Goal: Information Seeking & Learning: Learn about a topic

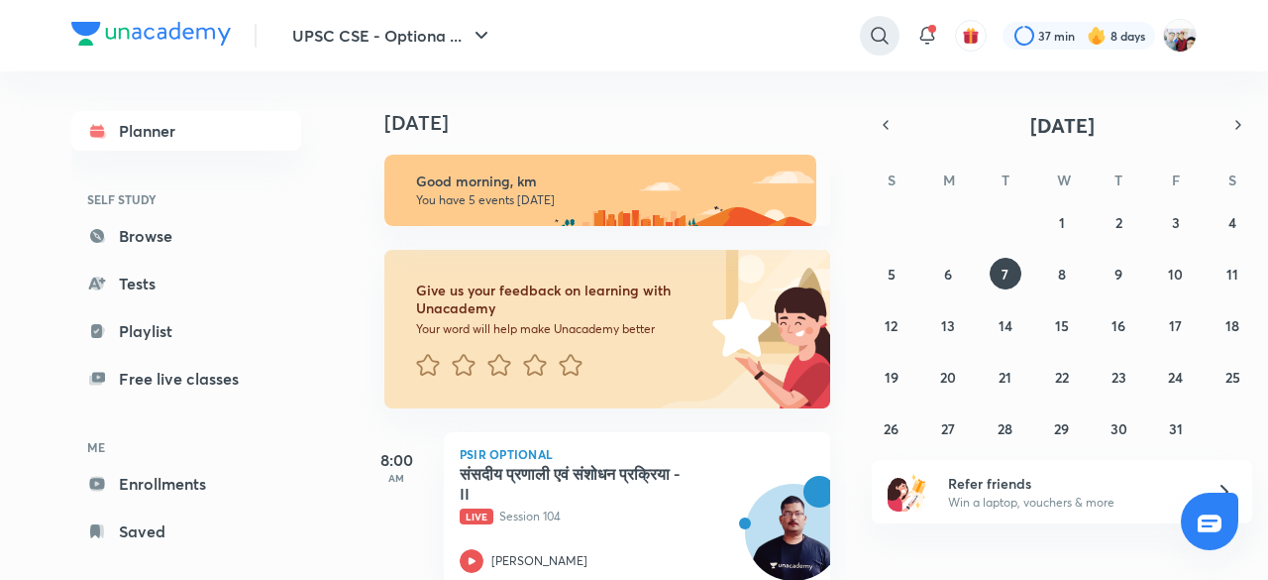
click at [880, 32] on icon at bounding box center [880, 36] width 24 height 24
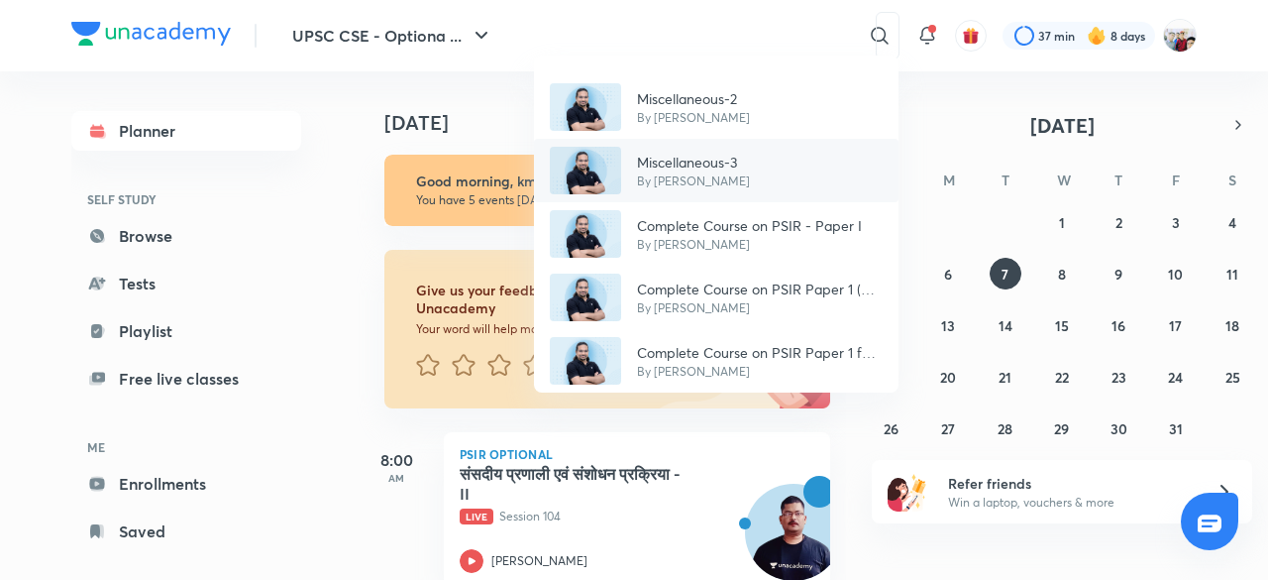
click at [691, 185] on p "By [PERSON_NAME]" at bounding box center [693, 181] width 113 height 18
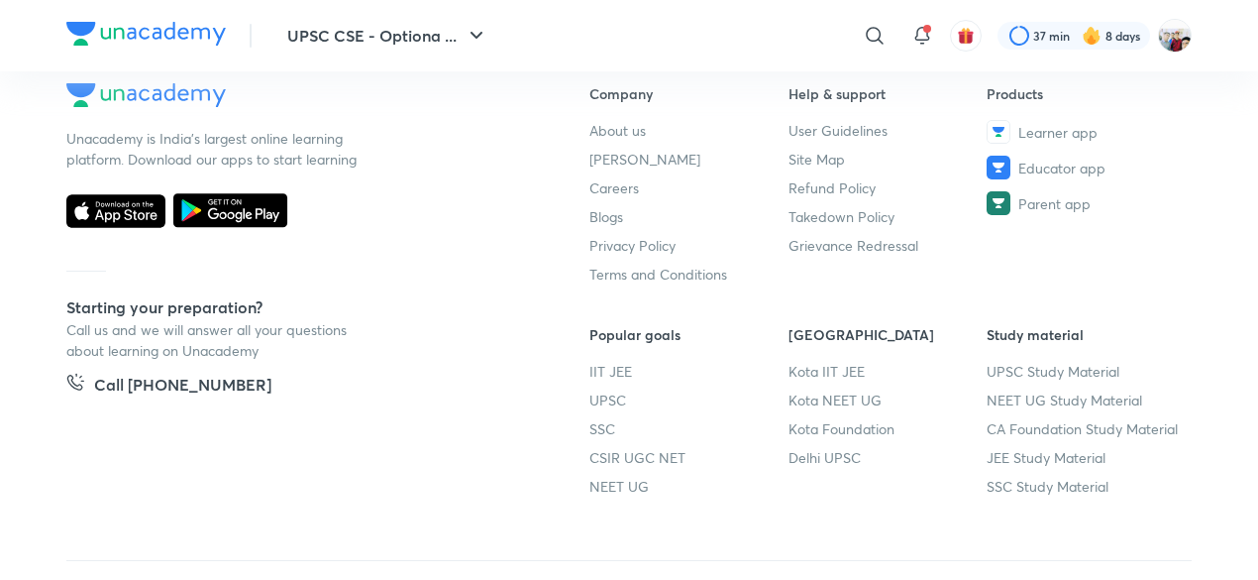
scroll to position [1304, 0]
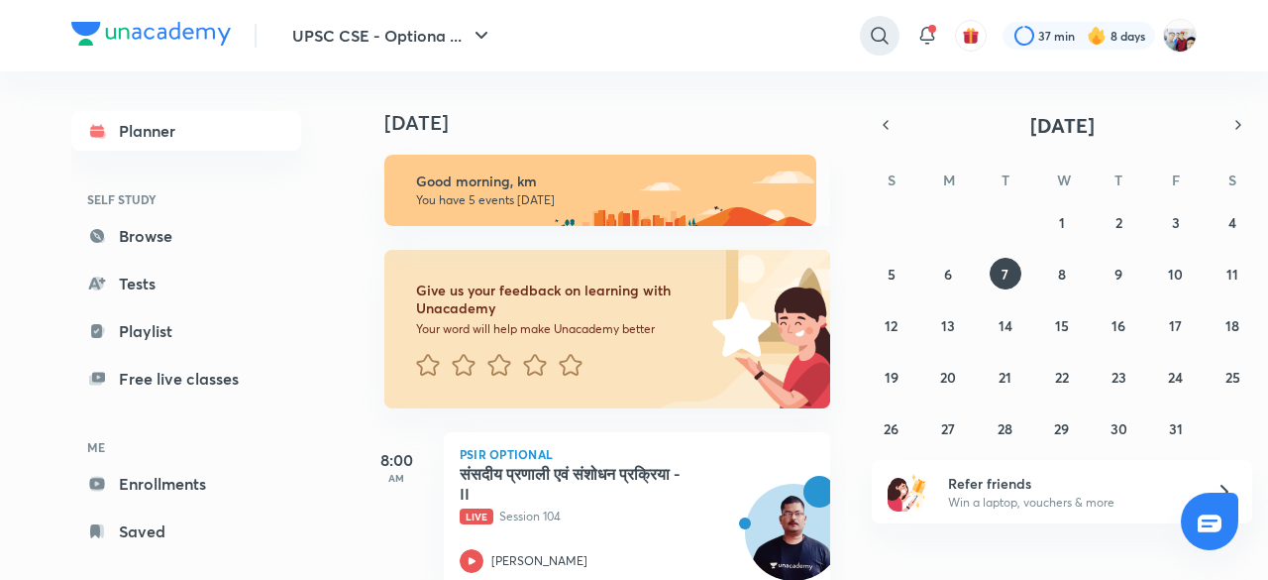
click at [882, 33] on icon at bounding box center [880, 36] width 24 height 24
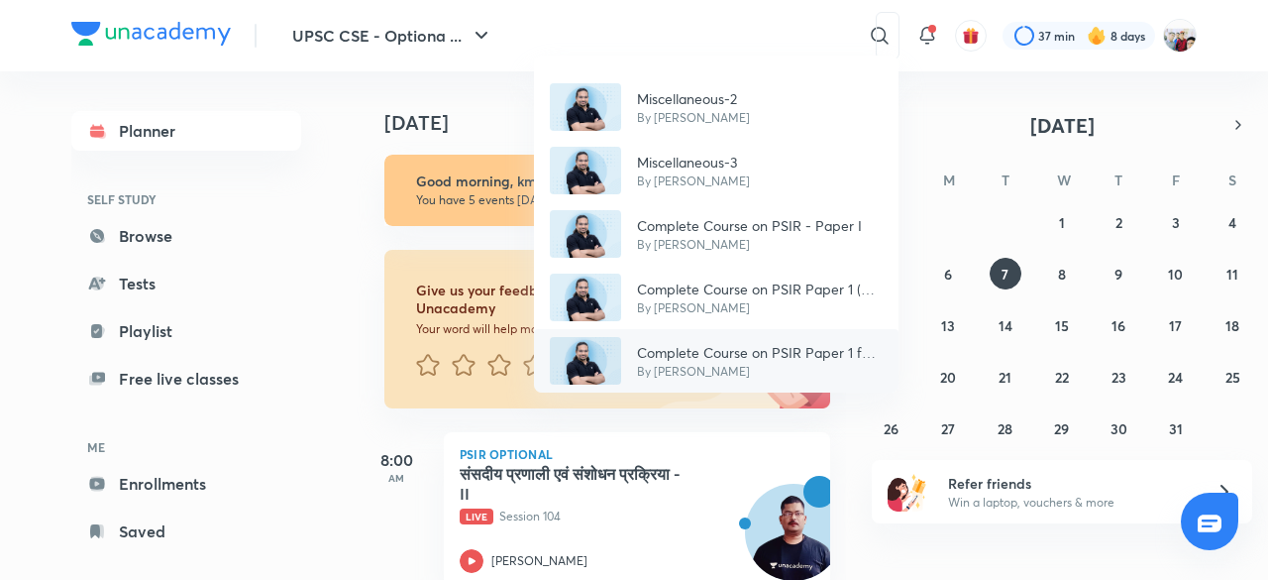
click at [772, 348] on p "Complete Course on PSIR Paper 1 for Mains 2022 - Part II" at bounding box center [760, 352] width 246 height 21
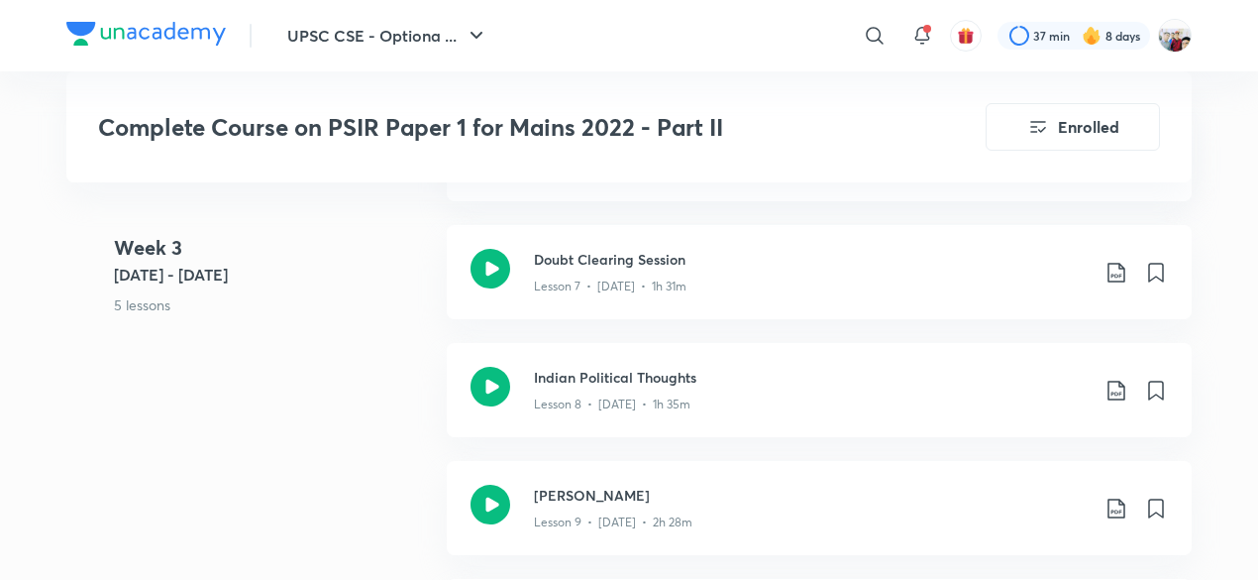
scroll to position [1704, 0]
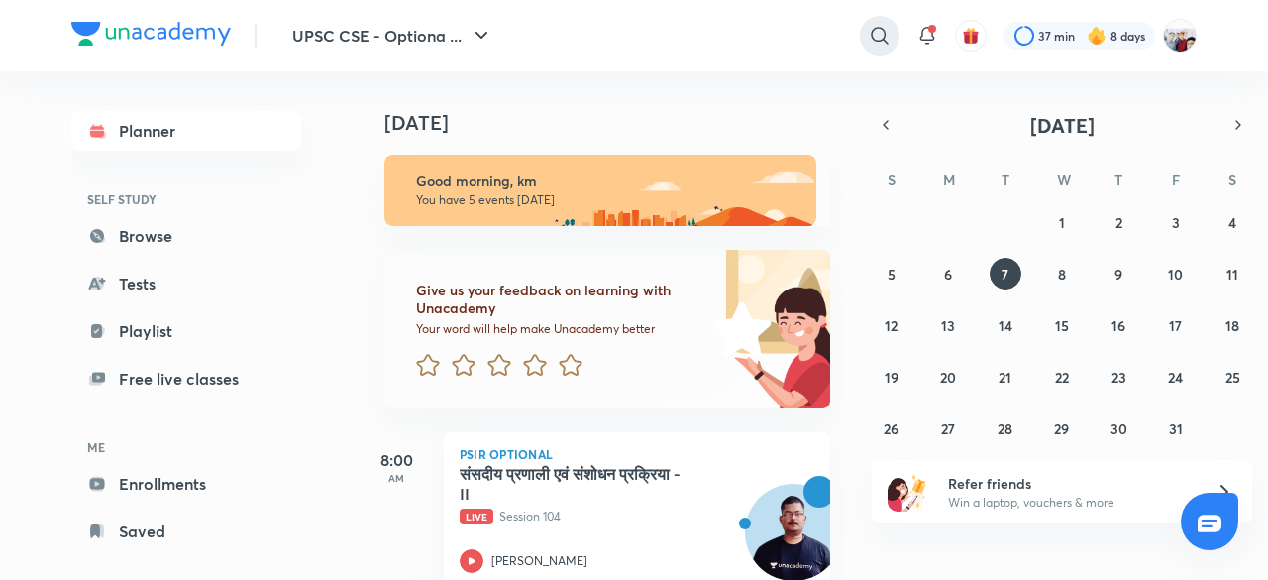
click at [879, 27] on icon at bounding box center [880, 36] width 24 height 24
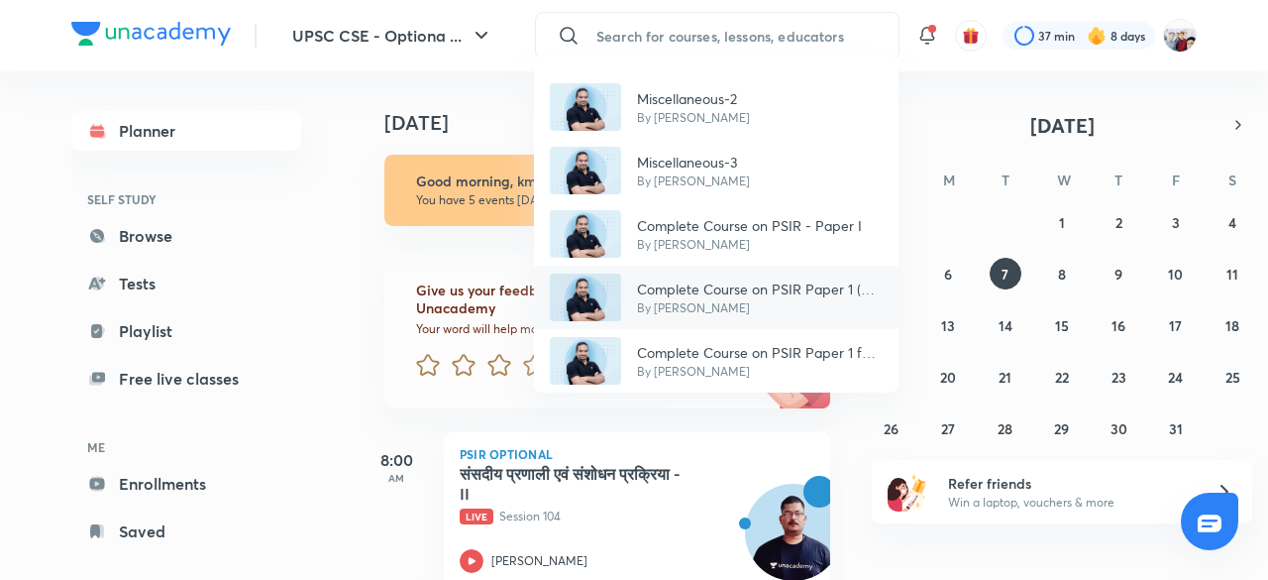
click at [853, 269] on div "Complete Course on PSIR Paper 1 (B) - Part III By Madhukar Kotawe" at bounding box center [716, 297] width 365 height 63
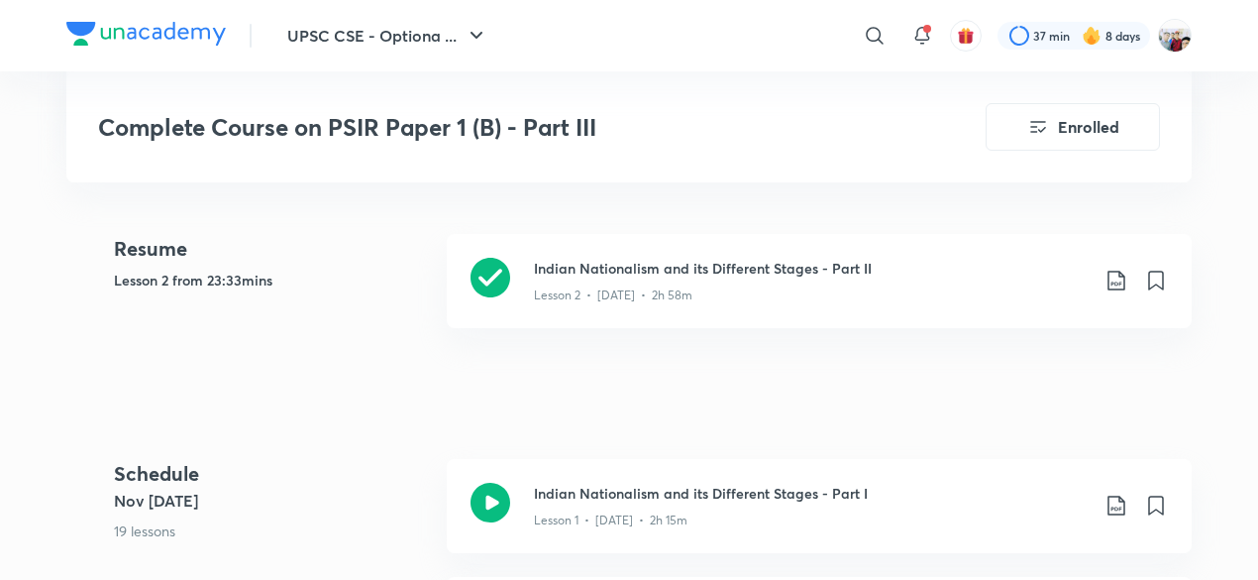
scroll to position [515, 0]
click at [719, 272] on h3 "Indian Nationalism and its Different Stages - Part II" at bounding box center [811, 270] width 555 height 21
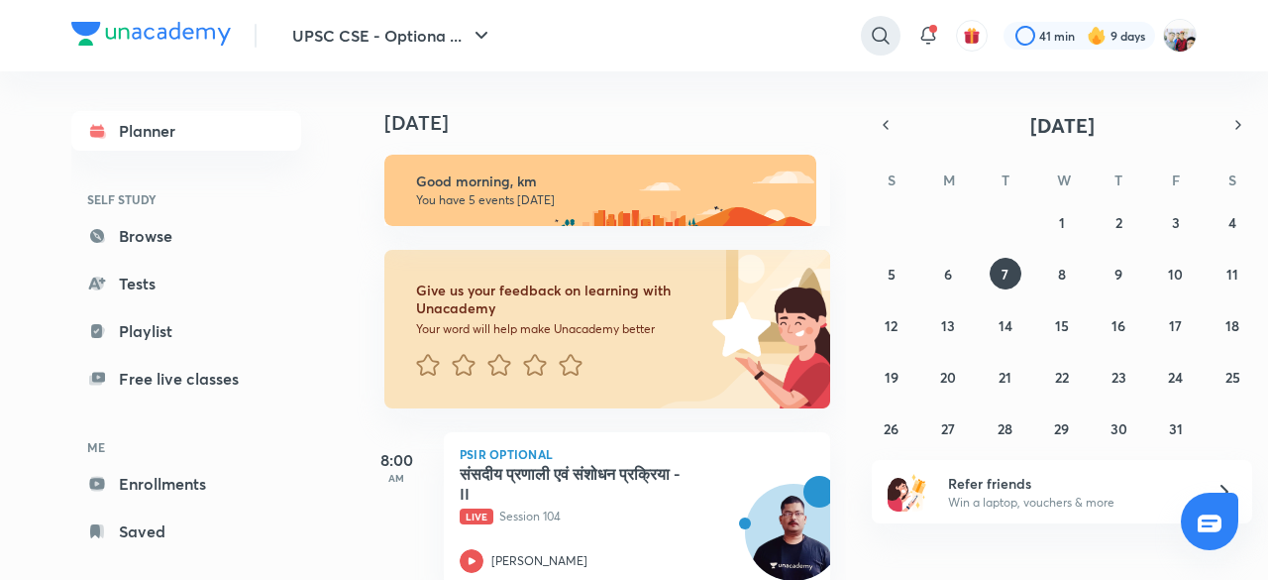
click at [883, 32] on icon at bounding box center [881, 36] width 24 height 24
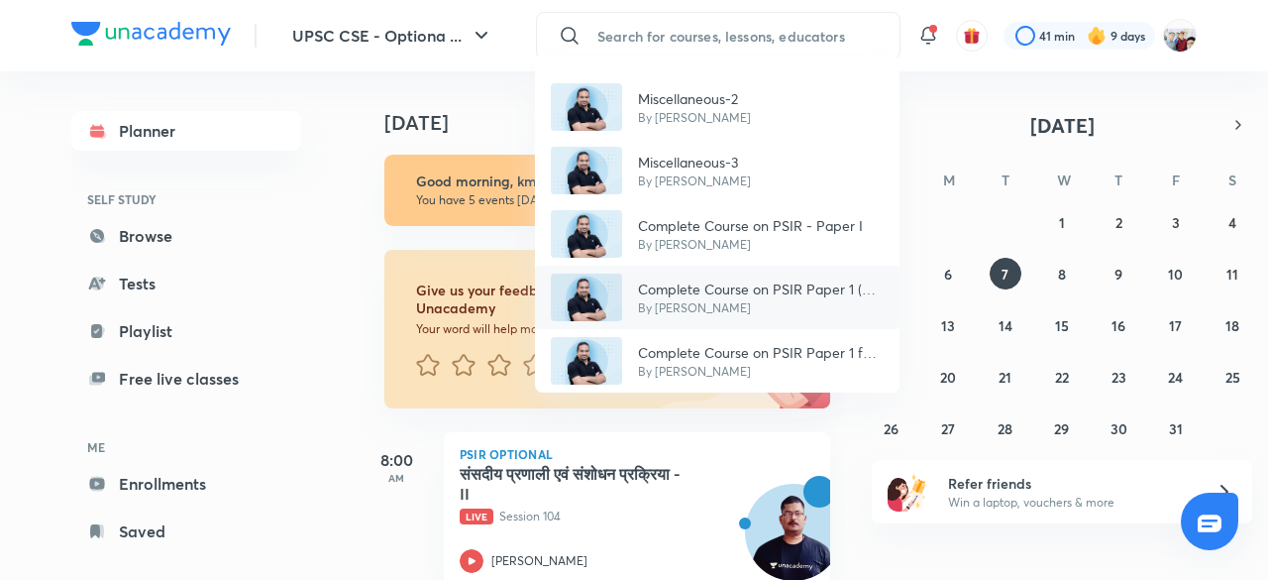
click at [805, 278] on p "Complete Course on PSIR Paper 1 (B) - Part III" at bounding box center [761, 288] width 246 height 21
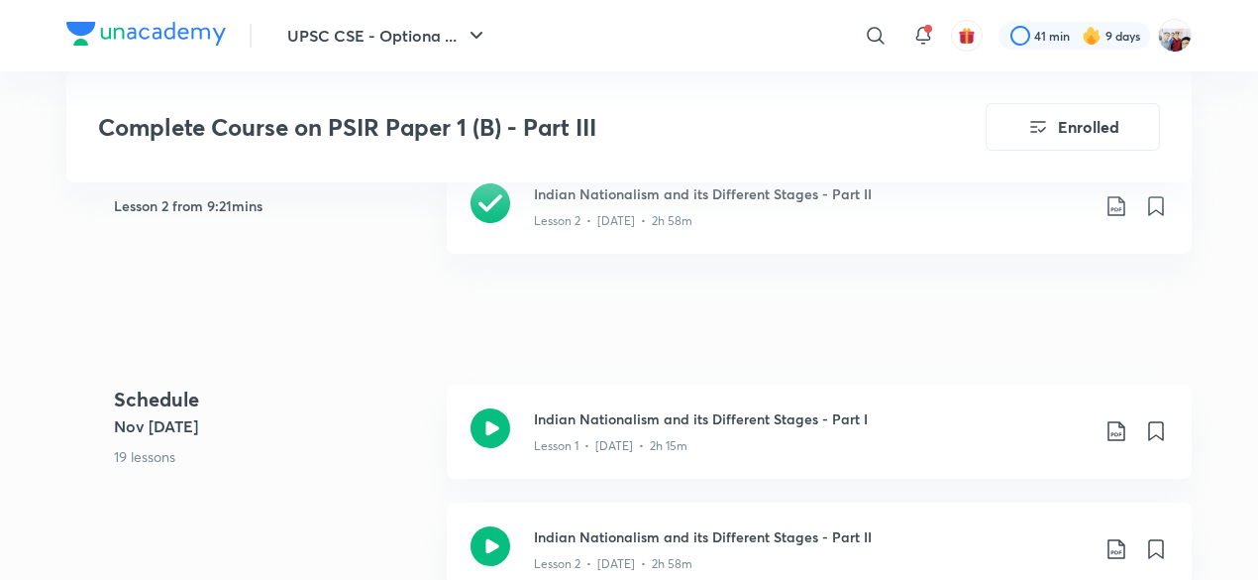
scroll to position [595, 0]
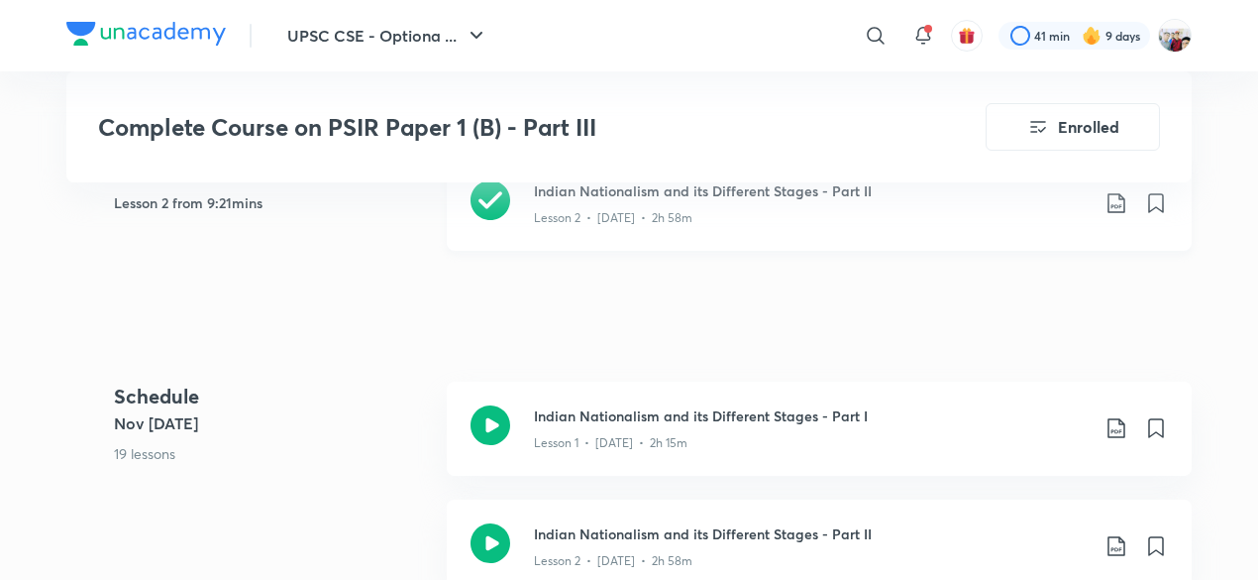
click at [707, 193] on h3 "Indian Nationalism and its Different Stages - Part II" at bounding box center [811, 190] width 555 height 21
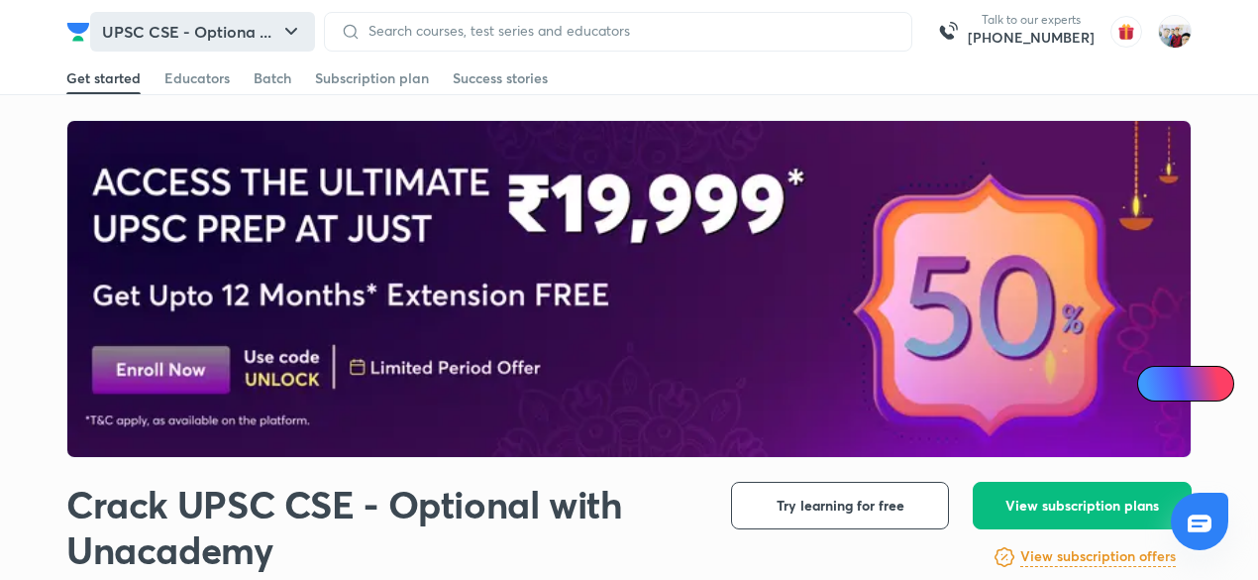
click at [223, 36] on button "UPSC CSE - Optiona ..." at bounding box center [202, 32] width 225 height 40
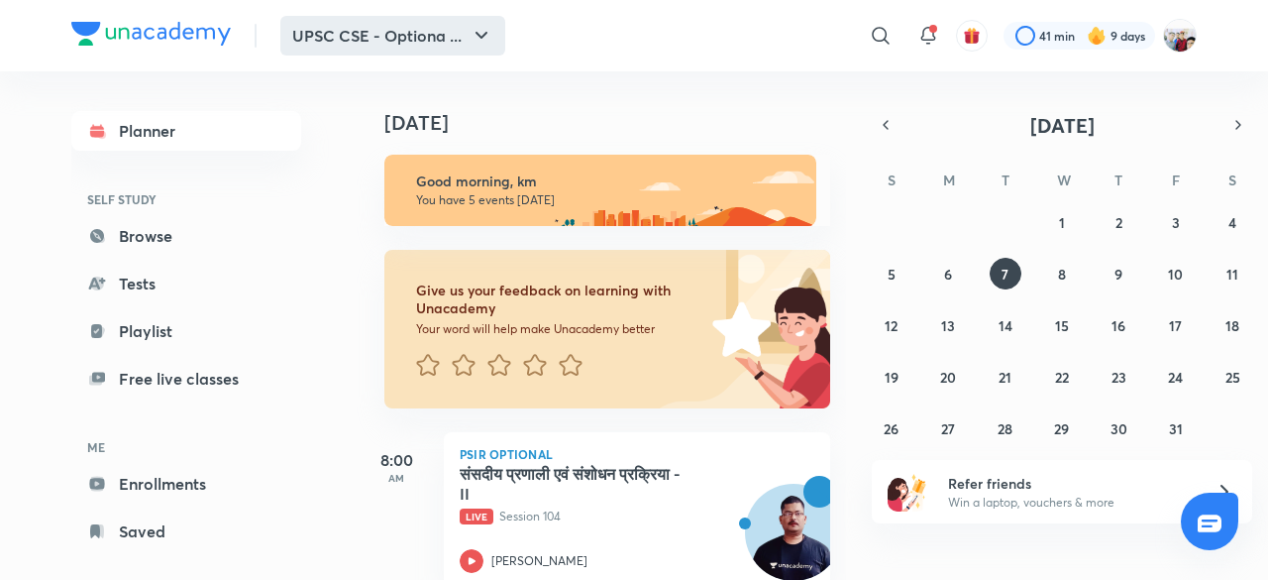
click at [370, 25] on button "UPSC CSE - Optiona ..." at bounding box center [392, 36] width 225 height 40
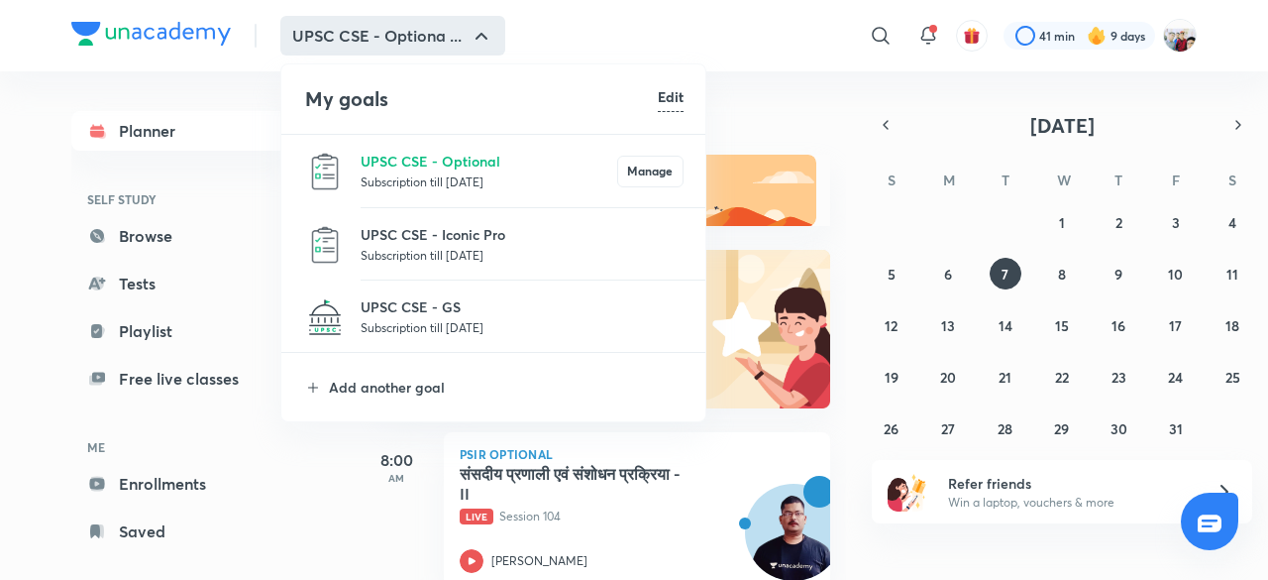
click at [442, 292] on li "UPSC CSE - GS Subscription till 9 Jun 2026" at bounding box center [494, 316] width 426 height 72
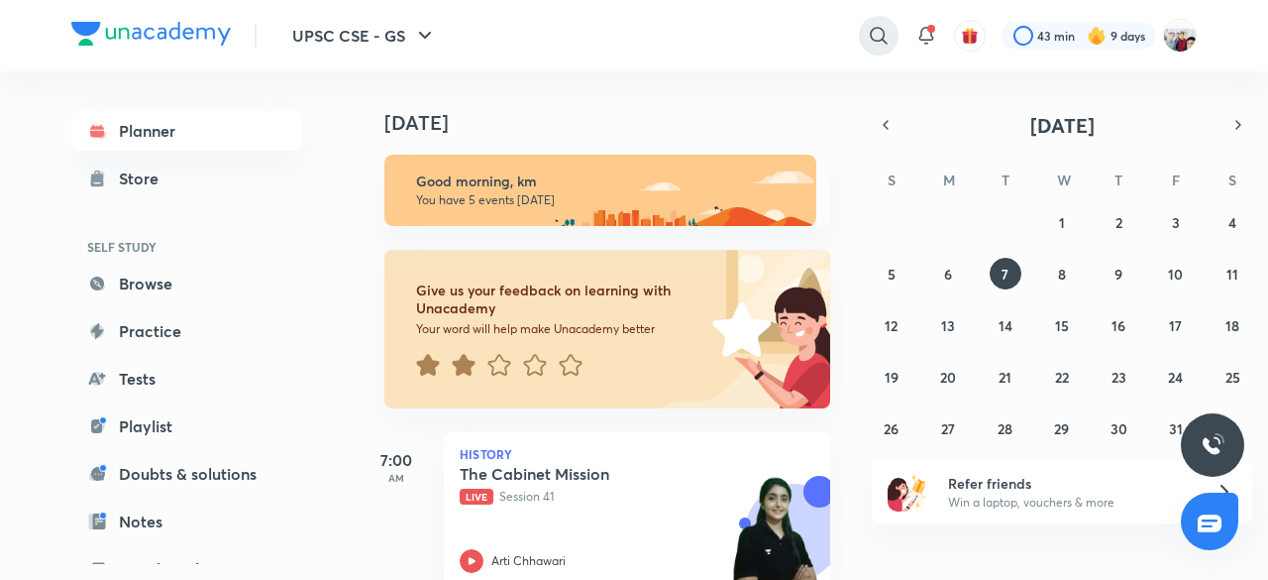
click at [876, 33] on icon at bounding box center [879, 36] width 24 height 24
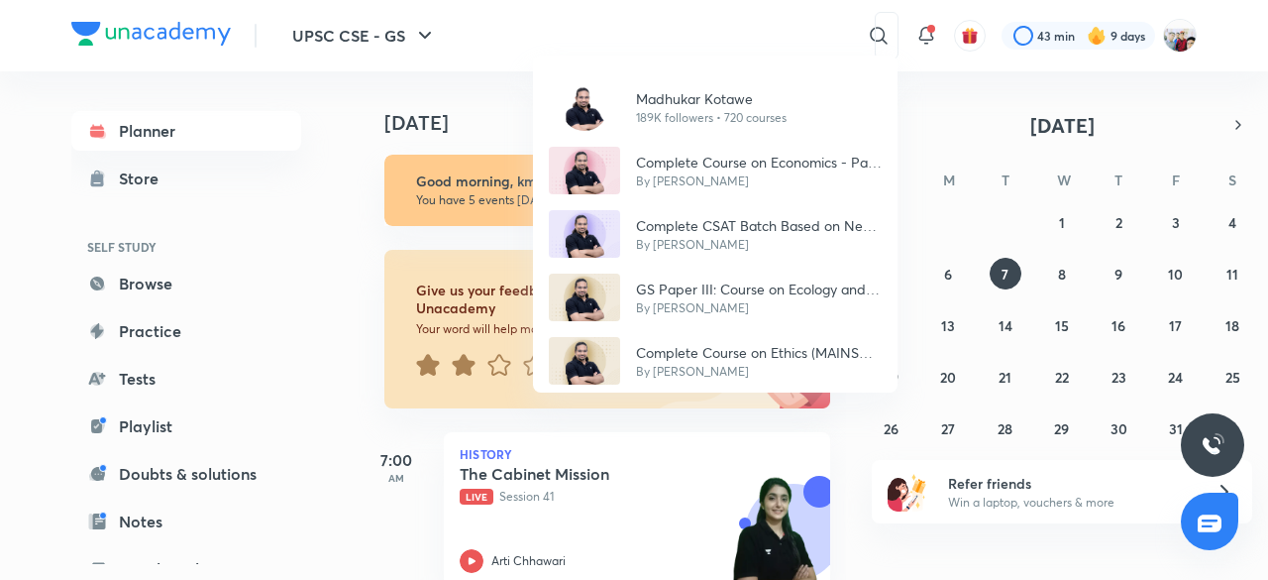
click at [413, 37] on div "Madhukar Kotawe 189K followers • 720 courses Complete Course on Economics - Par…" at bounding box center [634, 290] width 1268 height 580
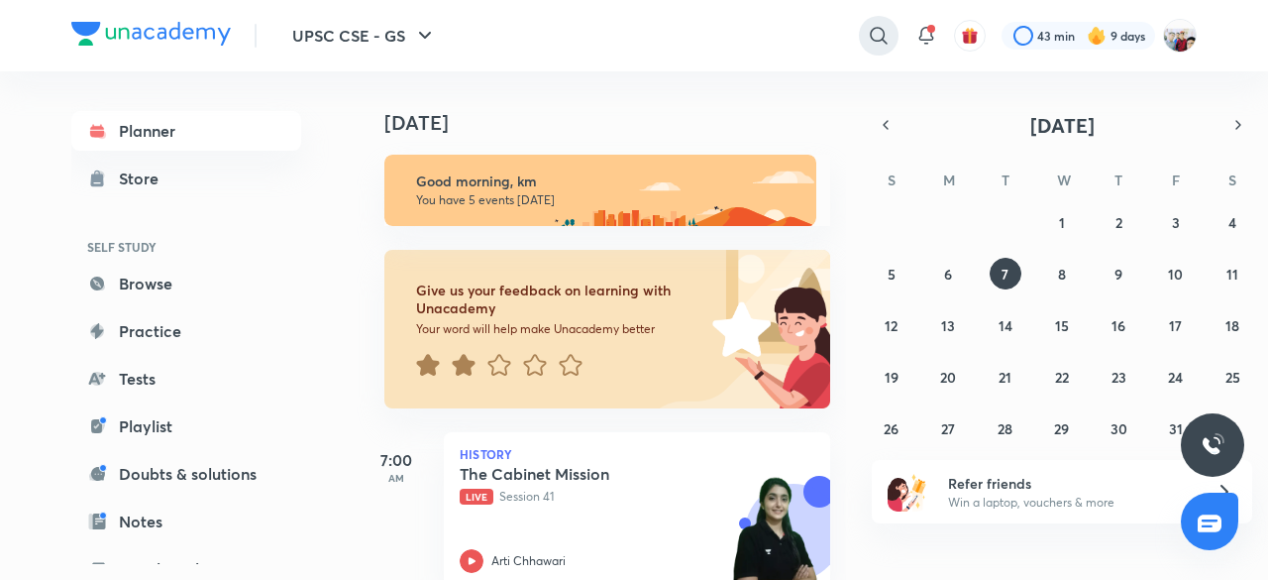
drag, startPoint x: 413, startPoint y: 37, endPoint x: 879, endPoint y: 27, distance: 465.8
click at [879, 27] on div "UPSC CSE - GS ​ 43 min 9 days" at bounding box center [634, 35] width 1126 height 71
click at [879, 27] on icon at bounding box center [878, 35] width 17 height 17
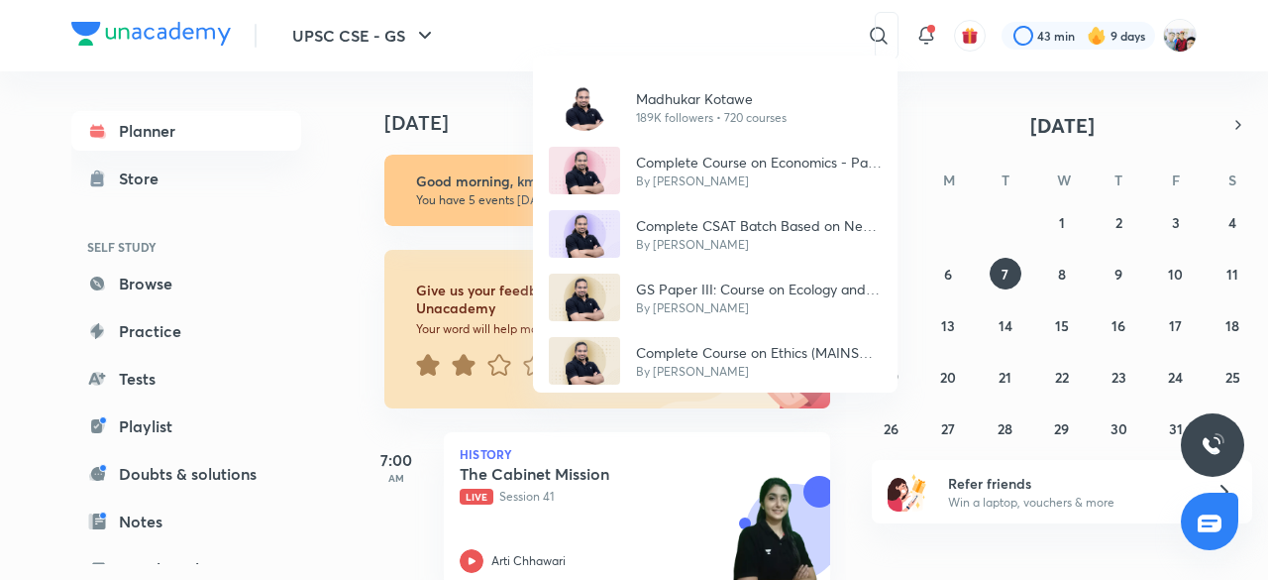
click at [817, 23] on div "Madhukar Kotawe 189K followers • 720 courses Complete Course on Economics - Par…" at bounding box center [634, 290] width 1268 height 580
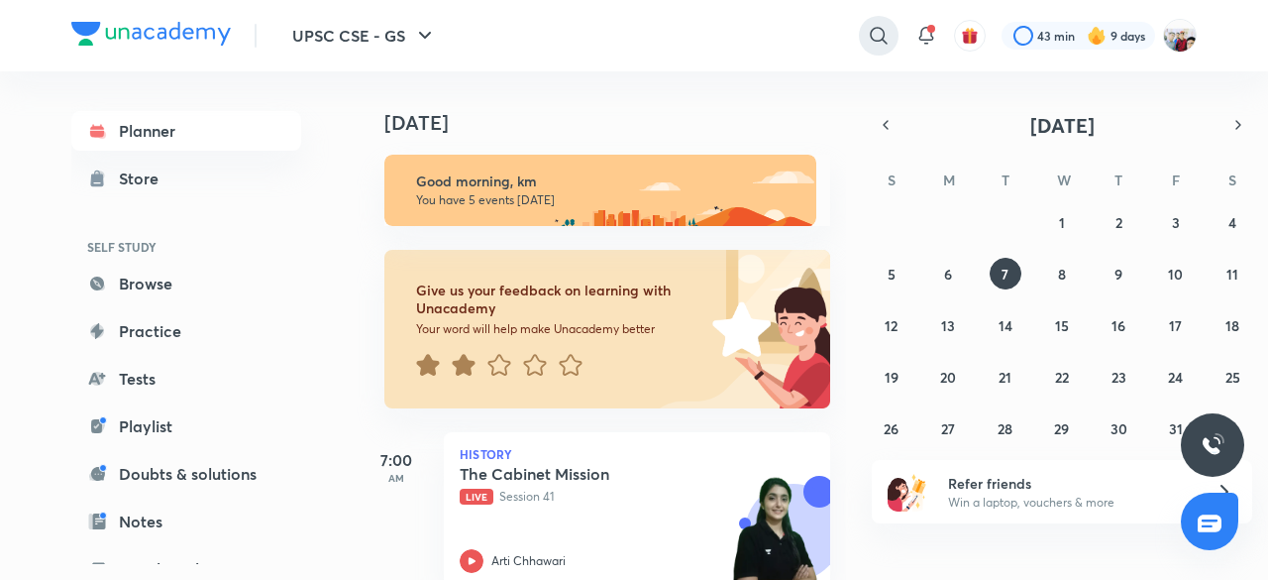
click at [880, 35] on icon at bounding box center [879, 36] width 24 height 24
type input "morden history madhu"
click at [715, 76] on p "morden history madhu" at bounding box center [669, 79] width 144 height 21
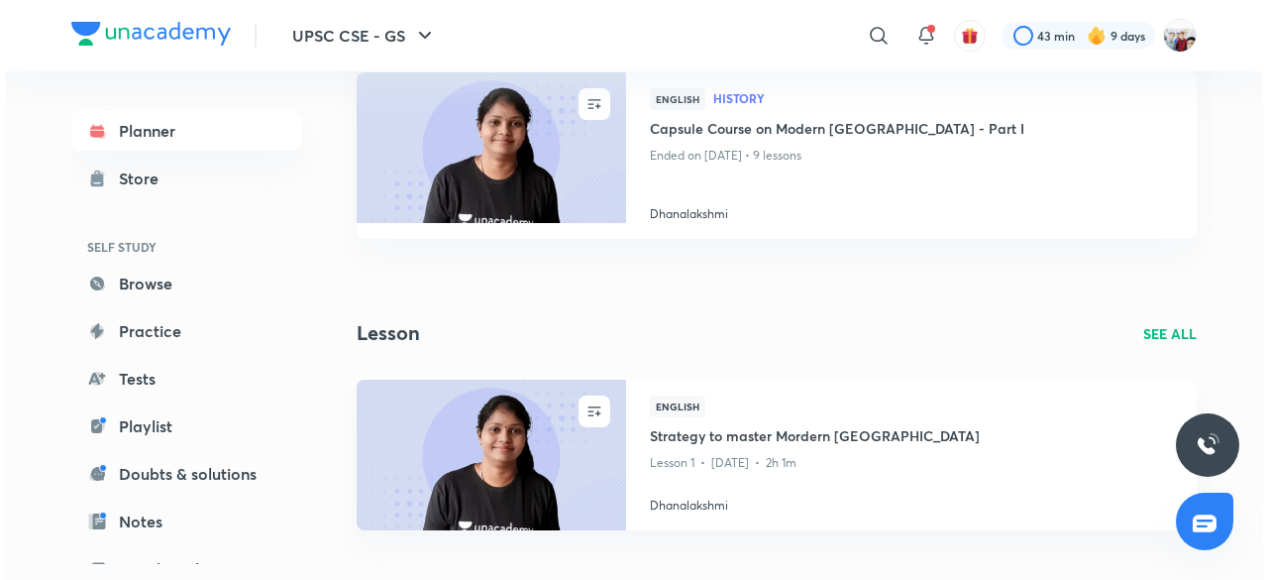
scroll to position [341, 0]
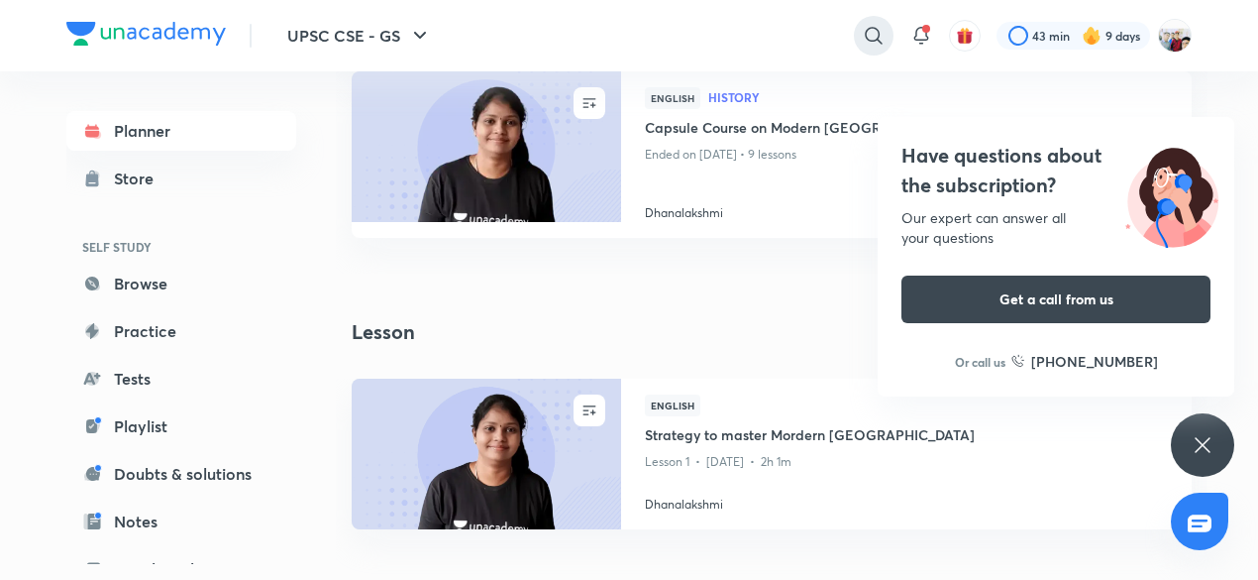
click at [873, 36] on icon at bounding box center [874, 36] width 24 height 24
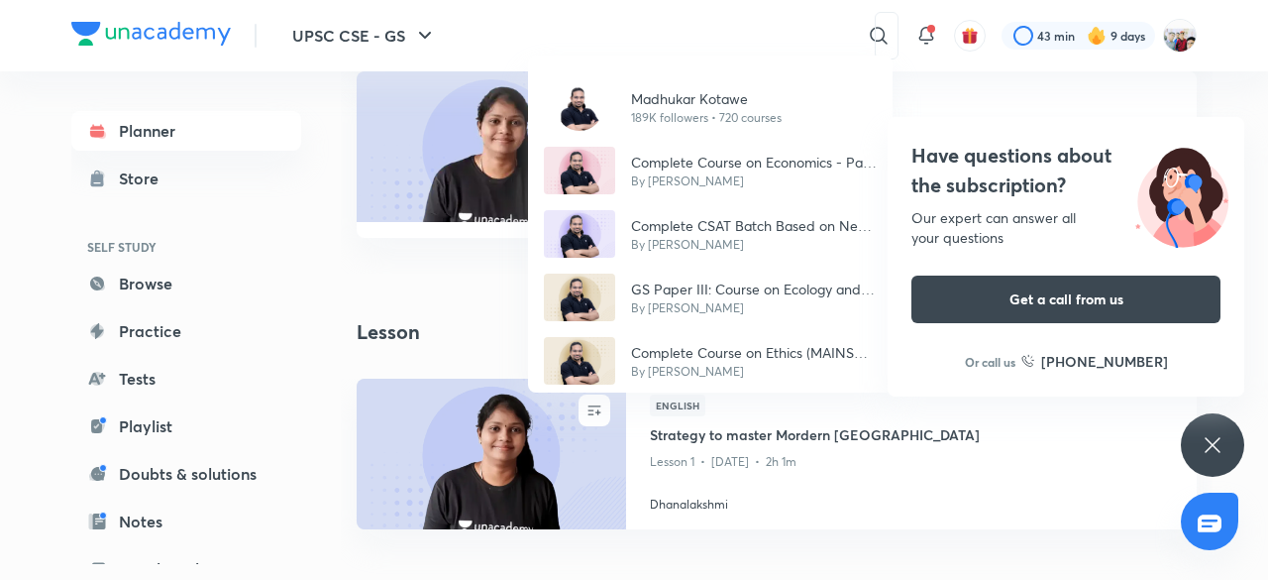
click at [795, 37] on div "Madhukar Kotawe 189K followers • 720 courses Complete Course on Economics - Par…" at bounding box center [634, 290] width 1268 height 580
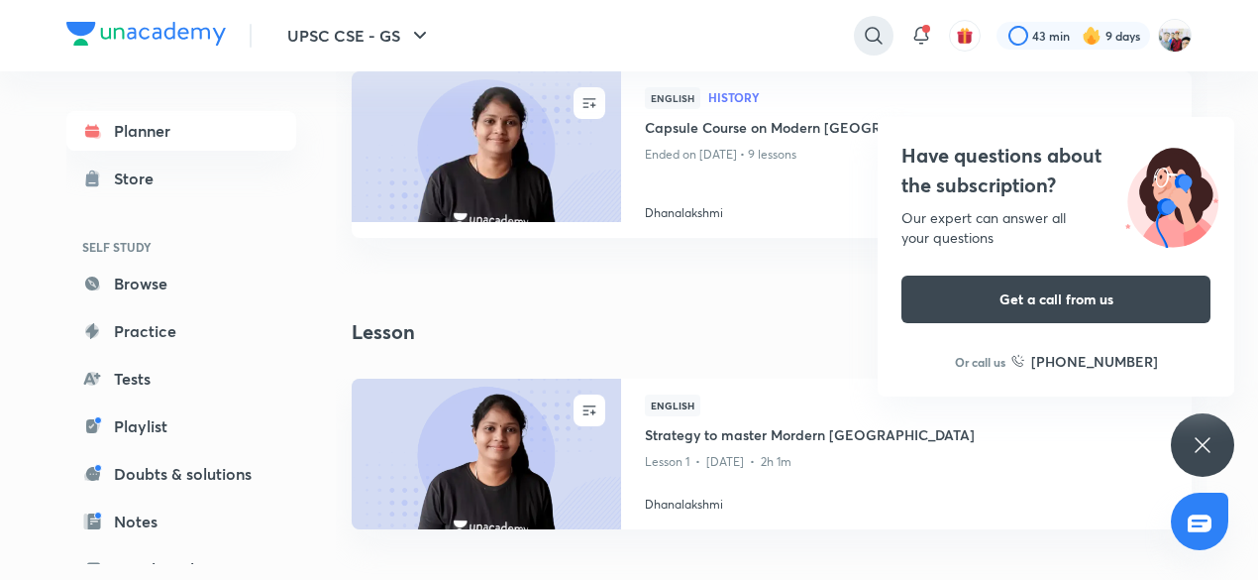
click at [868, 40] on icon at bounding box center [873, 35] width 17 height 17
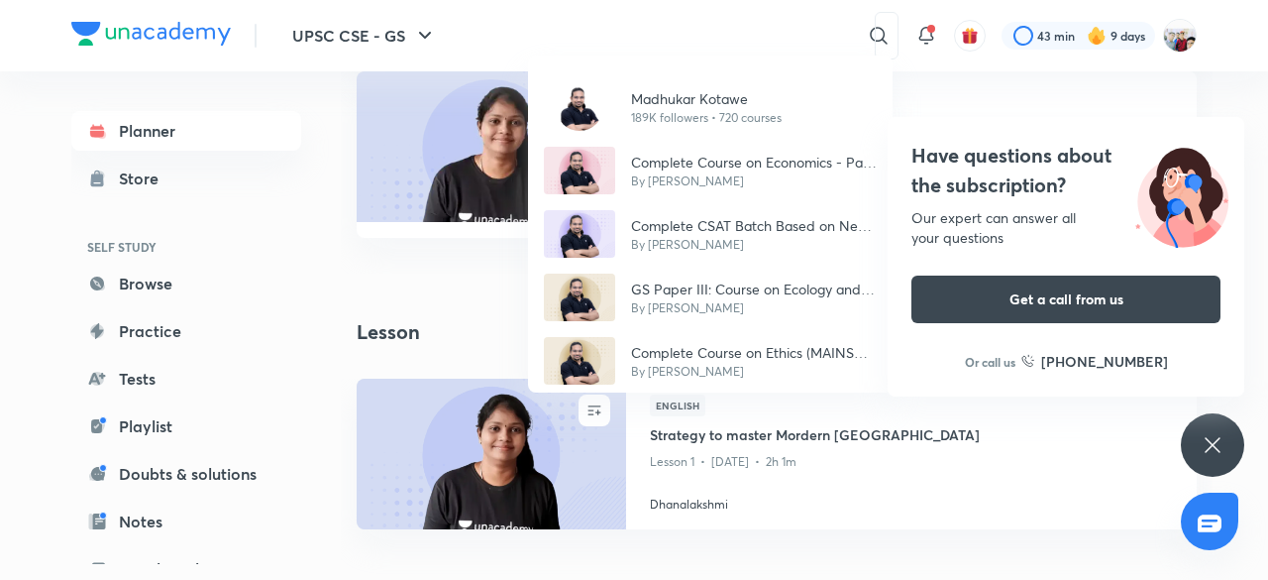
click at [809, 34] on div "Madhukar Kotawe 189K followers • 720 courses Complete Course on Economics - Par…" at bounding box center [634, 290] width 1268 height 580
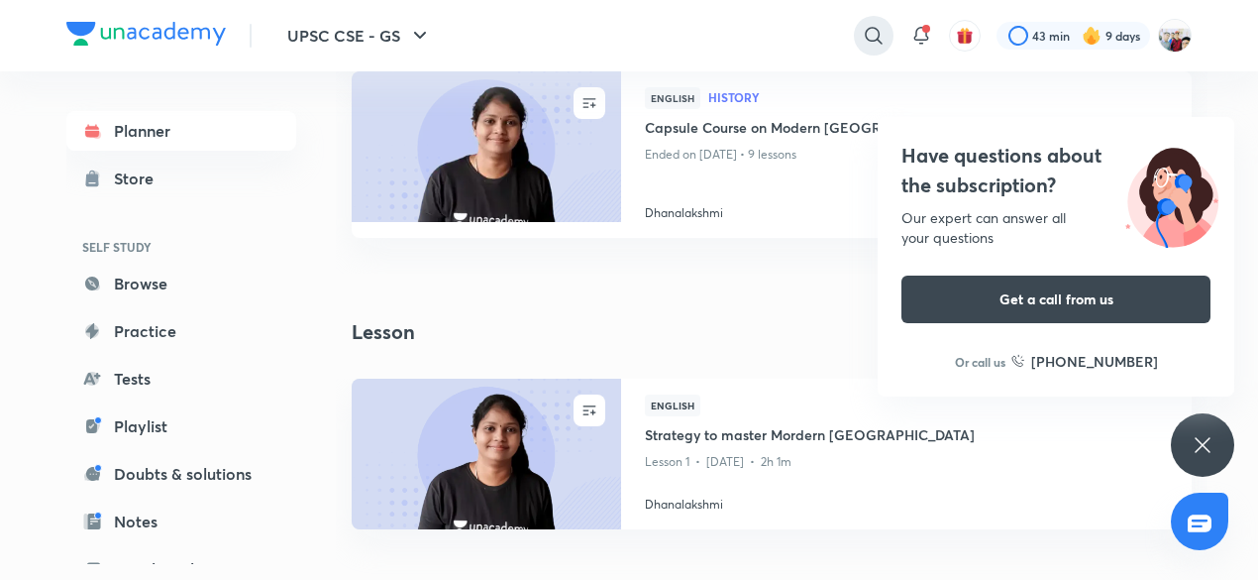
click at [867, 31] on icon at bounding box center [874, 36] width 24 height 24
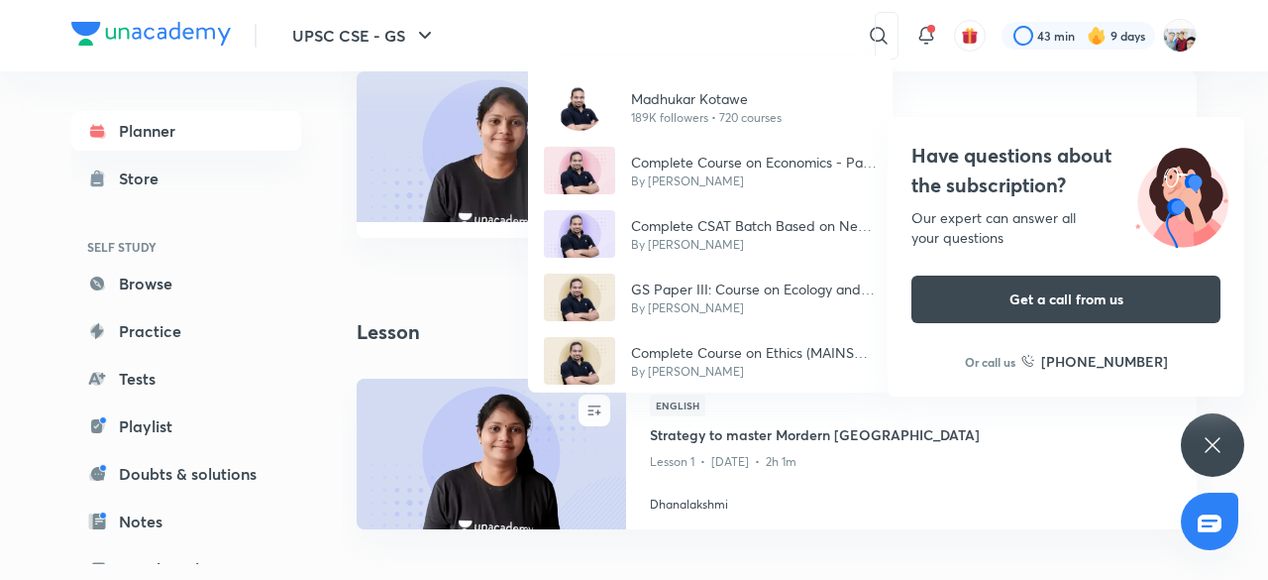
click at [805, 35] on div "Madhukar Kotawe 189K followers • 720 courses Complete Course on Economics - Par…" at bounding box center [634, 290] width 1268 height 580
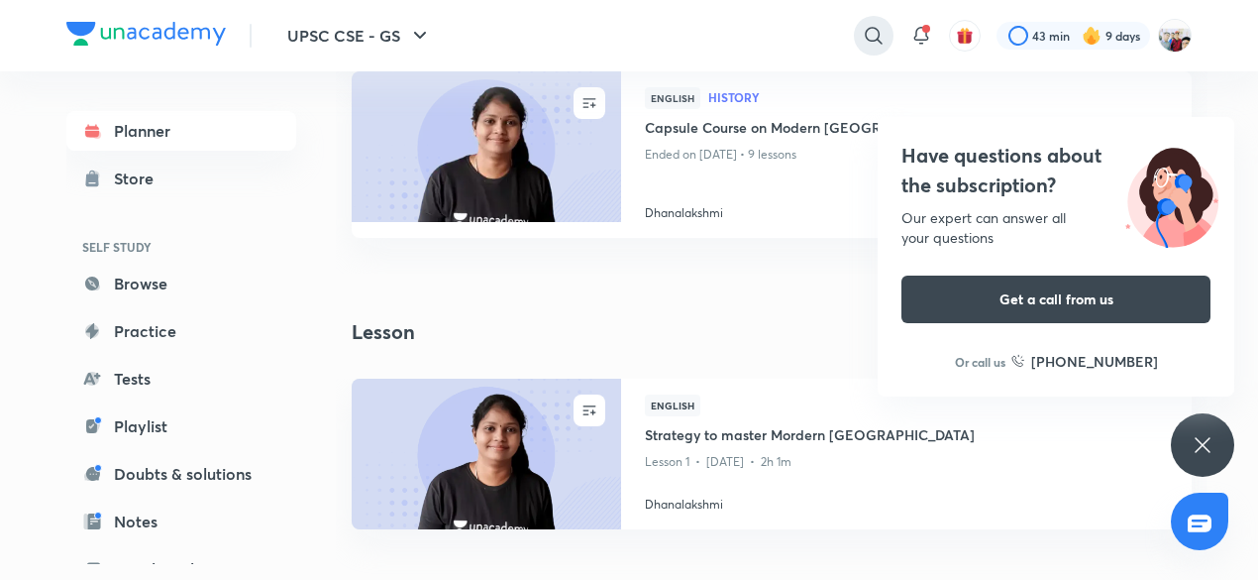
click at [870, 37] on icon at bounding box center [874, 36] width 24 height 24
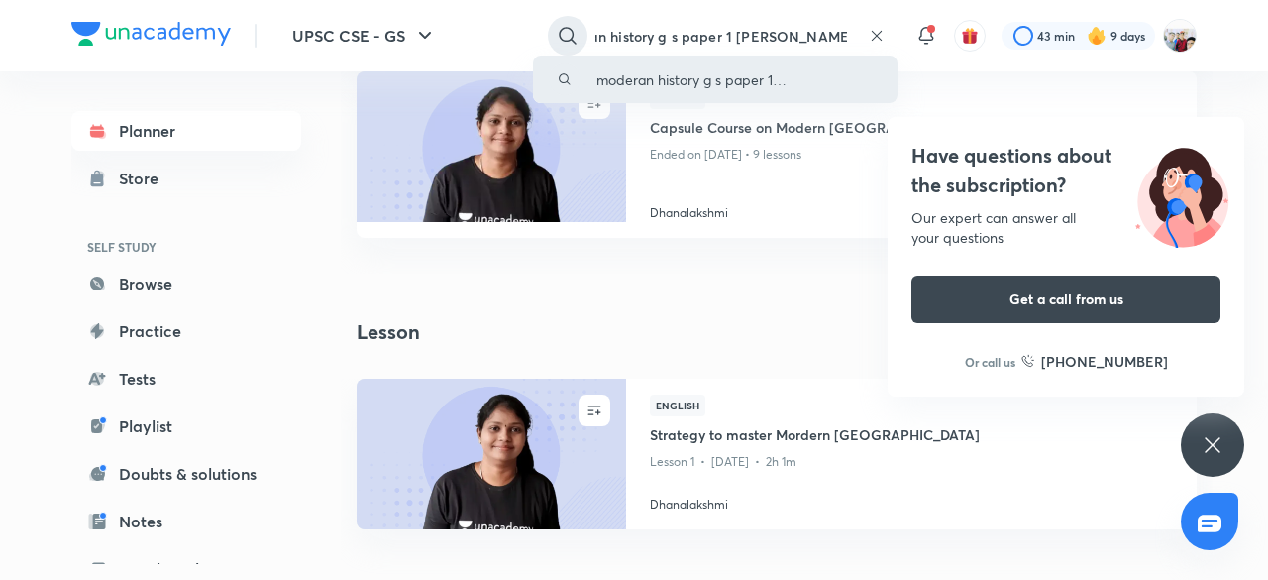
scroll to position [0, 46]
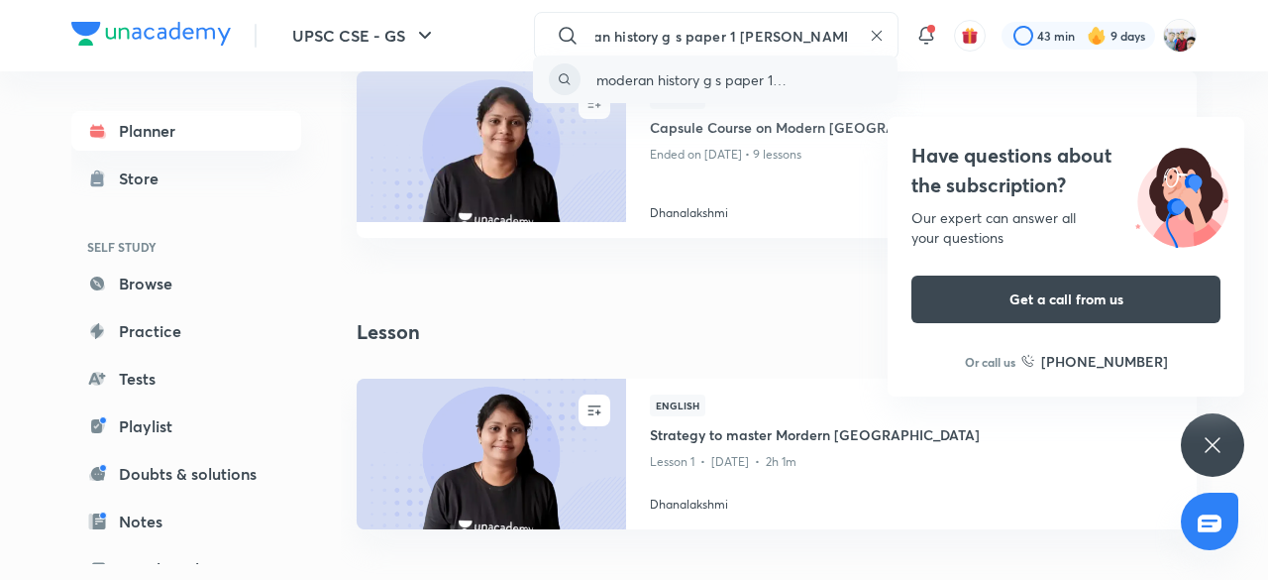
type input "moderan history g s paper 1 madhukar kotbe"
click at [803, 66] on div "moderan history g s paper 1 madhukar kotbe" at bounding box center [715, 79] width 365 height 48
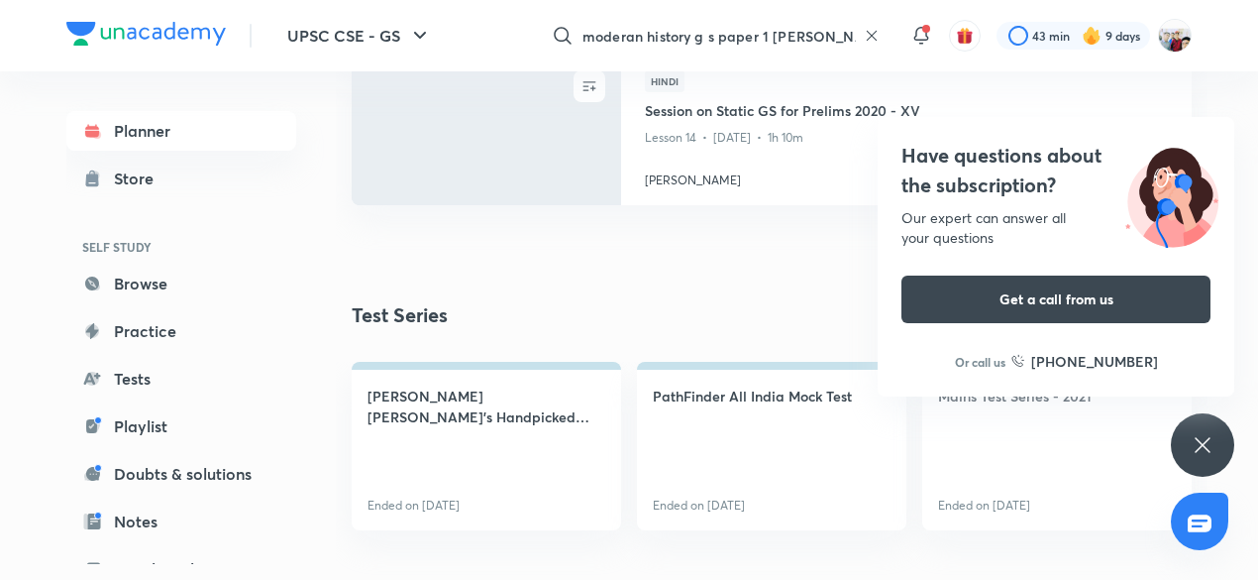
scroll to position [1338, 0]
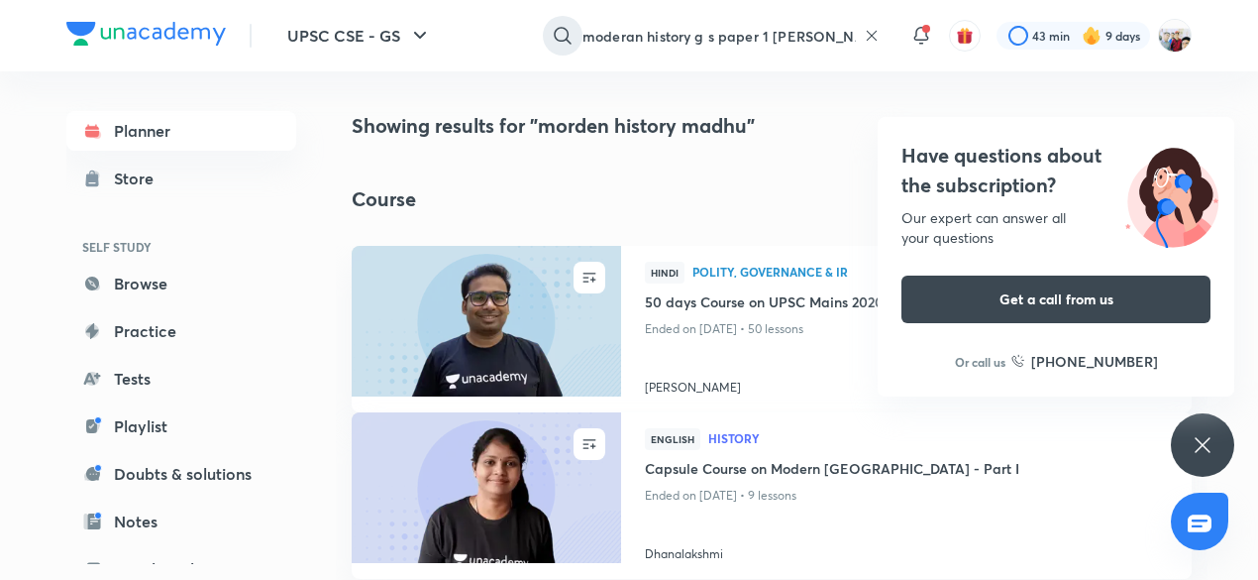
click at [561, 25] on icon at bounding box center [563, 36] width 24 height 24
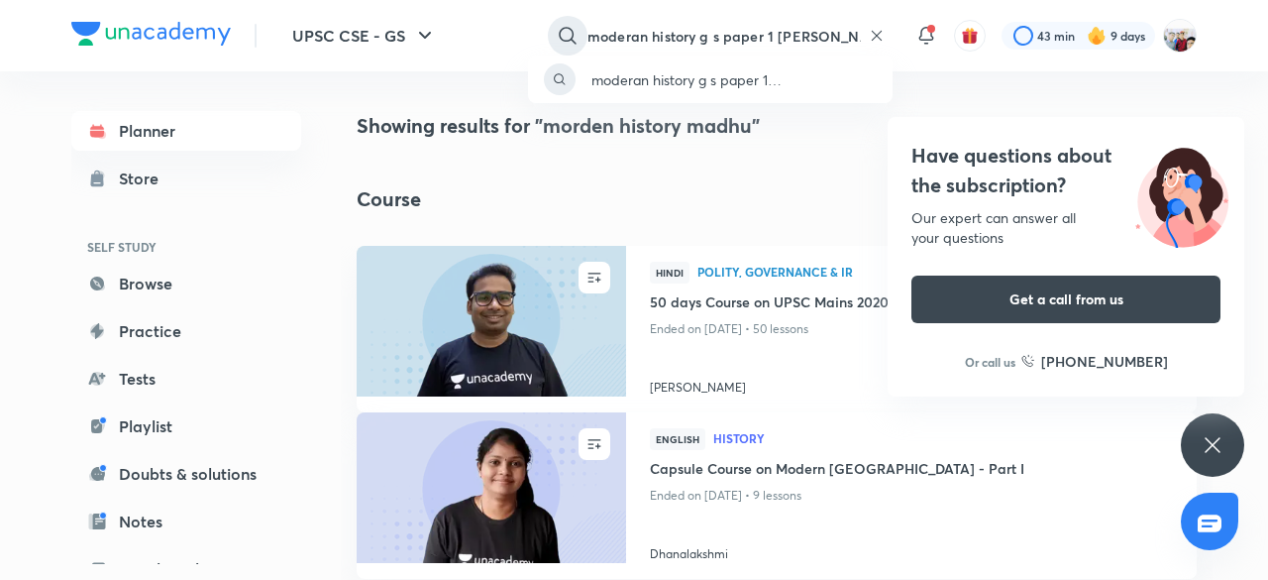
click at [561, 25] on div "moderan history g s paper 1 madhukar kotbe" at bounding box center [634, 290] width 1268 height 580
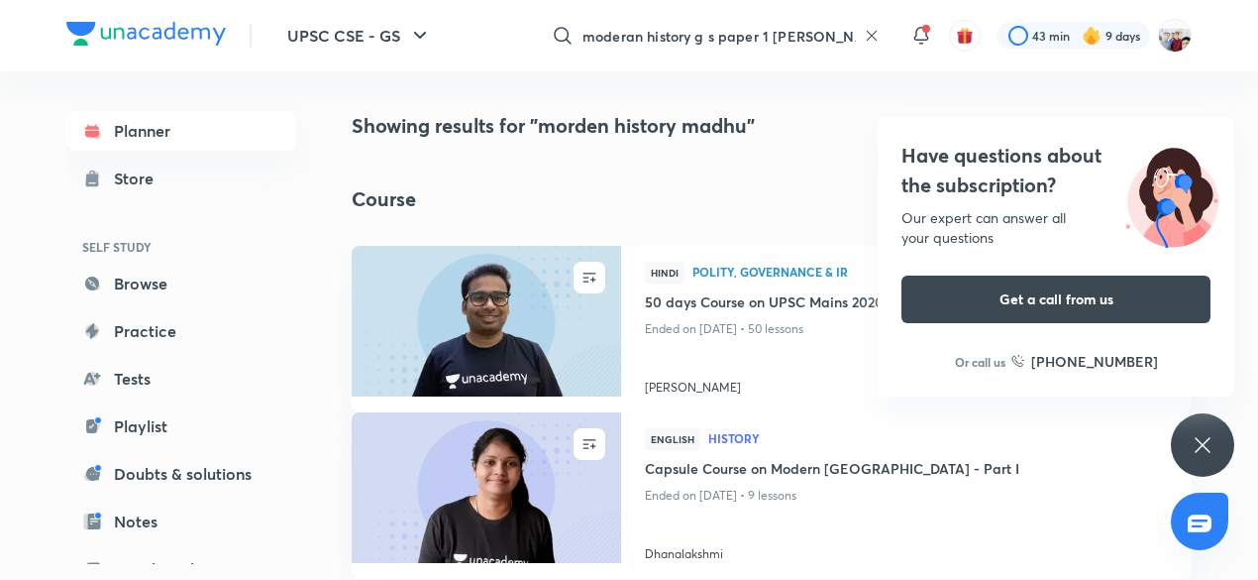
click at [873, 35] on icon at bounding box center [872, 36] width 16 height 16
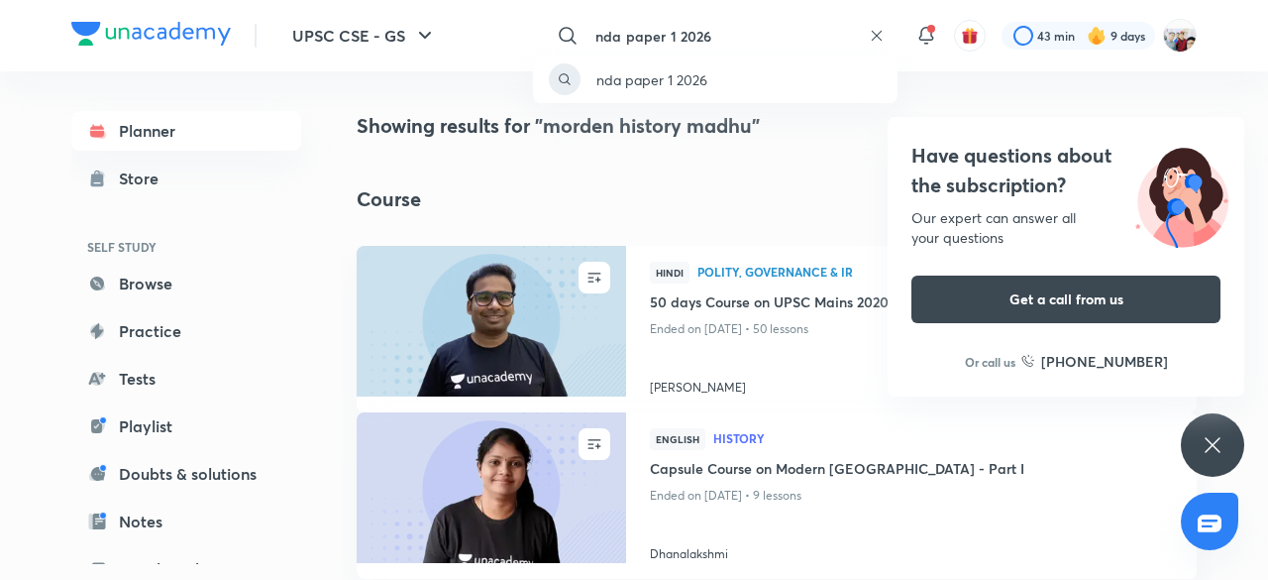
type input "nda paper 1 2026"
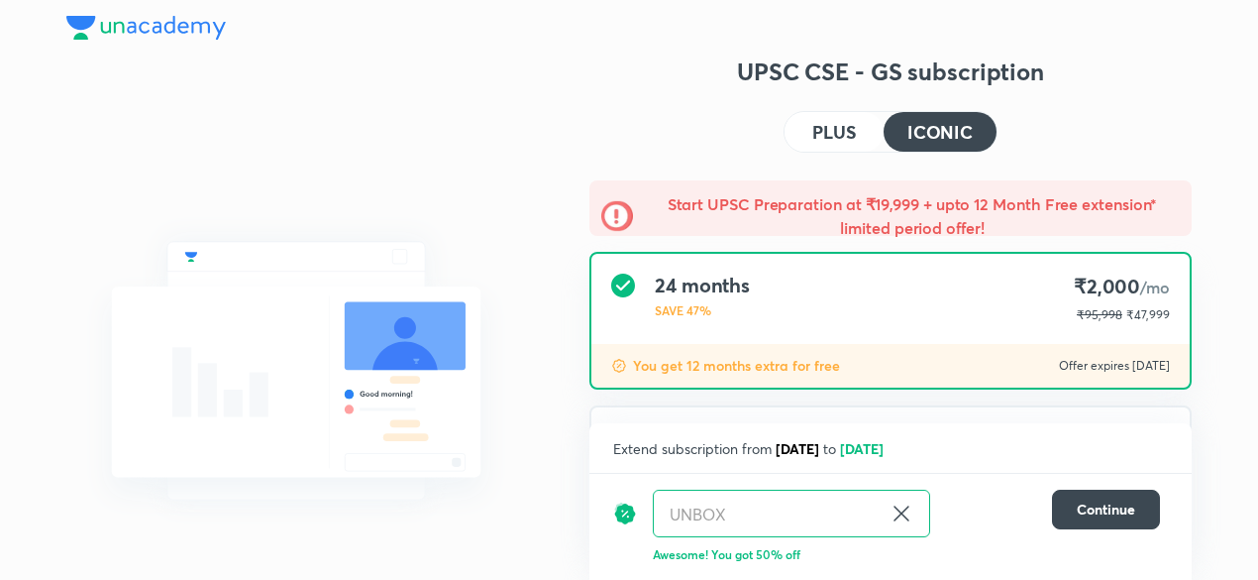
click at [523, 130] on div "1:1 Live Mentorship Get personalized expert guidance on exam strategy and get h…" at bounding box center [296, 476] width 460 height 843
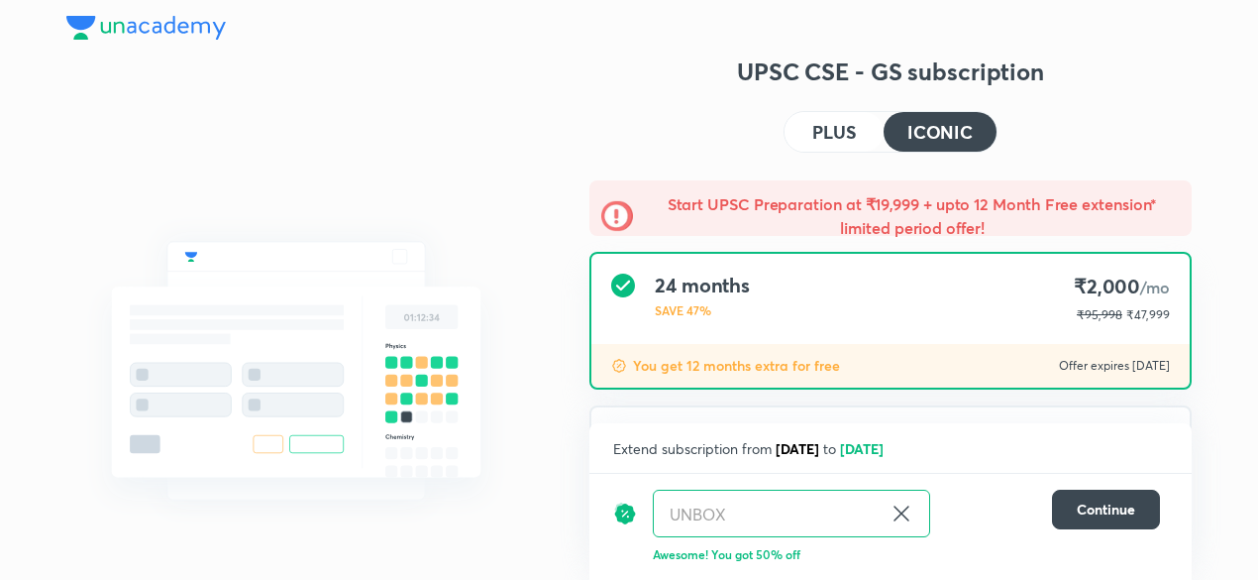
click at [213, 27] on img at bounding box center [146, 28] width 160 height 24
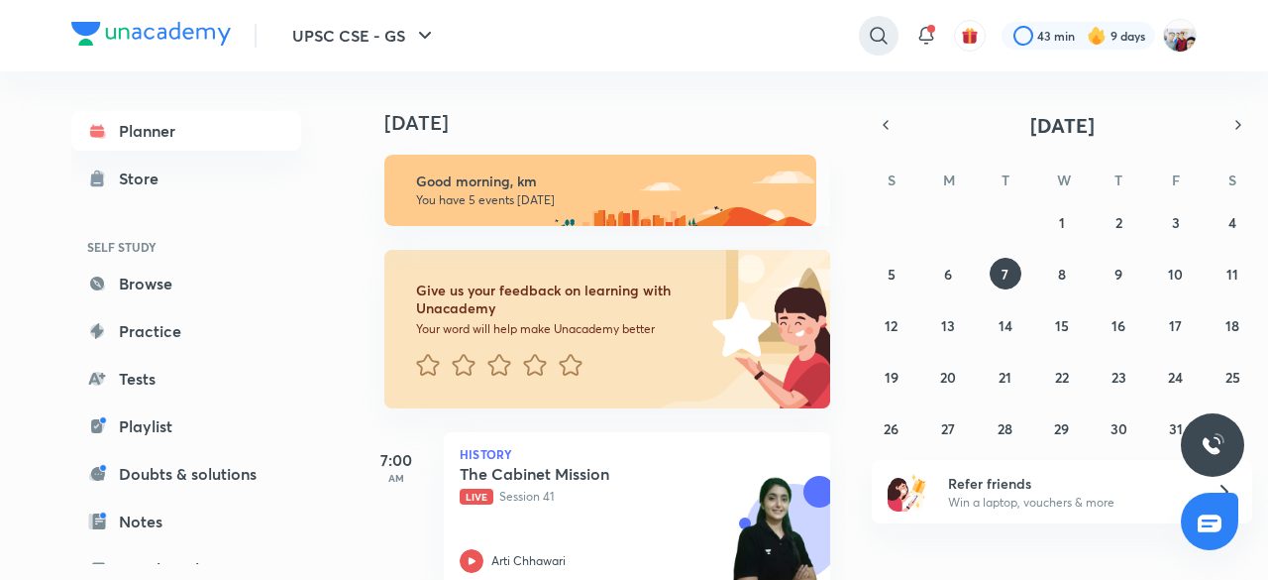
click at [868, 34] on icon at bounding box center [879, 36] width 24 height 24
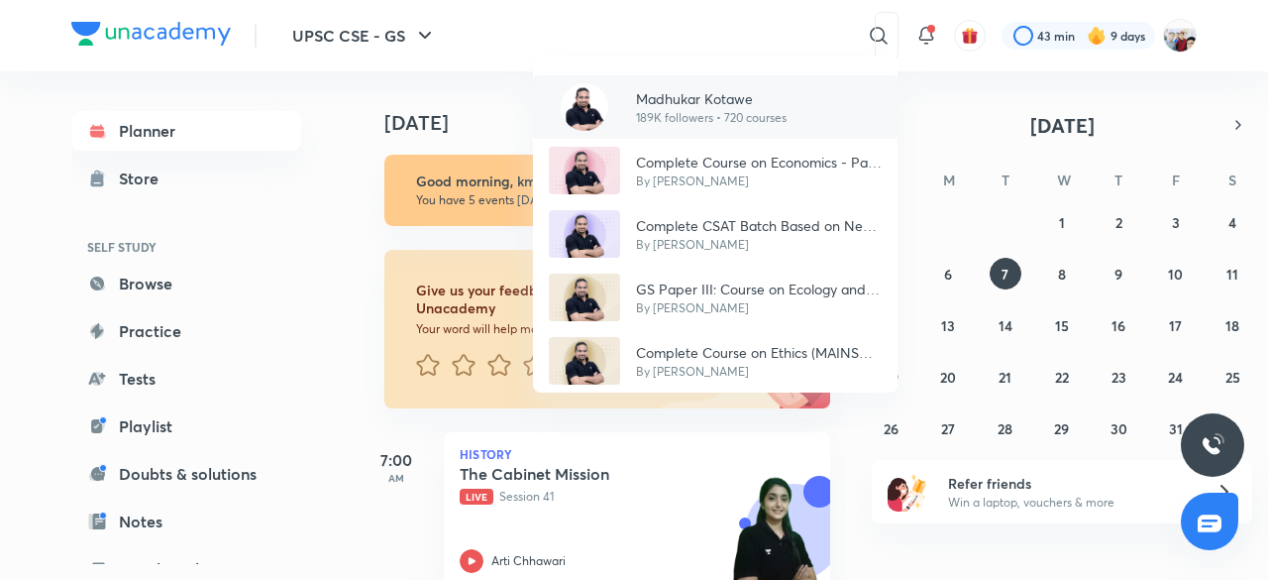
click at [732, 92] on p "Madhukar Kotawe" at bounding box center [711, 98] width 151 height 21
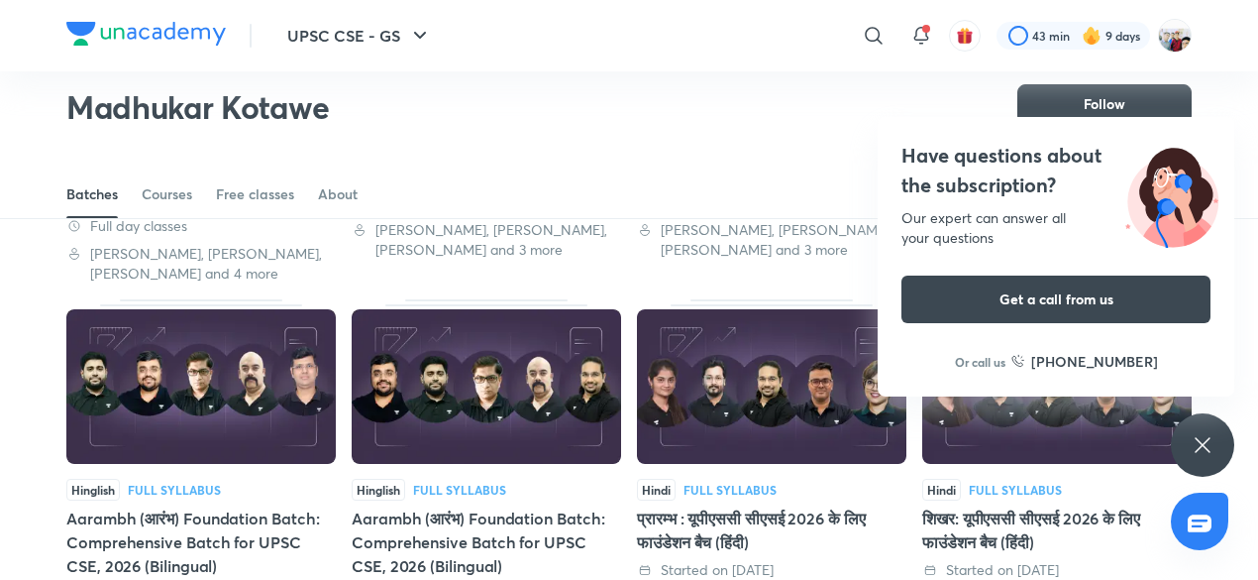
scroll to position [838, 0]
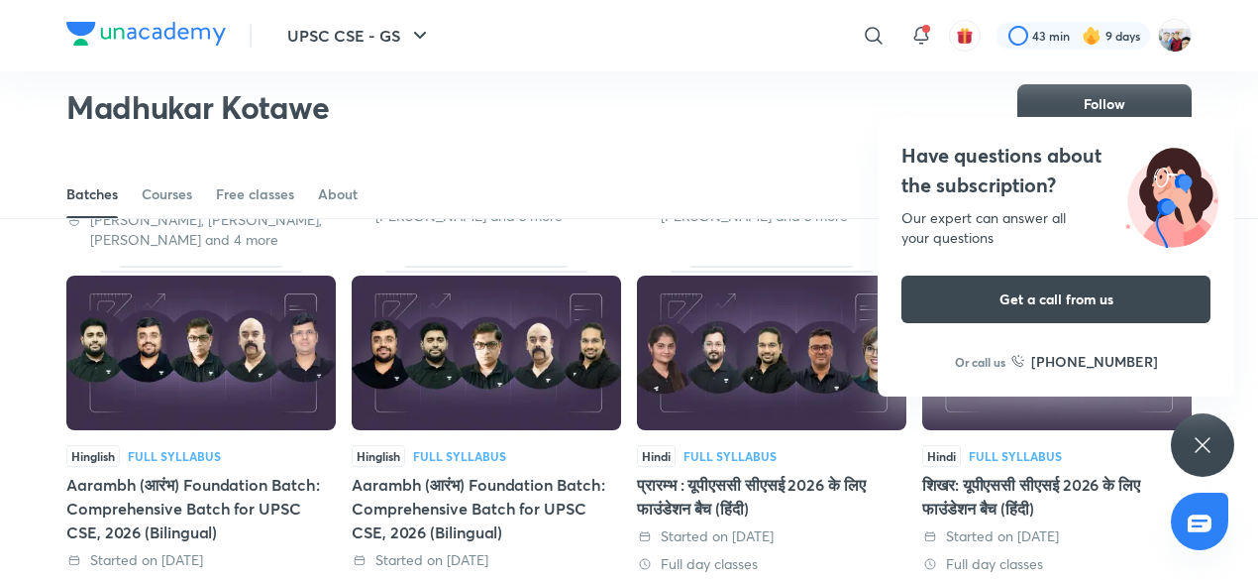
click at [811, 372] on img at bounding box center [772, 352] width 270 height 155
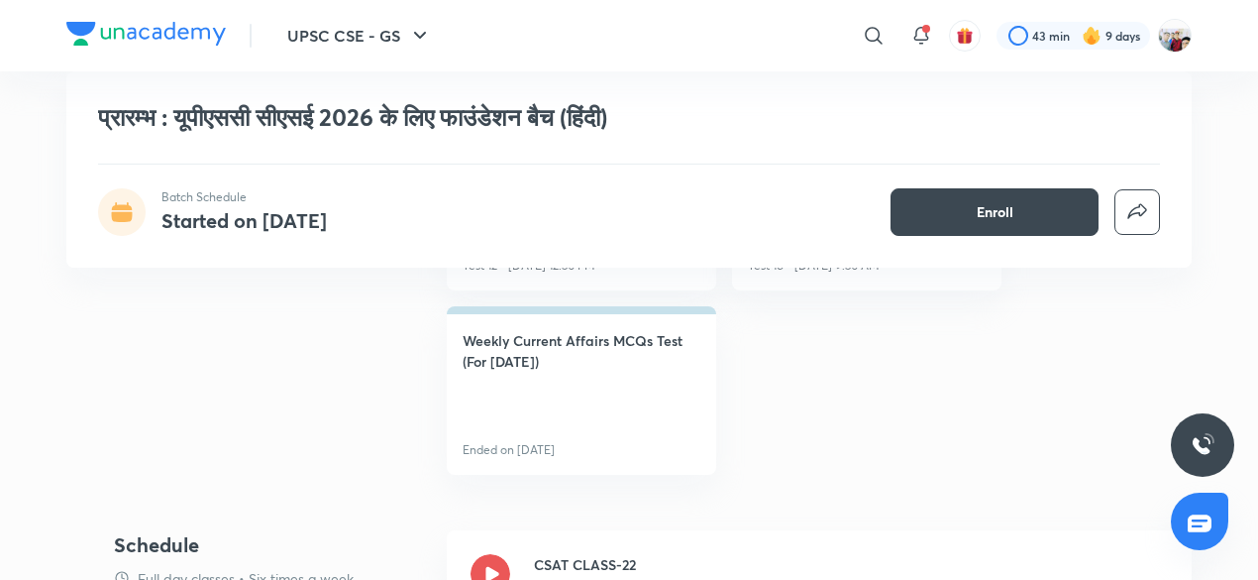
scroll to position [1149, 0]
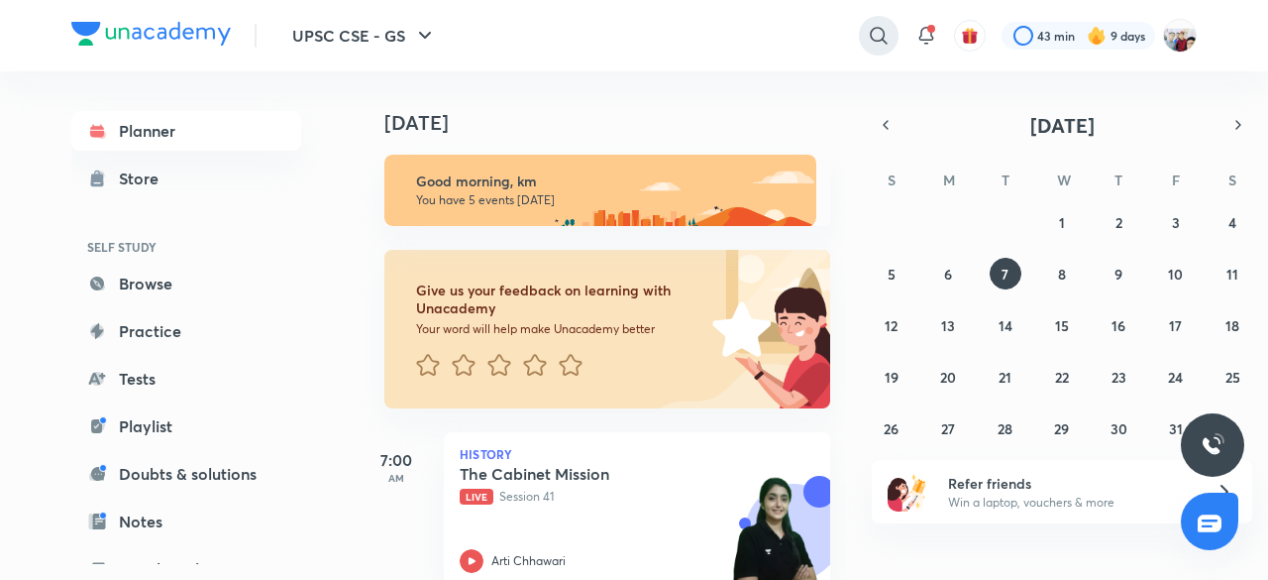
click at [870, 31] on icon at bounding box center [878, 35] width 17 height 17
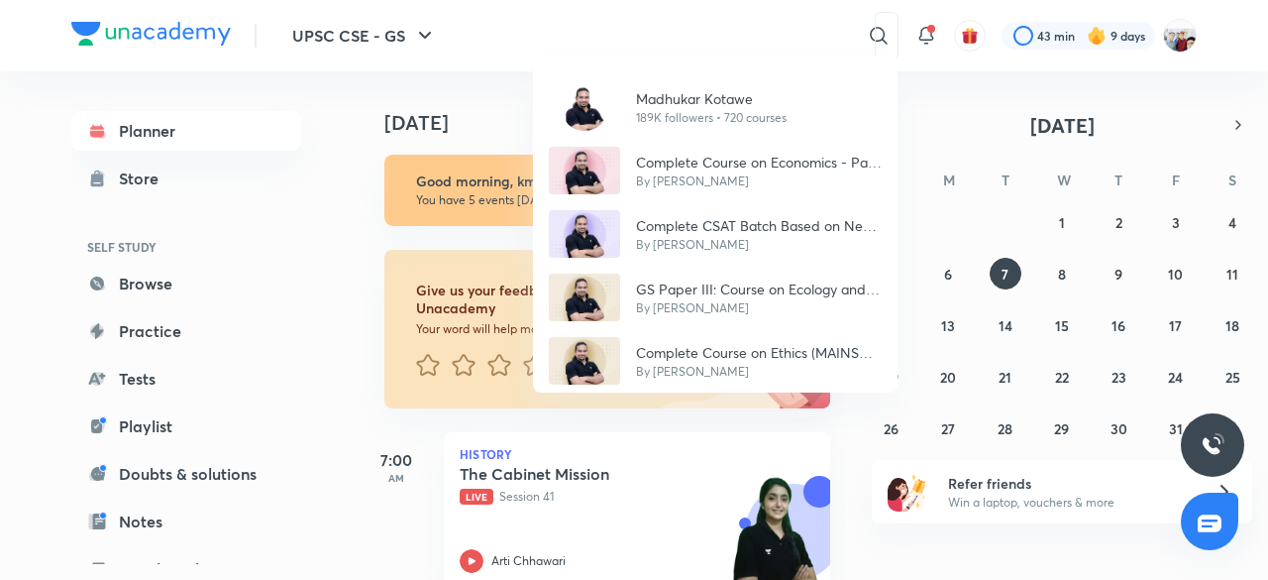
click at [801, 25] on div "Madhukar Kotawe 189K followers • 720 courses Complete Course on Economics - Par…" at bounding box center [634, 290] width 1268 height 580
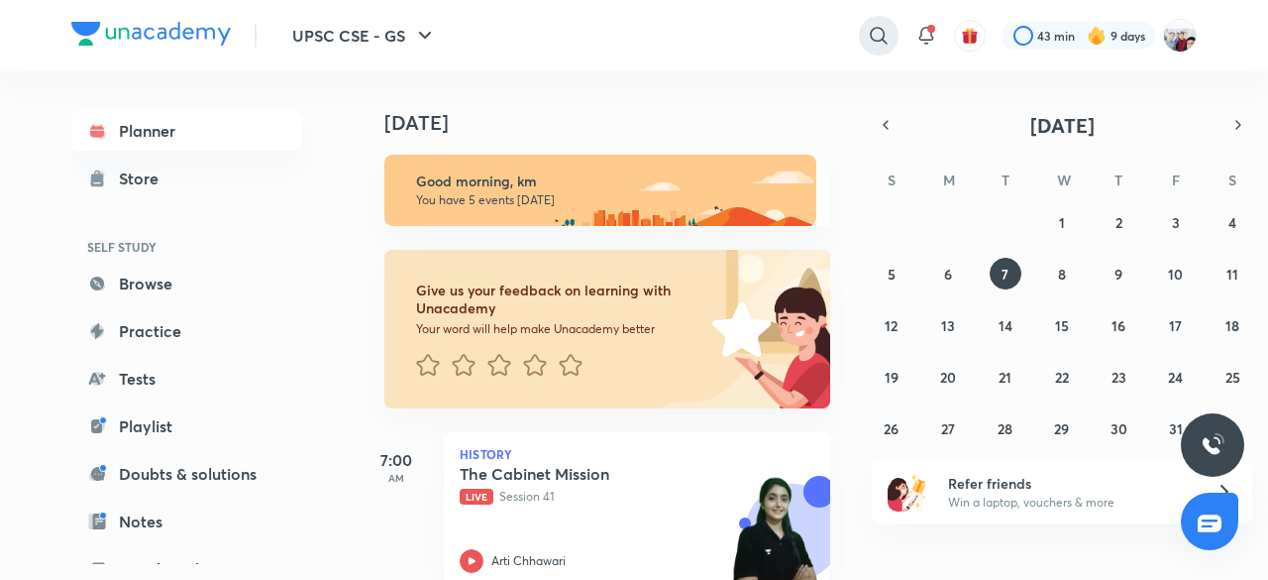
click at [872, 27] on icon at bounding box center [879, 36] width 24 height 24
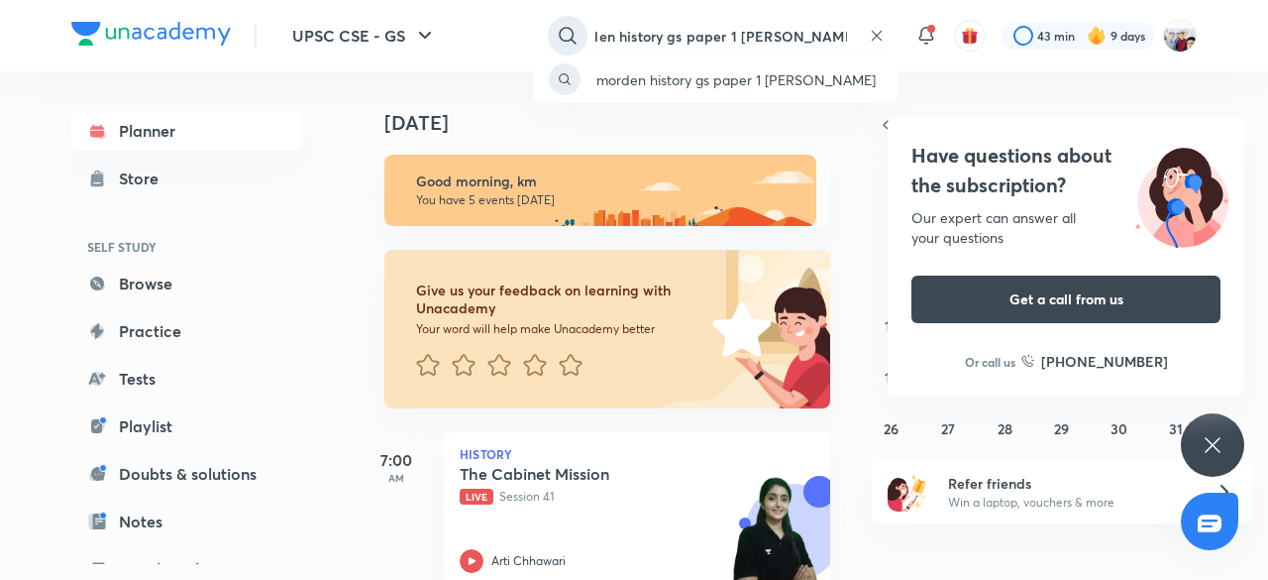
scroll to position [0, 40]
type input "morden history gs paper 1 madhukar kotave"
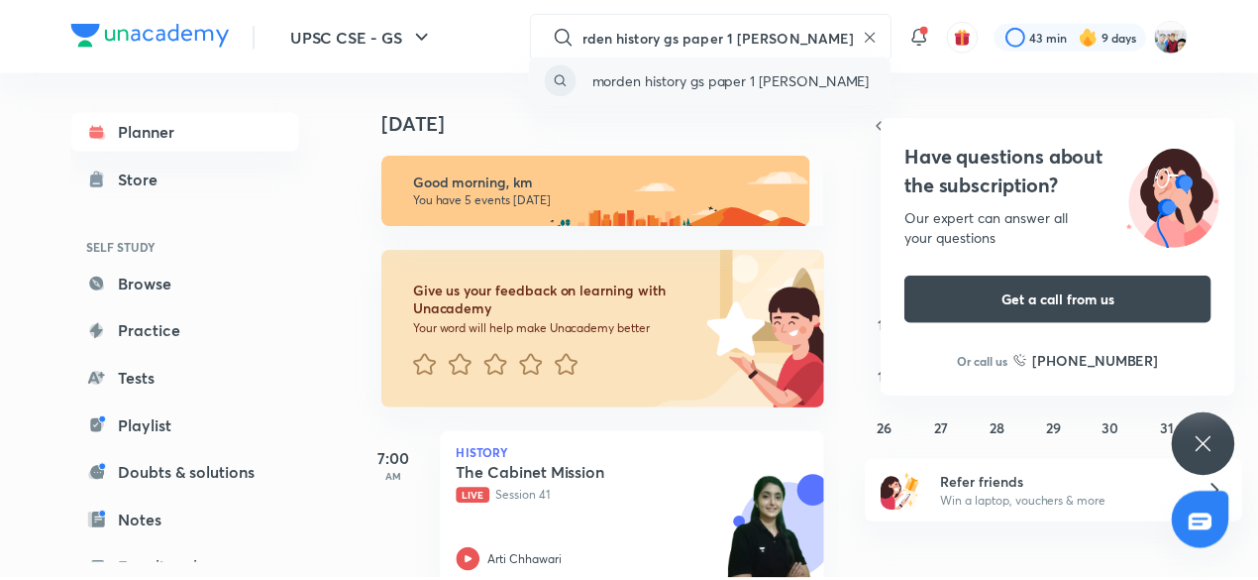
scroll to position [0, 0]
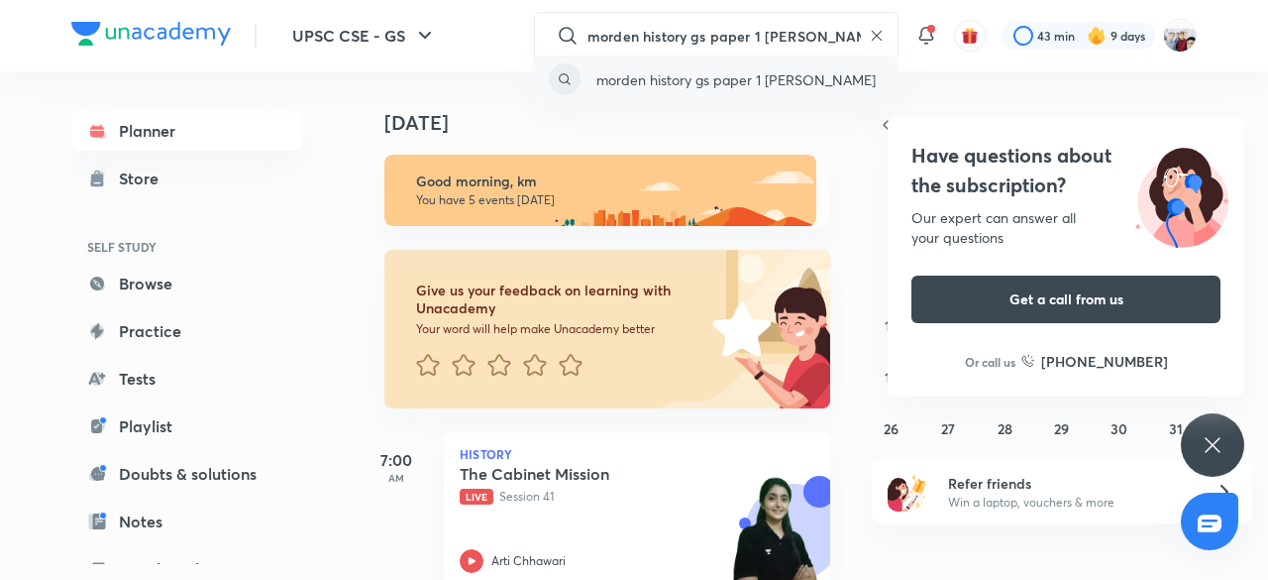
click at [826, 72] on p "morden history gs paper 1 madhukar kotave" at bounding box center [736, 79] width 279 height 21
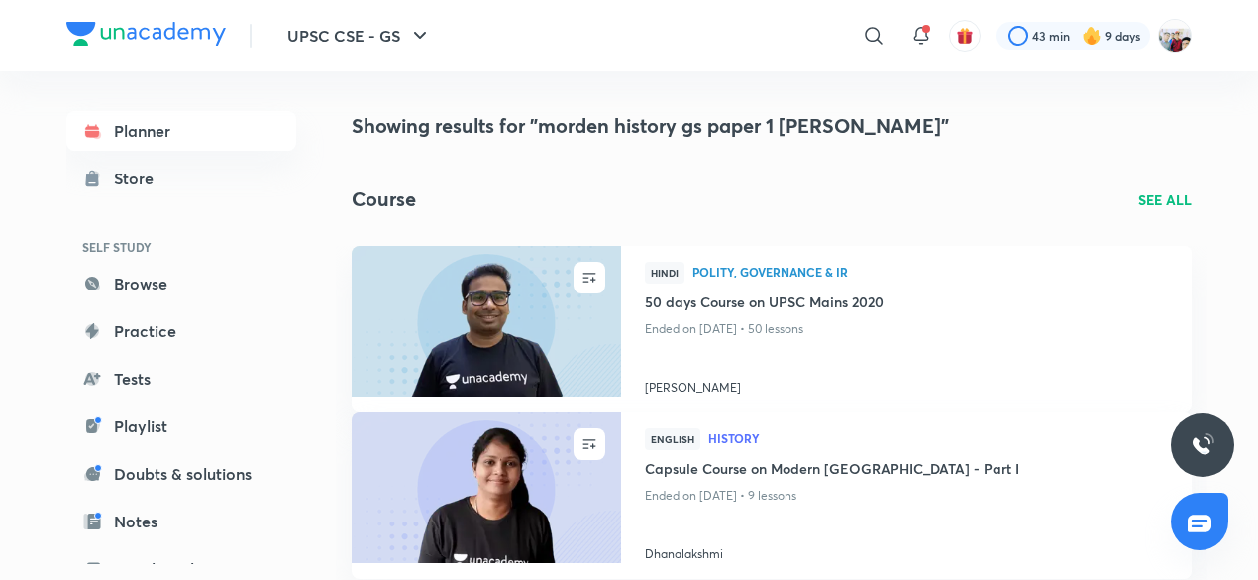
click at [815, 128] on h4 "Showing results for "morden history gs paper 1 madhukar kotave"" at bounding box center [772, 126] width 840 height 30
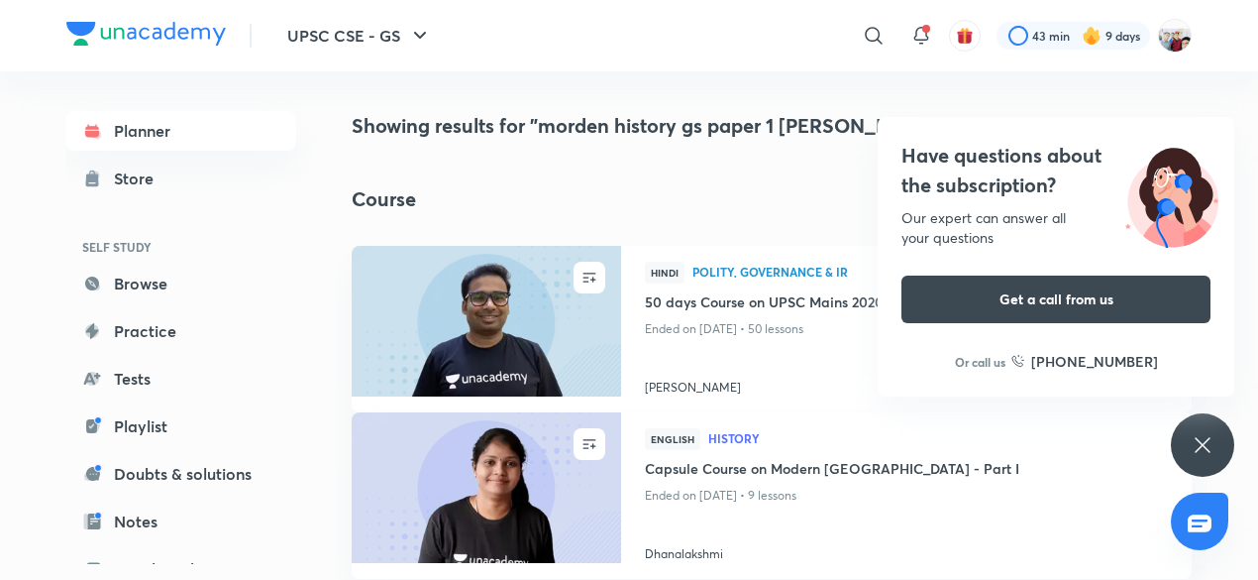
click at [772, 133] on h4 "Showing results for "morden history gs paper 1 madhukar kotave"" at bounding box center [772, 126] width 840 height 30
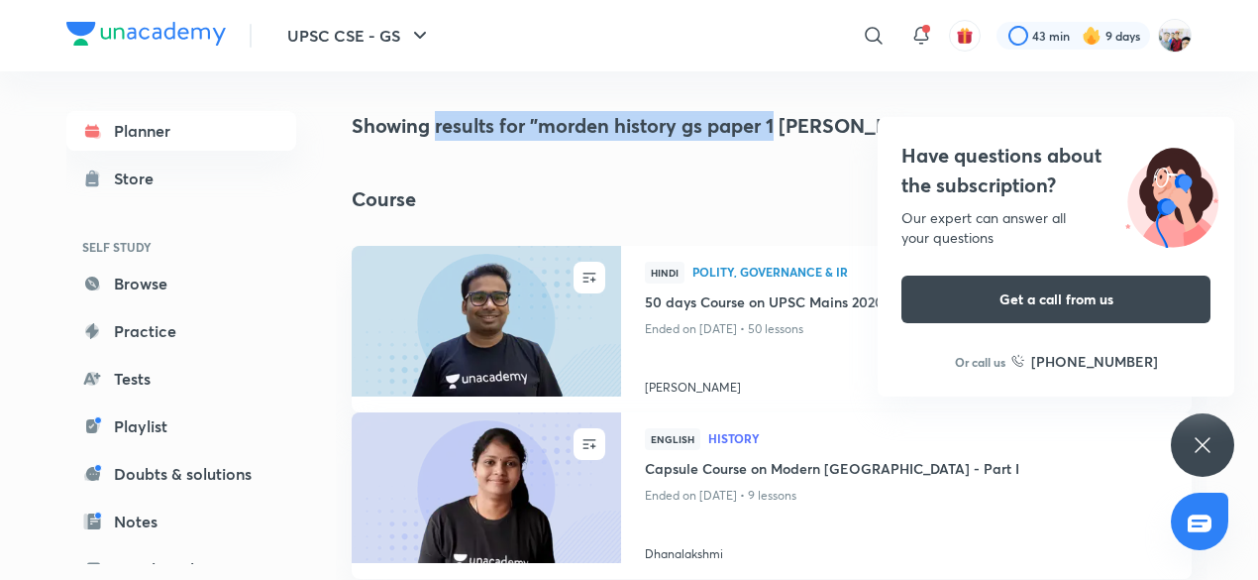
drag, startPoint x: 772, startPoint y: 133, endPoint x: 462, endPoint y: 151, distance: 310.7
click at [462, 151] on div "Showing results for "morden history gs paper 1 madhukar kotave" Course SEE ALL …" at bounding box center [772, 516] width 840 height 811
click at [461, 112] on h4 "Showing results for "morden history gs paper 1 madhukar kotave"" at bounding box center [772, 126] width 840 height 30
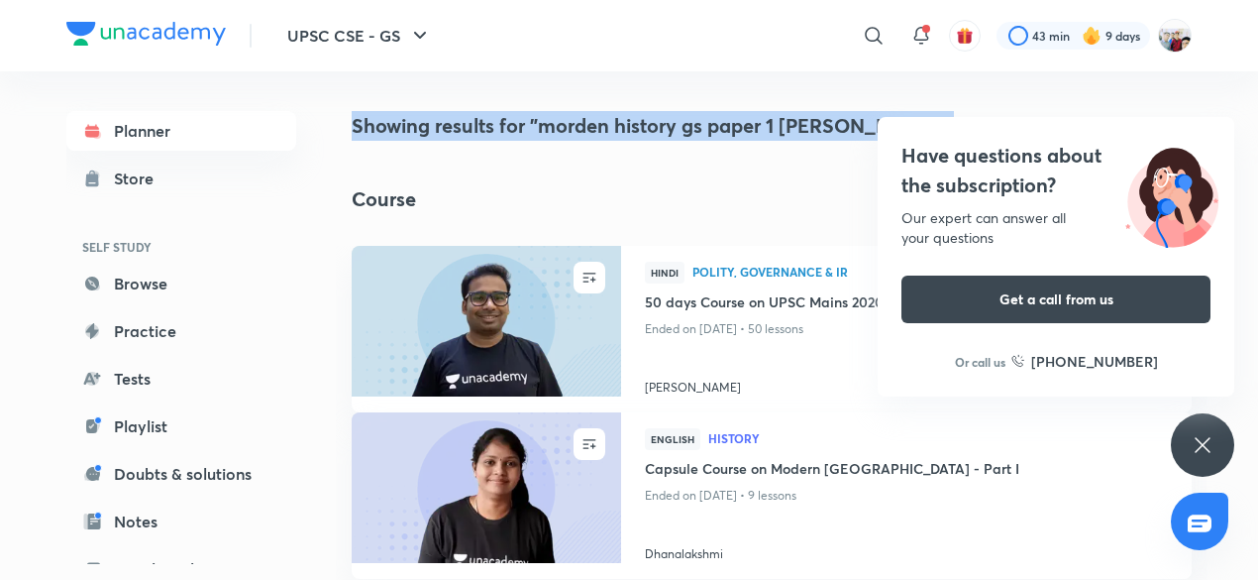
click at [461, 112] on h4 "Showing results for "morden history gs paper 1 madhukar kotave"" at bounding box center [772, 126] width 840 height 30
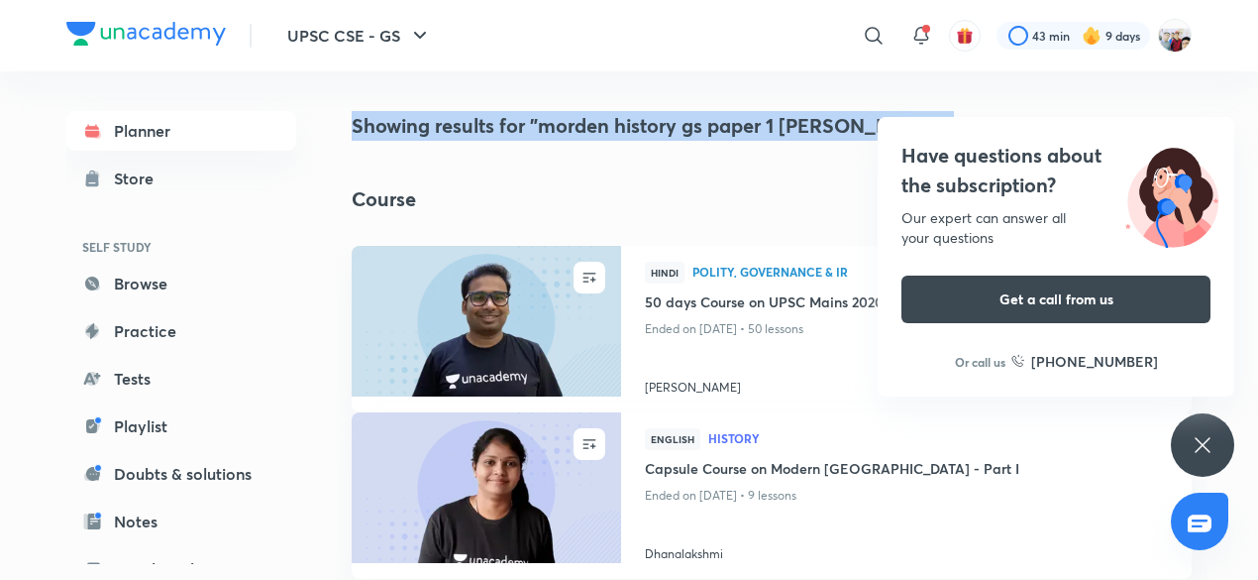
drag, startPoint x: 461, startPoint y: 112, endPoint x: 649, endPoint y: 117, distance: 188.3
click at [649, 117] on h4 "Showing results for "morden history gs paper 1 madhukar kotave"" at bounding box center [772, 126] width 840 height 30
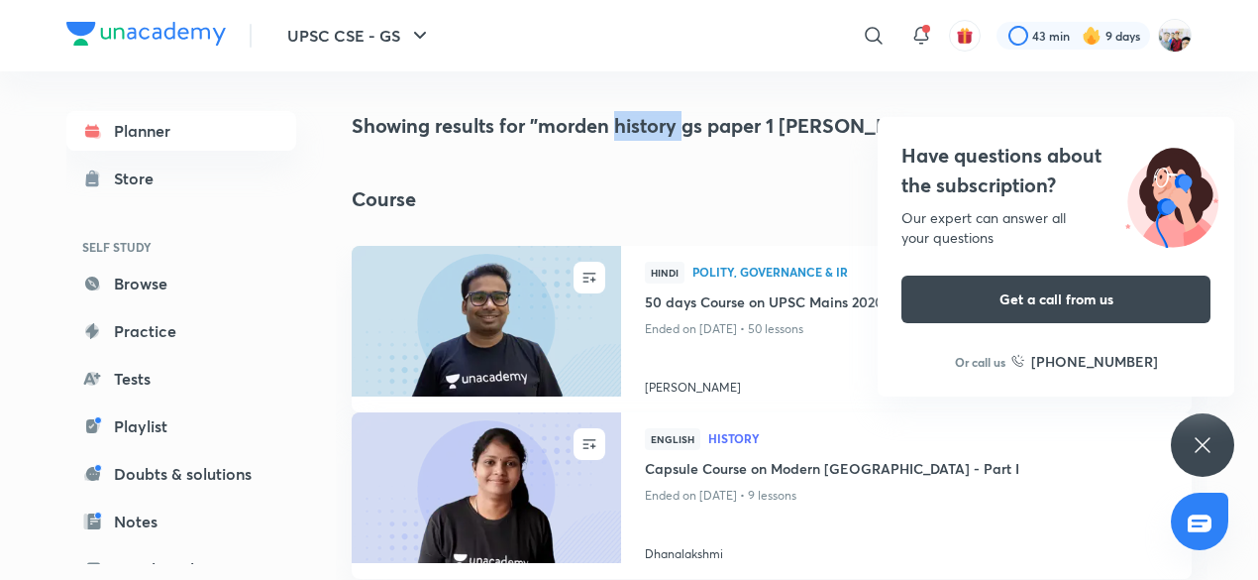
click at [649, 117] on h4 "Showing results for "morden history gs paper 1 madhukar kotave"" at bounding box center [772, 126] width 840 height 30
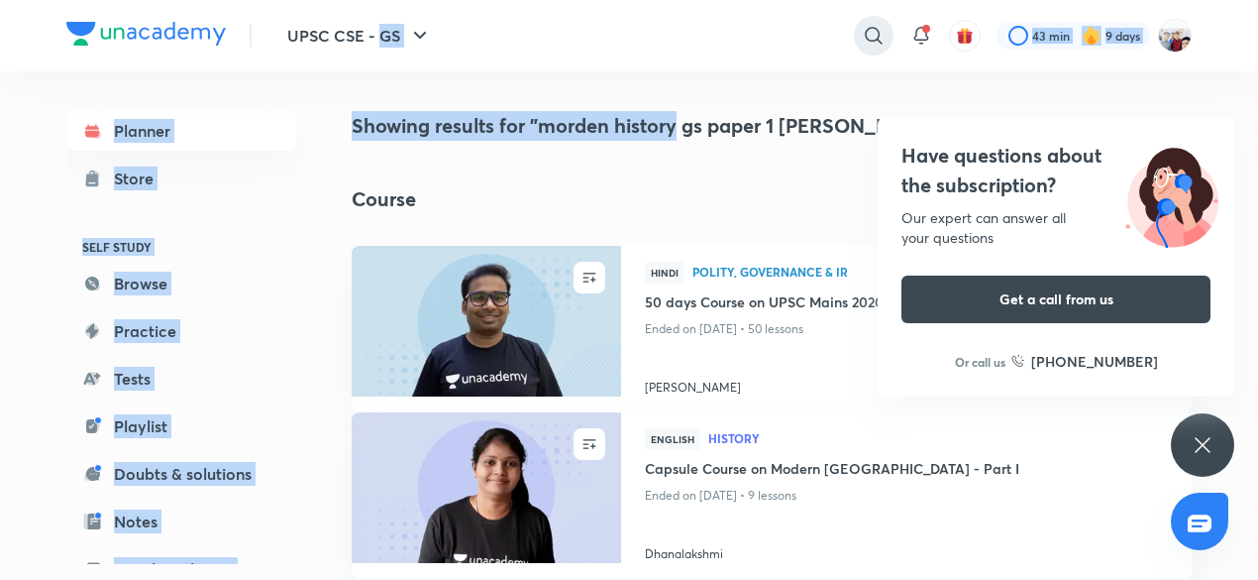
drag, startPoint x: 649, startPoint y: 117, endPoint x: 872, endPoint y: 39, distance: 236.3
click at [872, 39] on div "UPSC CSE - GS ​ 43 min 9 days Planner Store SELF STUDY Browse Practice Tests Pl…" at bounding box center [629, 461] width 1258 height 922
click at [872, 39] on icon at bounding box center [874, 36] width 24 height 24
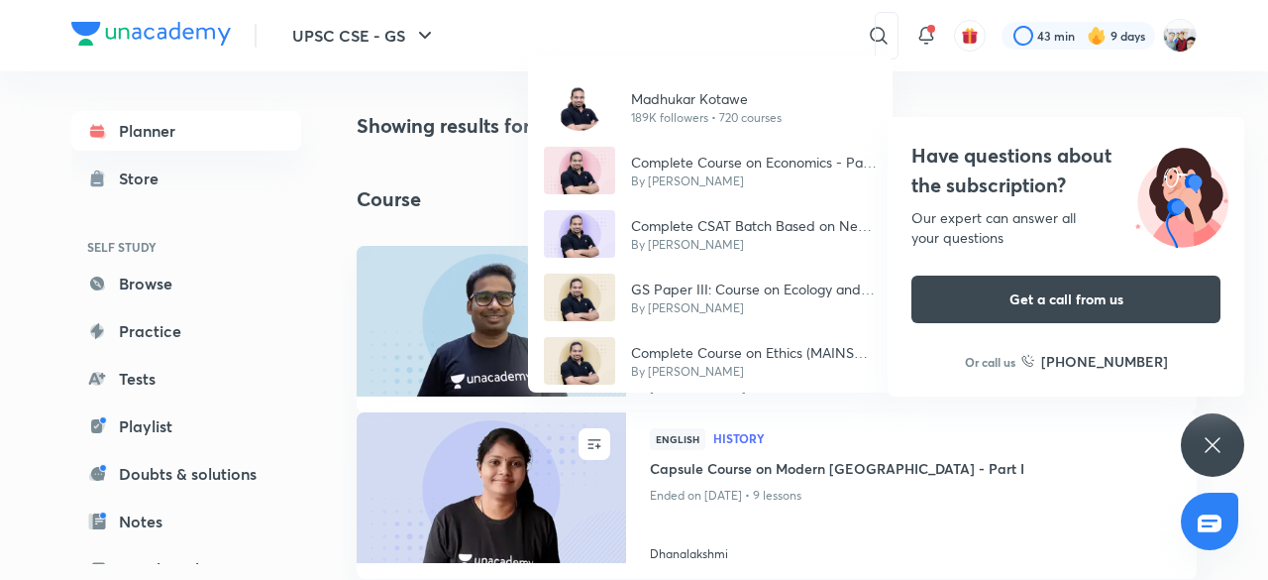
click at [813, 29] on div "[PERSON_NAME] 189K followers • 720 courses Complete Course on Economics - Part …" at bounding box center [634, 290] width 1268 height 580
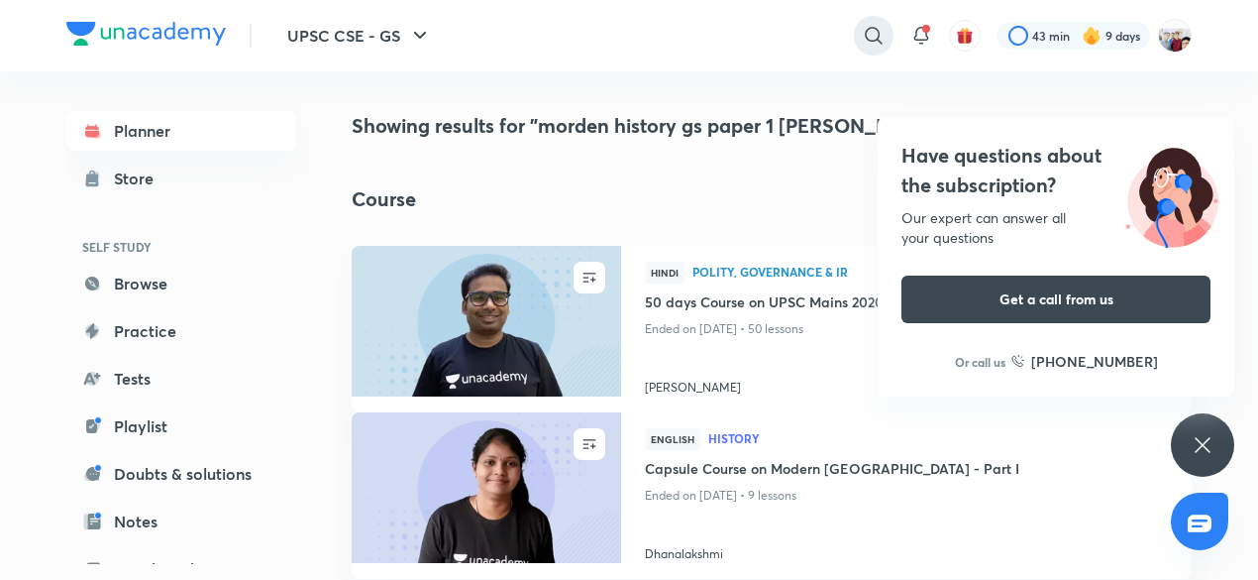
click at [869, 33] on icon at bounding box center [874, 36] width 24 height 24
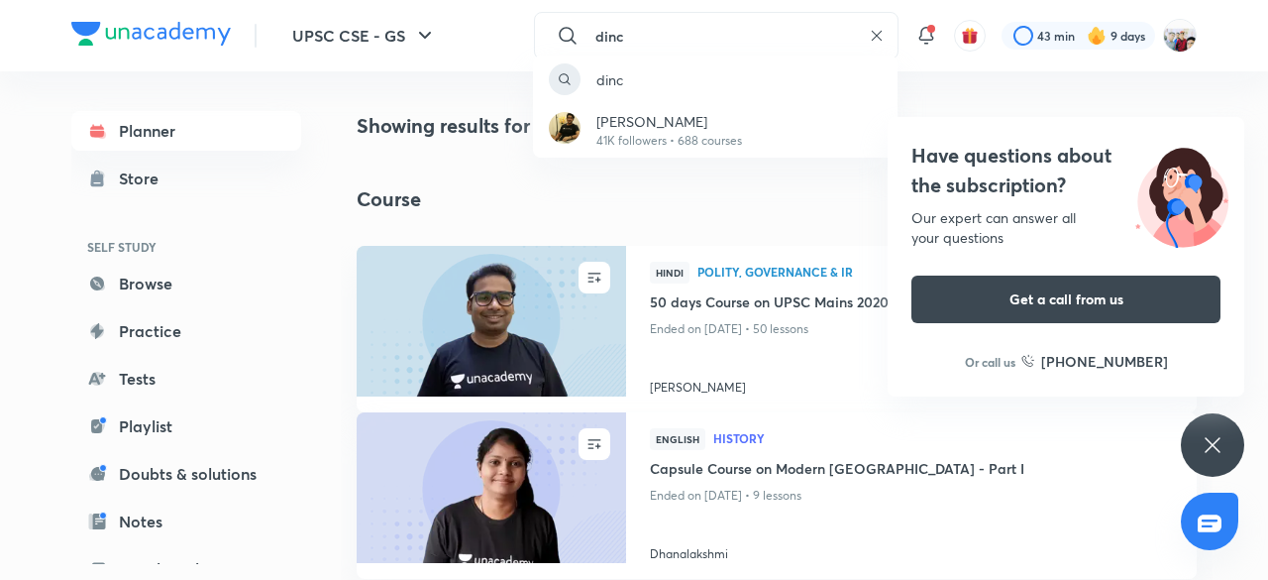
type input "dinc"
click at [610, 28] on div "dinc Ankit Dhingra 41K followers • 688 courses" at bounding box center [634, 290] width 1268 height 580
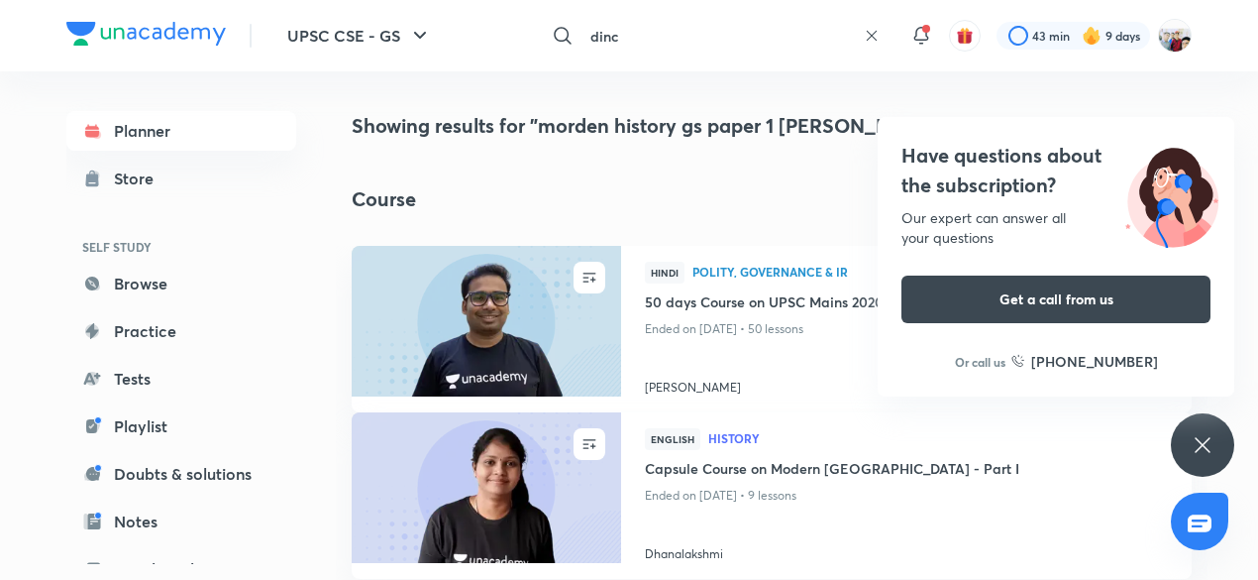
click at [591, 27] on input "dinc" at bounding box center [719, 36] width 273 height 54
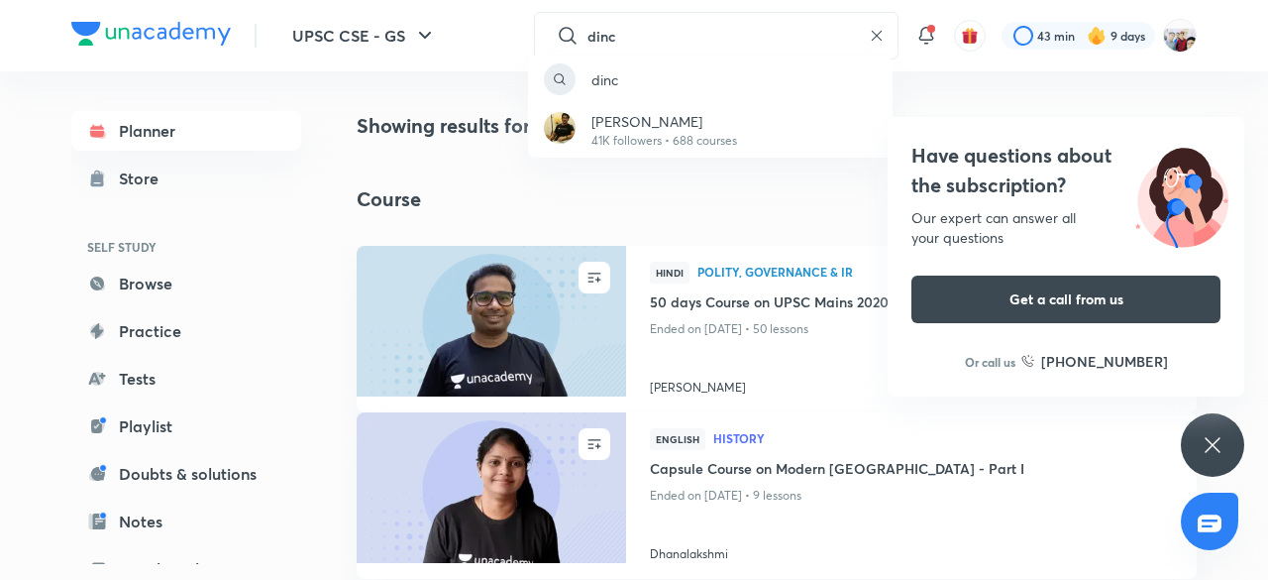
click at [874, 28] on div "dinc Ankit Dhingra 41K followers • 688 courses" at bounding box center [634, 290] width 1268 height 580
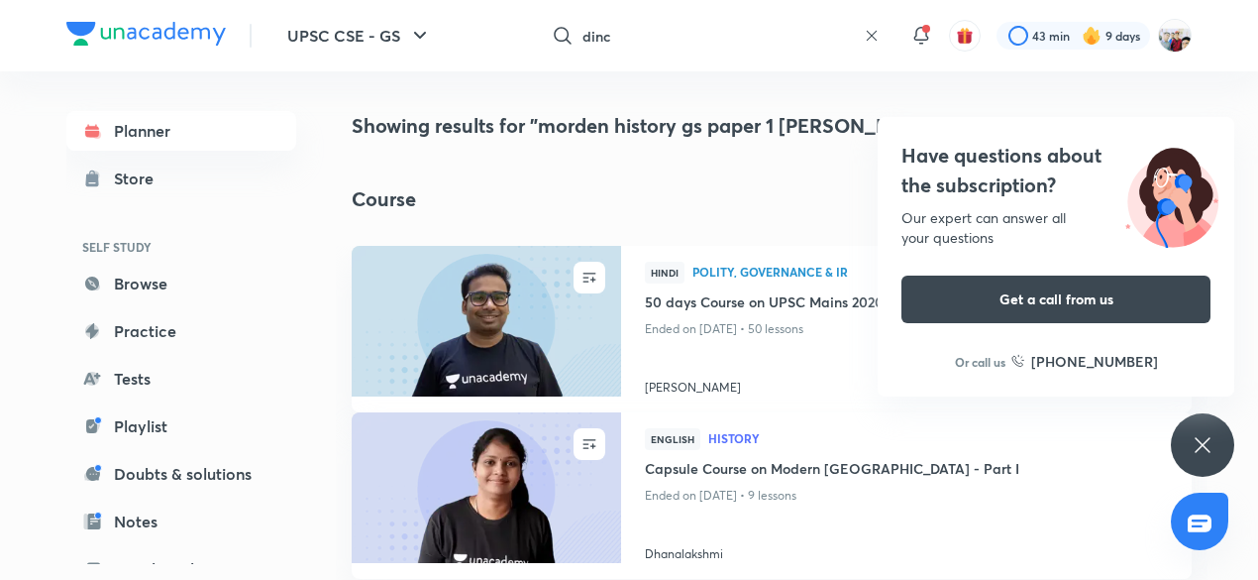
click at [874, 28] on icon at bounding box center [872, 36] width 16 height 16
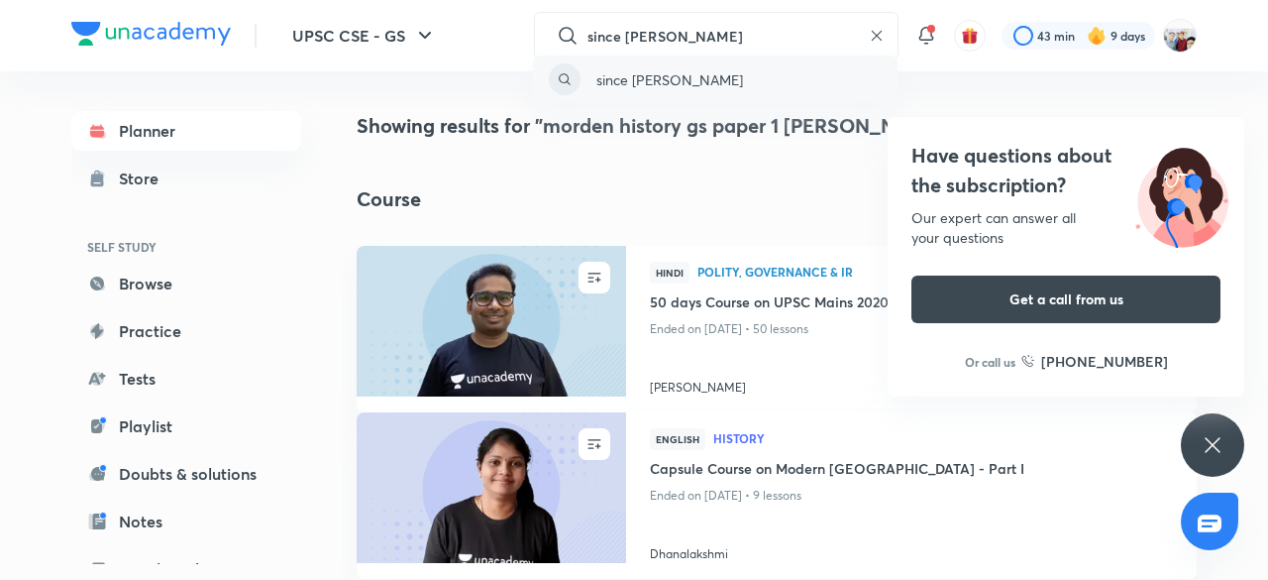
click at [676, 75] on p "since madhukar" at bounding box center [670, 79] width 147 height 21
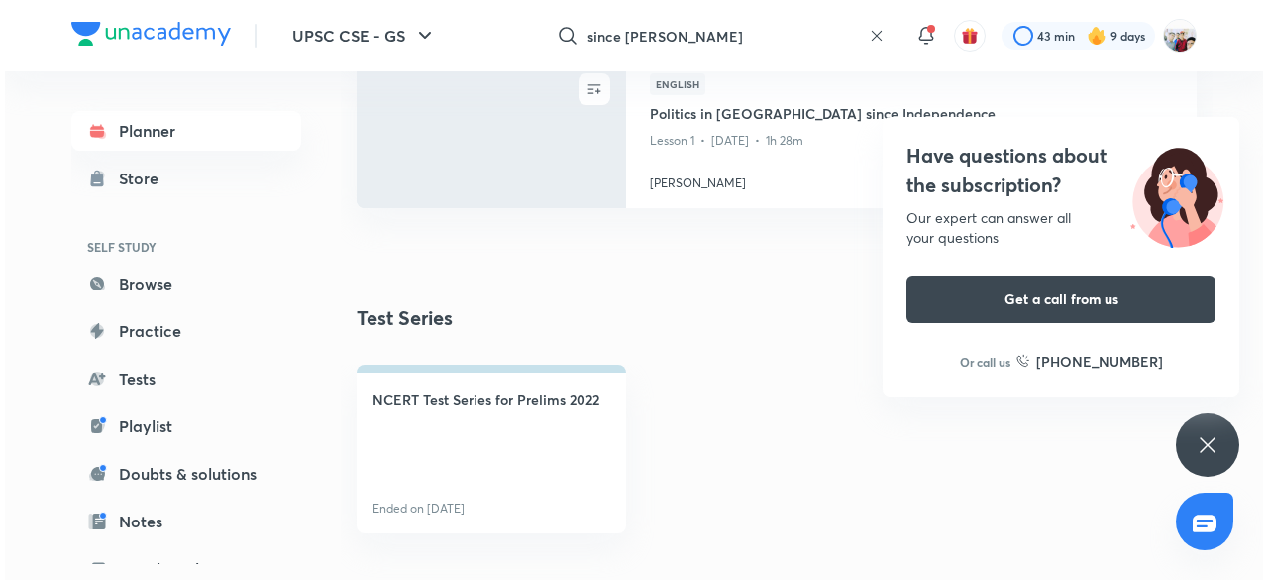
scroll to position [1165, 0]
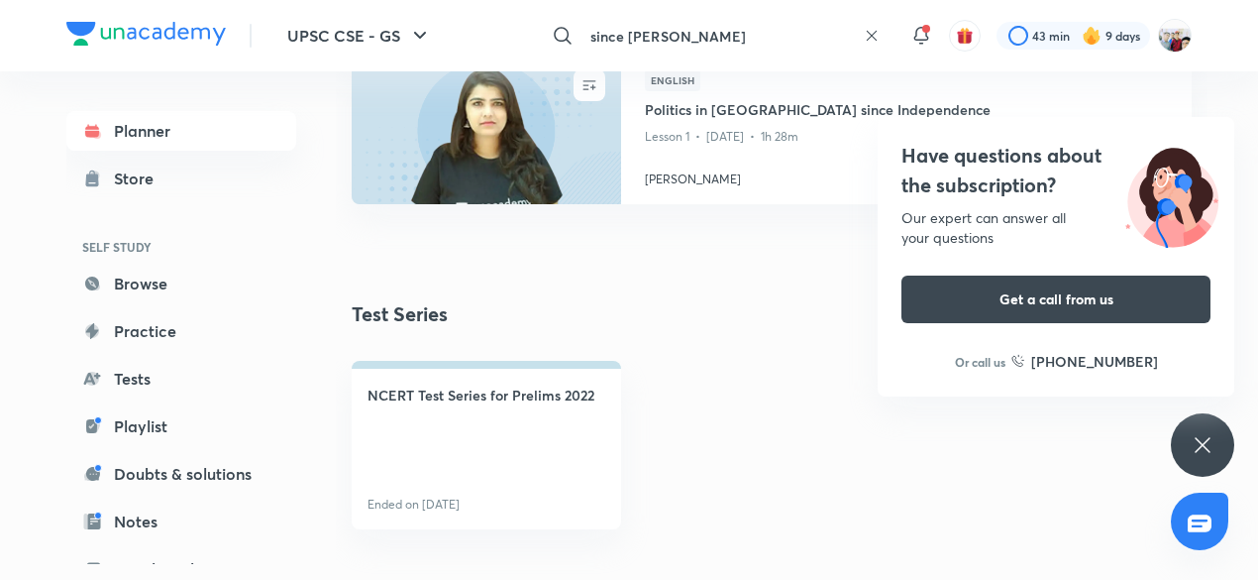
click at [650, 23] on input "since madhukar" at bounding box center [719, 36] width 273 height 54
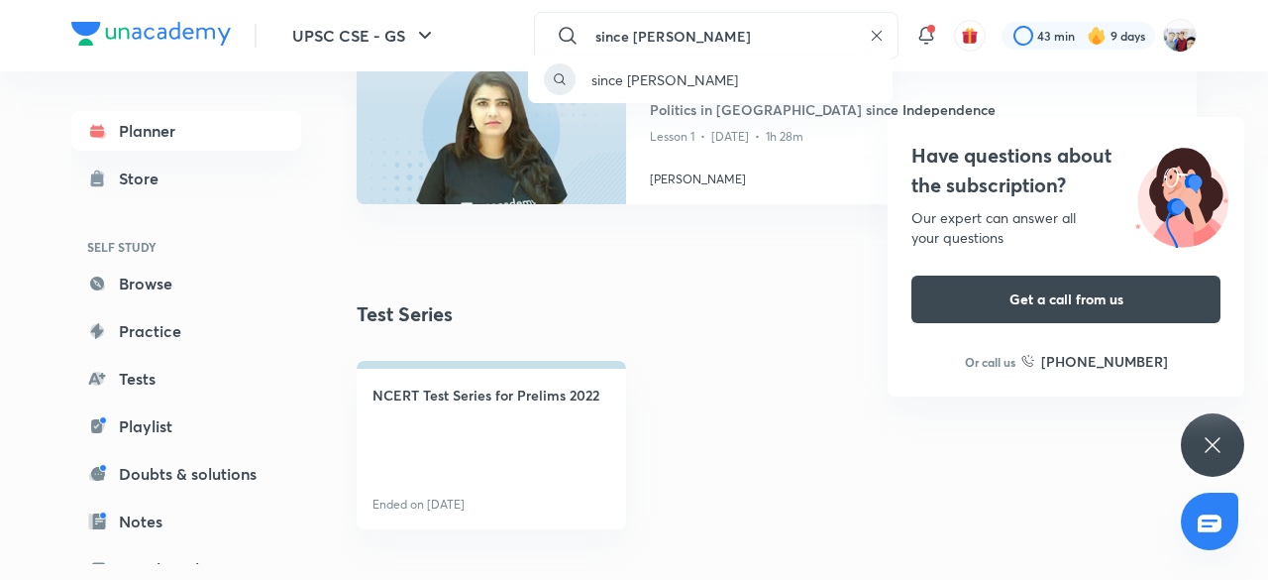
type input "since mad hukar"
click at [743, 41] on div "since mad hukar" at bounding box center [634, 290] width 1268 height 580
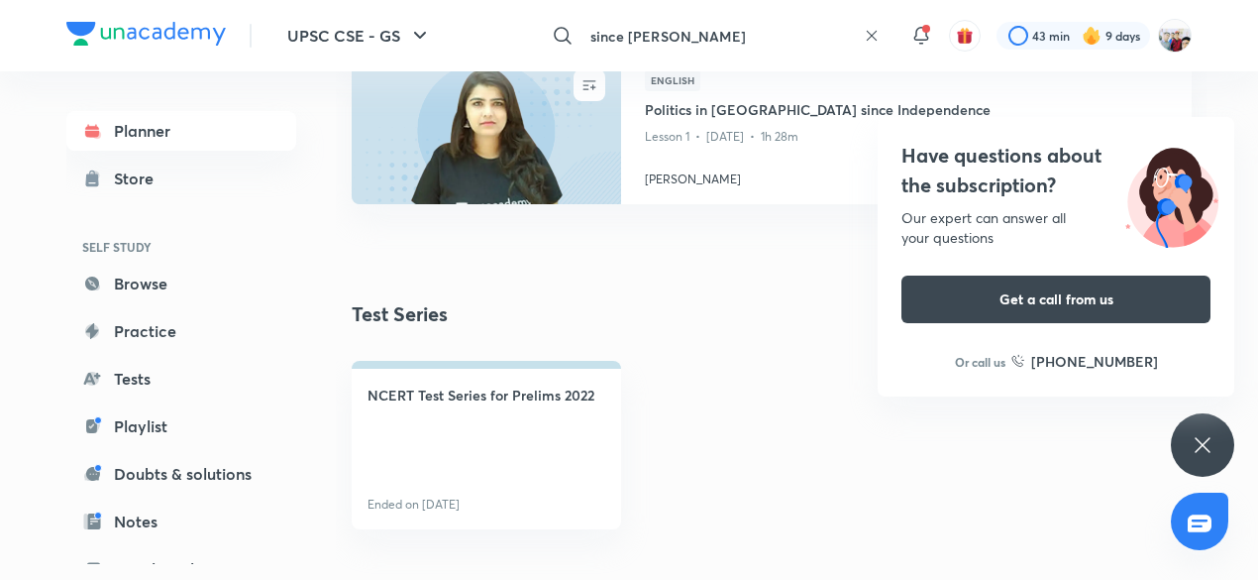
click at [695, 39] on input "since mad hukar" at bounding box center [719, 36] width 273 height 54
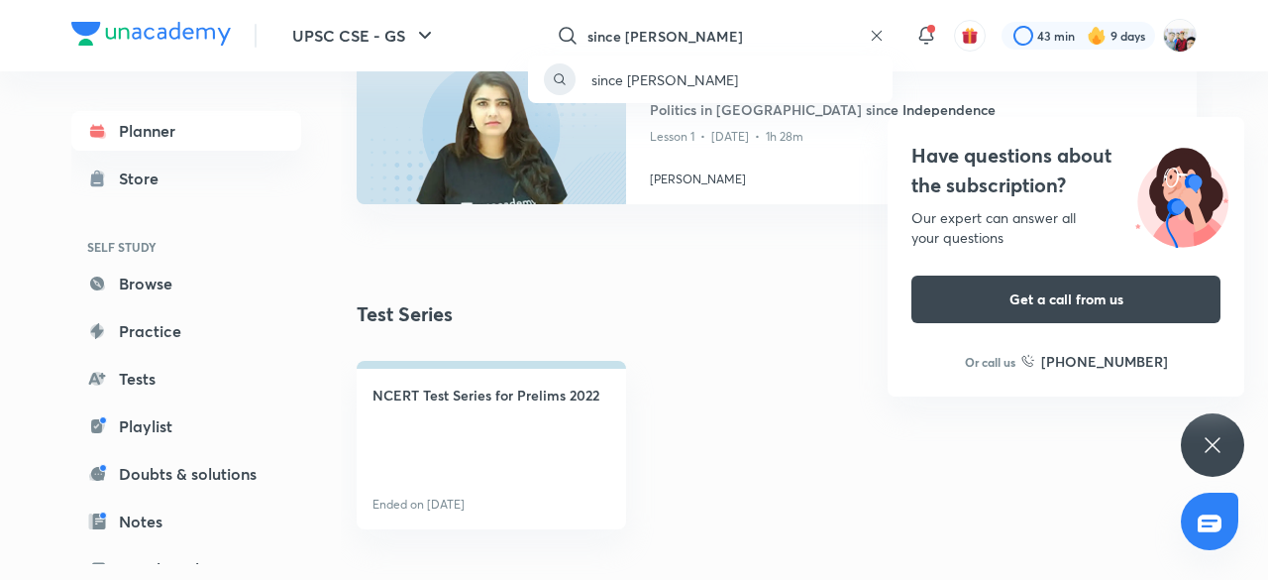
click at [695, 39] on div "since mad hukar" at bounding box center [634, 290] width 1268 height 580
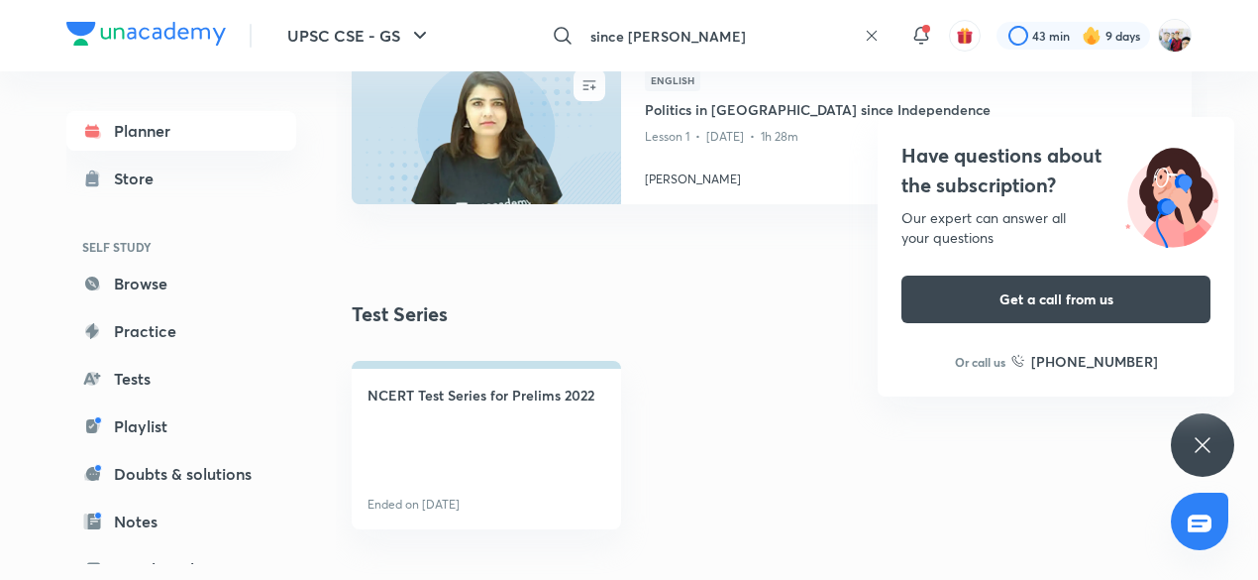
click at [695, 39] on input "since mad hukar" at bounding box center [719, 36] width 273 height 54
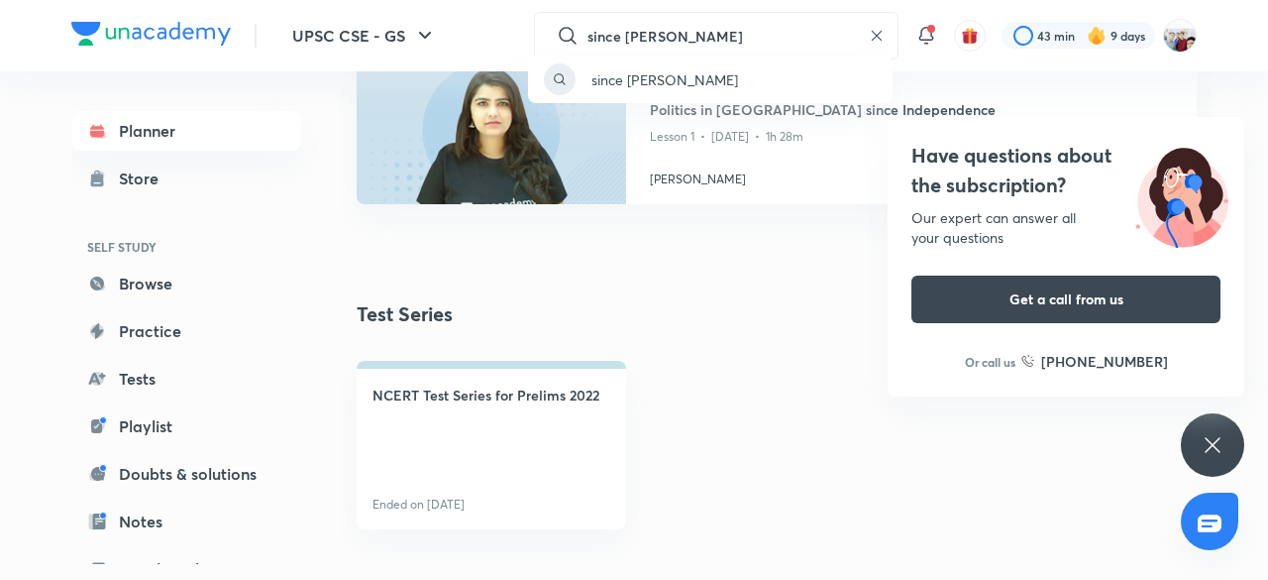
click at [674, 32] on div "since mad hukar" at bounding box center [634, 290] width 1268 height 580
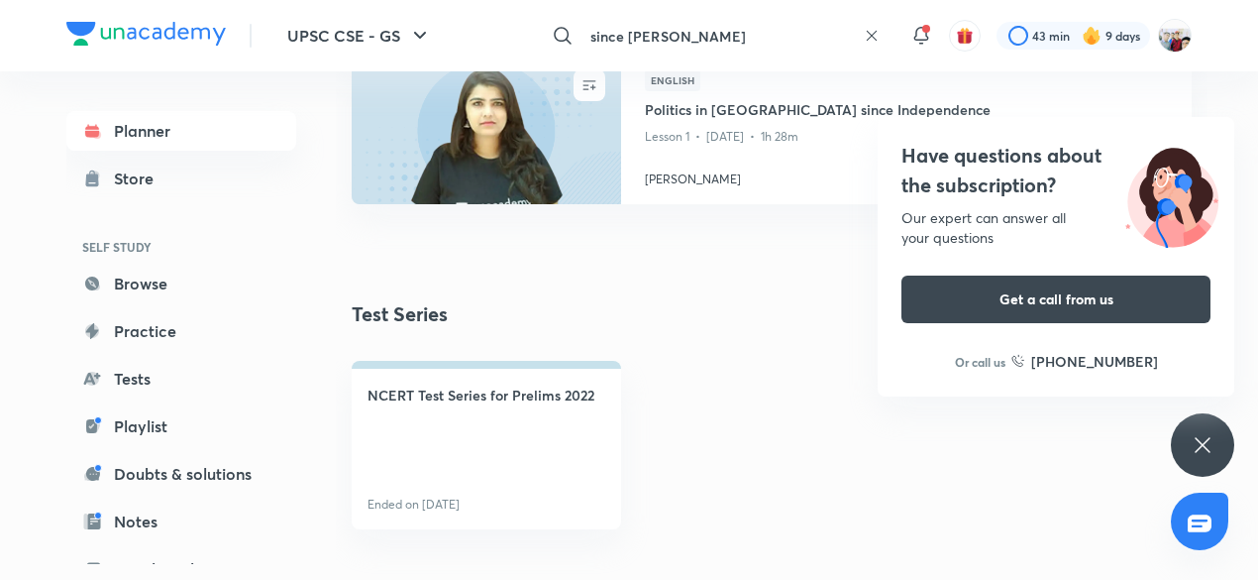
click at [674, 32] on input "since mad hukar" at bounding box center [719, 36] width 273 height 54
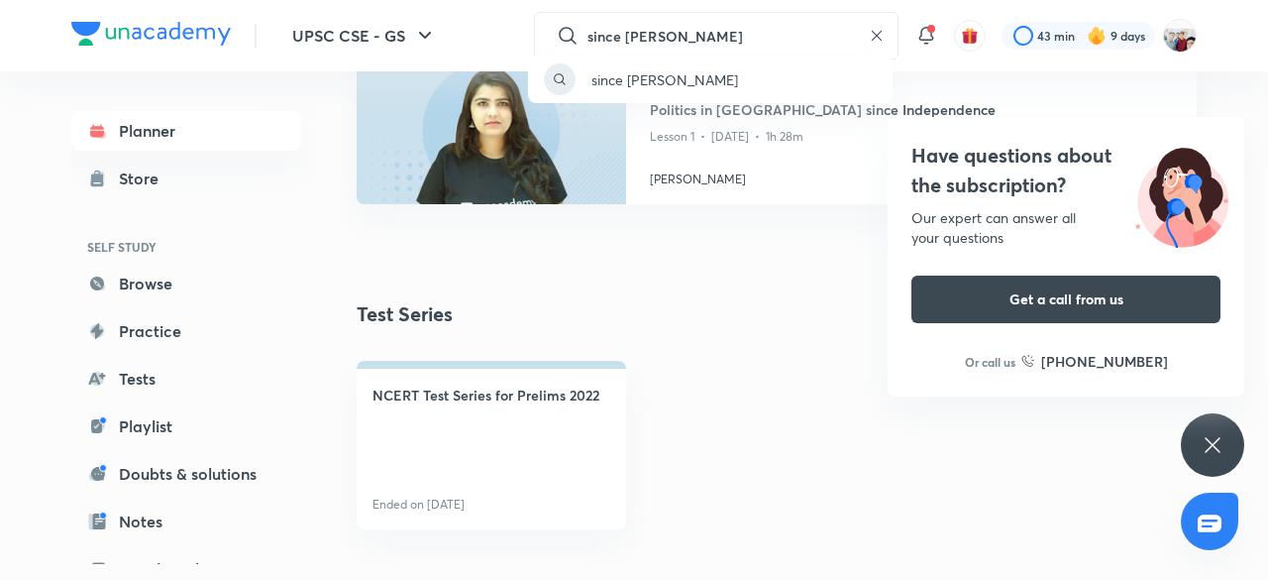
click at [868, 33] on div "since mad hukar" at bounding box center [634, 290] width 1268 height 580
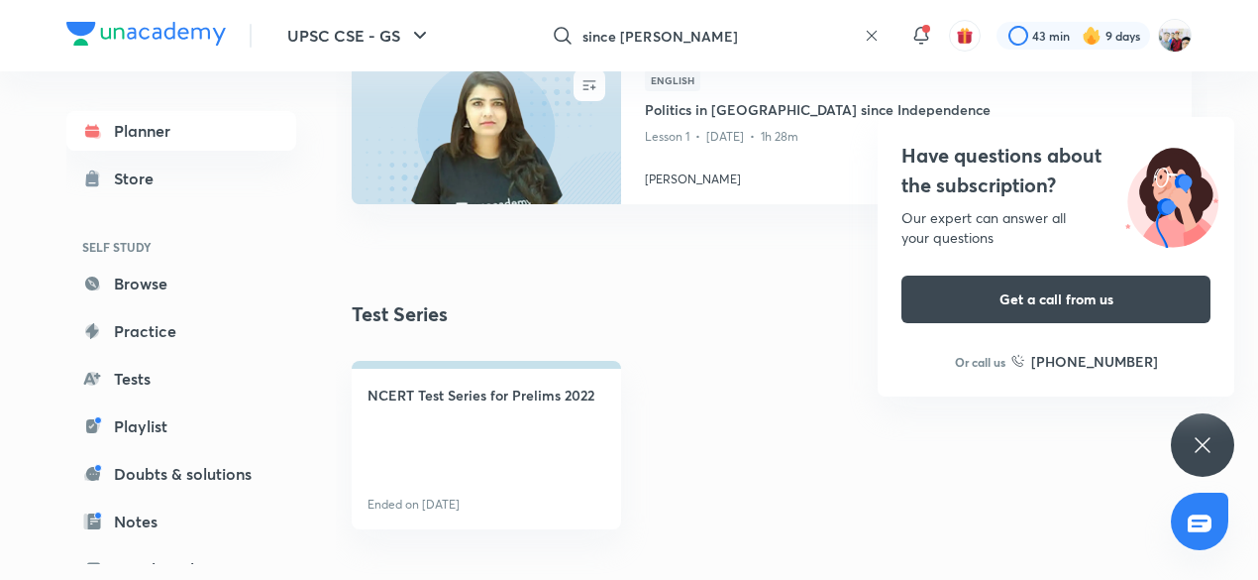
click at [868, 33] on icon at bounding box center [872, 36] width 10 height 10
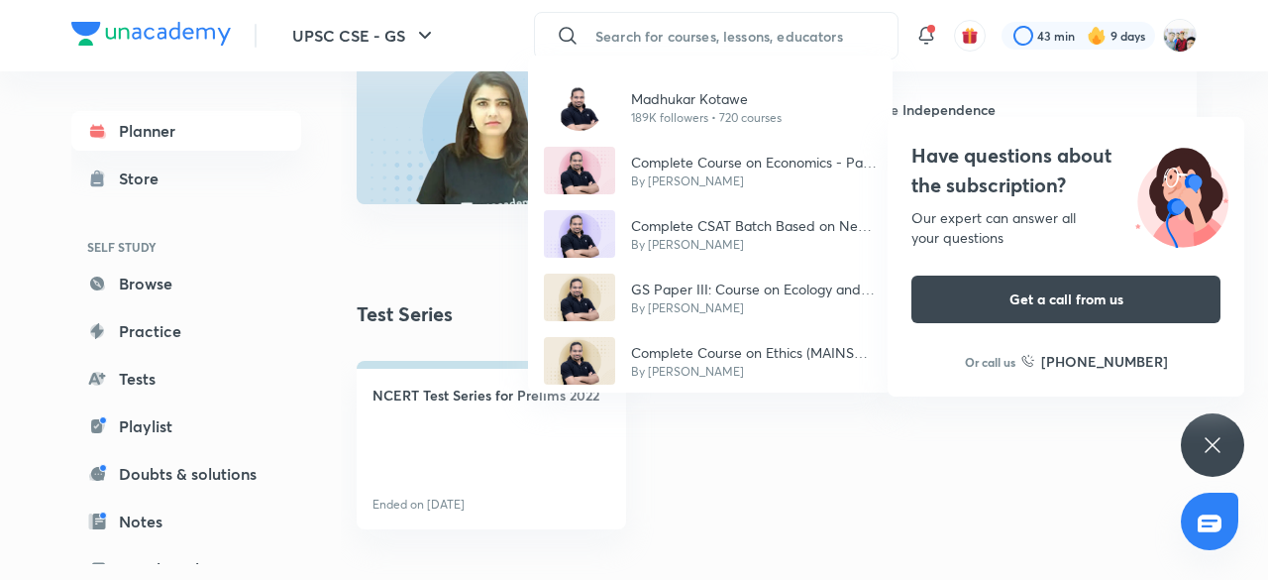
click at [753, 41] on div "Madhukar Kotawe 189K followers • 720 courses Complete Course on Economics - Par…" at bounding box center [634, 290] width 1268 height 580
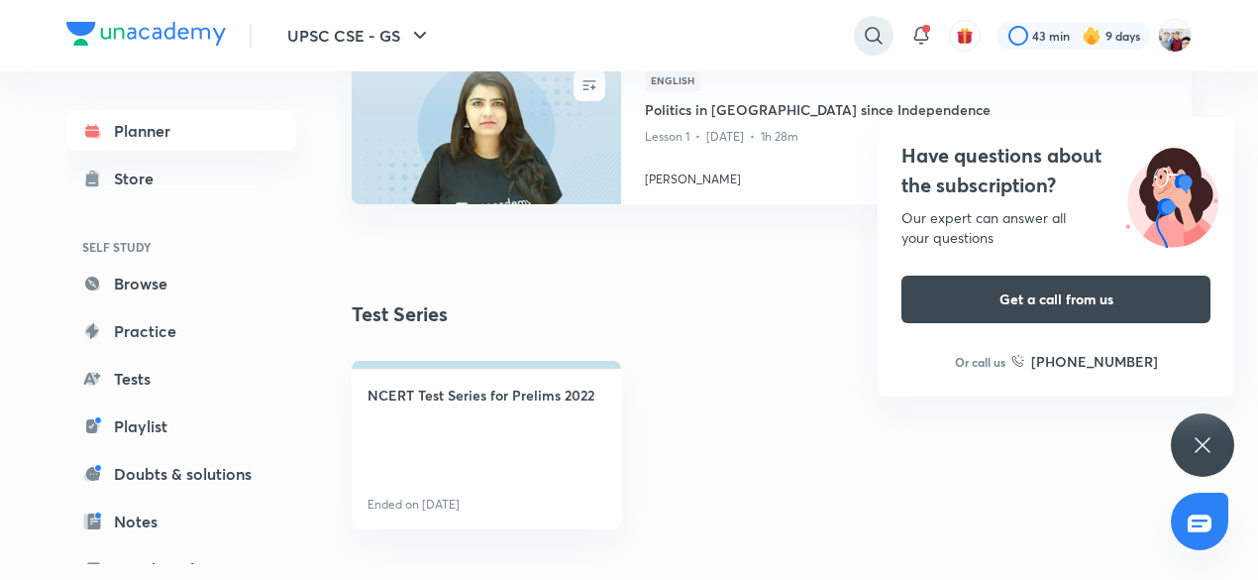
click at [870, 36] on icon at bounding box center [874, 36] width 24 height 24
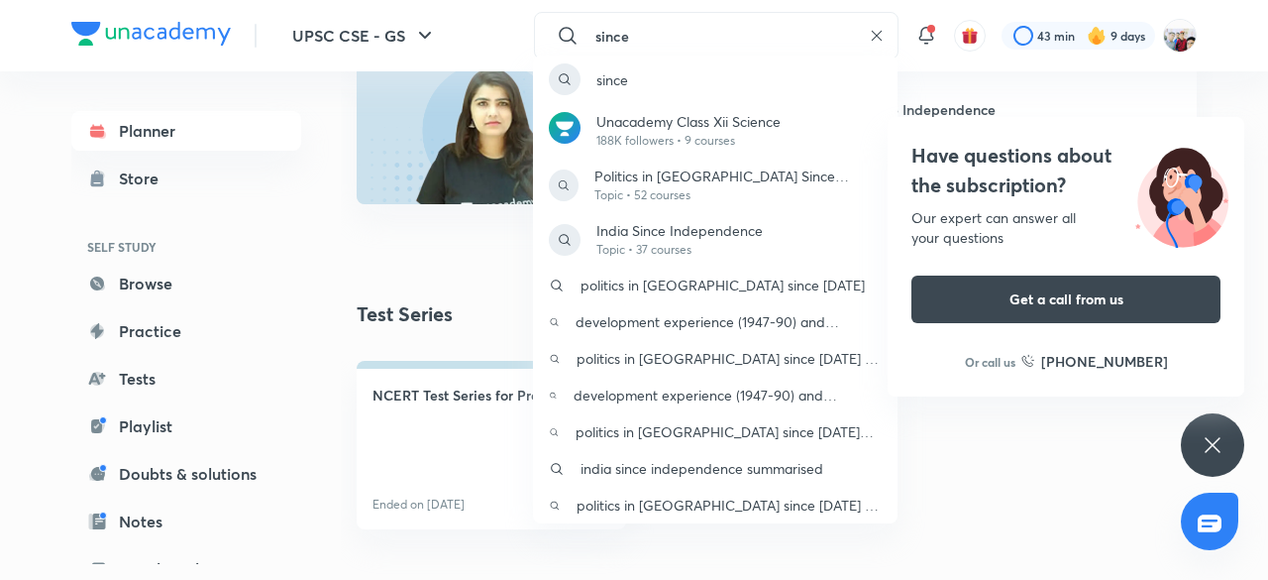
click at [882, 26] on div "since Unacademy Class Xii Science 188K followers • 9 courses Politics in India …" at bounding box center [634, 290] width 1268 height 580
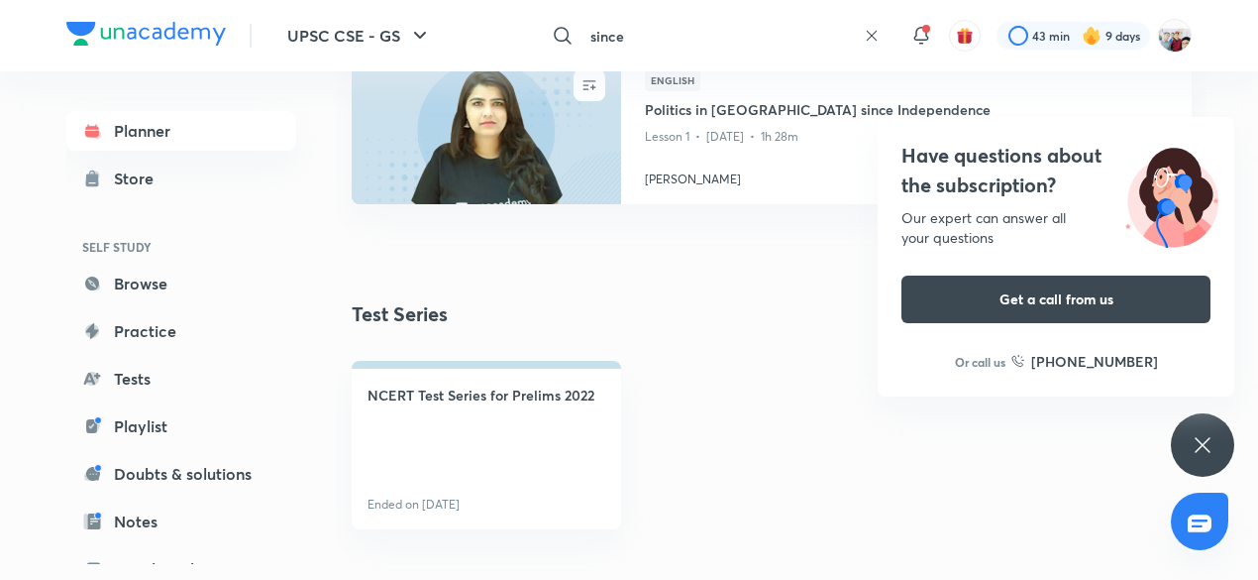
click at [605, 41] on input "since" at bounding box center [719, 36] width 273 height 54
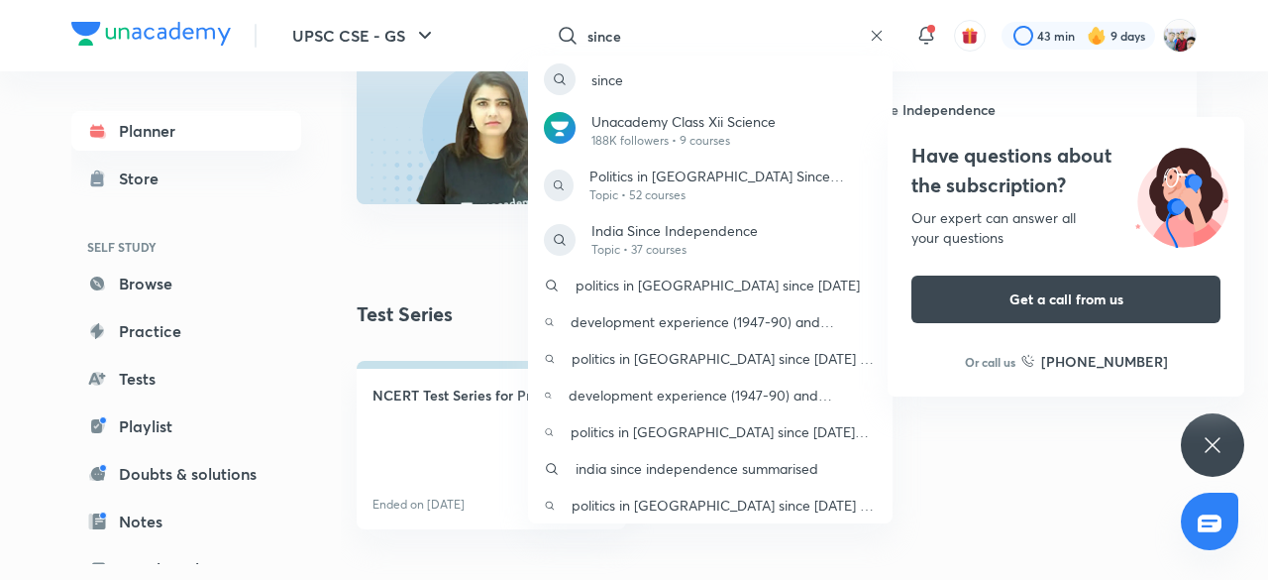
click at [605, 41] on div "since Unacademy Class Xii Science 188K followers • 9 courses Politics in India …" at bounding box center [634, 290] width 1268 height 580
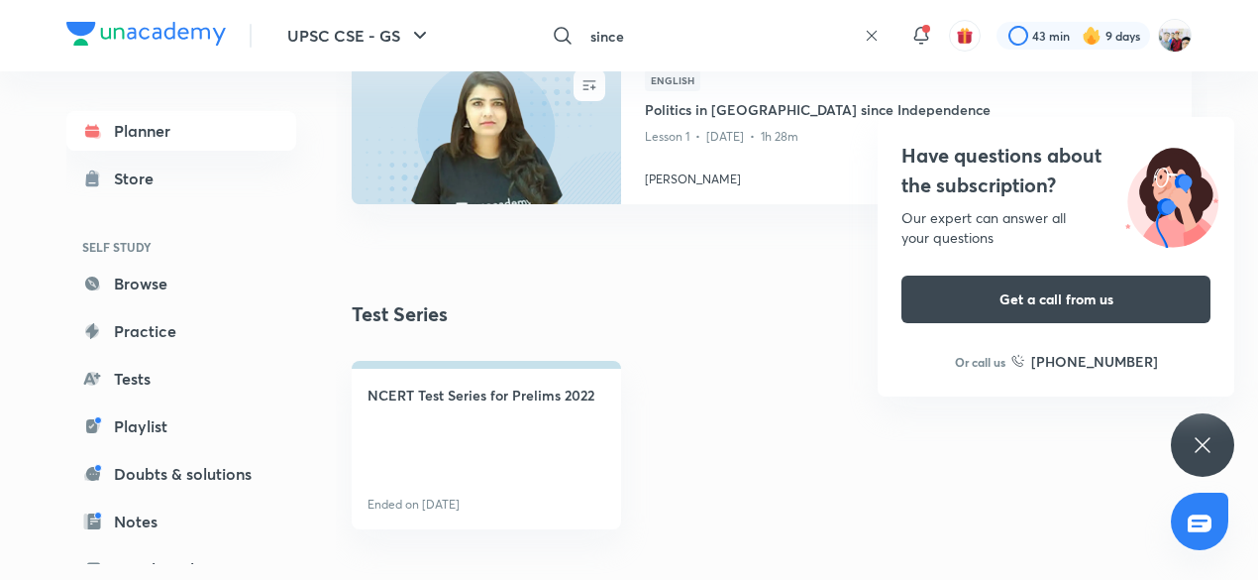
click at [589, 24] on input "since" at bounding box center [719, 36] width 273 height 54
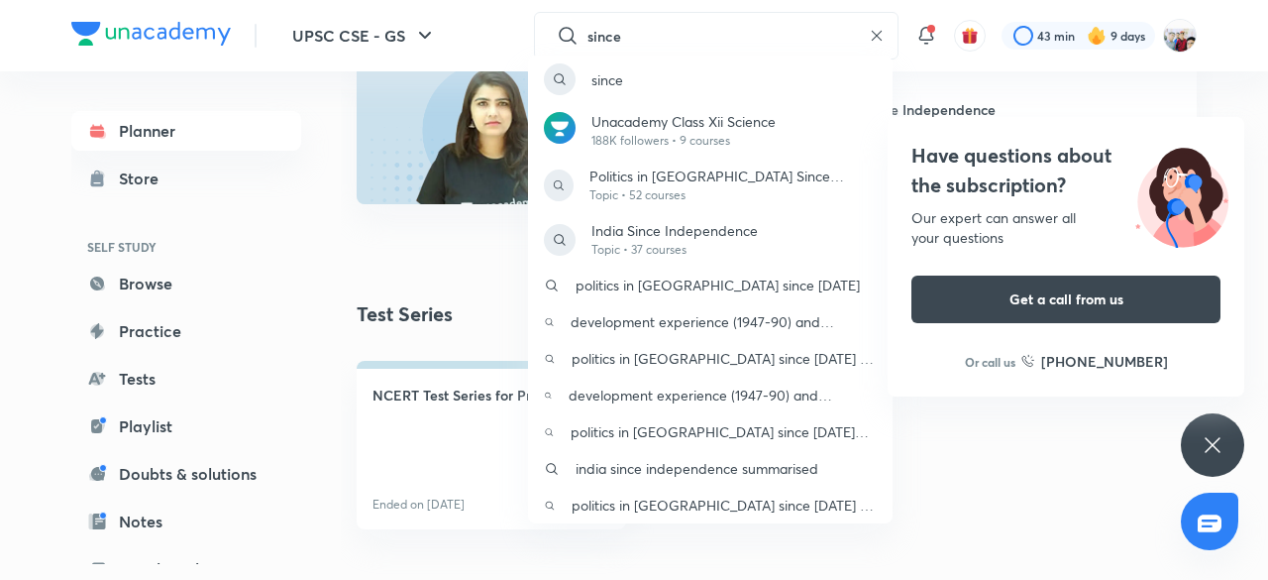
click at [879, 33] on div "since Unacademy Class Xii Science 188K followers • 9 courses Politics in India …" at bounding box center [634, 290] width 1268 height 580
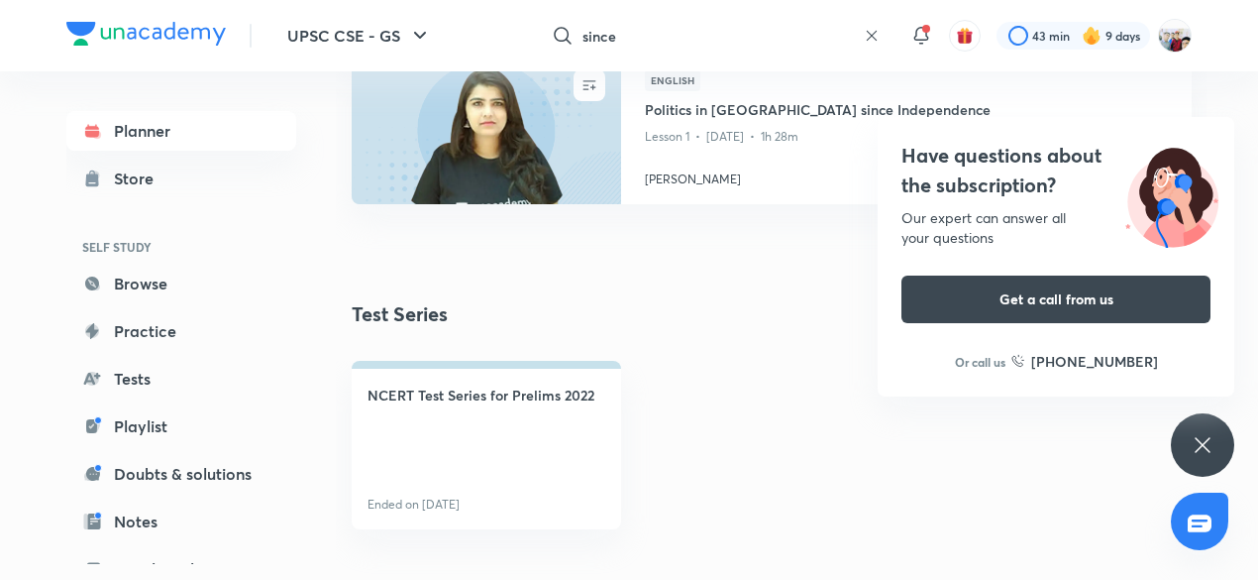
click at [879, 33] on div "since ​" at bounding box center [711, 36] width 365 height 48
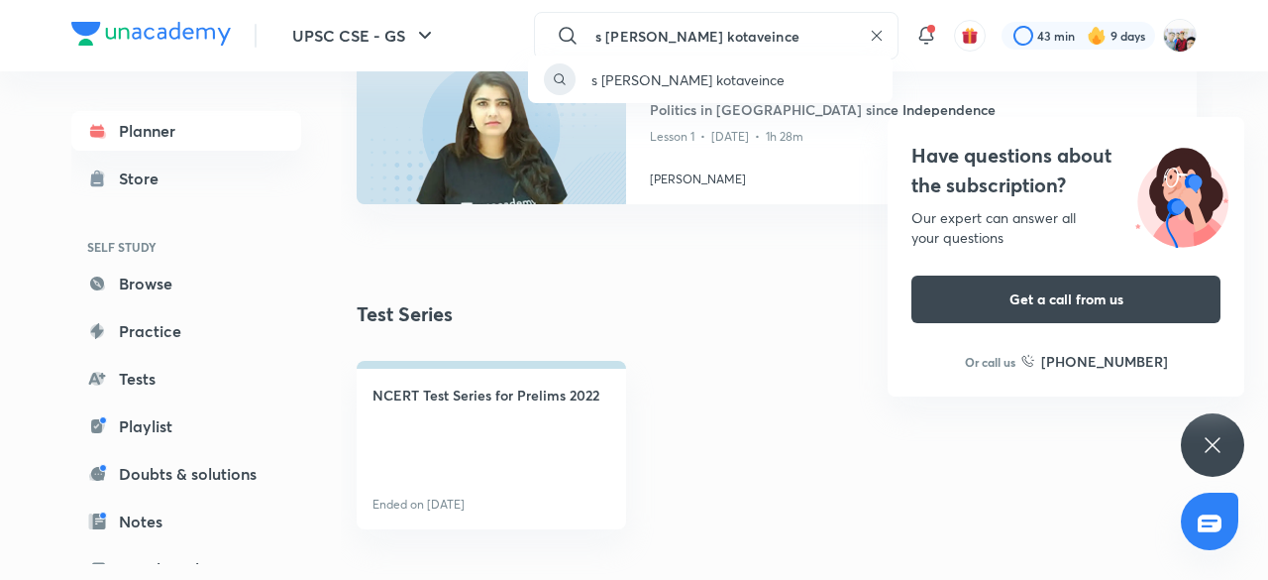
type input "s gener madhukar kotaveince"
click at [738, 25] on div "s gener madhukar kotaveince" at bounding box center [634, 290] width 1268 height 580
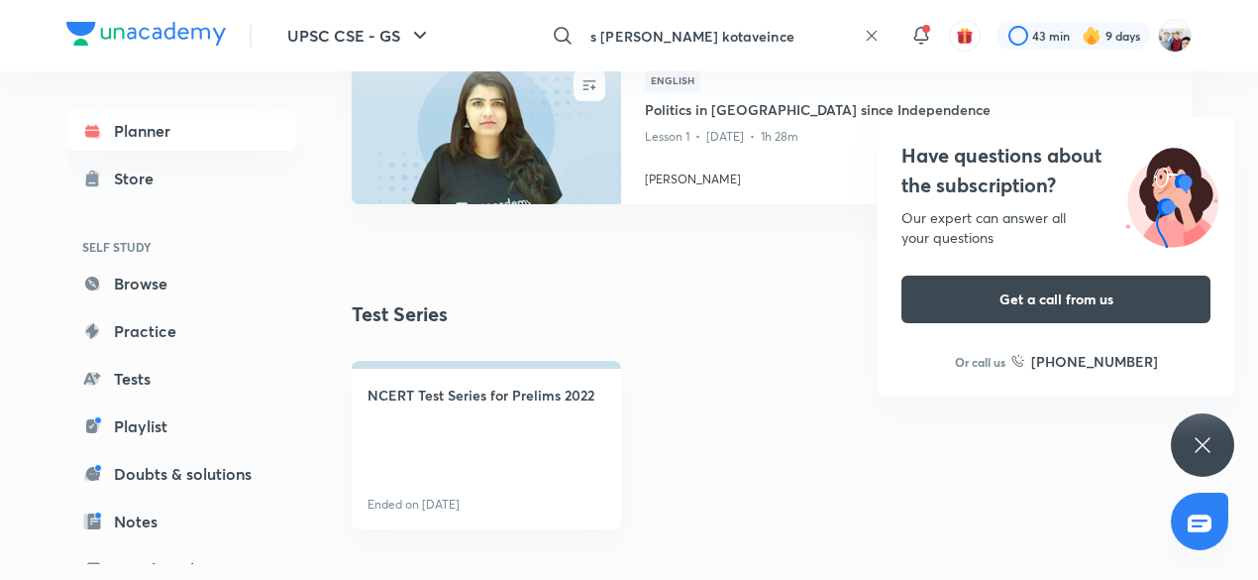
click at [738, 25] on input "s gener madhukar kotaveince" at bounding box center [719, 36] width 273 height 54
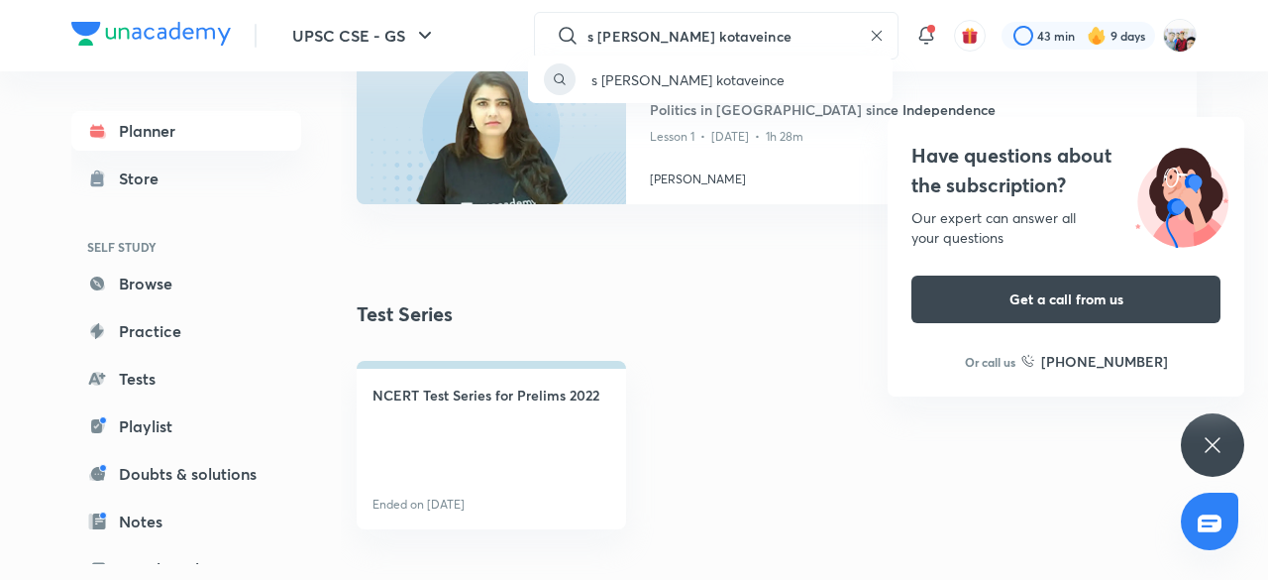
click at [738, 25] on div "s gener madhukar kotaveince" at bounding box center [634, 290] width 1268 height 580
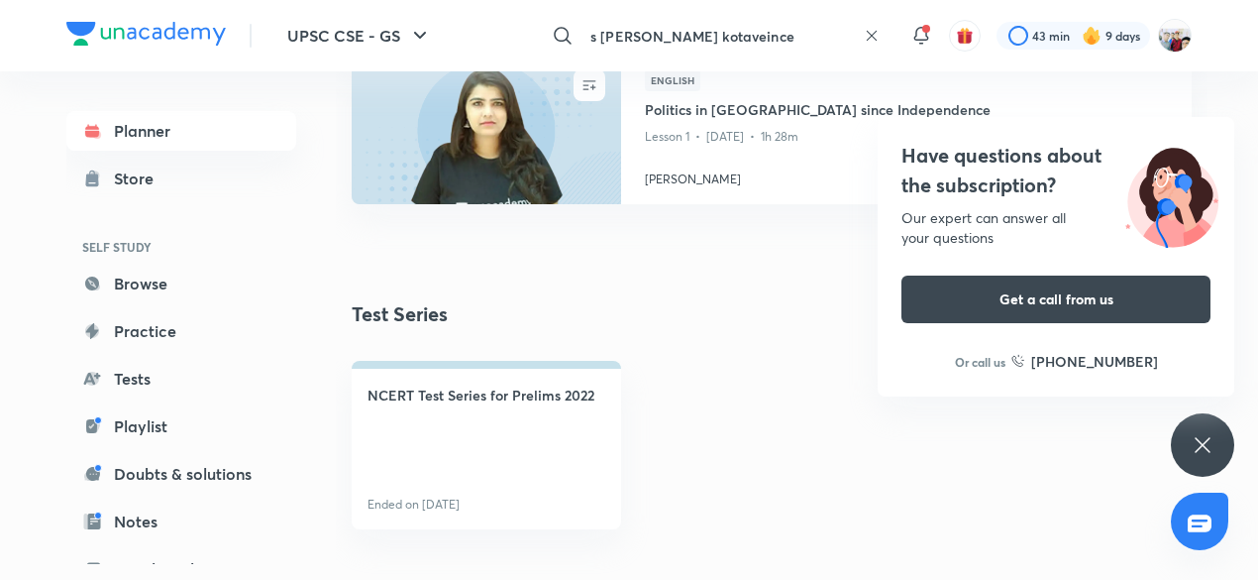
click at [738, 25] on input "s gener madhukar kotaveince" at bounding box center [719, 36] width 273 height 54
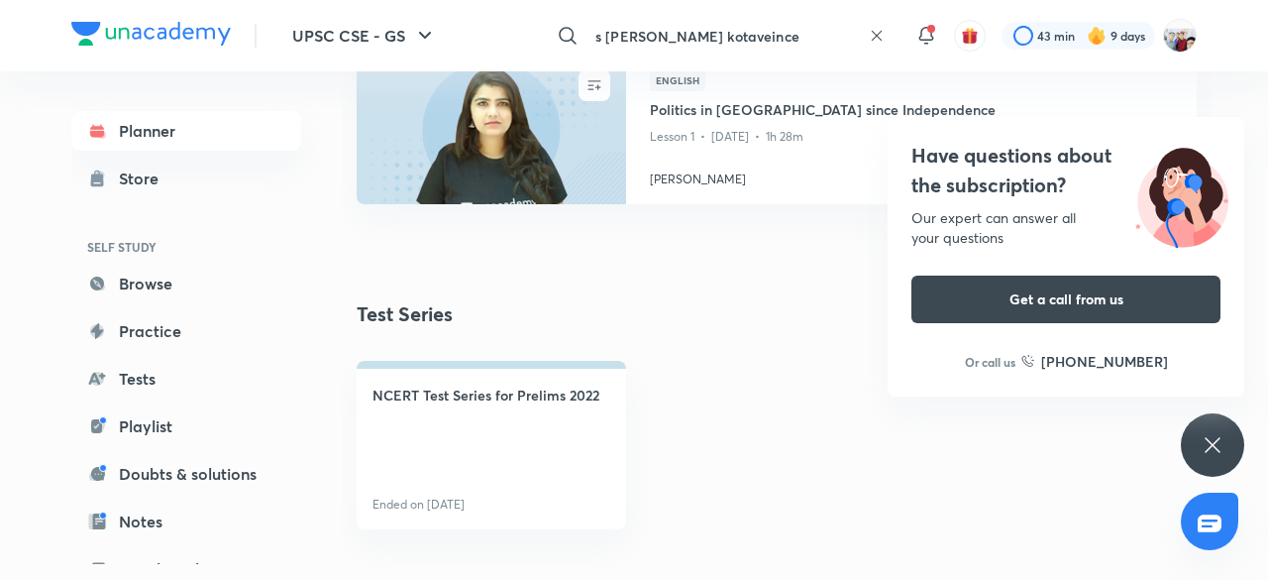
click at [738, 25] on div "s gener madhukar kotaveince ​" at bounding box center [716, 36] width 365 height 48
click at [723, 76] on p "s gener madhukar kotaveince" at bounding box center [688, 79] width 193 height 21
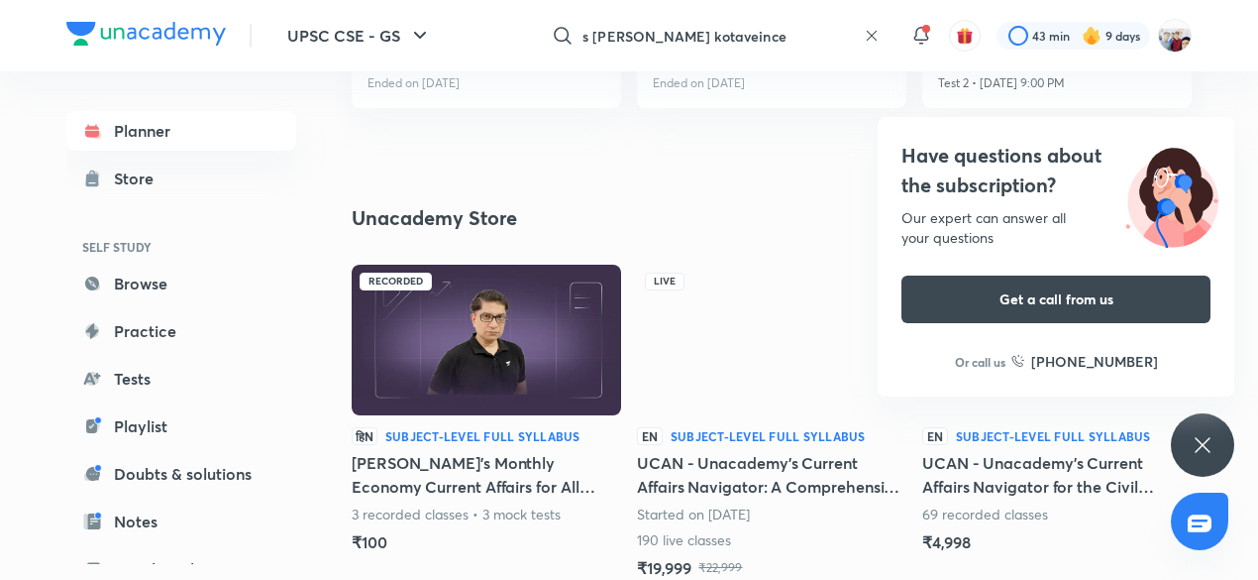
scroll to position [2769, 0]
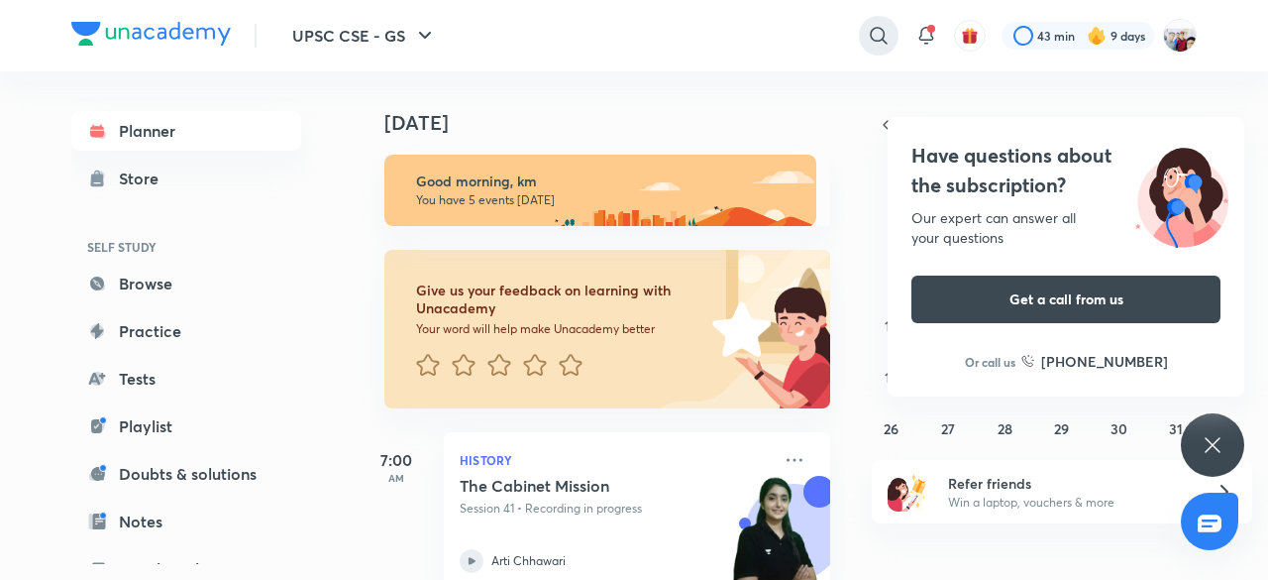
click at [882, 30] on icon at bounding box center [878, 35] width 17 height 17
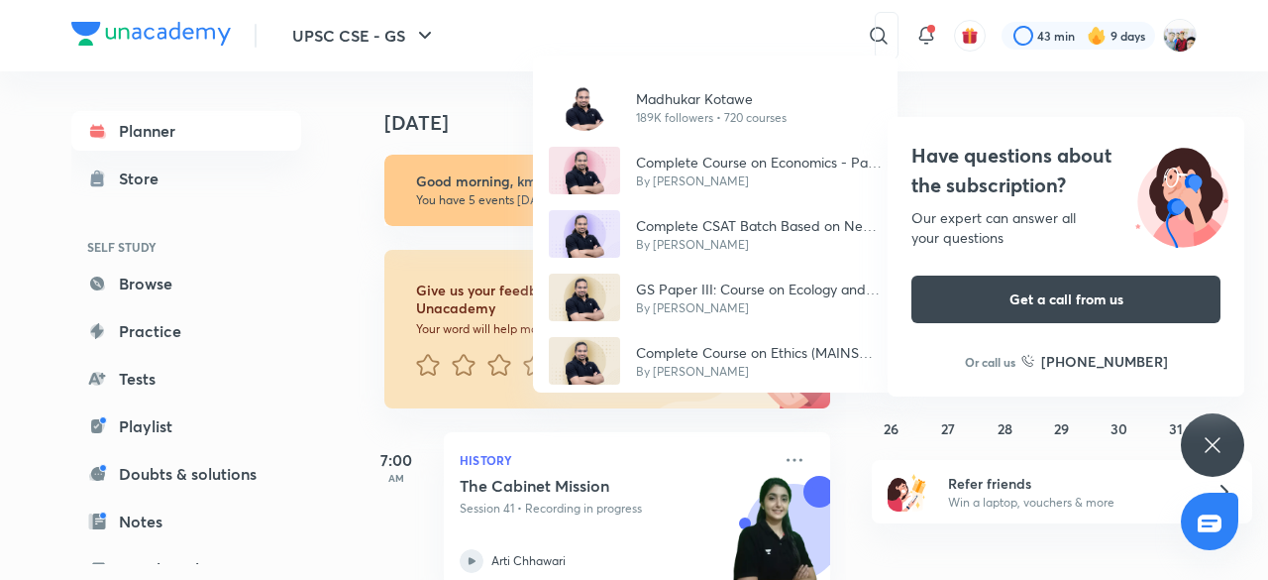
click at [763, 19] on div "[PERSON_NAME] 189K followers • 720 courses Complete Course on Economics - Part …" at bounding box center [634, 290] width 1268 height 580
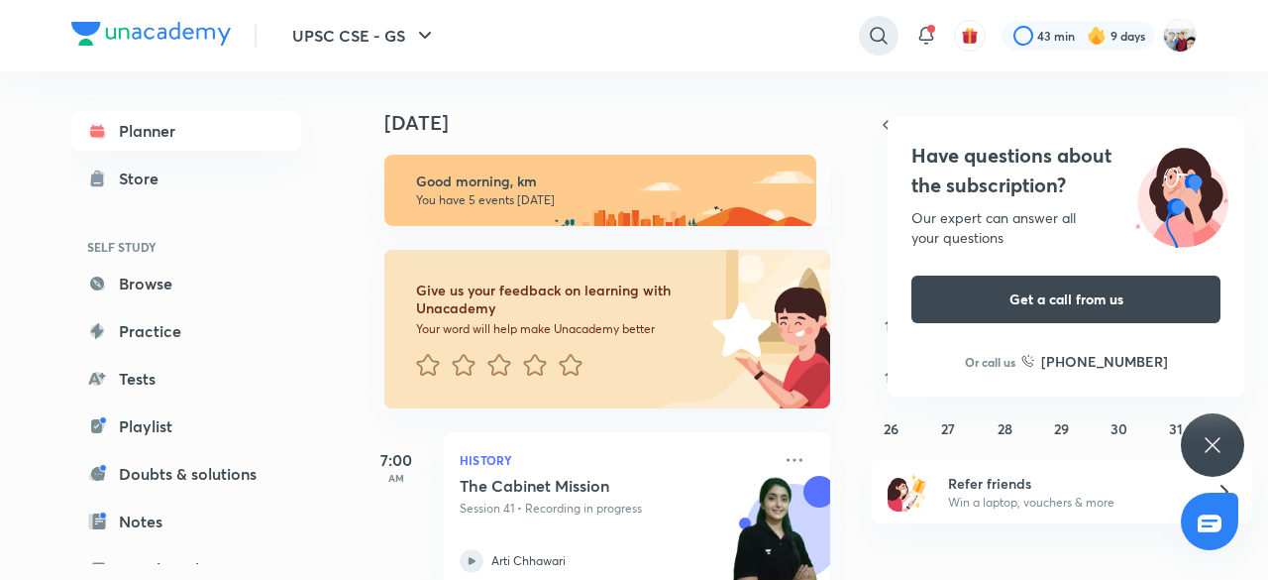
click at [881, 29] on icon at bounding box center [878, 35] width 17 height 17
click at [881, 29] on div "general sinc" at bounding box center [634, 290] width 1268 height 580
click at [652, 37] on input "general sinc" at bounding box center [724, 36] width 273 height 54
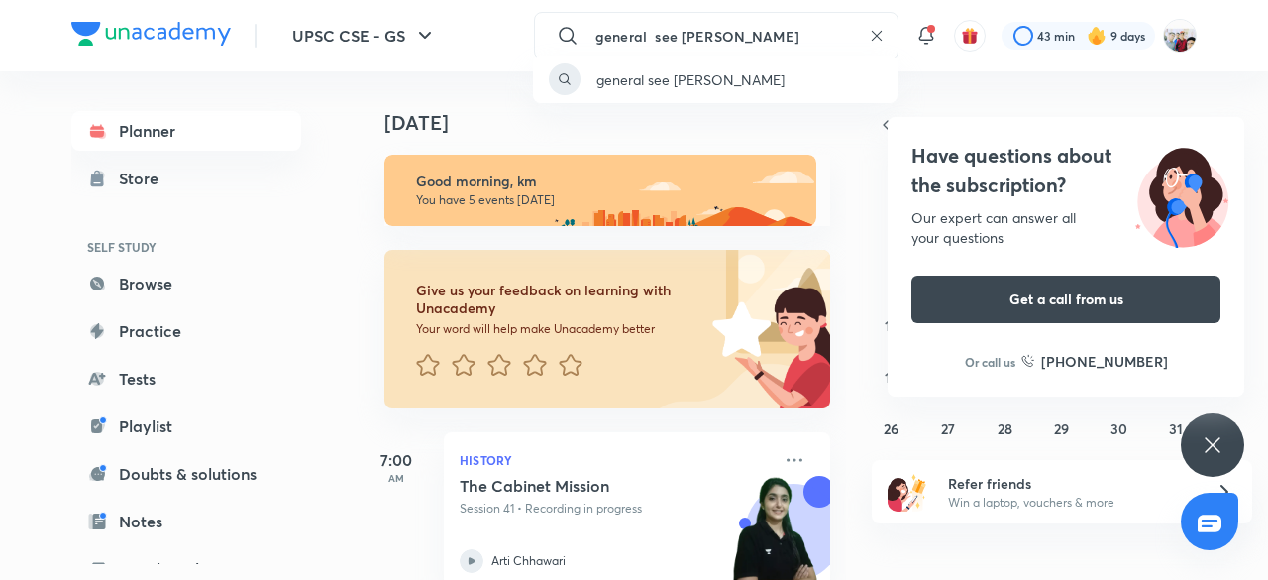
type input "general see [PERSON_NAME]"
click at [688, 49] on div "general see [PERSON_NAME]" at bounding box center [634, 290] width 1268 height 580
click at [704, 34] on input "general see [PERSON_NAME]" at bounding box center [724, 36] width 273 height 54
click at [682, 86] on p "general see [PERSON_NAME]" at bounding box center [691, 79] width 188 height 21
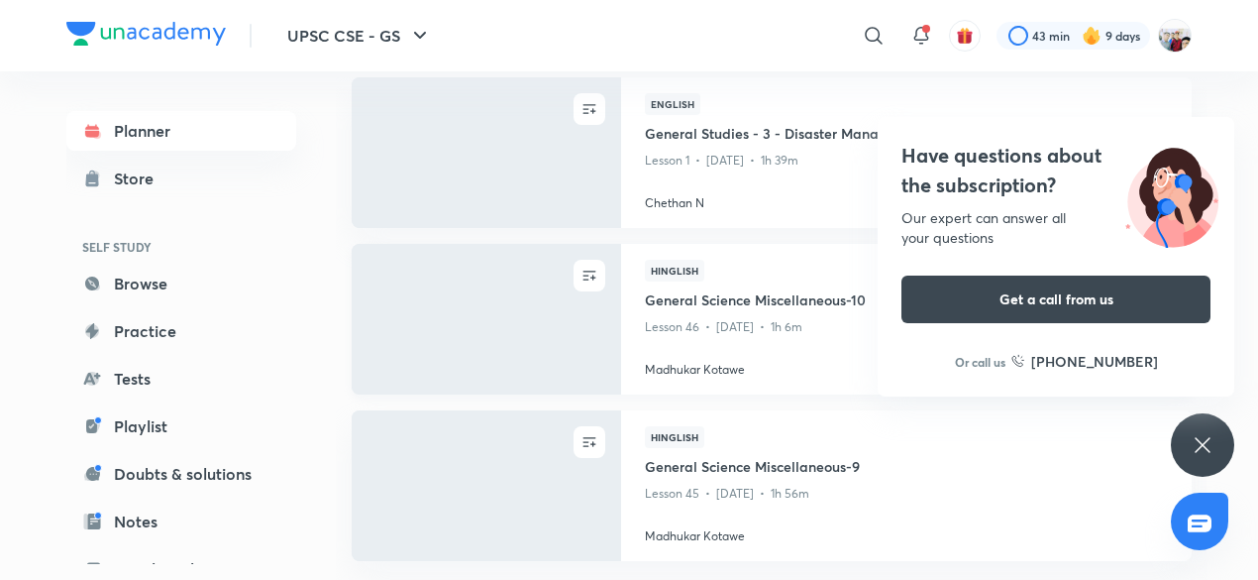
scroll to position [1744, 0]
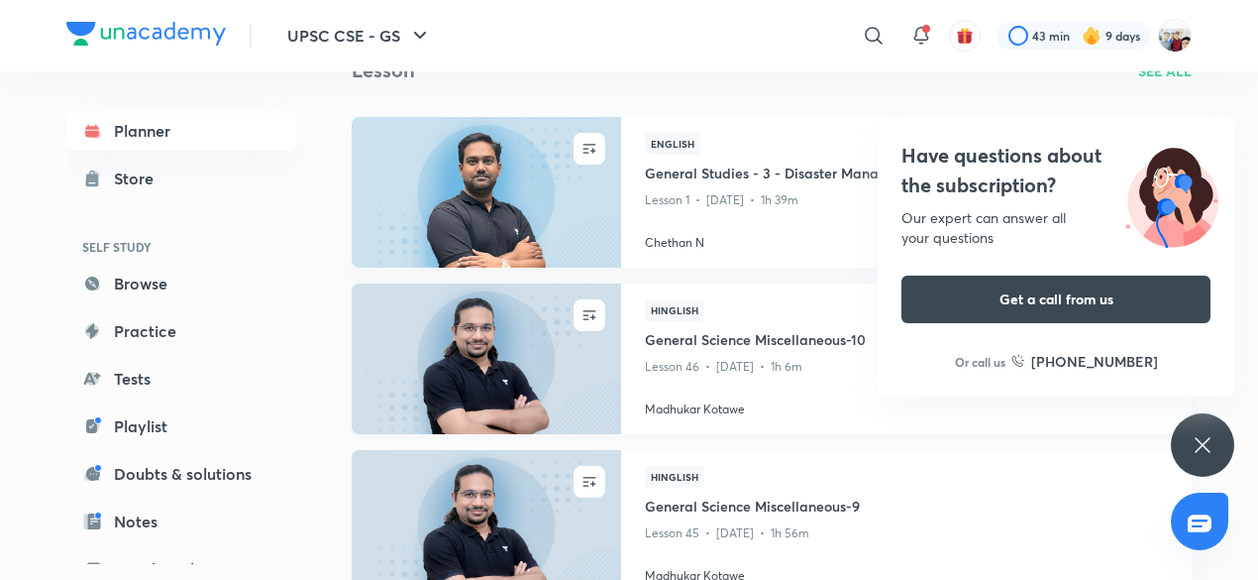
click at [515, 364] on img at bounding box center [486, 358] width 274 height 154
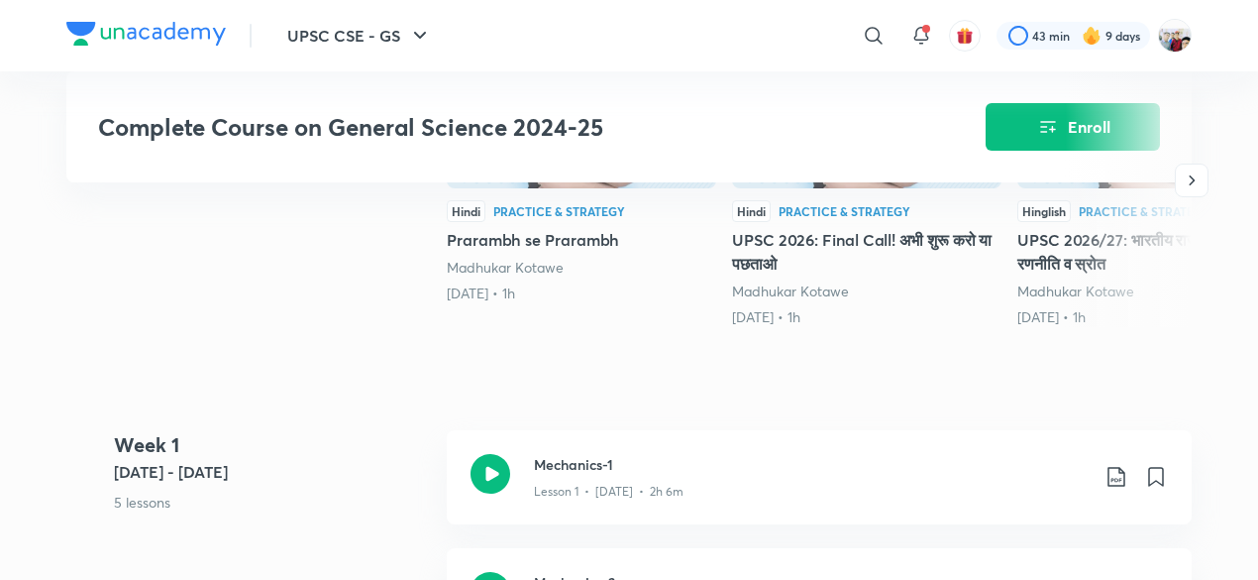
scroll to position [634, 0]
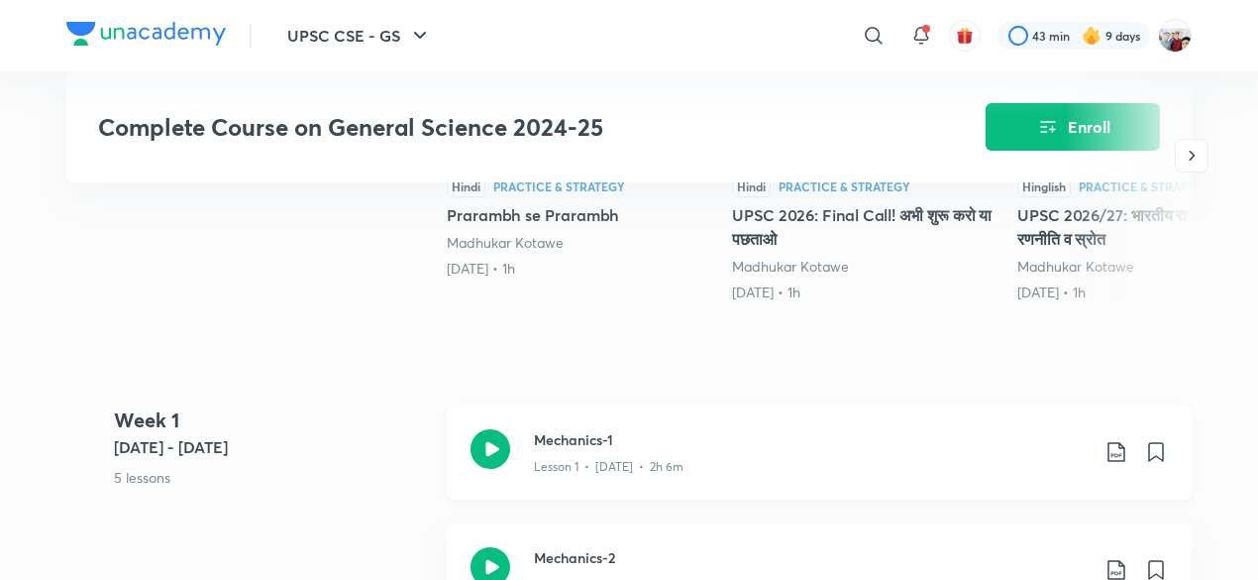
click at [604, 475] on p "Lesson 1 • [DATE] • 2h 6m" at bounding box center [609, 467] width 150 height 18
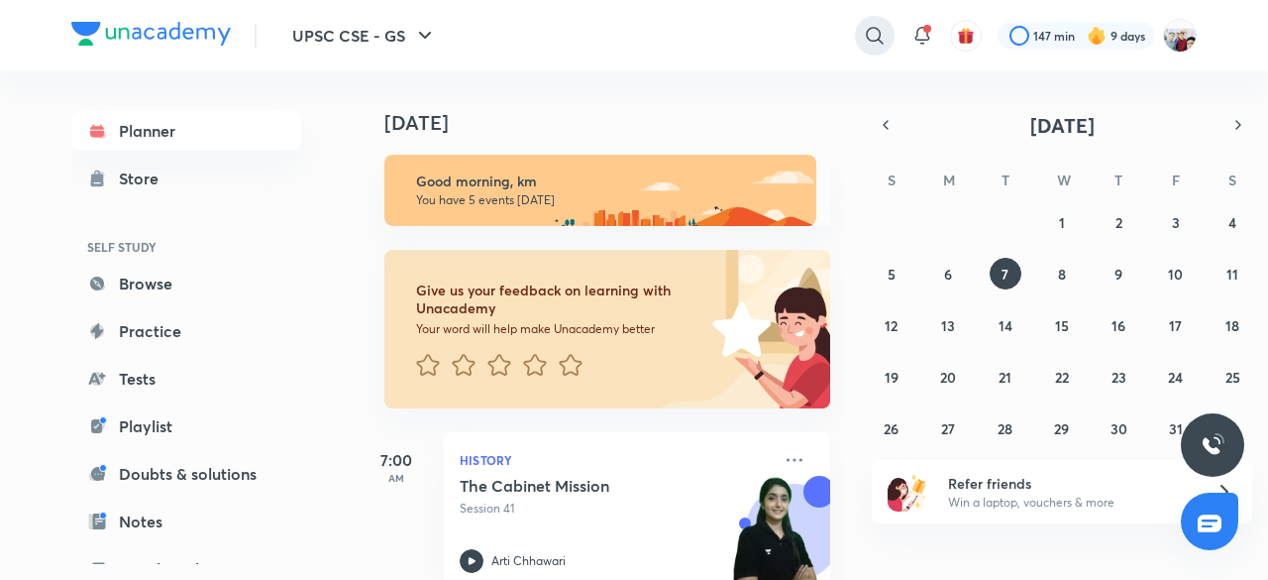
click at [868, 32] on icon at bounding box center [875, 36] width 24 height 24
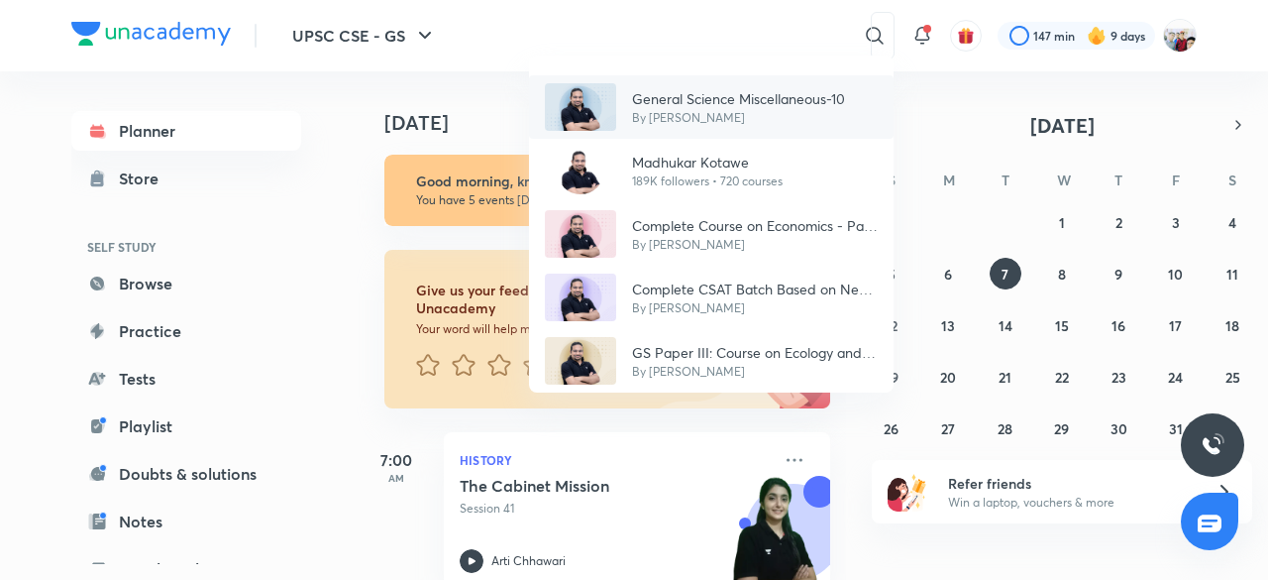
click at [776, 98] on p "General Science Miscellaneous-10" at bounding box center [738, 98] width 213 height 21
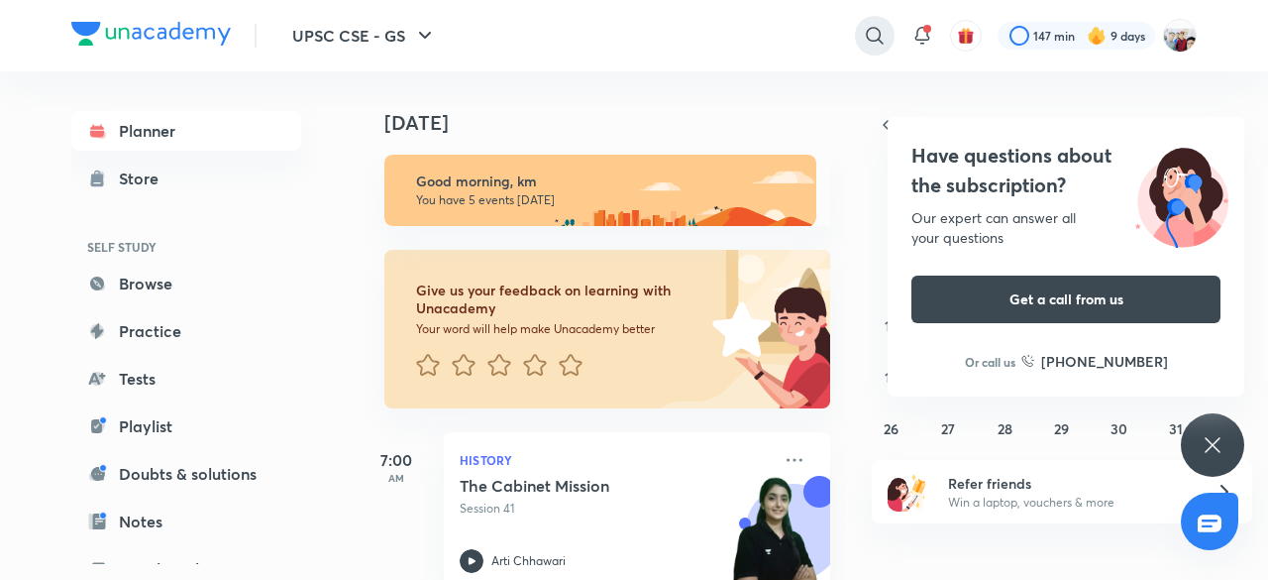
click at [872, 38] on icon at bounding box center [875, 36] width 24 height 24
click at [872, 38] on div "​" at bounding box center [712, 36] width 365 height 48
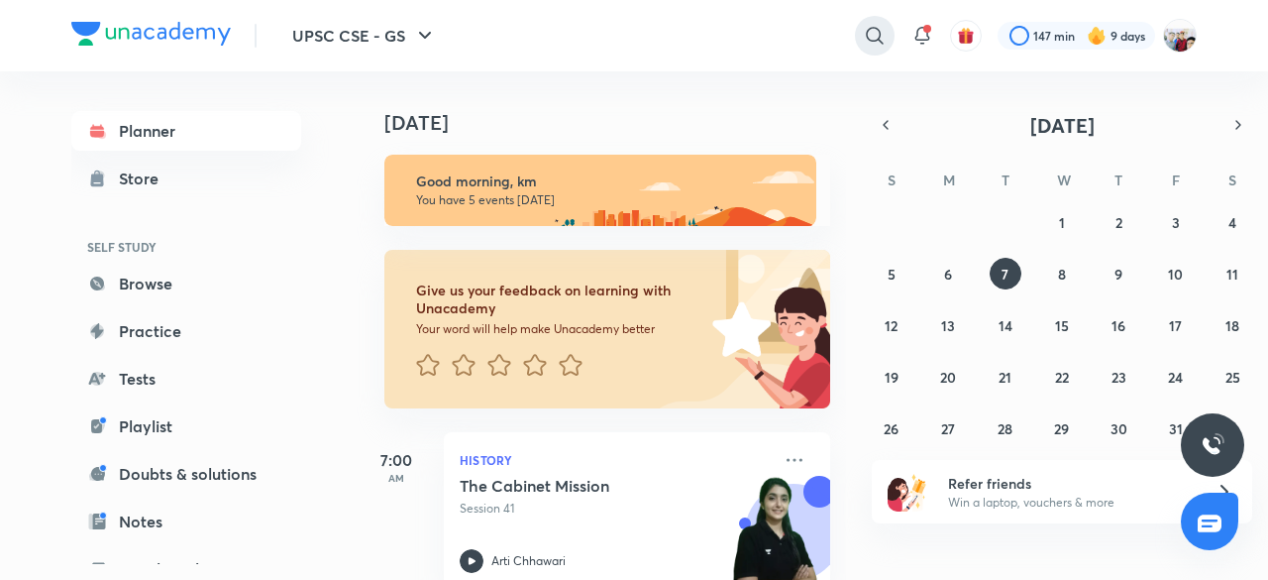
click at [868, 31] on icon at bounding box center [875, 36] width 24 height 24
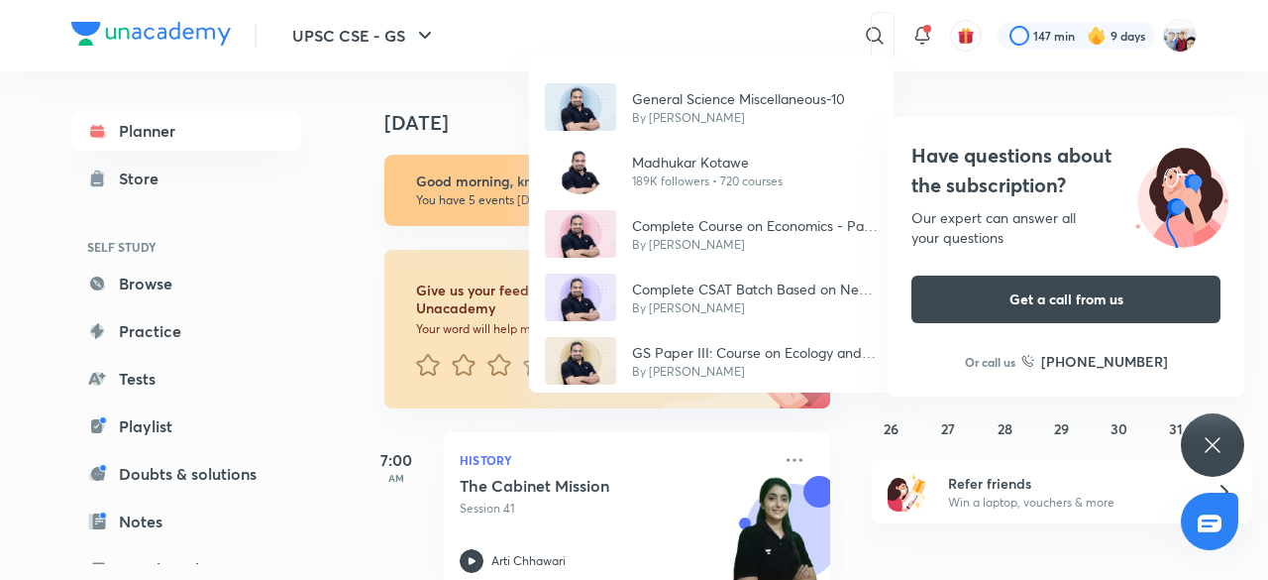
click at [882, 40] on div "General Science Miscellaneous-10 By Madhukar Kotawe Madhukar Kotawe 189K follow…" at bounding box center [634, 290] width 1268 height 580
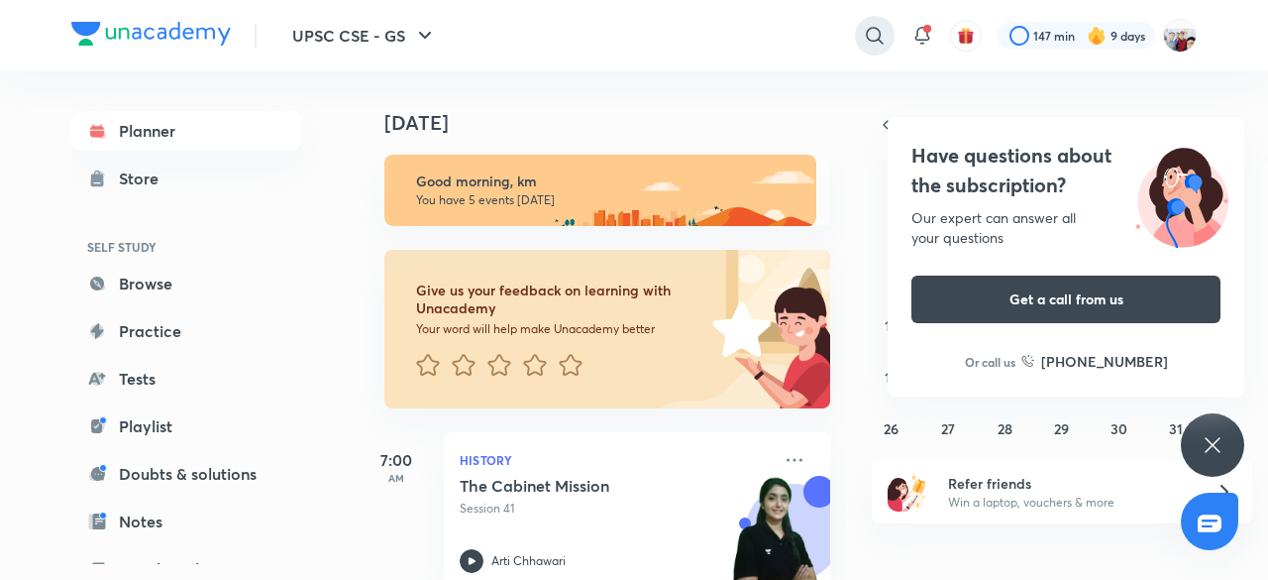
click at [870, 33] on icon at bounding box center [875, 36] width 24 height 24
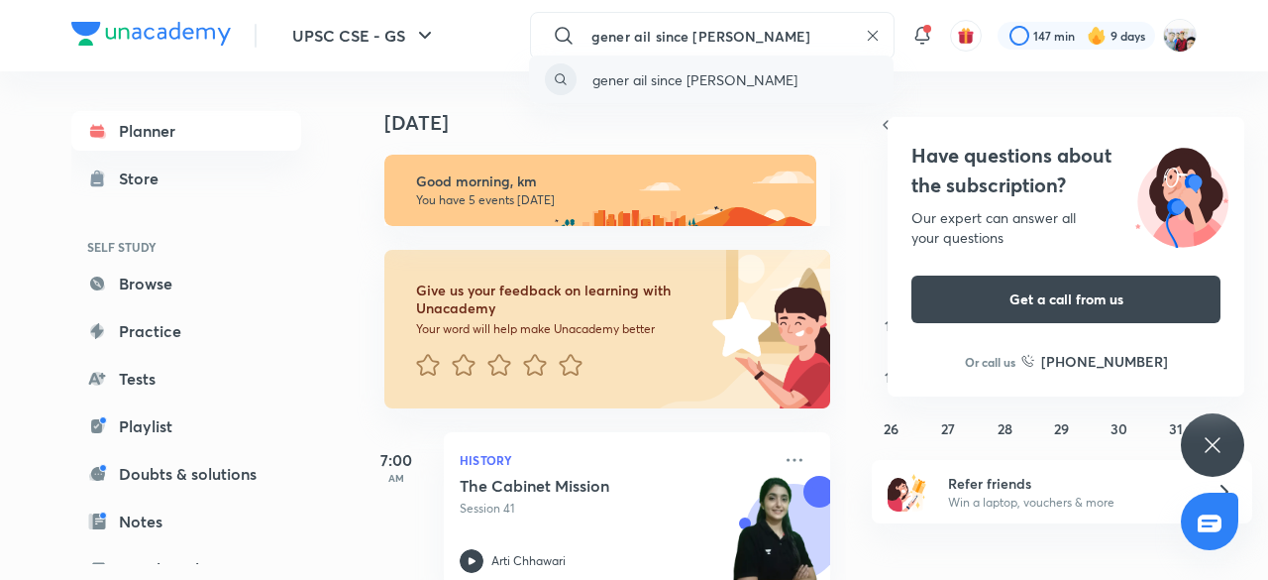
type input "gener ail since madhukar"
click at [658, 86] on p "gener ail since madhukar" at bounding box center [695, 79] width 205 height 21
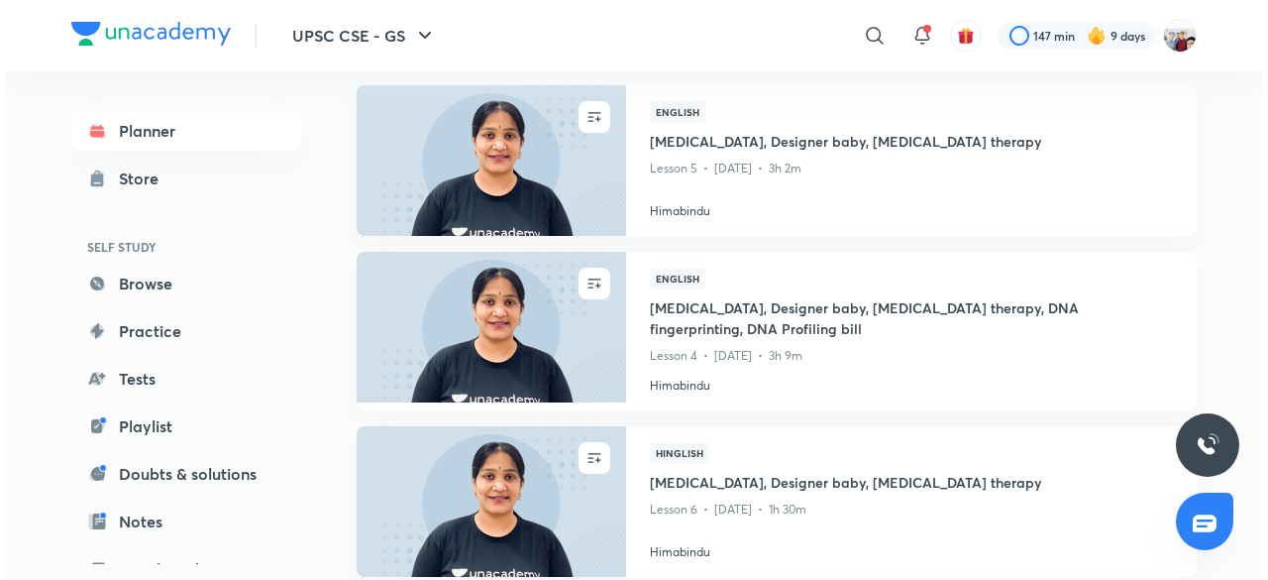
scroll to position [848, 0]
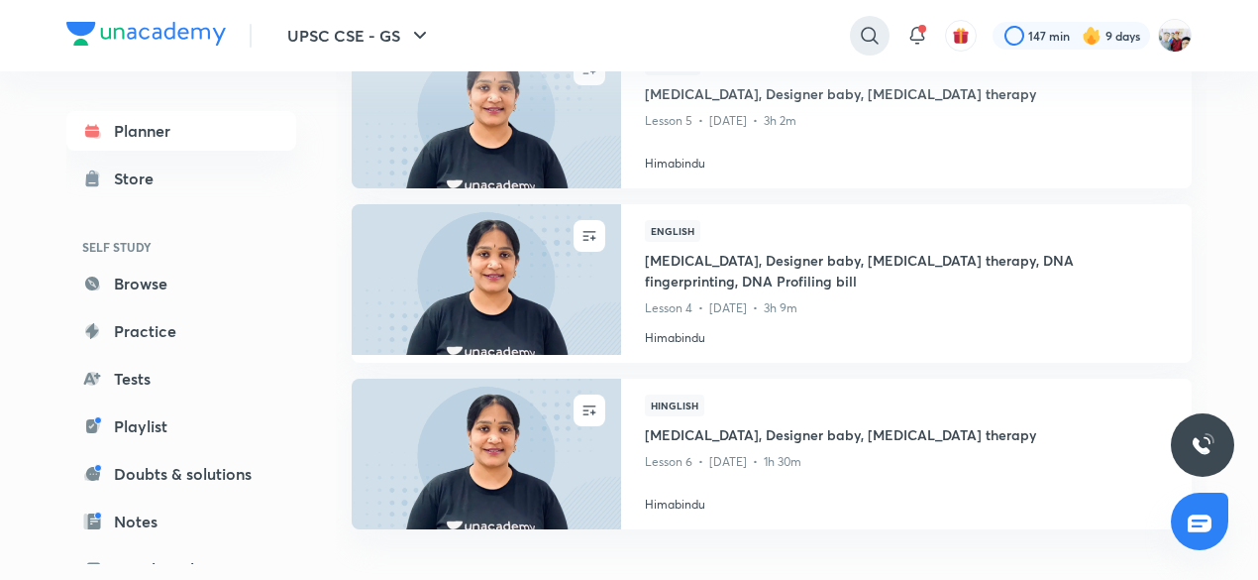
click at [878, 29] on icon at bounding box center [870, 36] width 24 height 24
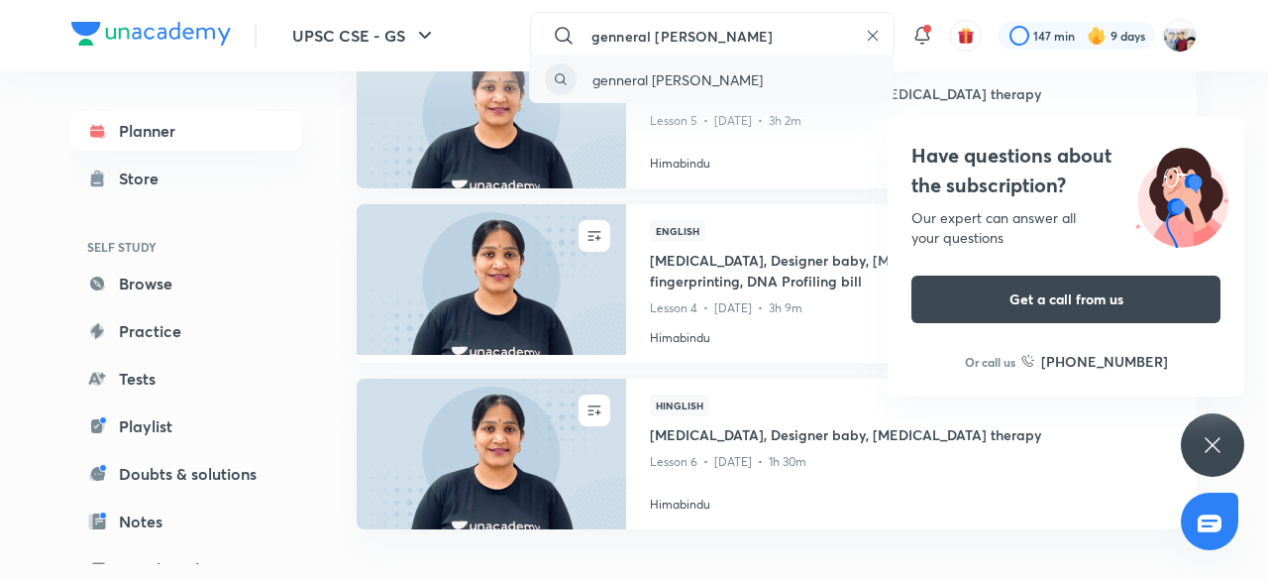
type input "genneral sinence madhukar"
click at [729, 79] on p "genneral sinence madhukar" at bounding box center [678, 79] width 170 height 21
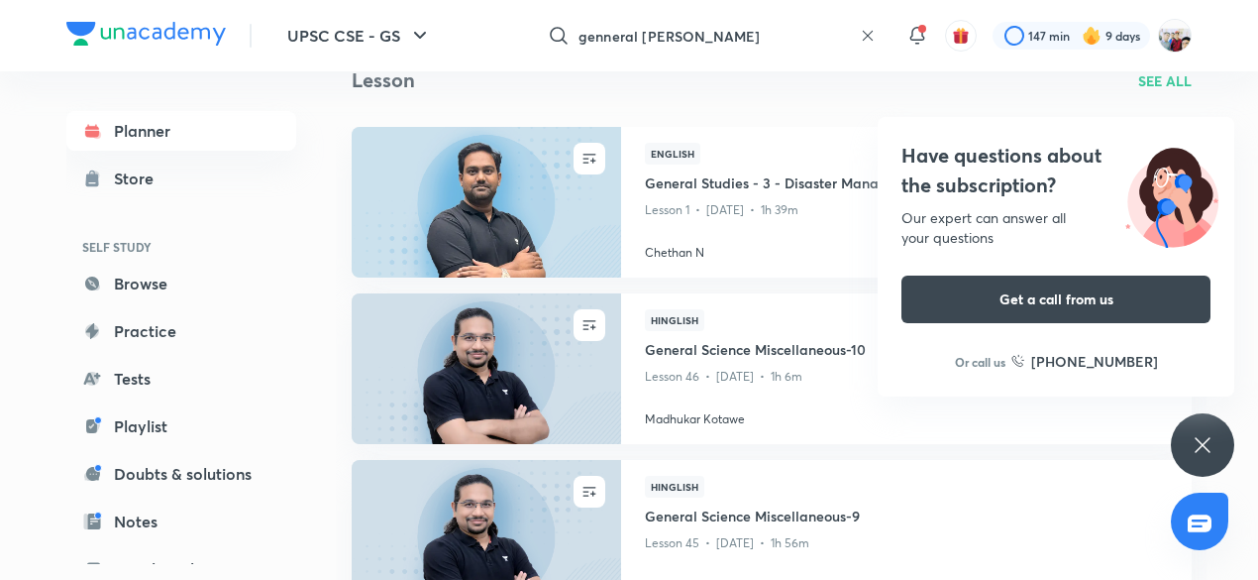
scroll to position [2140, 0]
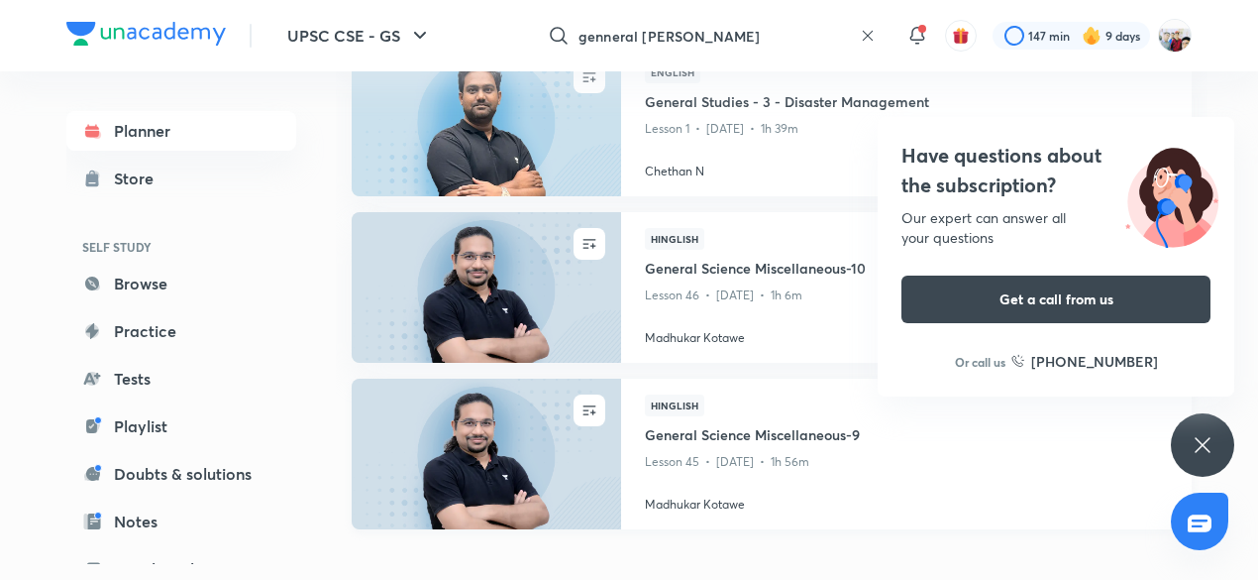
click at [637, 437] on div "Hinglish General Science Miscellaneous-9 Lesson 45 • Nov 29 • 1h 56m Madhukar K…" at bounding box center [906, 454] width 571 height 151
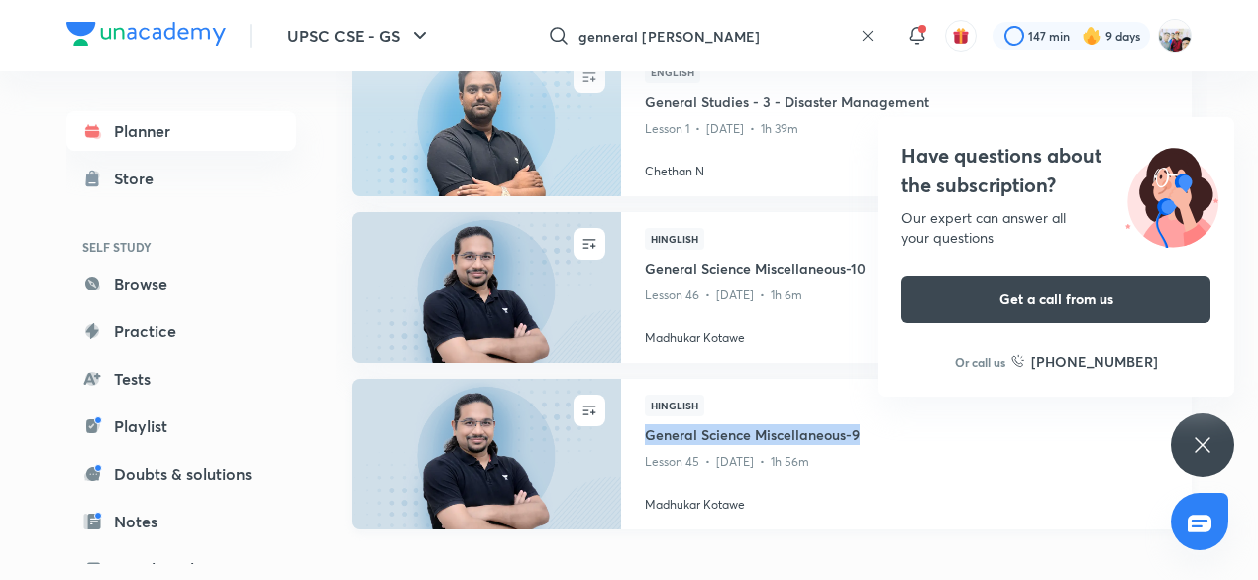
click at [692, 499] on h4 "Madhukar Kotawe" at bounding box center [906, 501] width 523 height 26
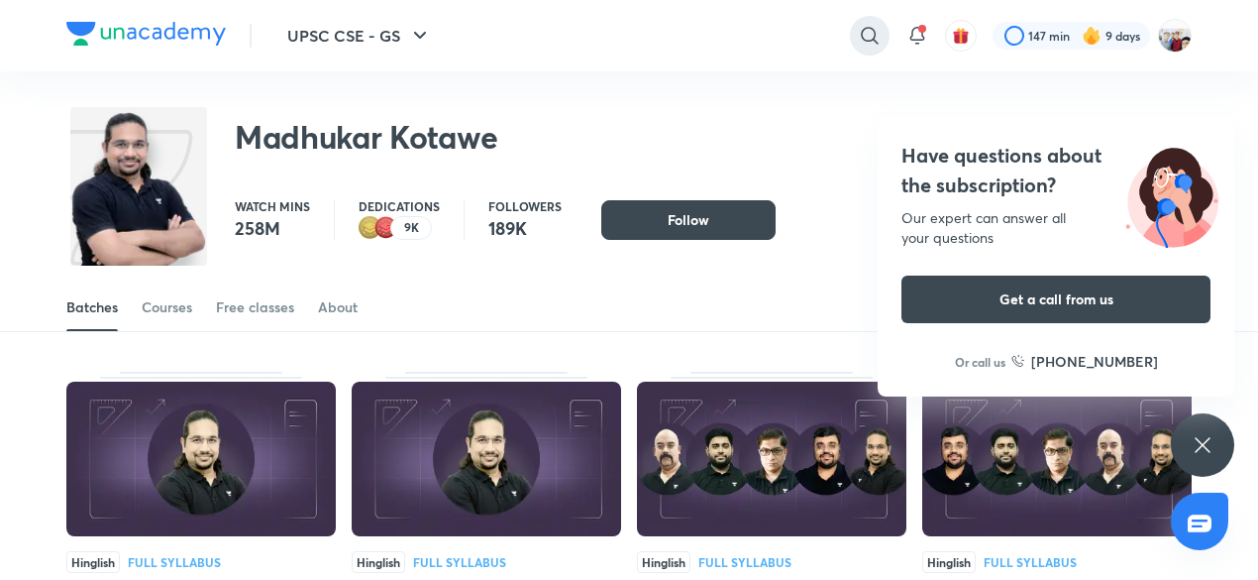
click at [869, 39] on icon at bounding box center [870, 36] width 24 height 24
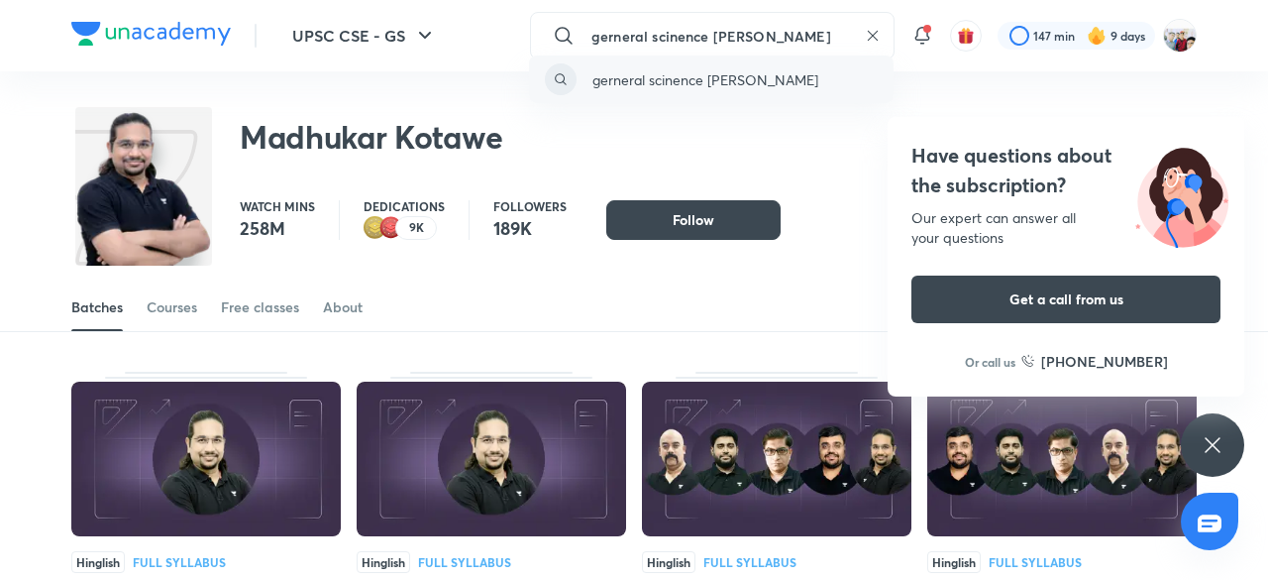
type input "gerneral scinence madhukar kotave"
click at [789, 75] on p "gerneral scinence madhukar kotave" at bounding box center [706, 79] width 226 height 21
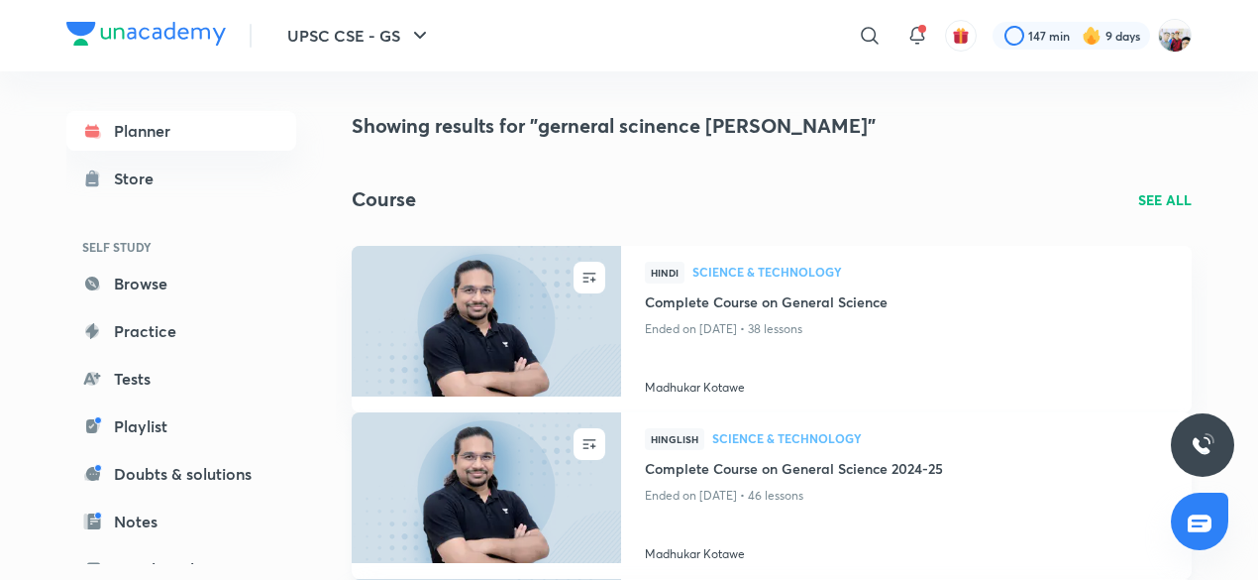
click at [791, 477] on h4 "Complete Course on General Science 2024-25" at bounding box center [906, 470] width 523 height 25
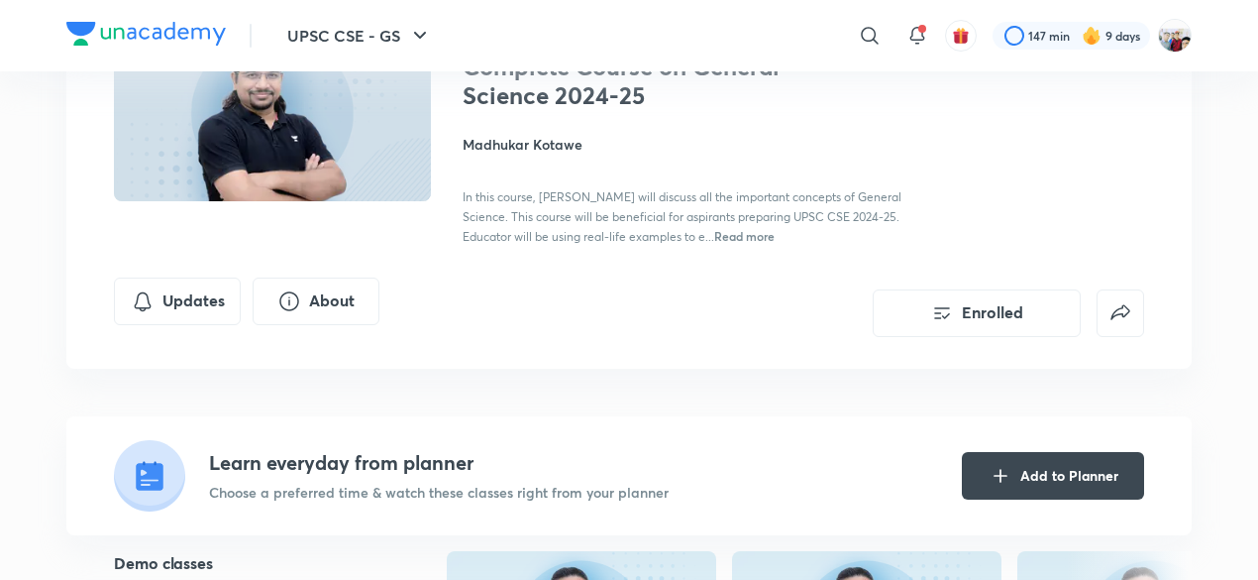
scroll to position [198, 0]
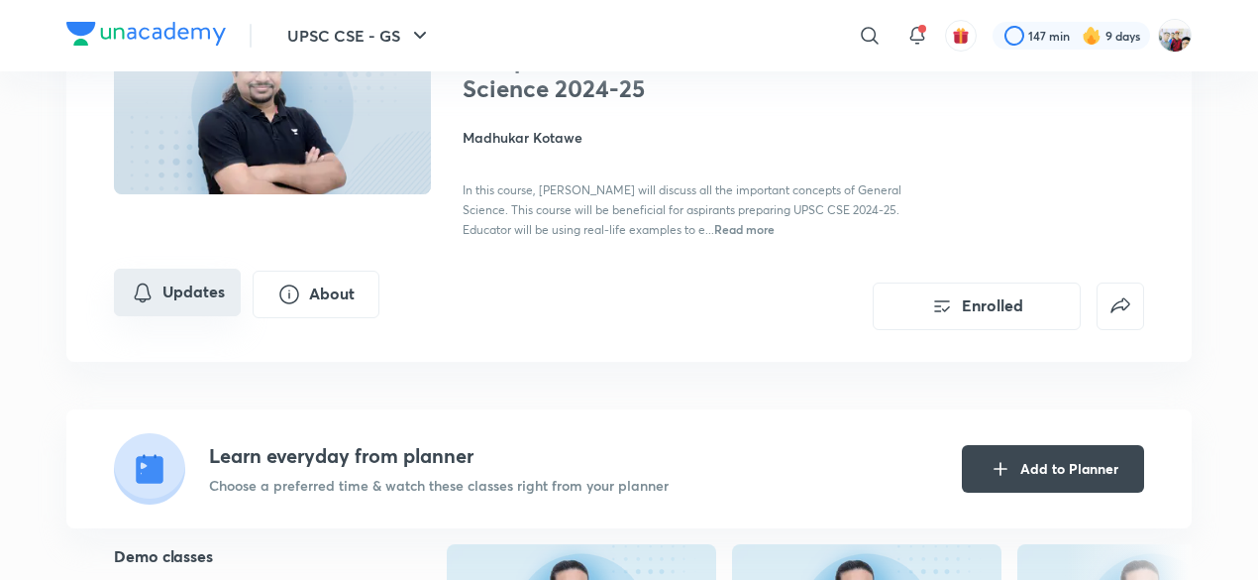
click at [196, 288] on button "Updates" at bounding box center [177, 293] width 127 height 48
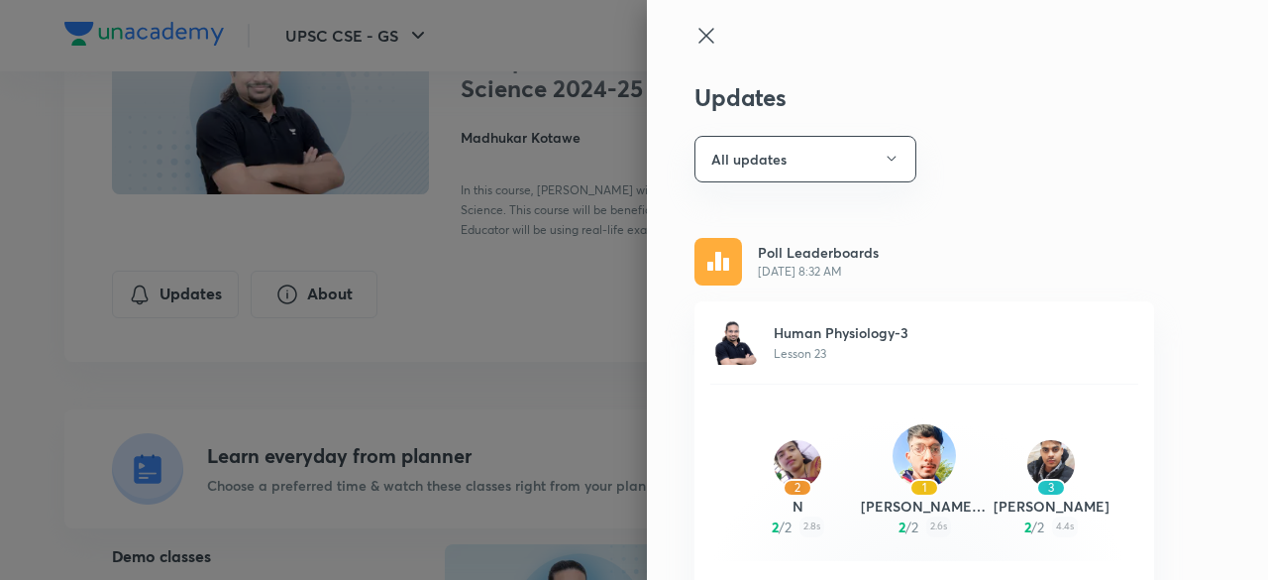
click at [329, 289] on div at bounding box center [634, 290] width 1268 height 580
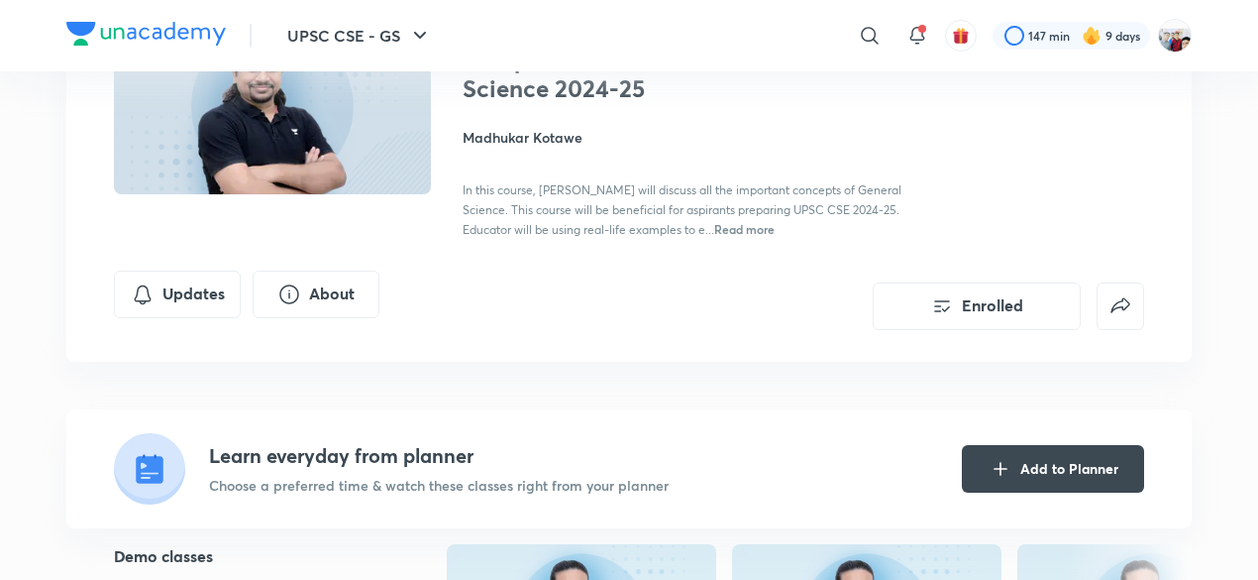
click at [329, 289] on button "About" at bounding box center [316, 295] width 127 height 48
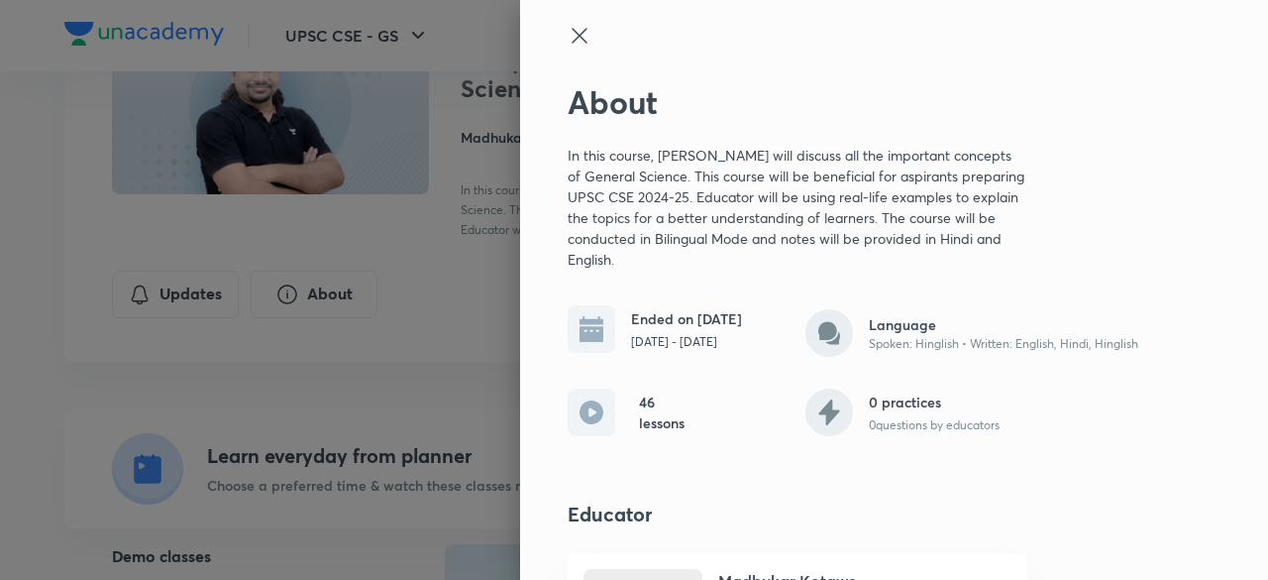
click at [639, 415] on h6 "46 lessons" at bounding box center [663, 412] width 48 height 42
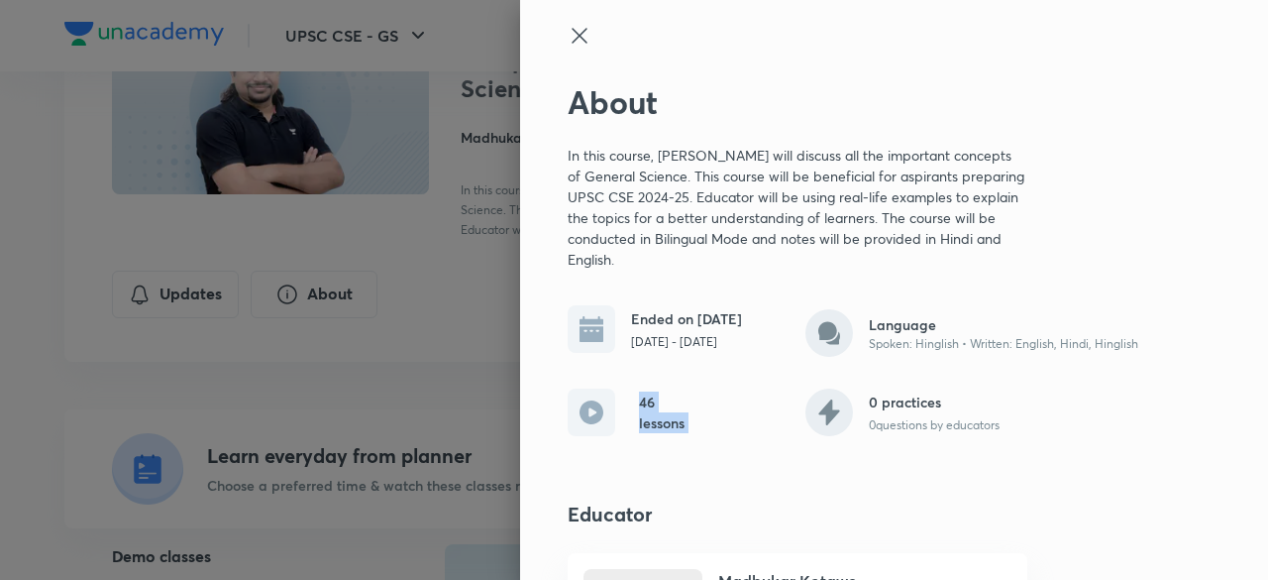
click at [639, 415] on h6 "46 lessons" at bounding box center [663, 412] width 48 height 42
drag, startPoint x: 627, startPoint y: 415, endPoint x: 573, endPoint y: 411, distance: 54.6
click at [573, 411] on div "46 lessons" at bounding box center [627, 412] width 119 height 48
click at [580, 411] on icon at bounding box center [592, 412] width 24 height 24
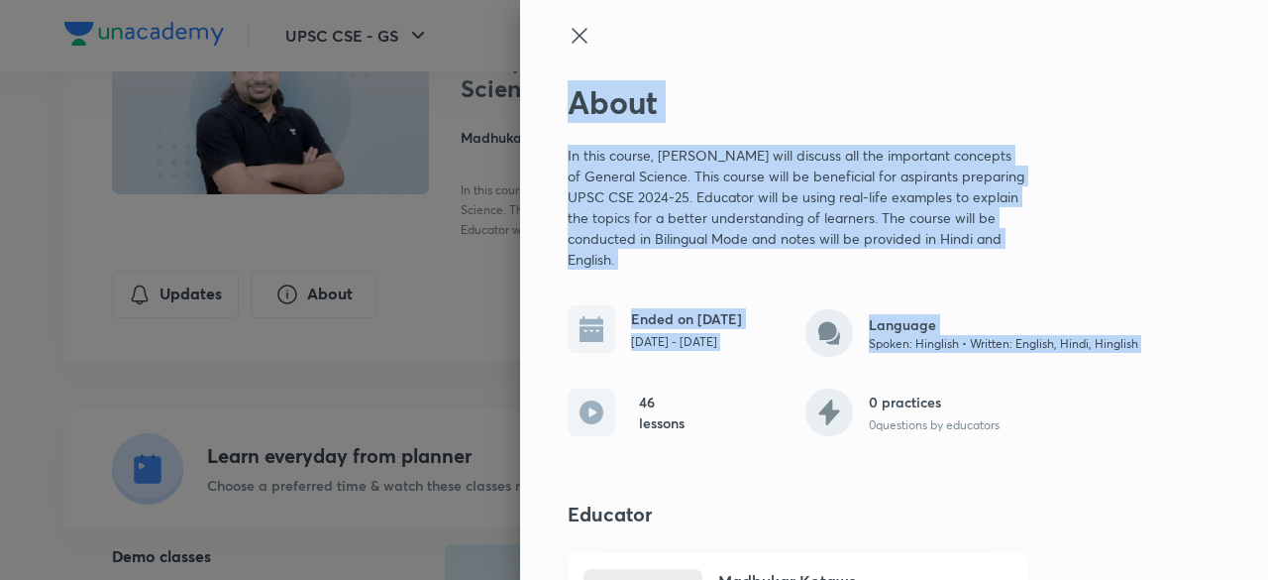
drag, startPoint x: 573, startPoint y: 411, endPoint x: 433, endPoint y: 355, distance: 150.7
click at [433, 355] on div "About In this course, Madhukar Kotawe will discuss all the important concepts o…" at bounding box center [634, 290] width 1268 height 580
click at [433, 355] on div at bounding box center [634, 290] width 1268 height 580
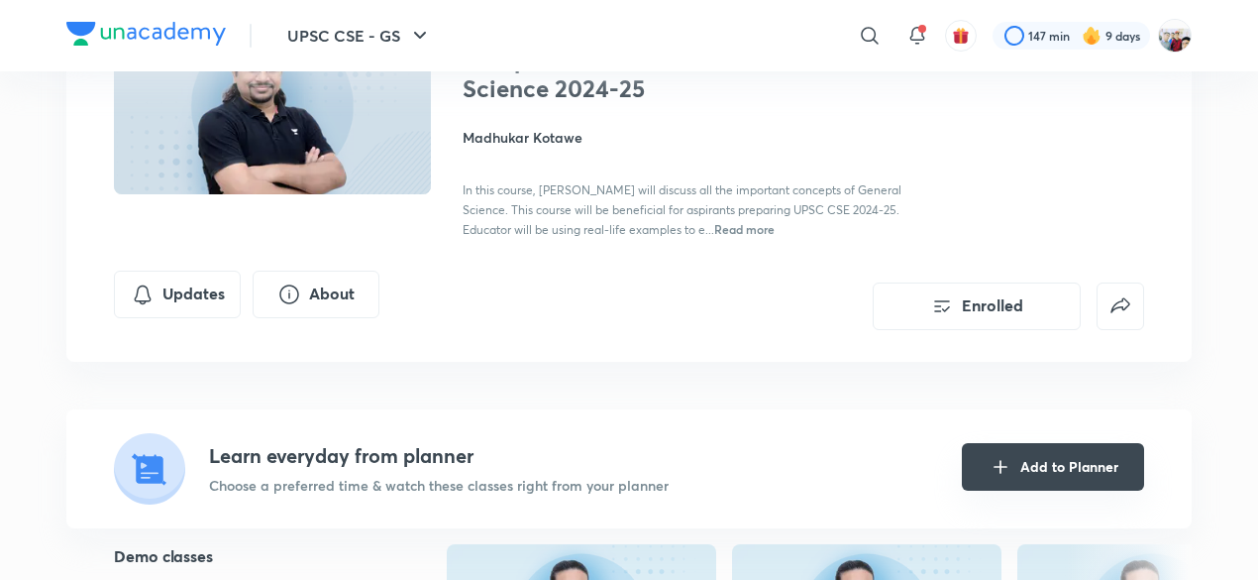
click at [1052, 443] on button "Add to Planner" at bounding box center [1053, 467] width 182 height 48
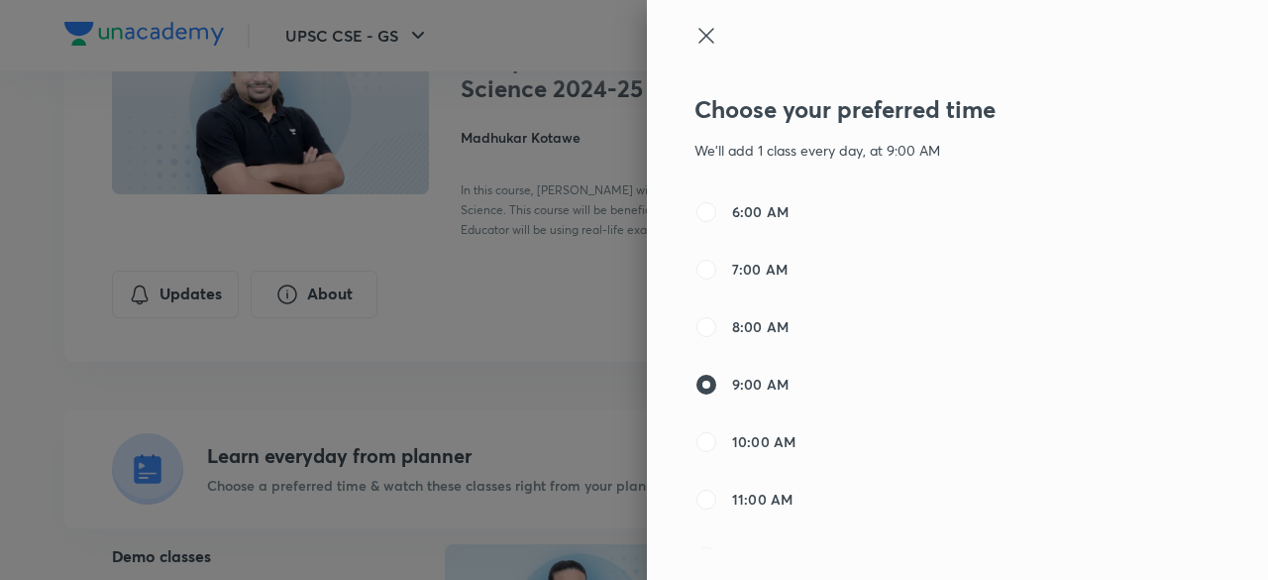
click at [315, 263] on div at bounding box center [634, 290] width 1268 height 580
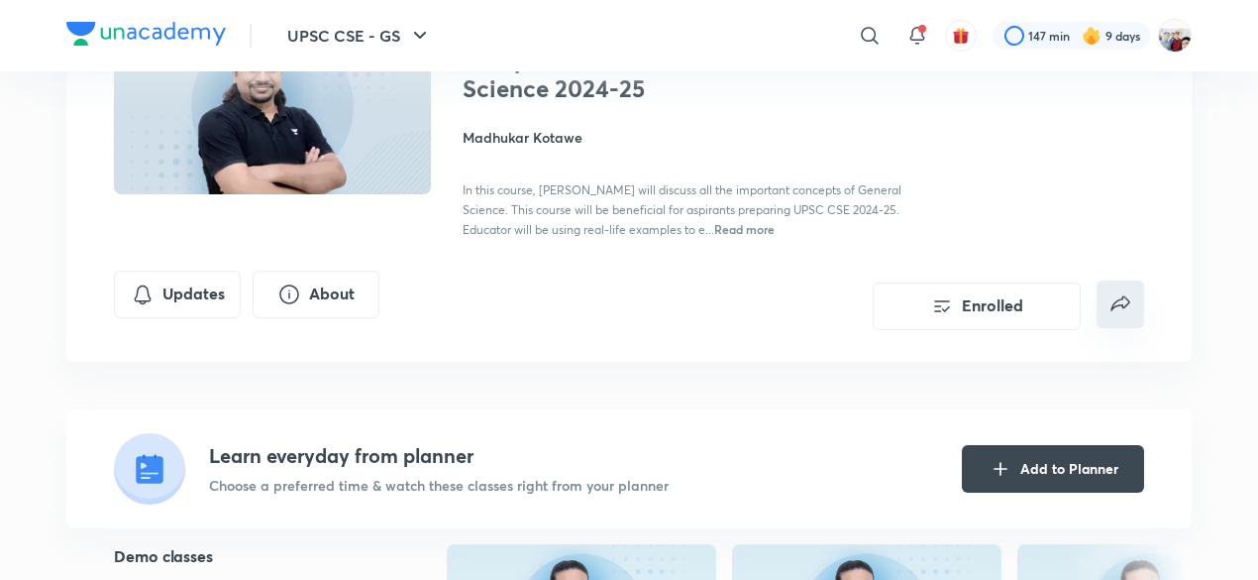
click at [1124, 299] on icon "false" at bounding box center [1121, 304] width 24 height 24
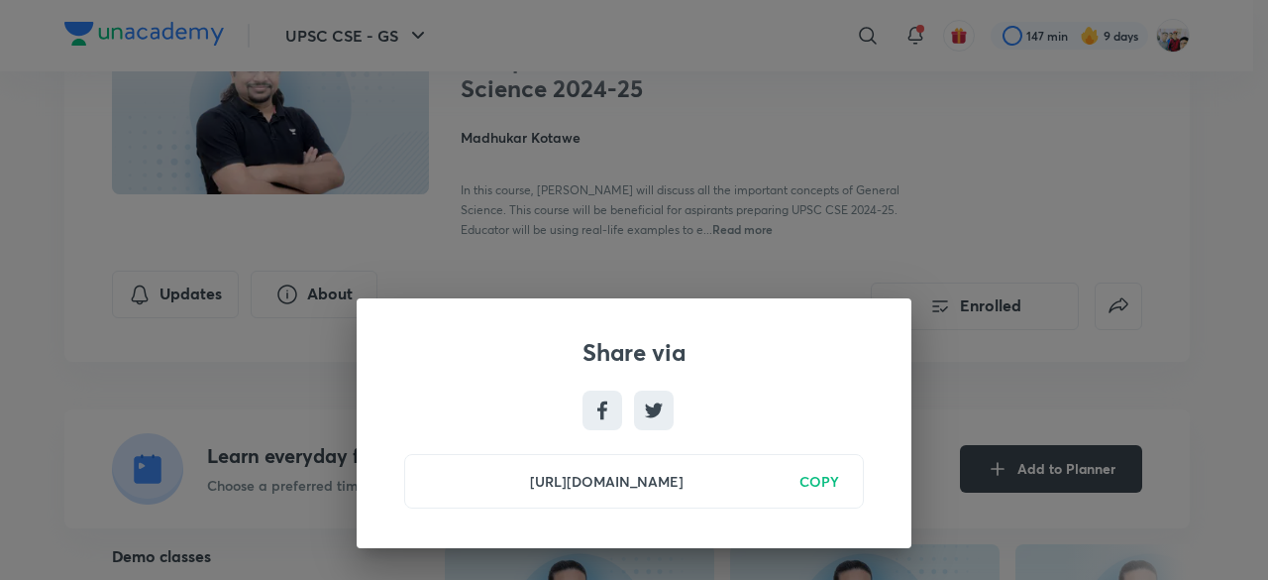
click at [985, 324] on div "Share via https://unacademy.com/course/complete-course-on-general-science-2024-…" at bounding box center [634, 290] width 1268 height 580
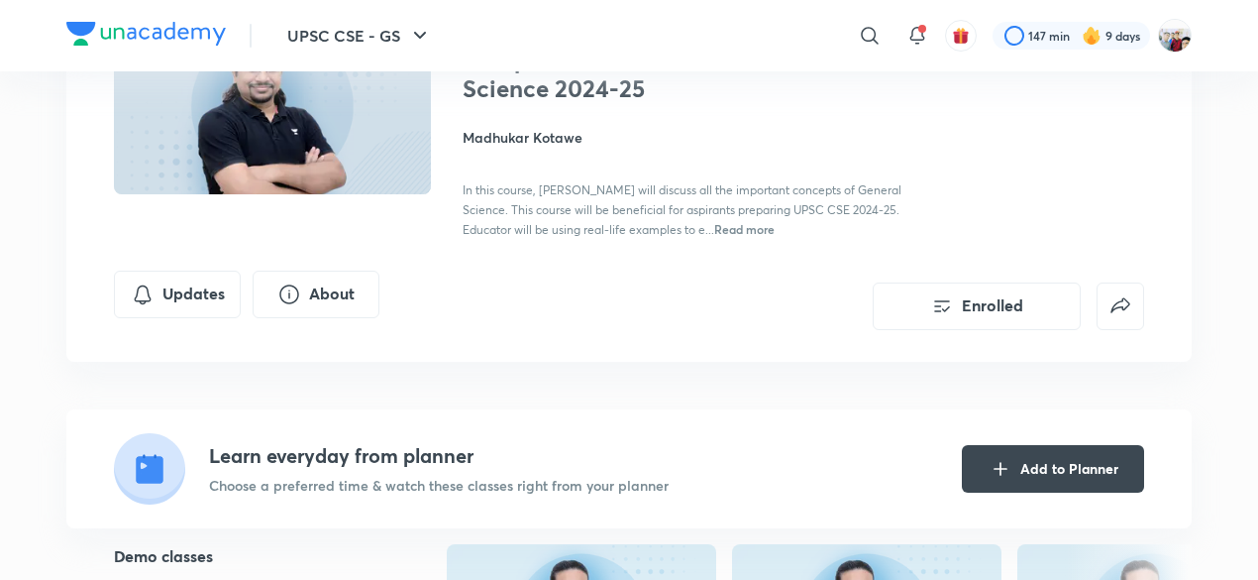
click at [985, 324] on button "Enrolled" at bounding box center [977, 306] width 208 height 48
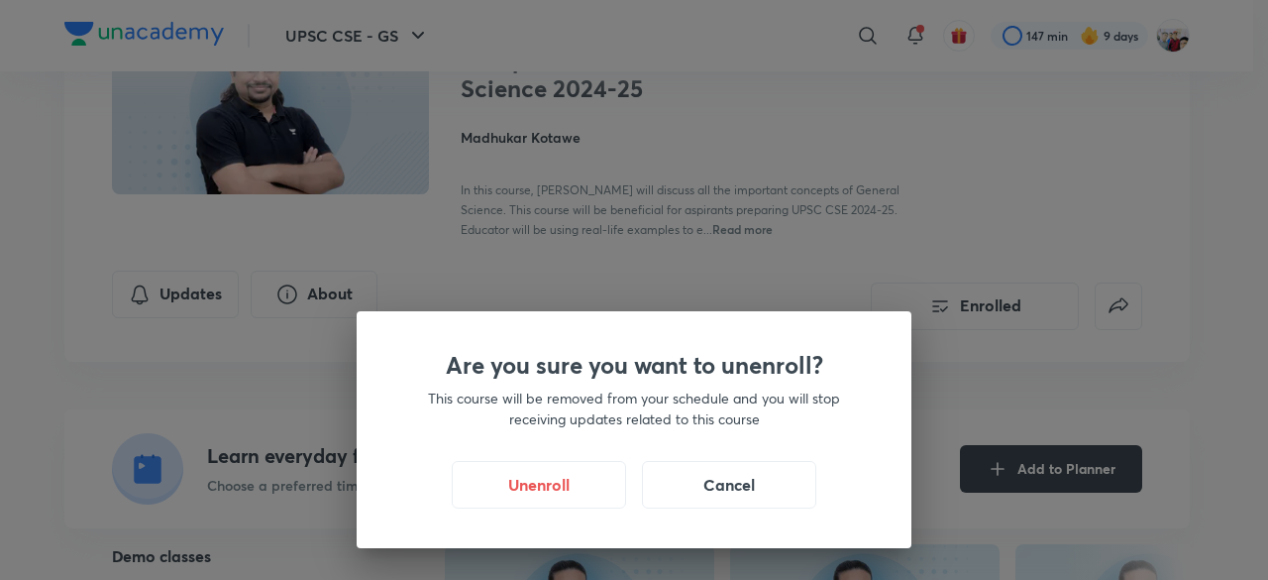
click at [1137, 297] on div "Are you sure you want to unenroll? This course will be removed from your schedu…" at bounding box center [634, 290] width 1268 height 580
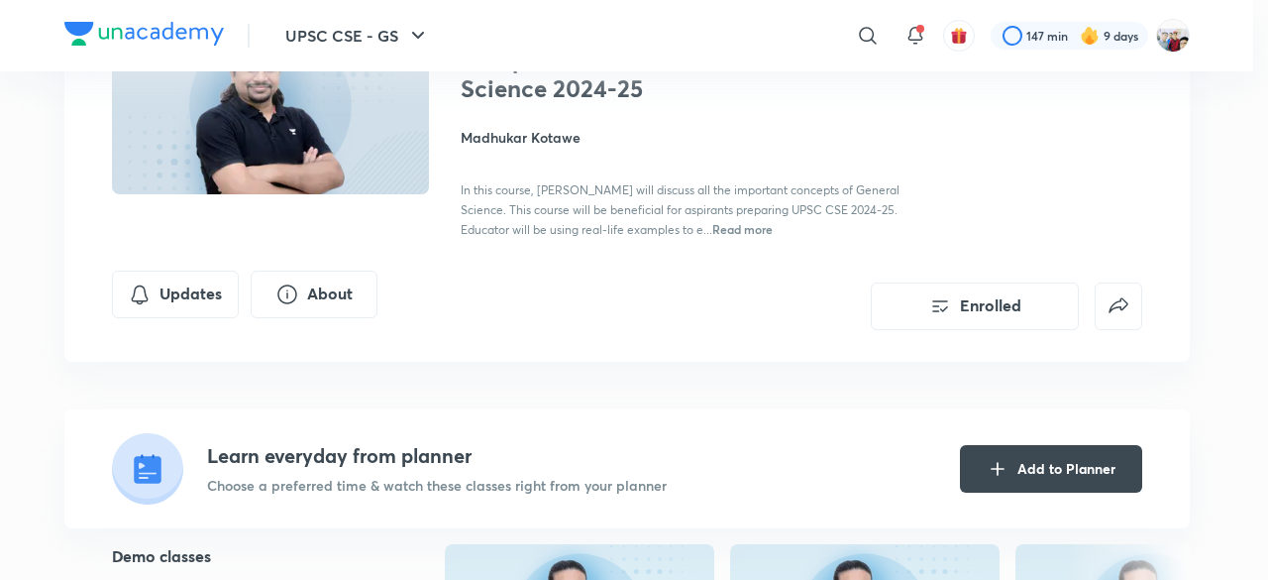
click at [1137, 297] on div "Are you sure you want to unenroll? This course will be removed from your schedu…" at bounding box center [634, 290] width 1268 height 580
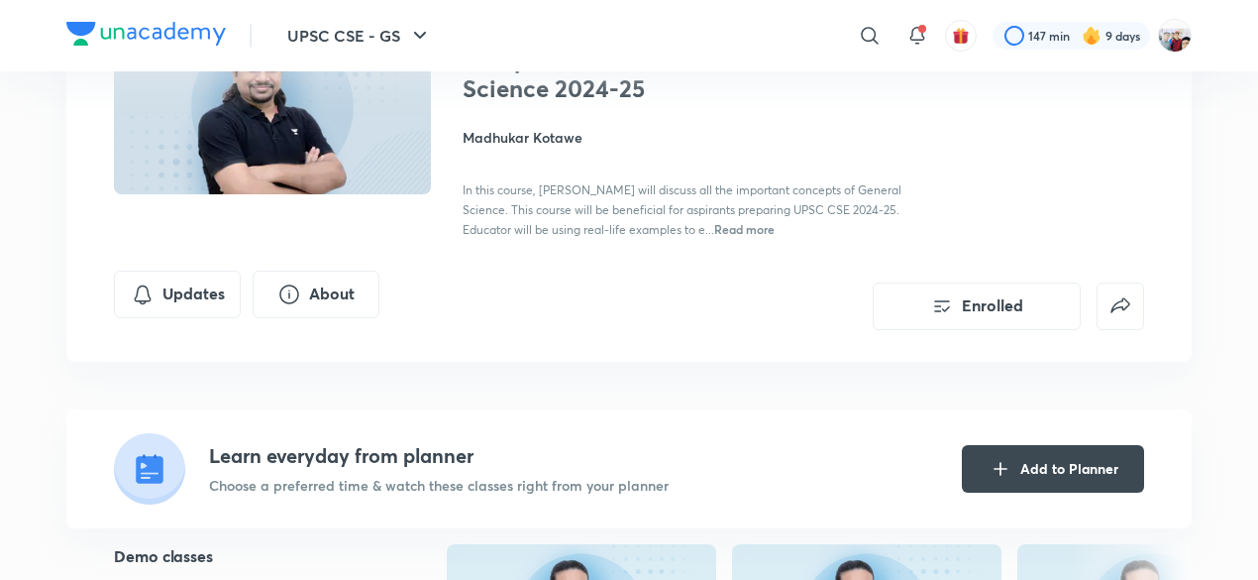
click at [397, 463] on h4 "Learn everyday from planner" at bounding box center [439, 456] width 460 height 30
click at [419, 463] on h4 "Learn everyday from planner" at bounding box center [439, 456] width 460 height 30
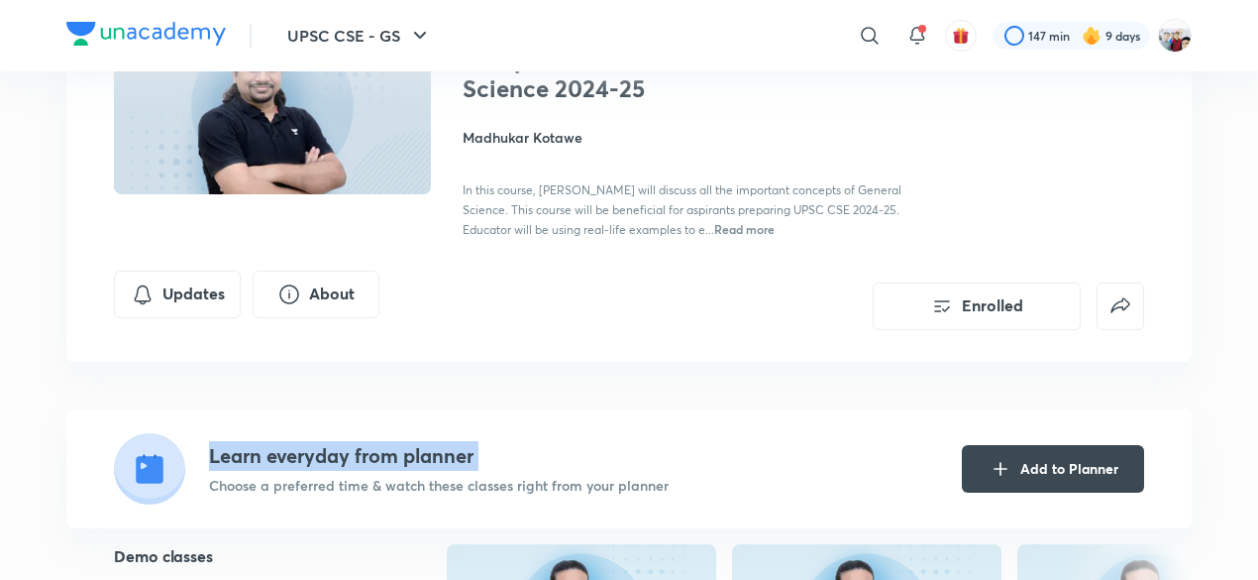
click at [419, 463] on h4 "Learn everyday from planner" at bounding box center [439, 456] width 460 height 30
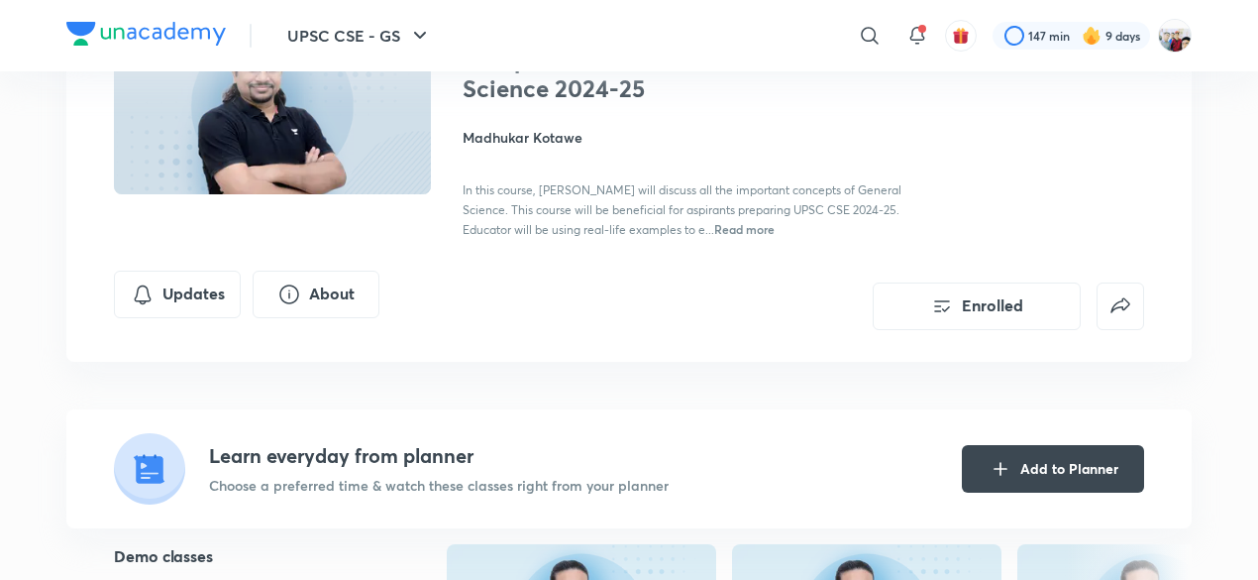
click at [155, 474] on g at bounding box center [149, 468] width 71 height 71
click at [155, 474] on icon at bounding box center [150, 469] width 27 height 27
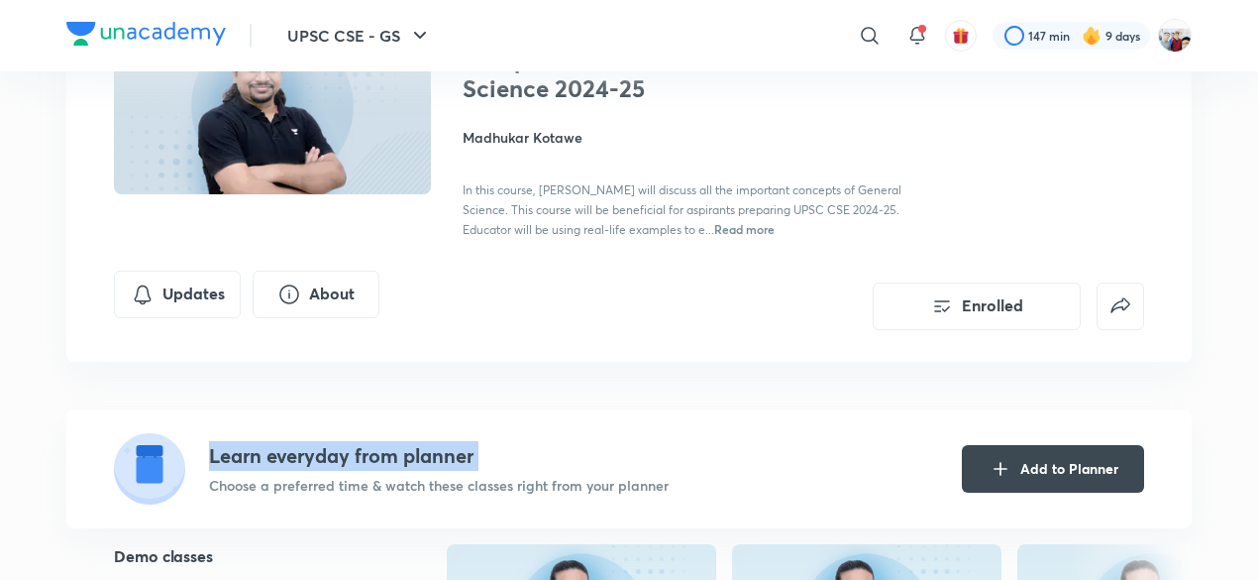
click at [155, 474] on icon at bounding box center [150, 469] width 27 height 27
click at [155, 474] on icon at bounding box center [150, 468] width 27 height 24
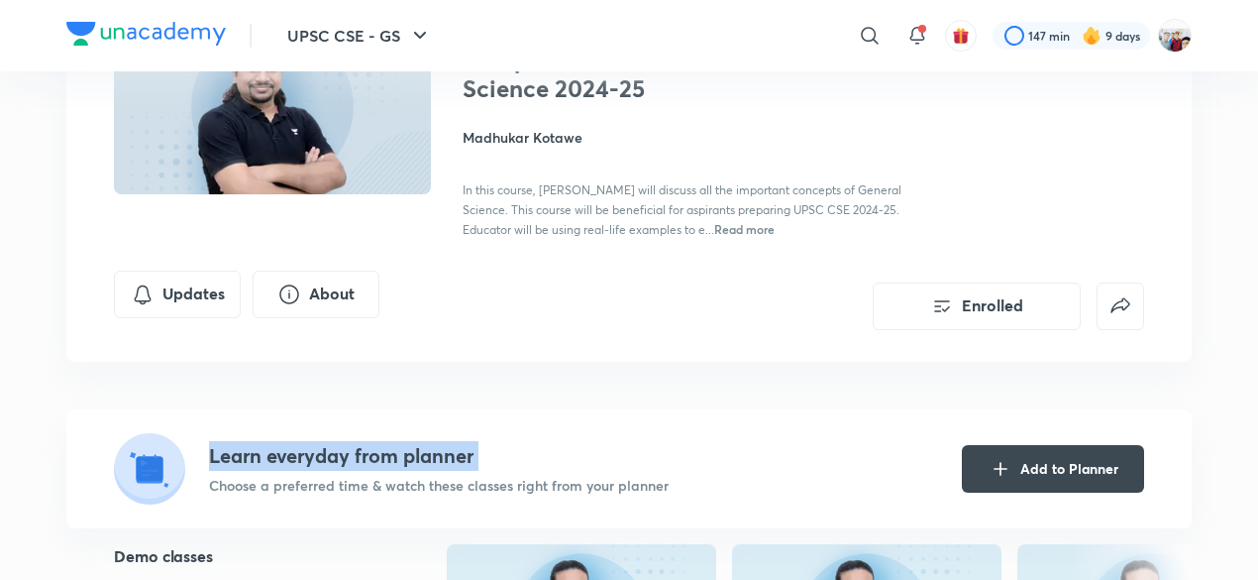
click at [155, 474] on icon at bounding box center [150, 469] width 27 height 27
click at [1017, 471] on button "Add to Planner" at bounding box center [1053, 467] width 182 height 48
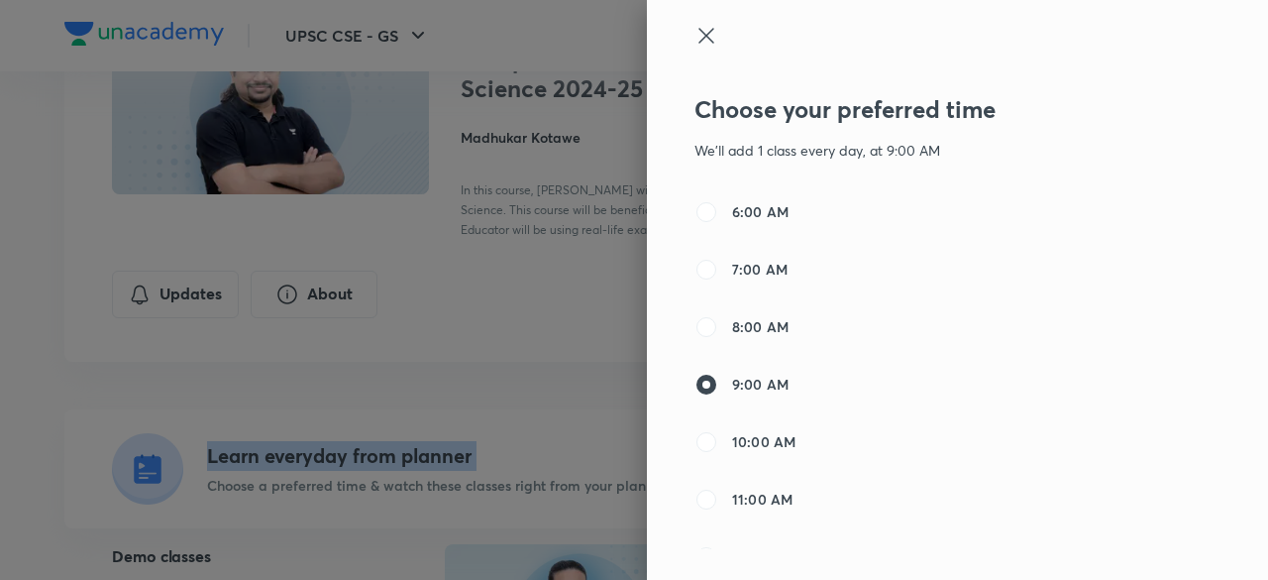
click at [1017, 471] on div "6:00 AM 7:00 AM 8:00 AM 9:00 AM 10:00 AM 11:00 AM 12:00 PM 1:00 PM 2:00 PM 3:00…" at bounding box center [901, 374] width 412 height 349
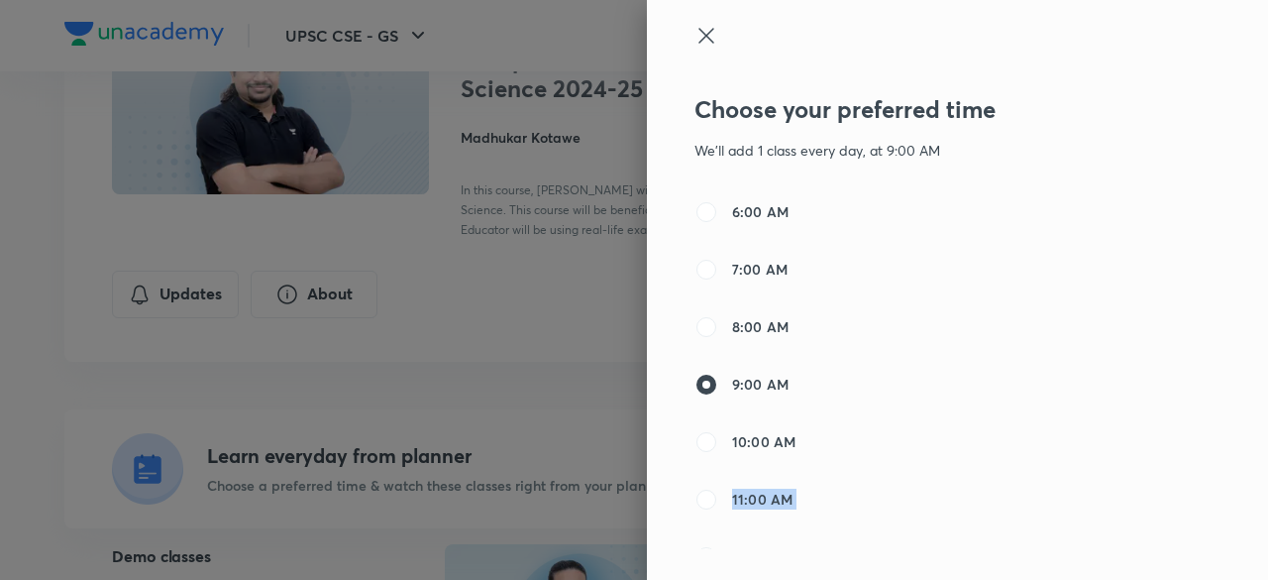
click at [1017, 471] on div "6:00 AM 7:00 AM 8:00 AM 9:00 AM 10:00 AM 11:00 AM 12:00 PM 1:00 PM 2:00 PM 3:00…" at bounding box center [901, 374] width 412 height 349
click at [757, 381] on span "9:00 AM" at bounding box center [760, 384] width 56 height 21
click at [718, 381] on input "9:00 AM" at bounding box center [707, 385] width 24 height 24
click at [697, 38] on icon at bounding box center [707, 36] width 24 height 24
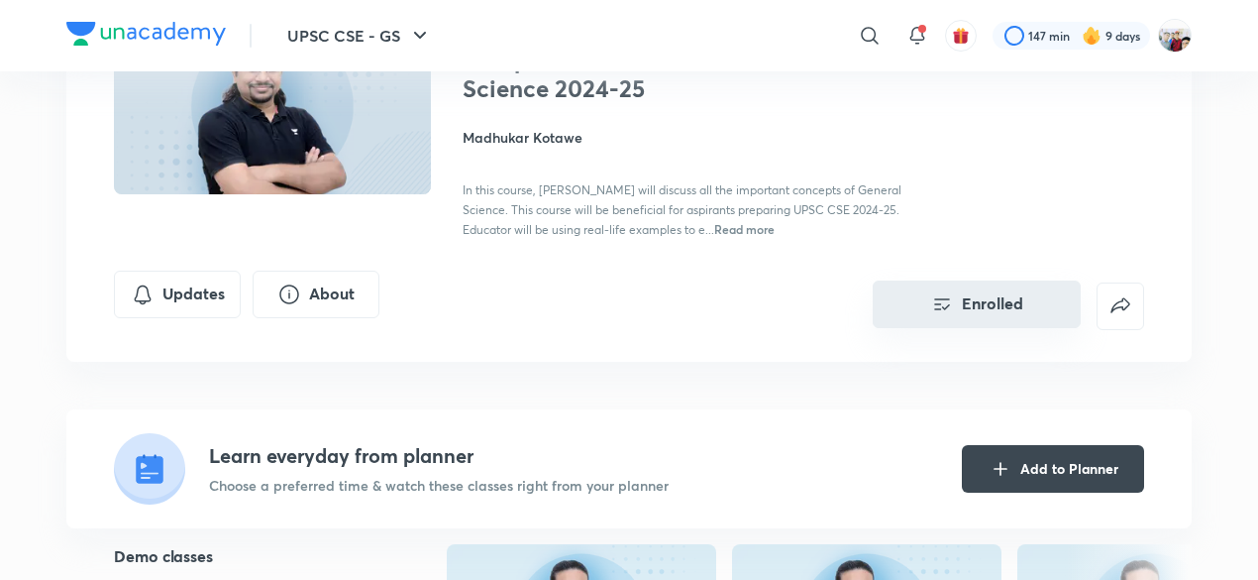
click at [975, 300] on button "Enrolled" at bounding box center [977, 304] width 208 height 48
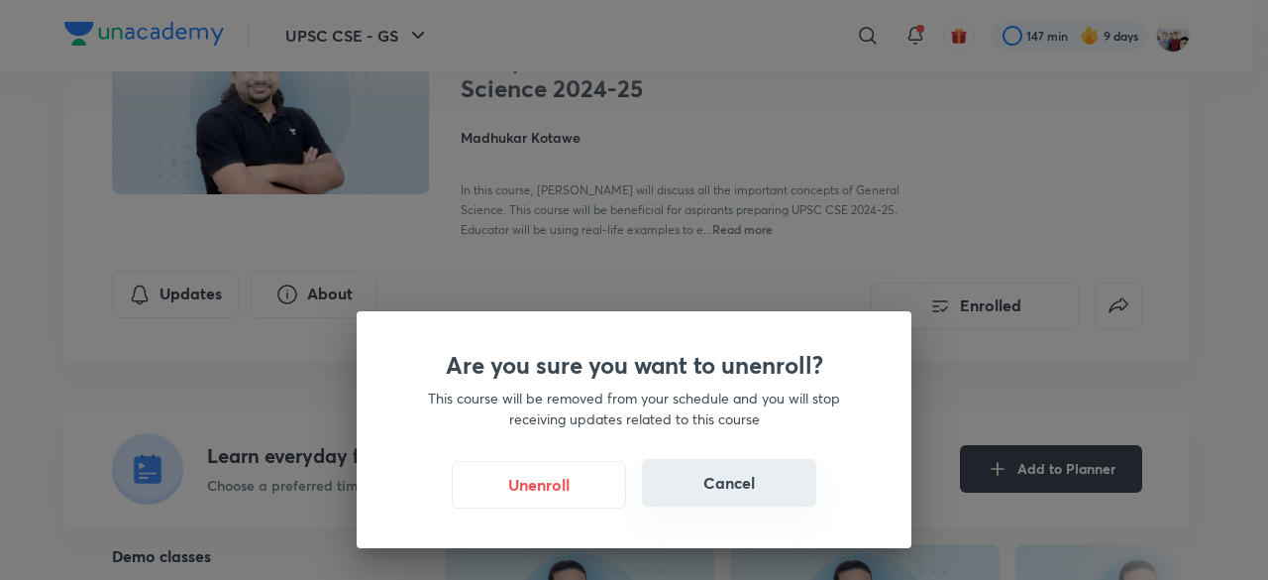
click at [731, 469] on button "Cancel" at bounding box center [729, 483] width 174 height 48
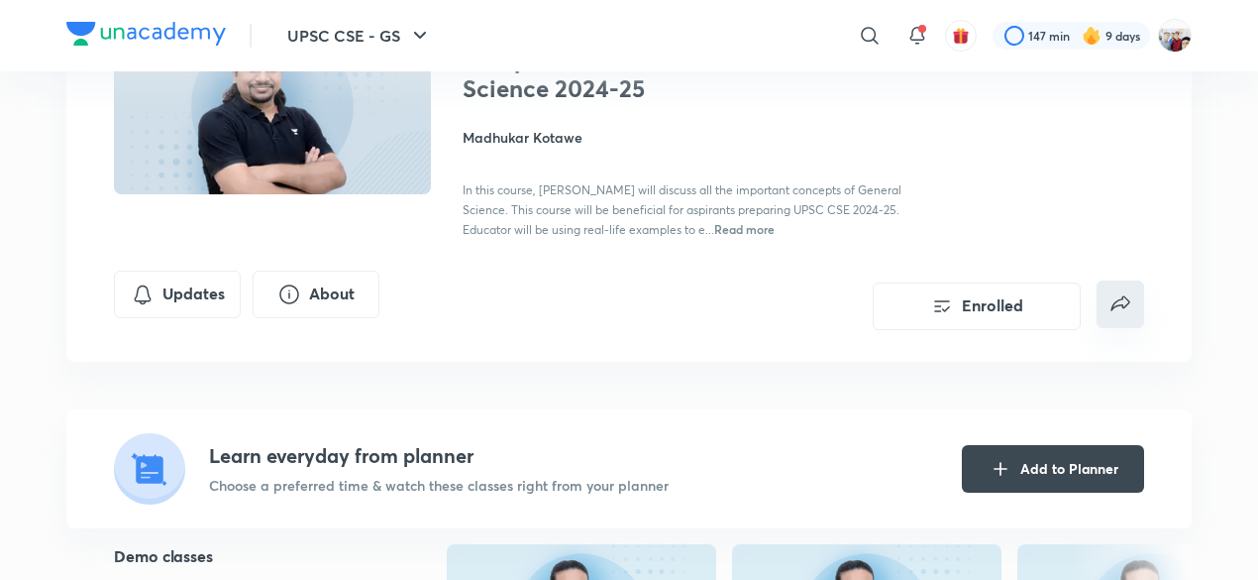
click at [1125, 298] on icon "false" at bounding box center [1121, 304] width 24 height 24
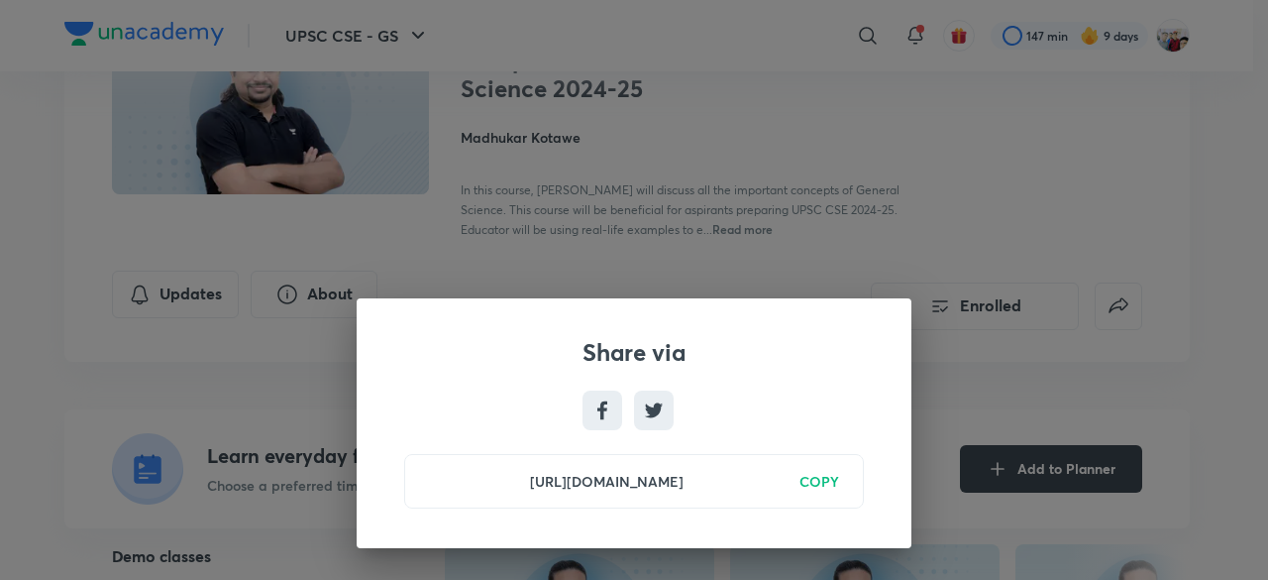
click at [1071, 381] on div "Share via https://unacademy.com/course/complete-course-on-general-science-2024-…" at bounding box center [634, 290] width 1268 height 580
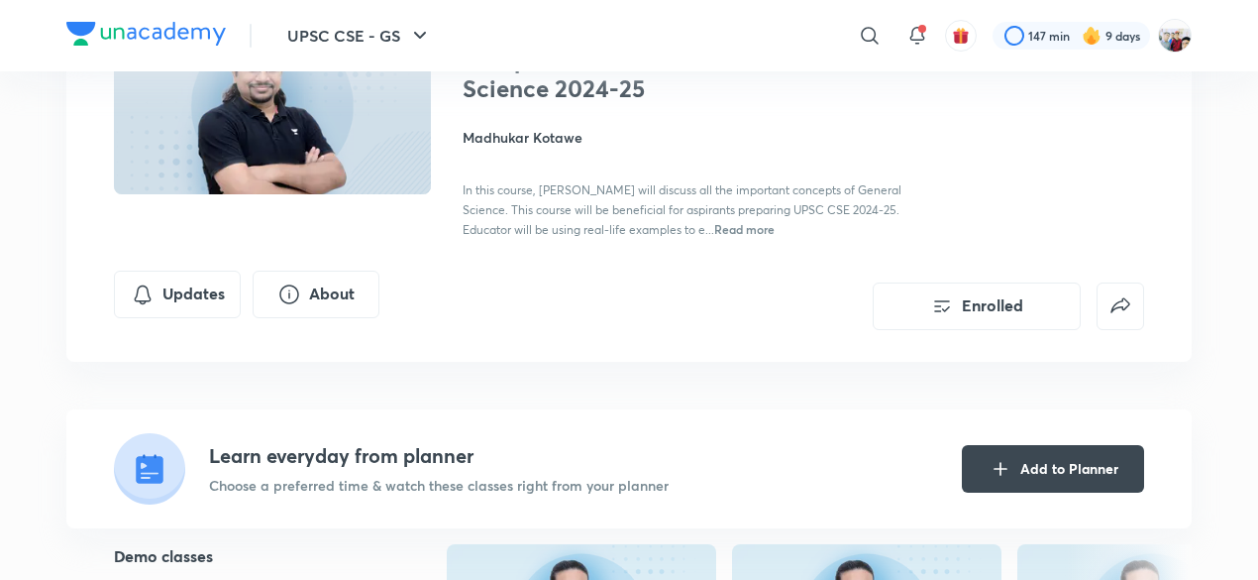
click at [1071, 381] on div "Complete Course on General Science 2024-25 Enrolled UPSC CSE - GS Plus Syllabus…" at bounding box center [629, 220] width 1126 height 615
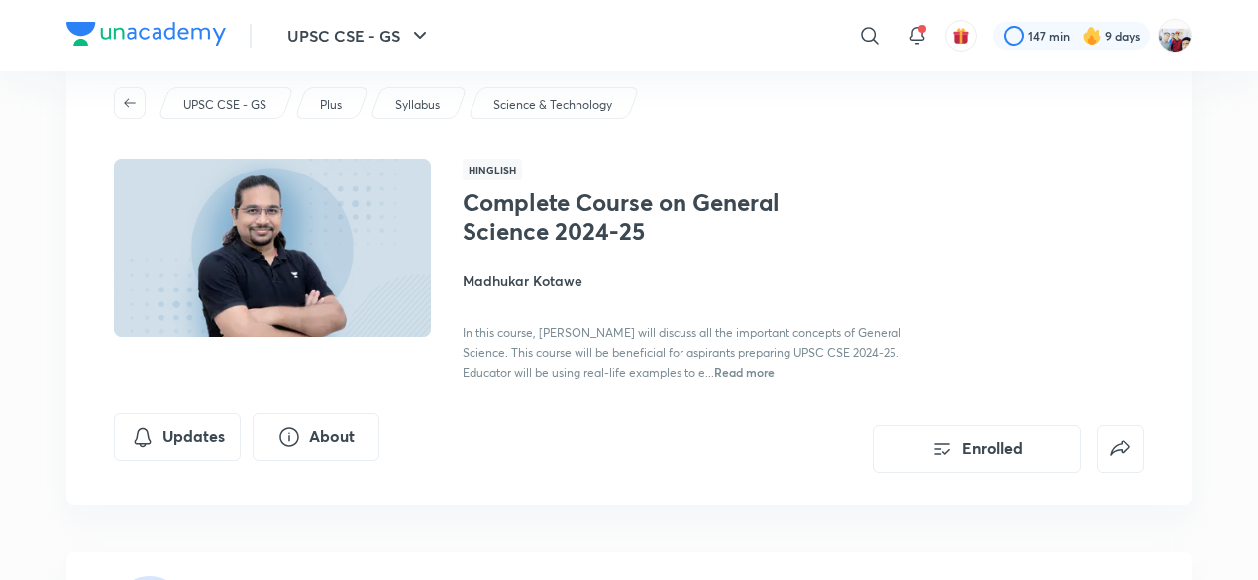
scroll to position [0, 0]
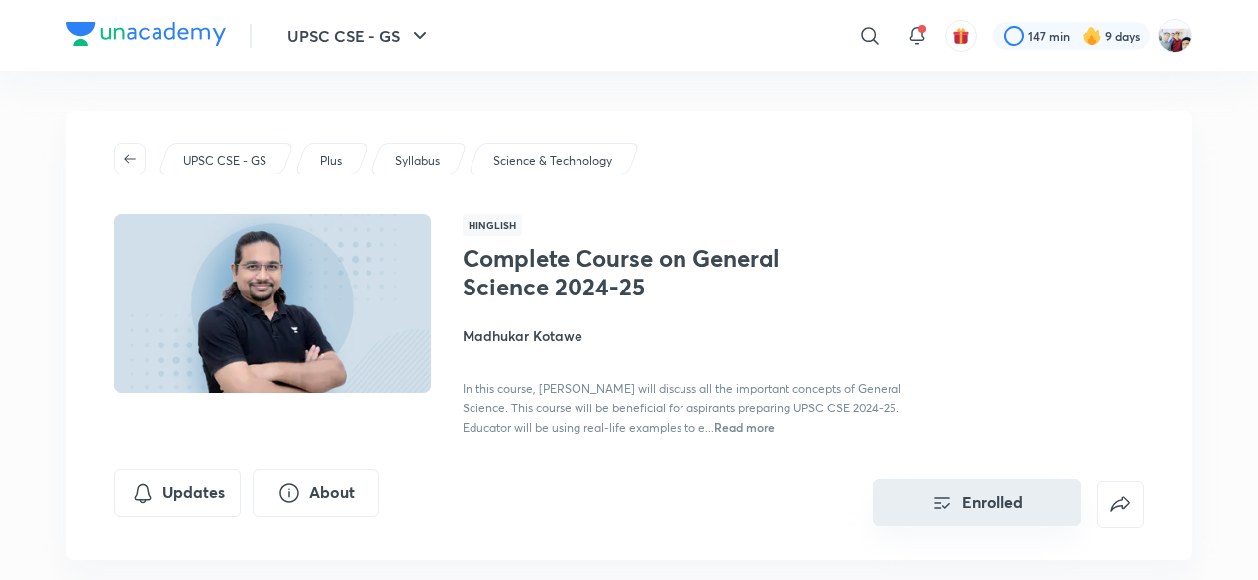
click at [1006, 489] on button "Enrolled" at bounding box center [977, 503] width 208 height 48
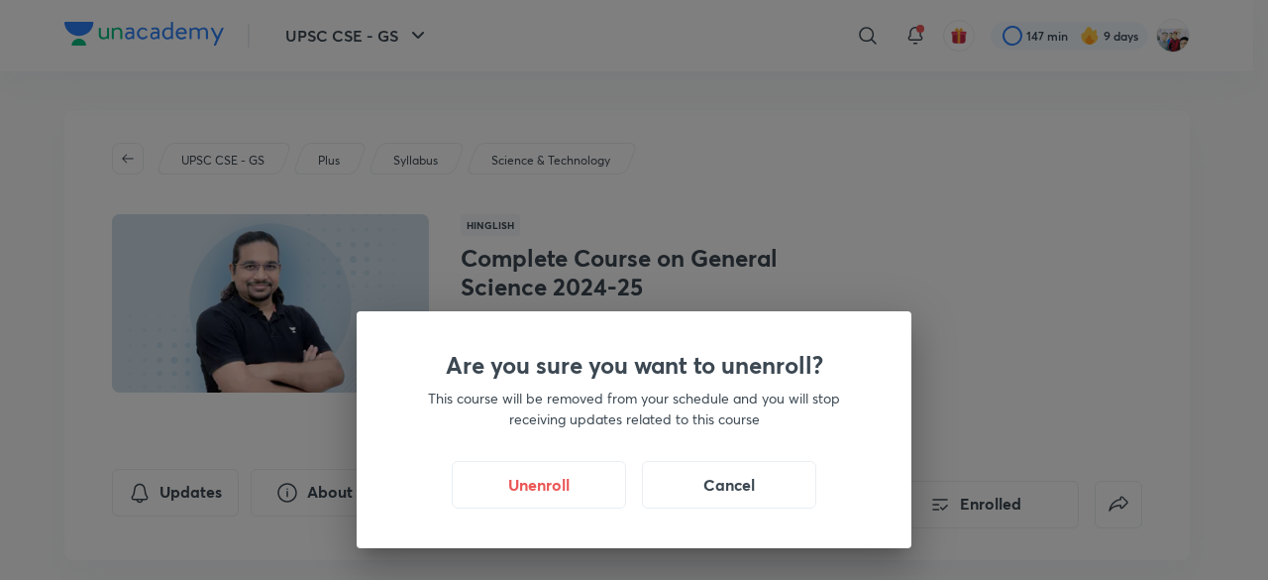
click at [941, 428] on div "Are you sure you want to unenroll? This course will be removed from your schedu…" at bounding box center [634, 290] width 1268 height 580
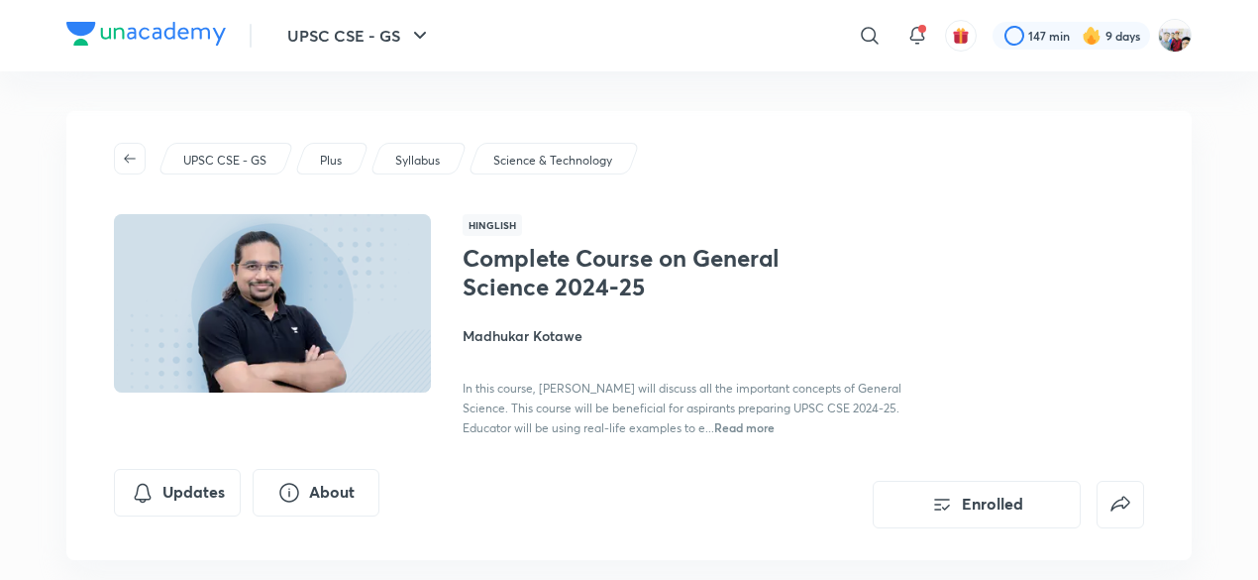
click at [452, 316] on div "Hinglish Complete Course on General Science 2024-25 Madhukar Kotawe In this cou…" at bounding box center [629, 325] width 1031 height 223
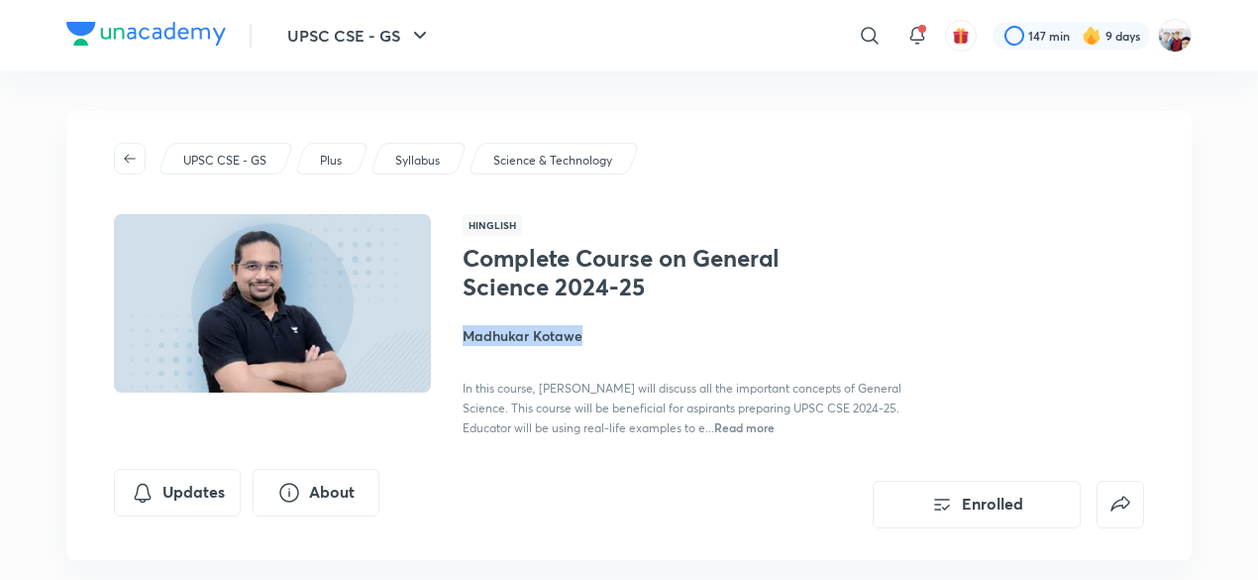
click at [452, 316] on div "Hinglish Complete Course on General Science 2024-25 Madhukar Kotawe In this cou…" at bounding box center [629, 325] width 1031 height 223
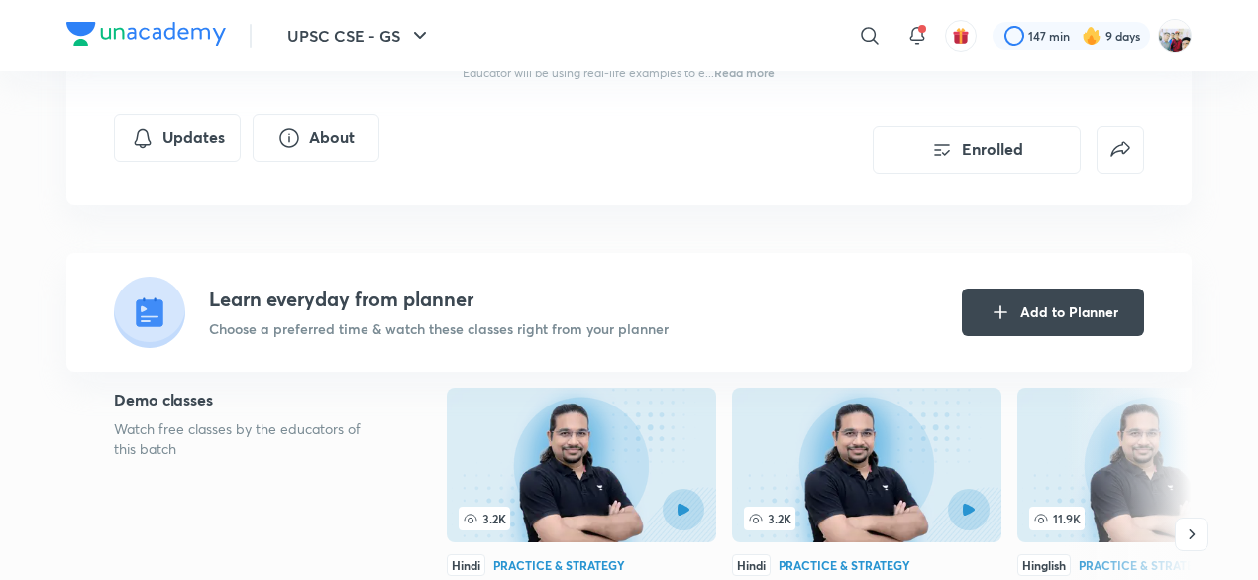
scroll to position [357, 0]
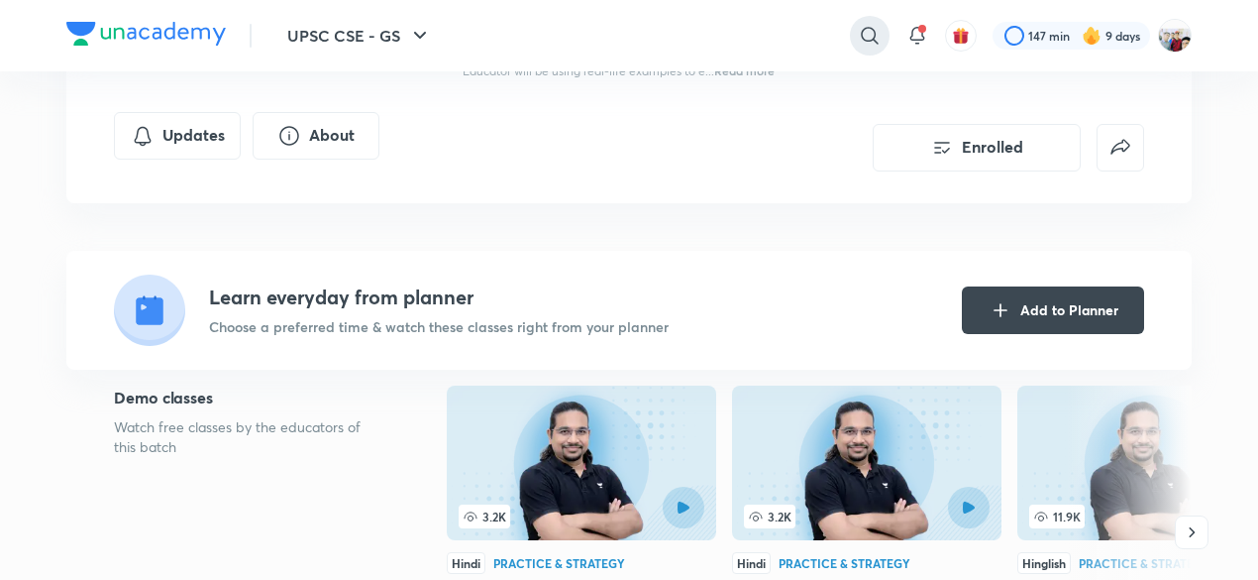
click at [873, 41] on icon at bounding box center [869, 35] width 17 height 17
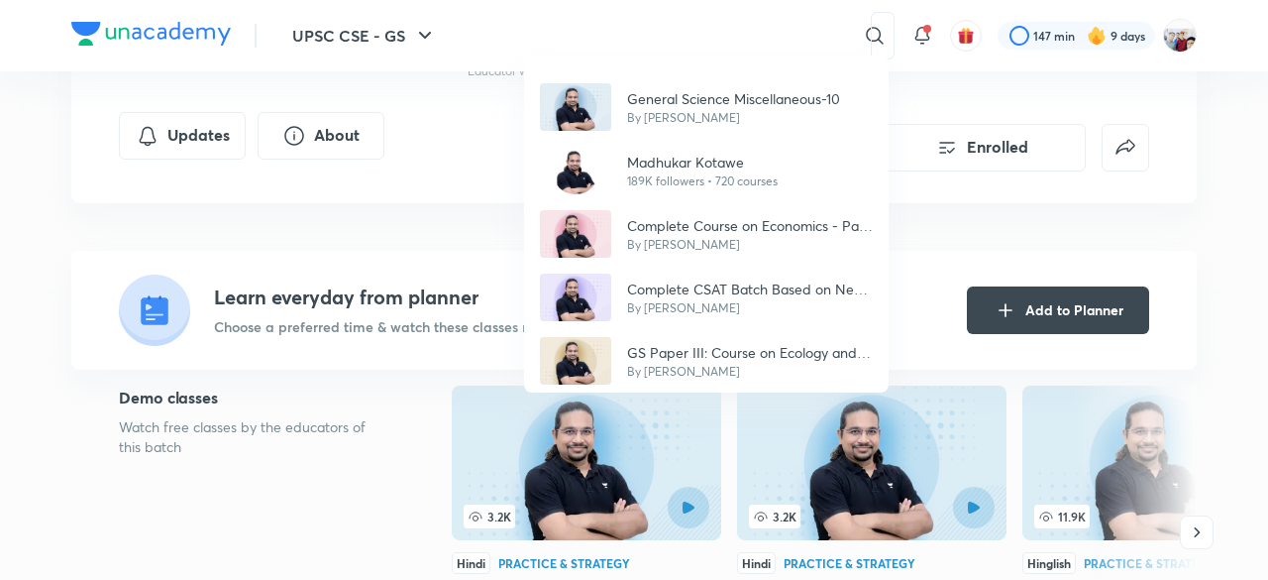
click at [803, 32] on div "General Science Miscellaneous-10 By Madhukar Kotawe Madhukar Kotawe 189K follow…" at bounding box center [634, 290] width 1268 height 580
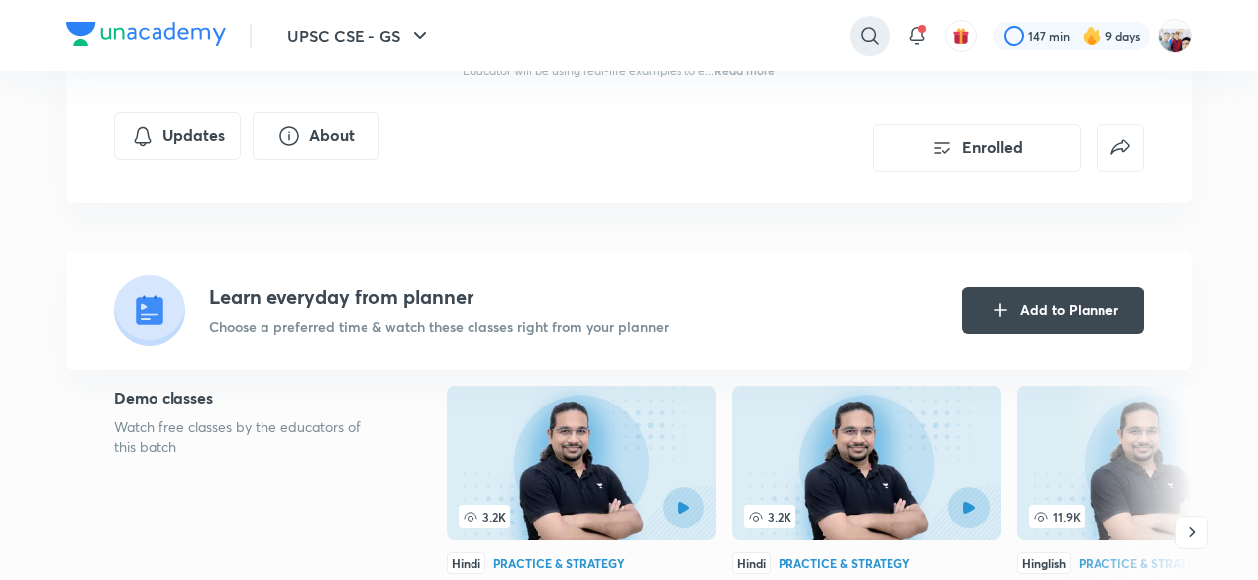
click at [868, 29] on icon at bounding box center [870, 36] width 24 height 24
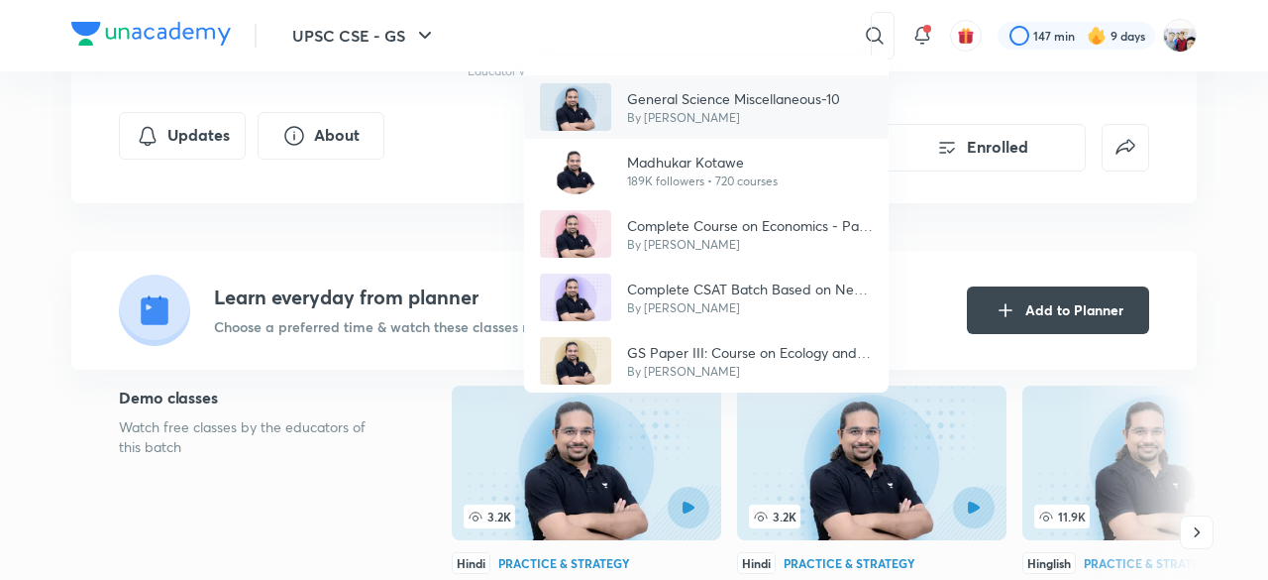
click at [745, 92] on p "General Science Miscellaneous-10" at bounding box center [733, 98] width 213 height 21
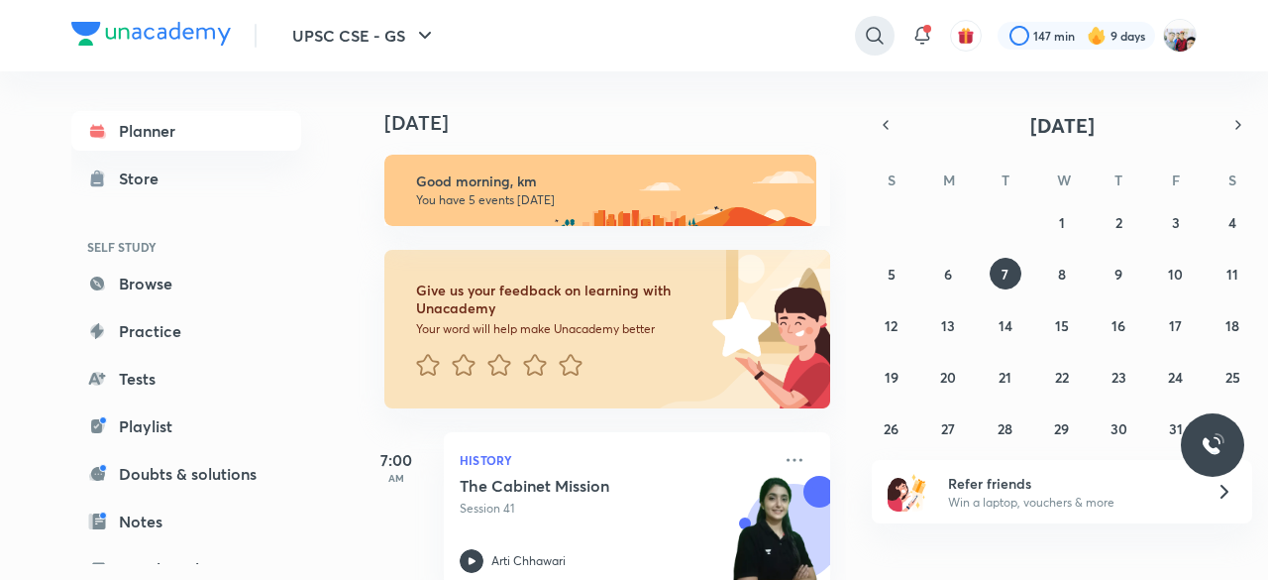
click at [866, 33] on icon at bounding box center [874, 35] width 17 height 17
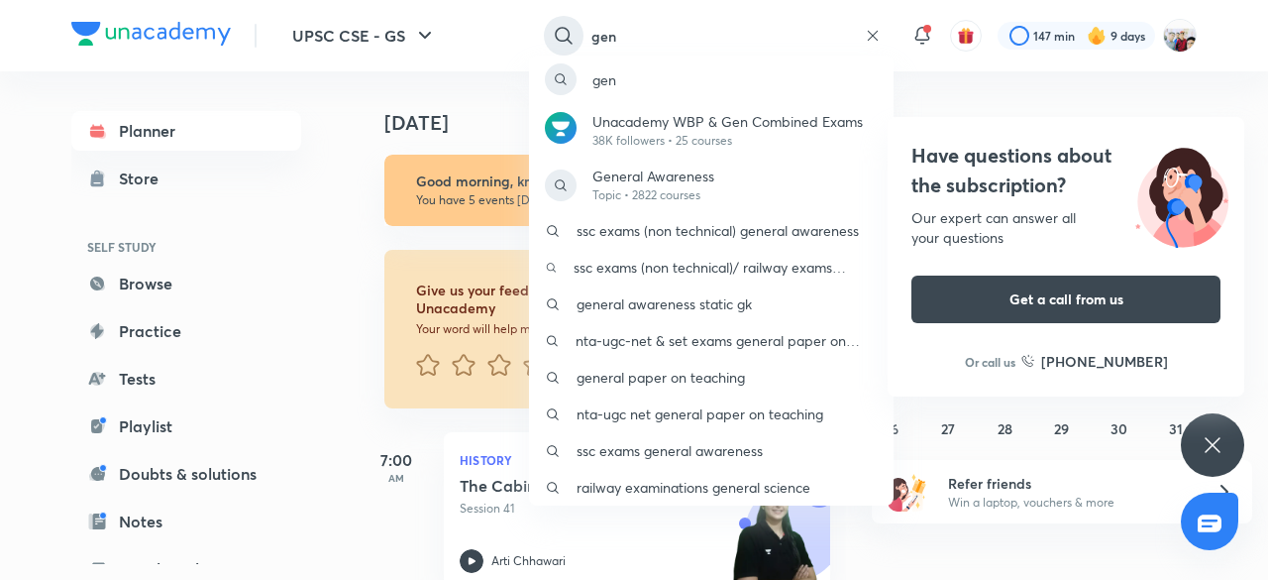
type input "gen"
click at [866, 33] on div "gen Unacademy WBP & Gen Combined Exams 38K followers • 25 courses General Aware…" at bounding box center [634, 290] width 1268 height 580
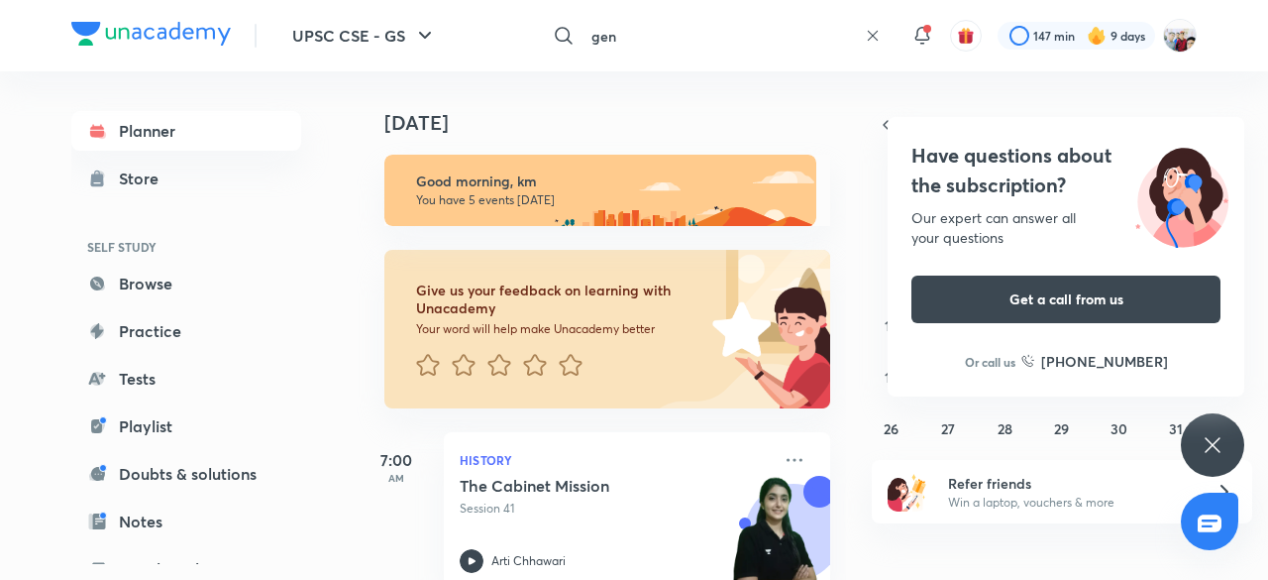
click at [600, 35] on input "gen" at bounding box center [720, 36] width 273 height 54
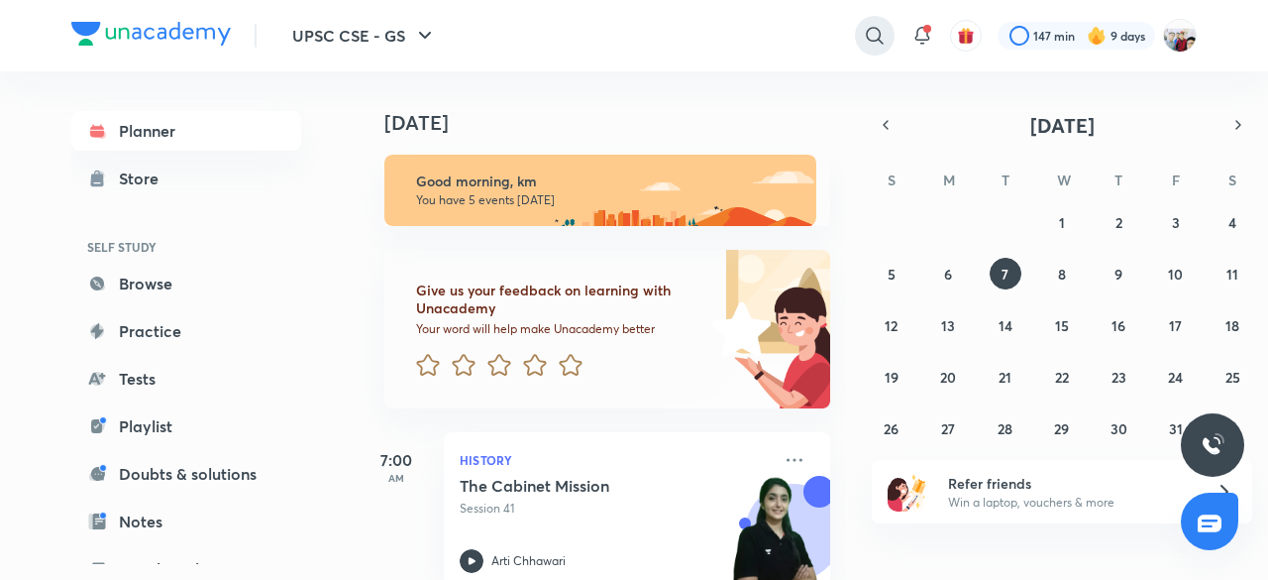
click at [870, 31] on icon at bounding box center [875, 36] width 24 height 24
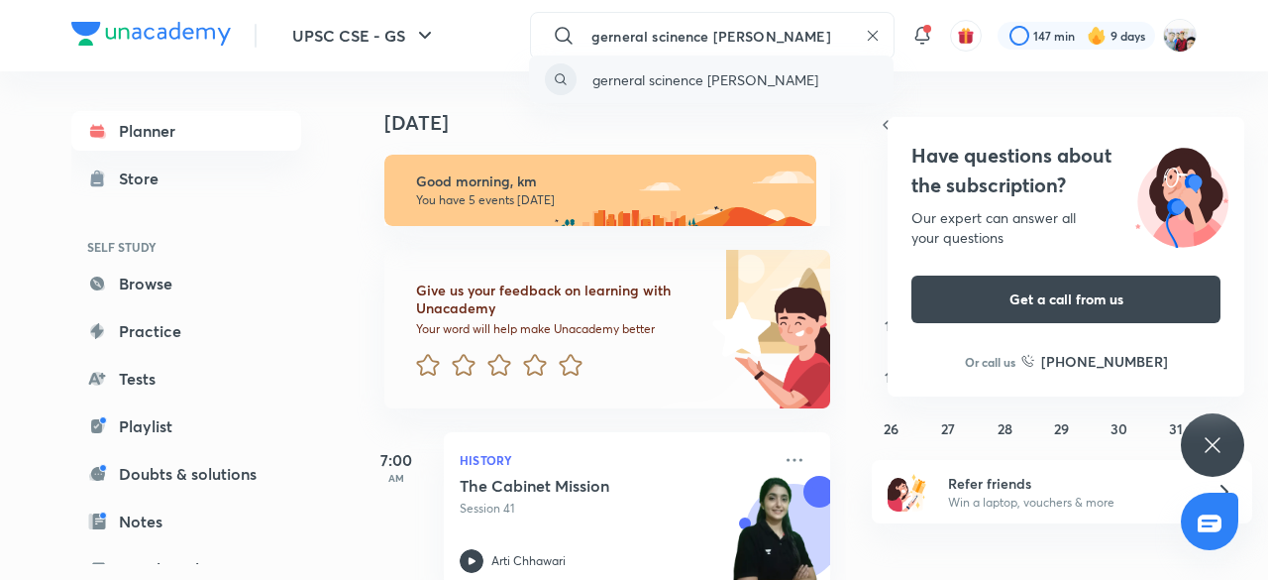
type input "gerneral scinence madhukar kotave"
click at [766, 72] on p "gerneral scinence madhukar kotave" at bounding box center [706, 79] width 226 height 21
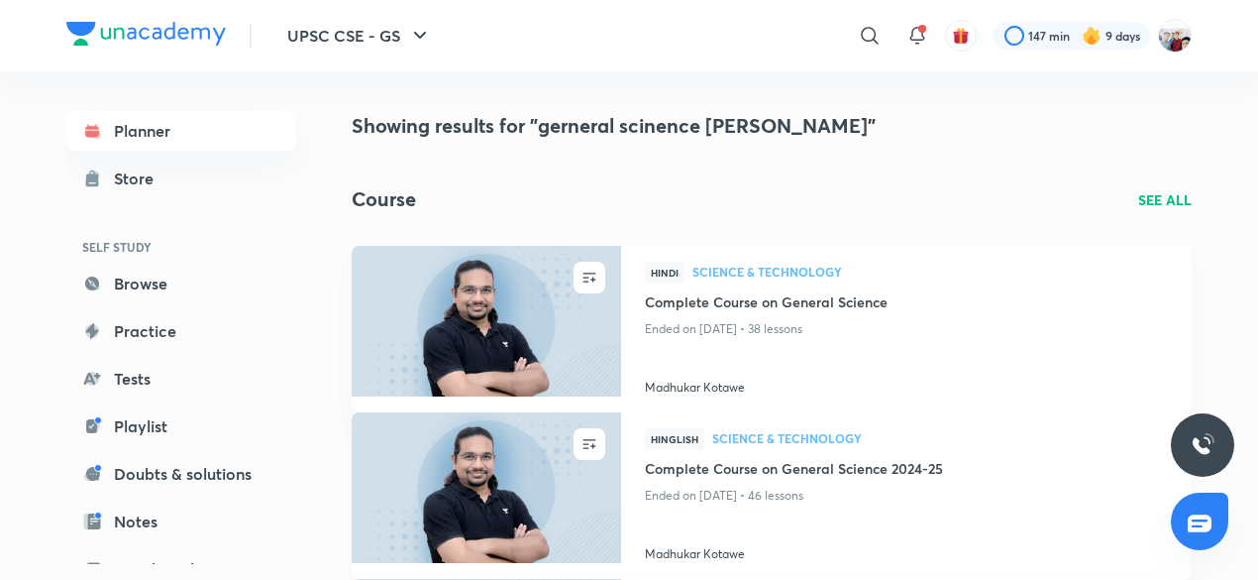
click at [779, 457] on div "Hinglish Science & Technology" at bounding box center [906, 443] width 523 height 30
click at [761, 476] on h4 "Complete Course on General Science 2024-25" at bounding box center [906, 470] width 523 height 25
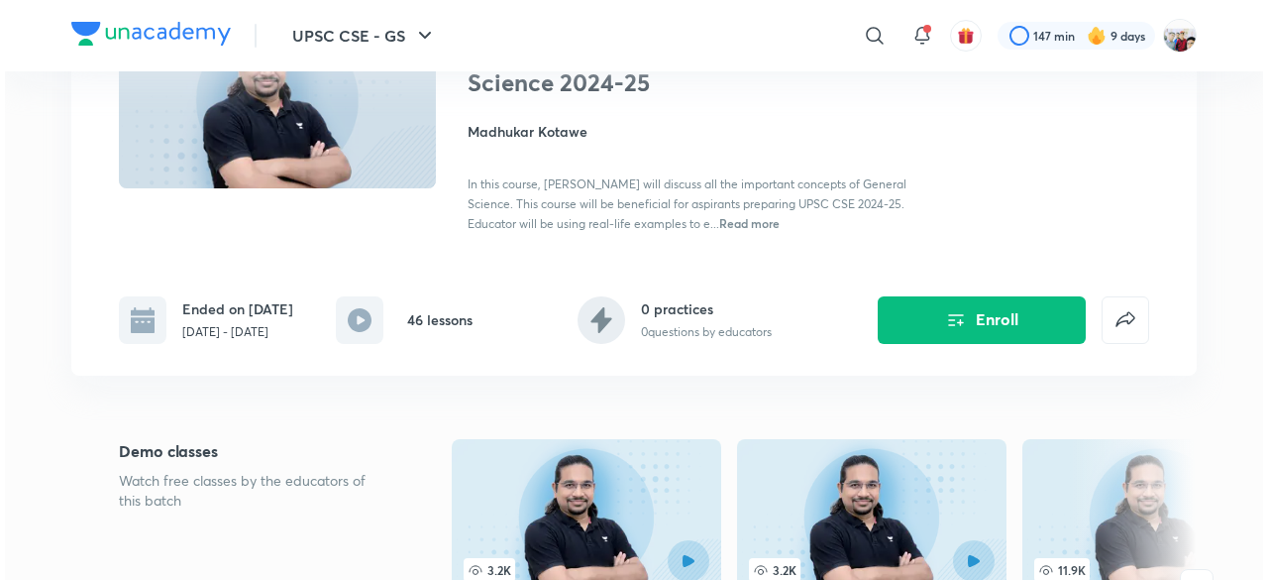
scroll to position [238, 0]
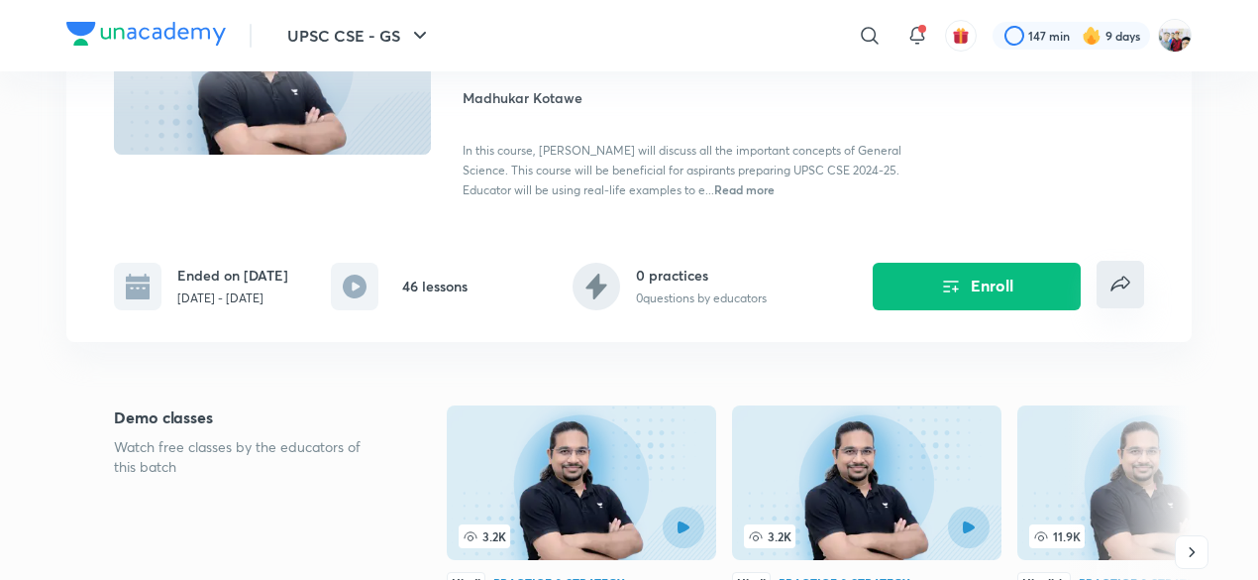
click at [1117, 293] on icon "false" at bounding box center [1121, 284] width 24 height 24
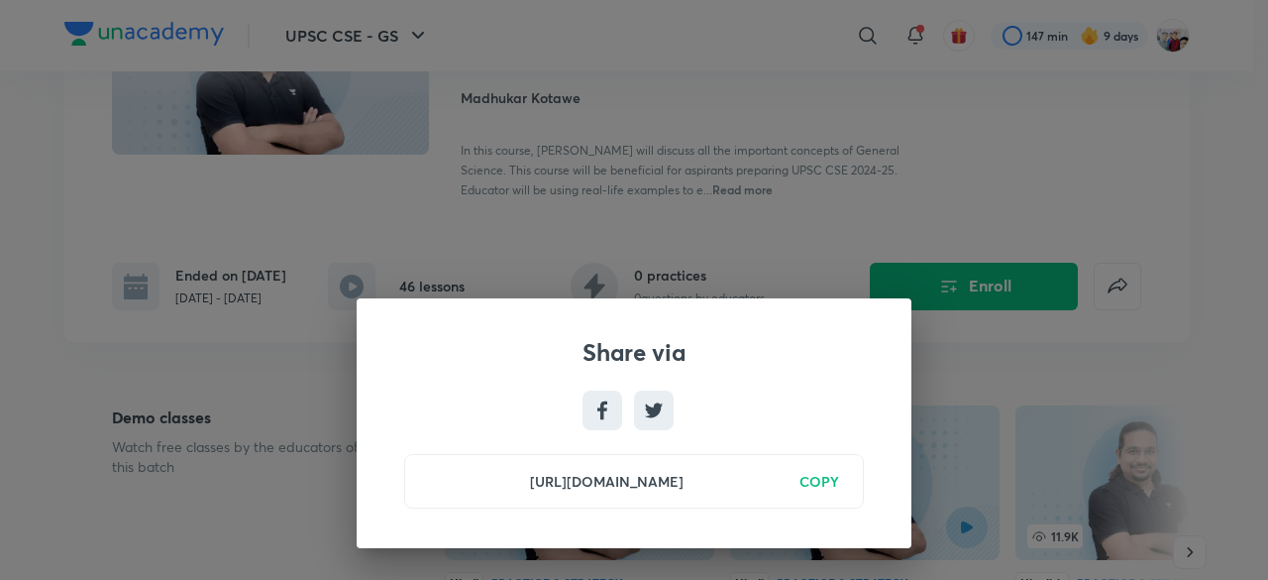
click at [835, 231] on div "Share via [URL][DOMAIN_NAME] COPY" at bounding box center [634, 290] width 1268 height 580
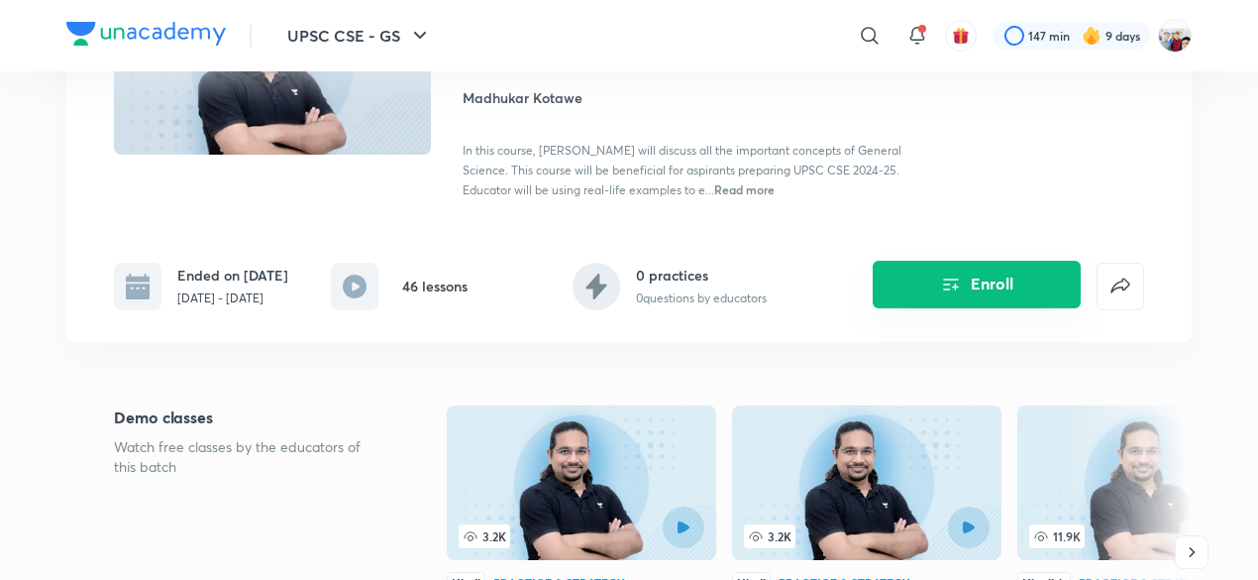
click at [999, 289] on button "Enroll" at bounding box center [977, 285] width 208 height 48
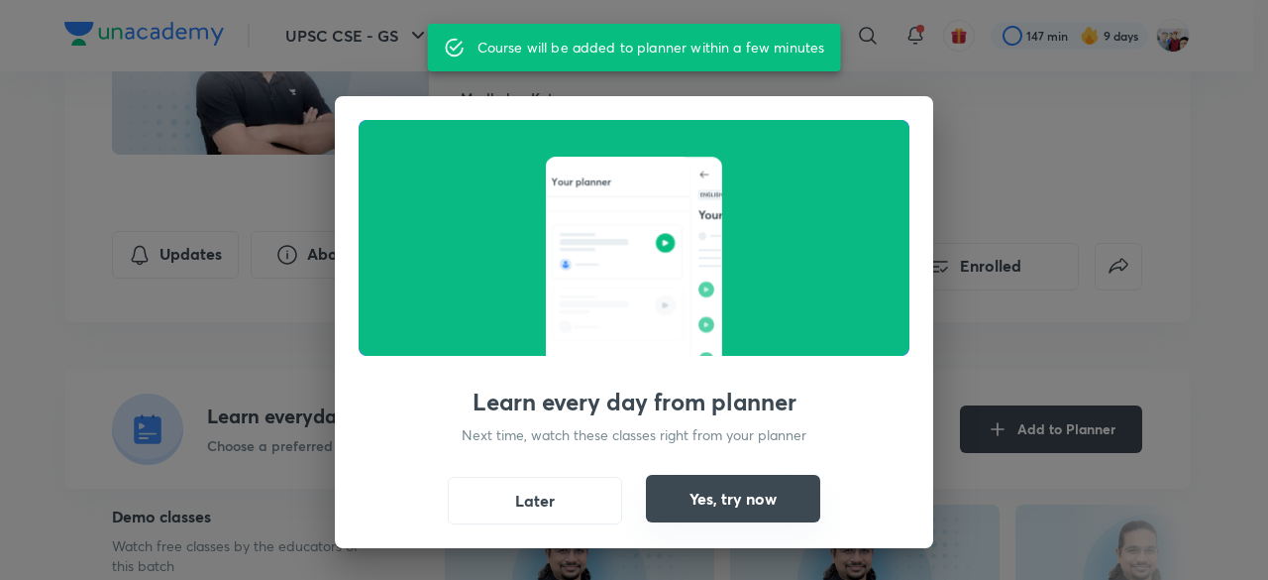
click at [719, 492] on button "Yes, try now" at bounding box center [733, 499] width 174 height 48
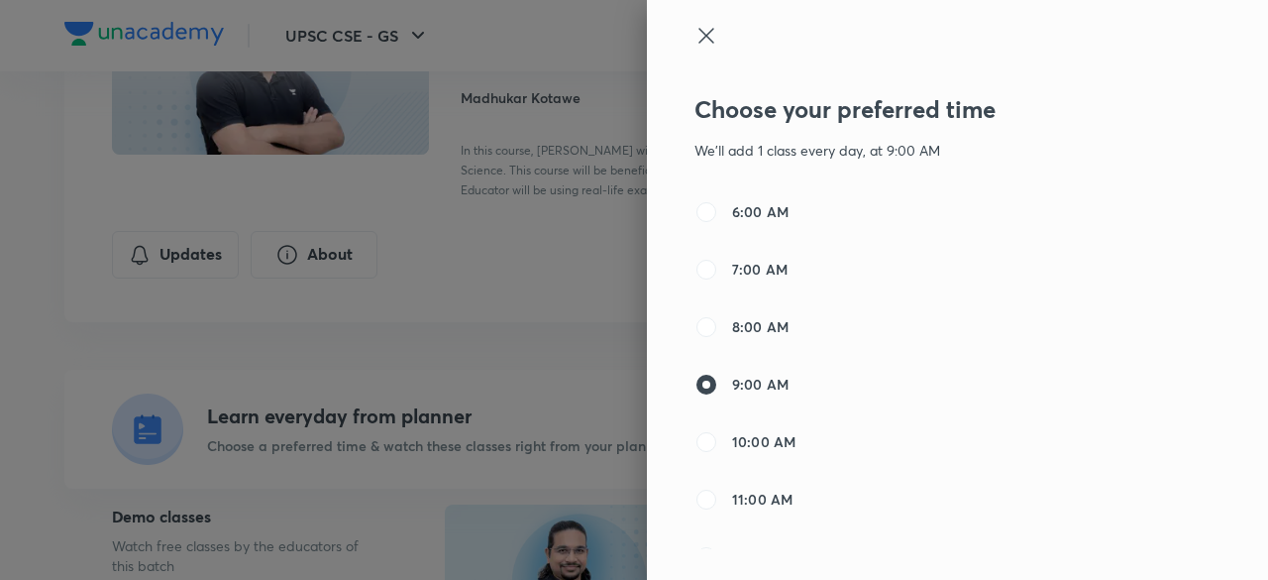
click at [755, 394] on label "9:00 AM" at bounding box center [742, 385] width 94 height 24
click at [718, 394] on input "9:00 AM" at bounding box center [707, 385] width 24 height 24
click at [764, 439] on span "10:00 AM" at bounding box center [763, 441] width 63 height 21
click at [718, 439] on input "10:00 AM" at bounding box center [707, 442] width 24 height 24
radio input "false"
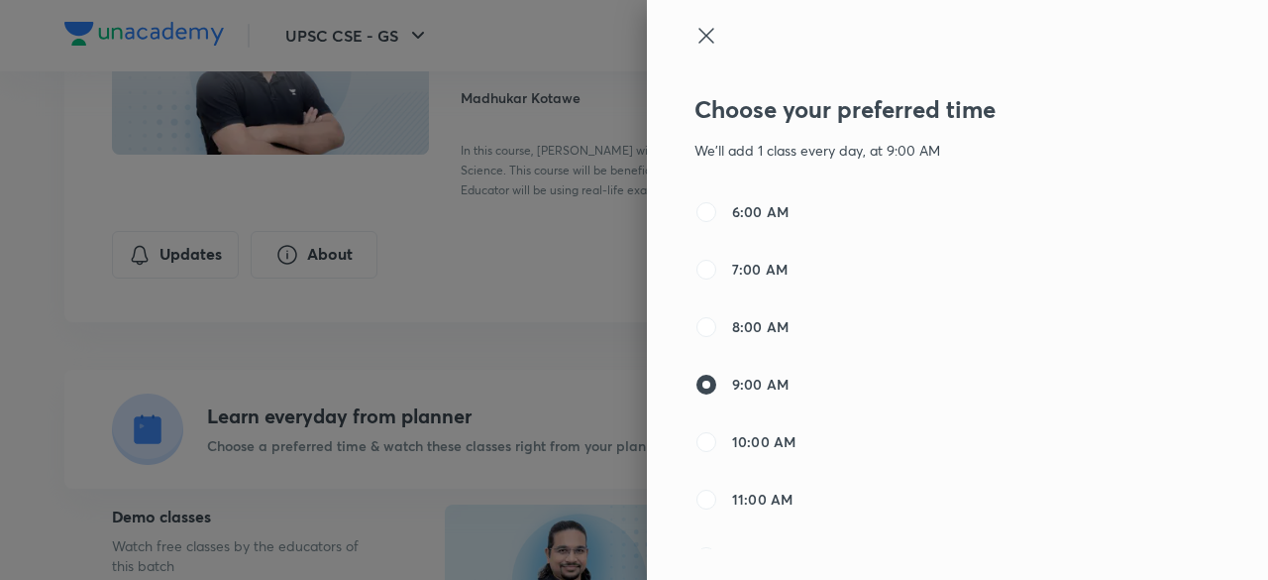
radio input "true"
click at [886, 159] on p "We'll add 1 class every day, at 10:00 AM" at bounding box center [901, 150] width 412 height 21
drag, startPoint x: 873, startPoint y: 141, endPoint x: 759, endPoint y: 162, distance: 115.8
click at [759, 162] on div "Choose your preferred time We'll add 1 class every day, at 10:00 AM 6:00 AM 7:0…" at bounding box center [901, 371] width 412 height 577
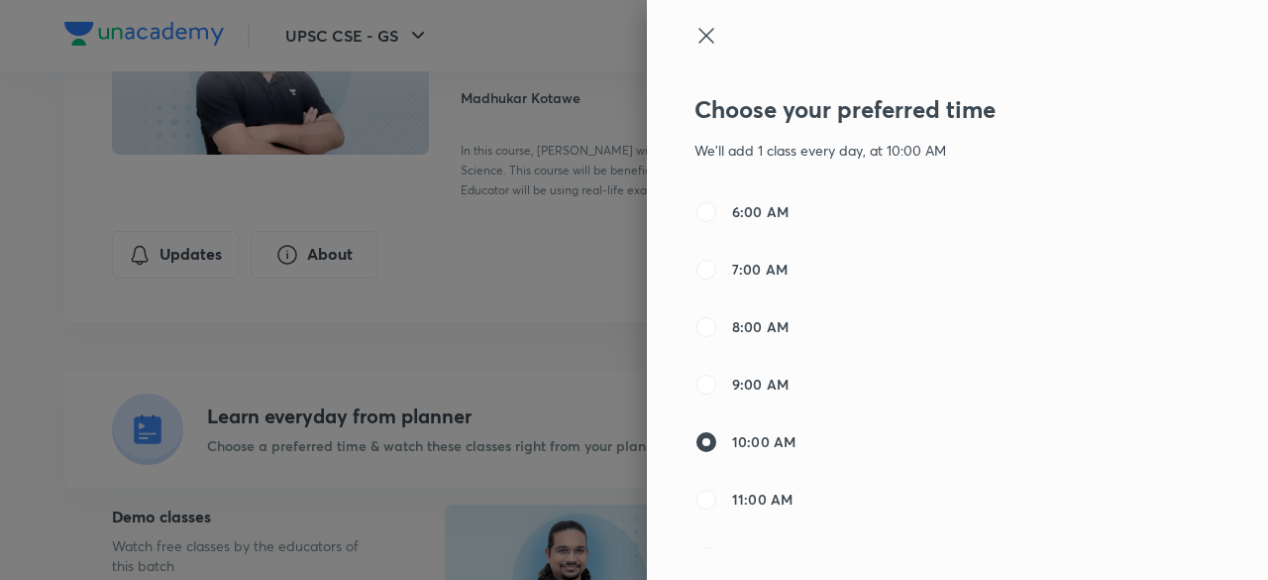
click at [575, 349] on div at bounding box center [634, 290] width 1268 height 580
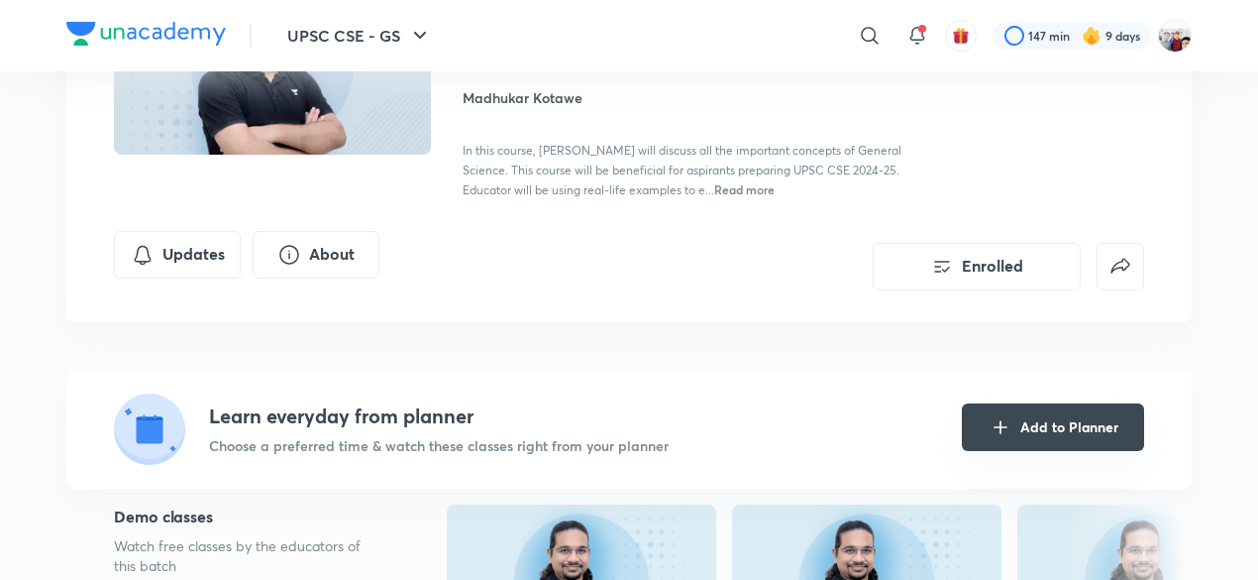
click at [1046, 425] on button "Add to Planner" at bounding box center [1053, 427] width 182 height 48
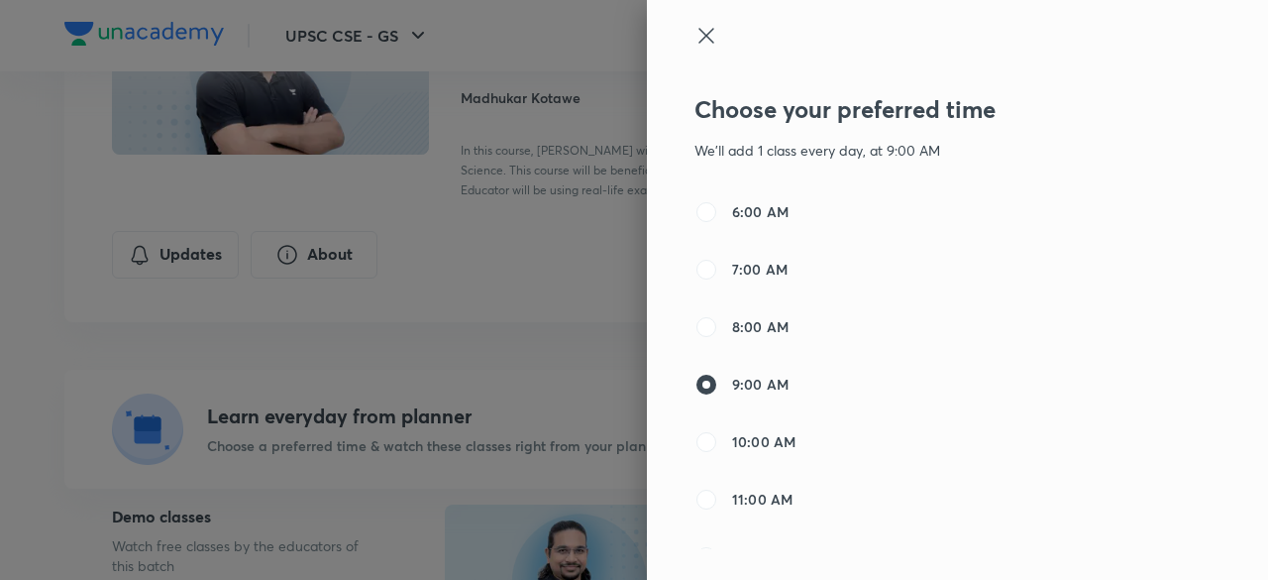
click at [496, 401] on div at bounding box center [634, 290] width 1268 height 580
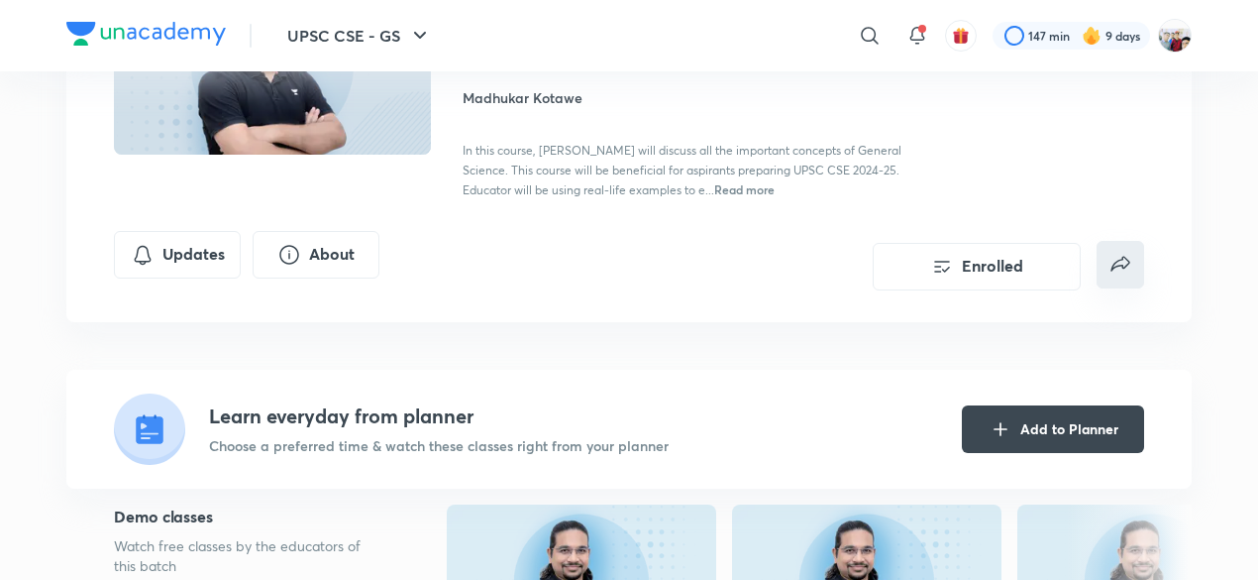
click at [1122, 263] on icon "false" at bounding box center [1120, 263] width 19 height 15
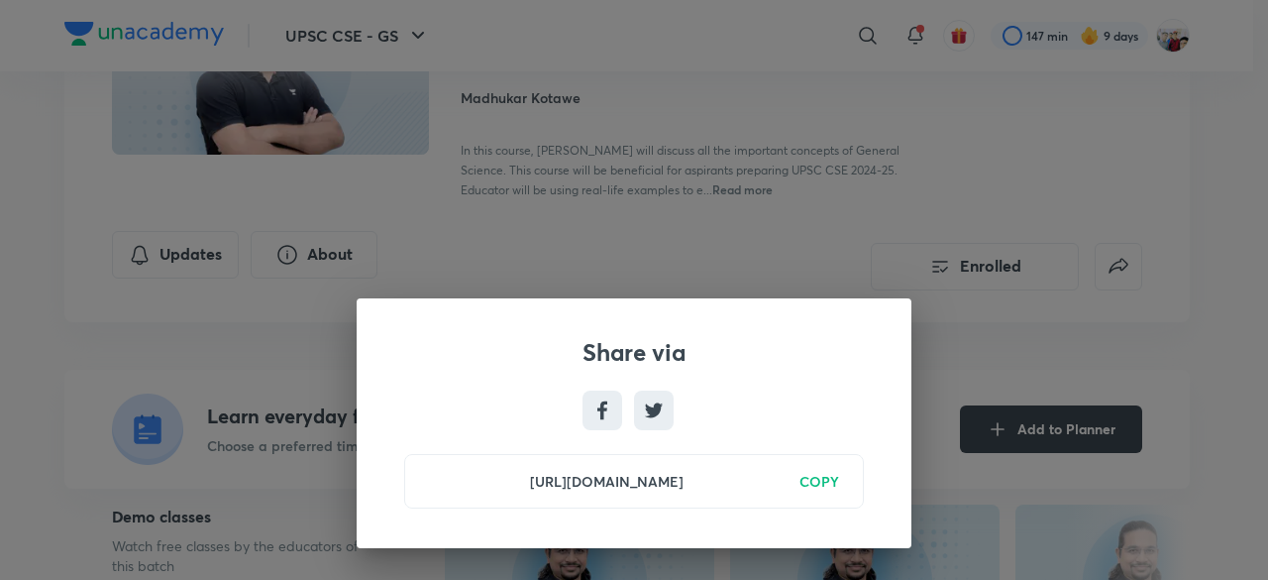
click at [830, 481] on h6 "COPY" at bounding box center [820, 481] width 40 height 21
click at [816, 481] on h6 "Copied" at bounding box center [816, 481] width 48 height 21
click at [609, 413] on icon at bounding box center [603, 410] width 40 height 40
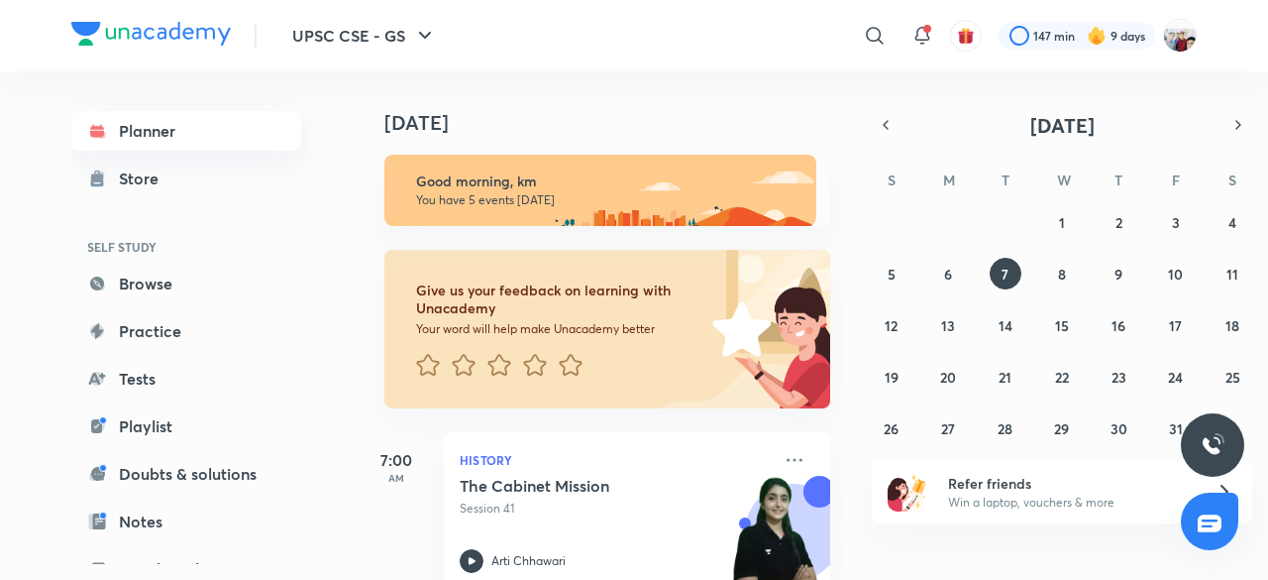
click at [184, 134] on link "Planner" at bounding box center [186, 131] width 230 height 40
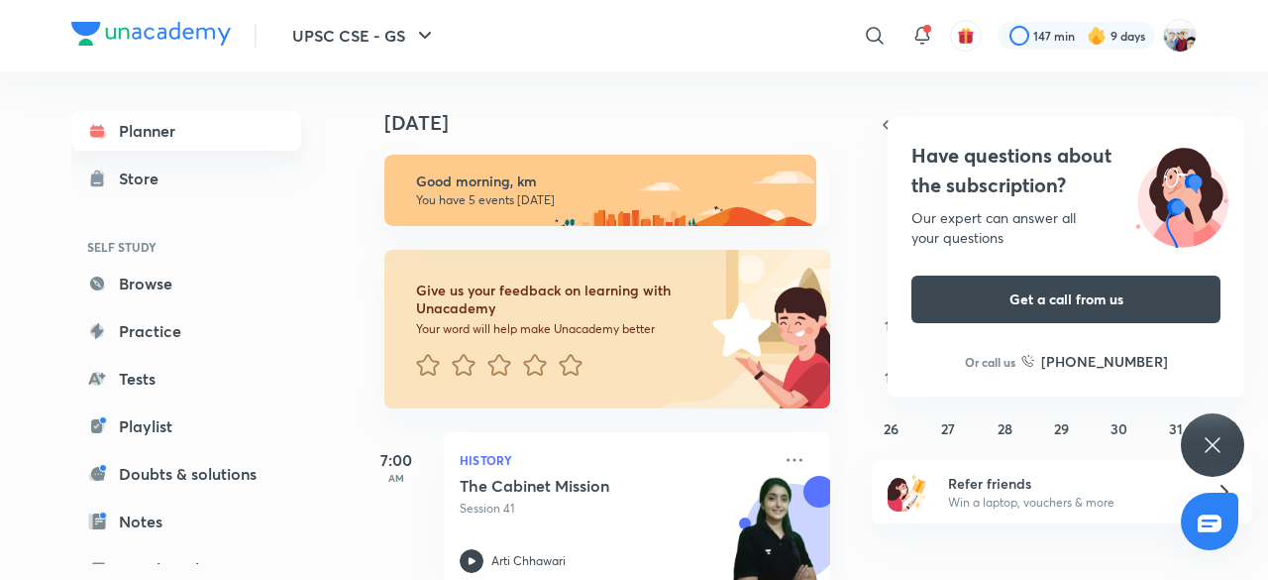
click at [184, 134] on link "Planner" at bounding box center [186, 131] width 230 height 40
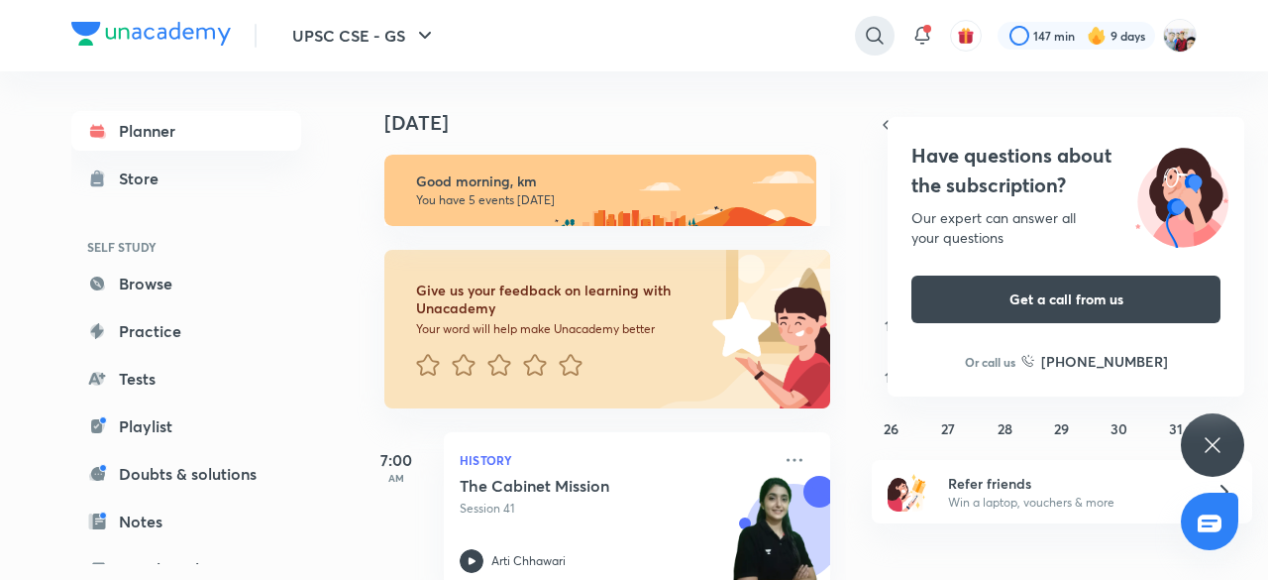
drag, startPoint x: 184, startPoint y: 134, endPoint x: 869, endPoint y: 33, distance: 692.1
click at [869, 33] on div "UPSC CSE - GS ​ 147 min 9 days Planner Store SELF STUDY Browse Practice Tests P…" at bounding box center [634, 290] width 1268 height 580
click at [869, 33] on icon at bounding box center [875, 36] width 24 height 24
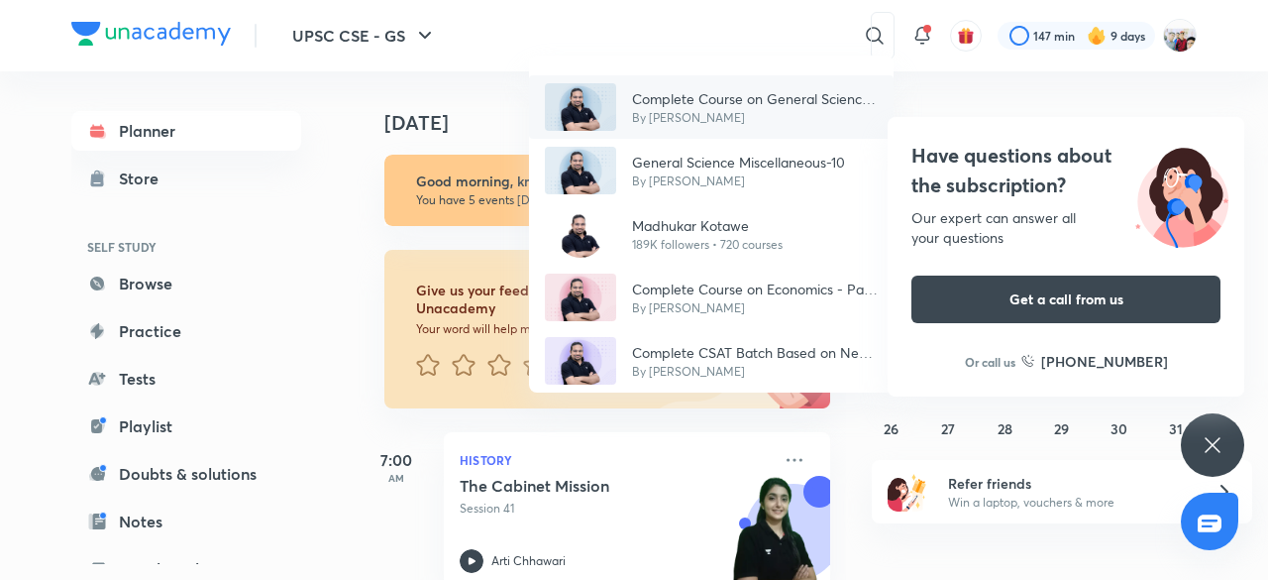
click at [779, 100] on p "Complete Course on General Science 2024-25" at bounding box center [755, 98] width 246 height 21
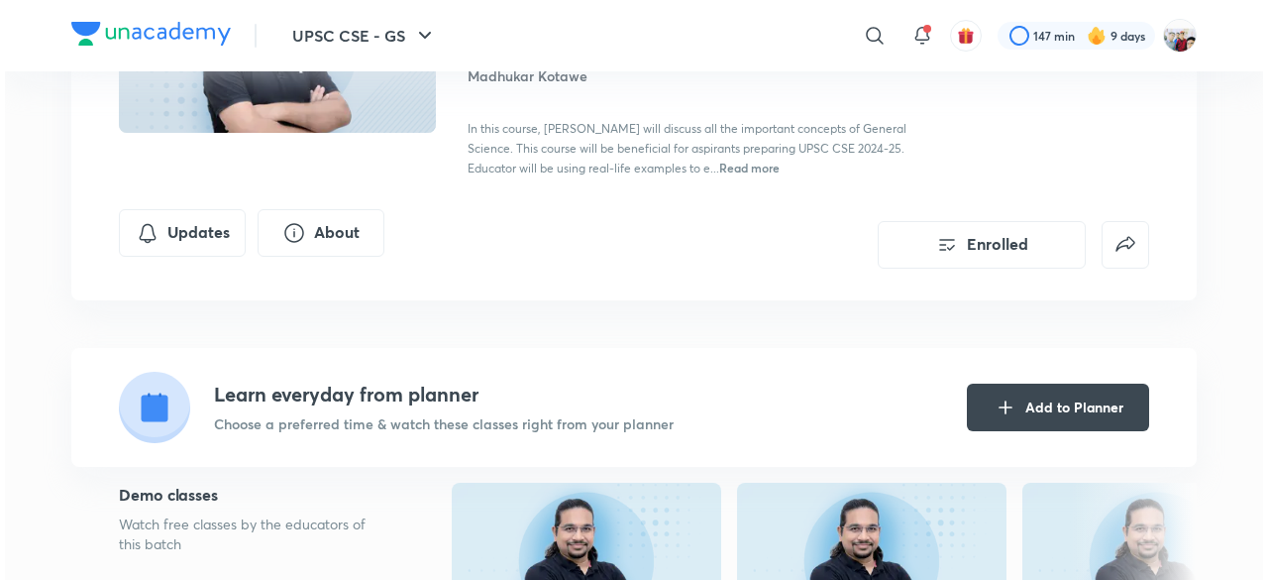
scroll to position [277, 0]
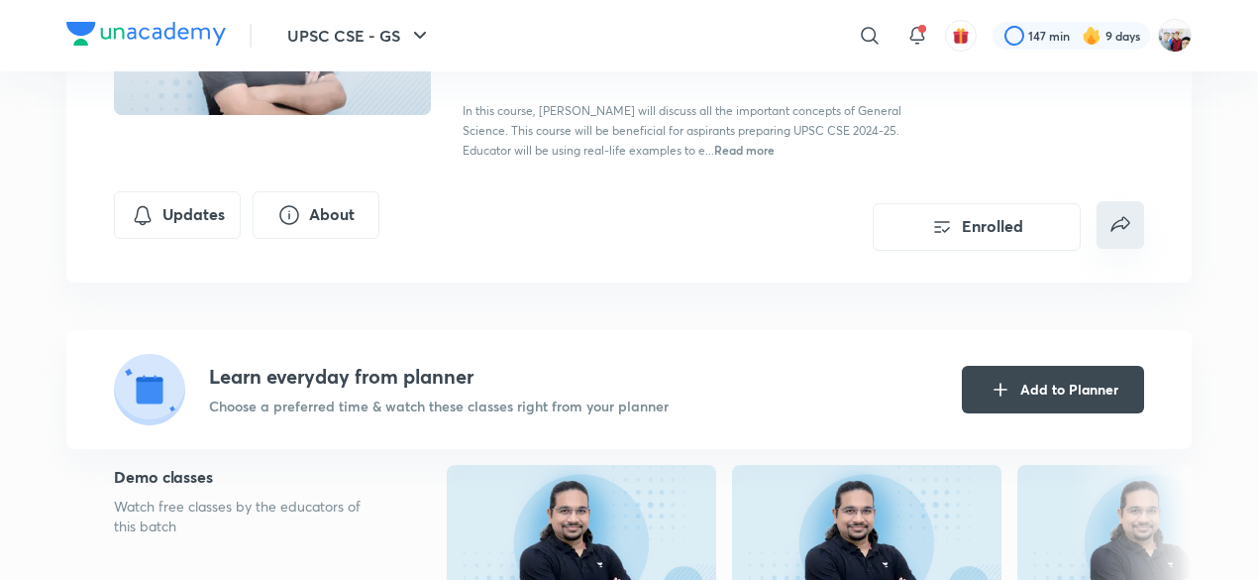
click at [1119, 207] on button "false" at bounding box center [1121, 225] width 48 height 48
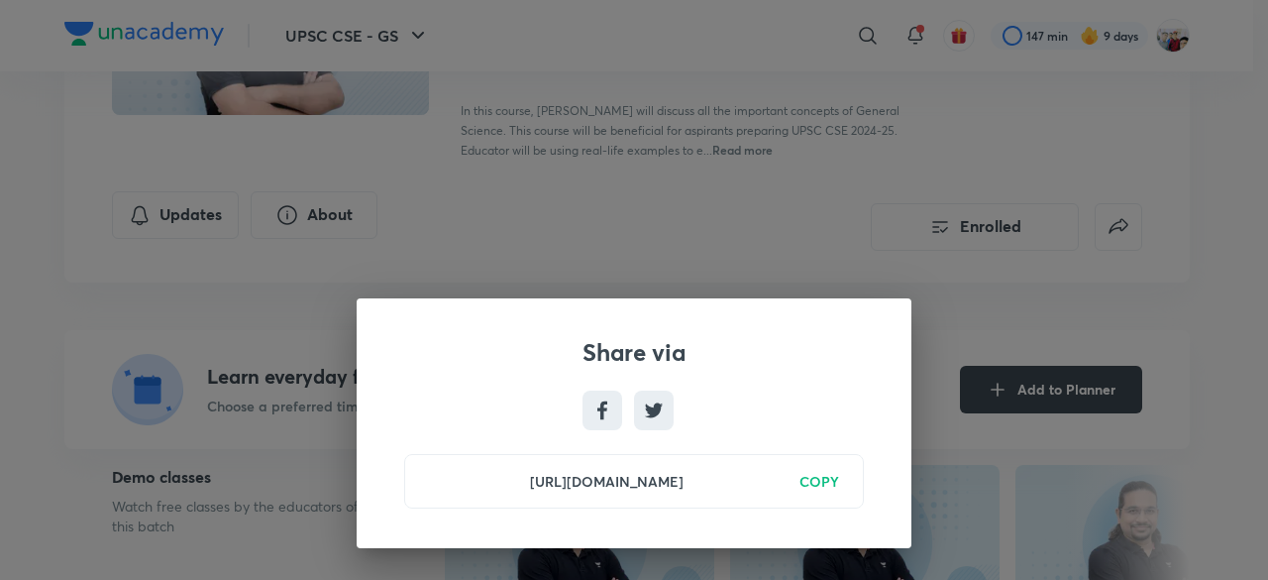
click at [773, 485] on h6 "[URL][DOMAIN_NAME]" at bounding box center [606, 481] width 355 height 21
click at [807, 481] on h6 "COPY" at bounding box center [820, 481] width 40 height 21
click at [807, 481] on h6 "Copied" at bounding box center [816, 481] width 48 height 21
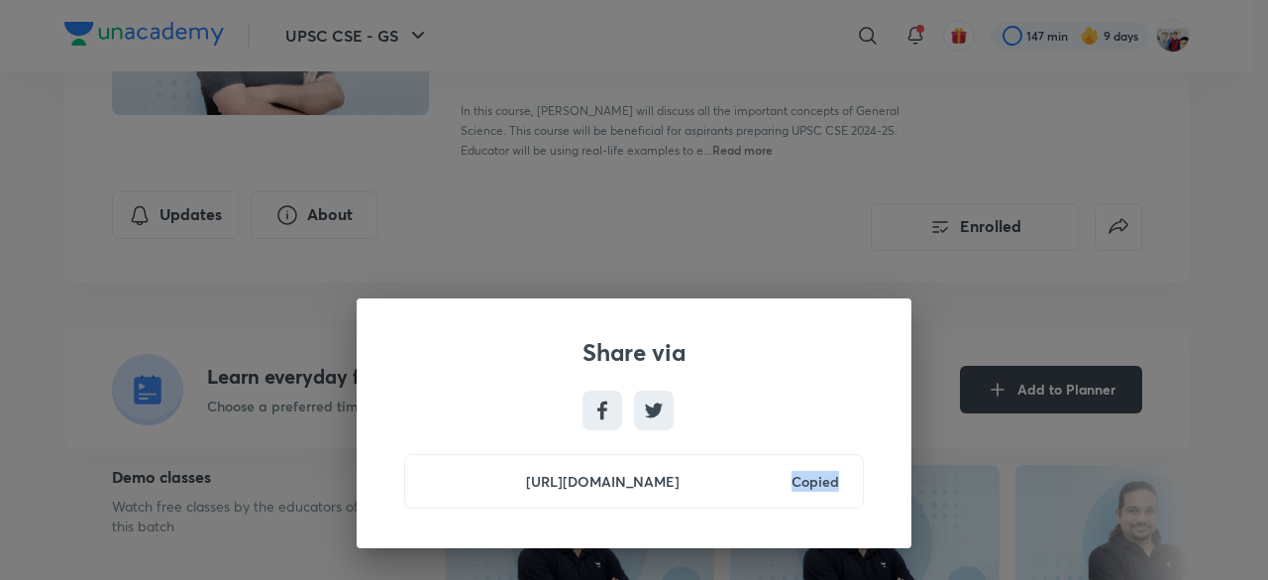
click at [807, 481] on h6 "Copied" at bounding box center [816, 481] width 48 height 21
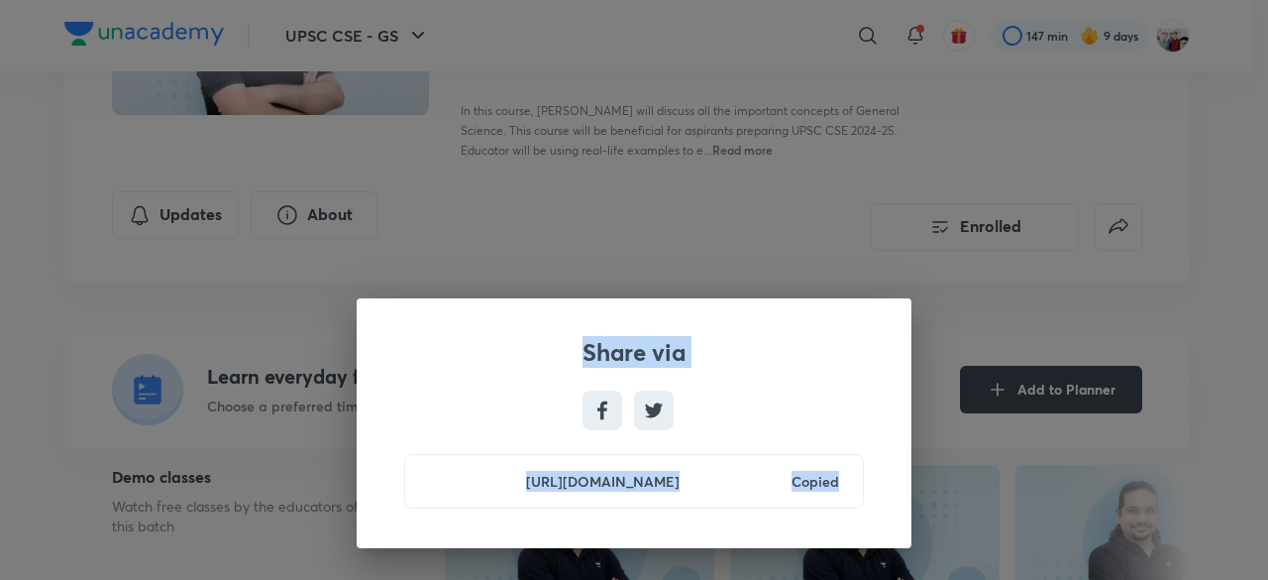
drag, startPoint x: 807, startPoint y: 481, endPoint x: 1042, endPoint y: 391, distance: 252.1
click at [1042, 391] on div "Share via [URL][DOMAIN_NAME] Copied" at bounding box center [634, 290] width 1268 height 580
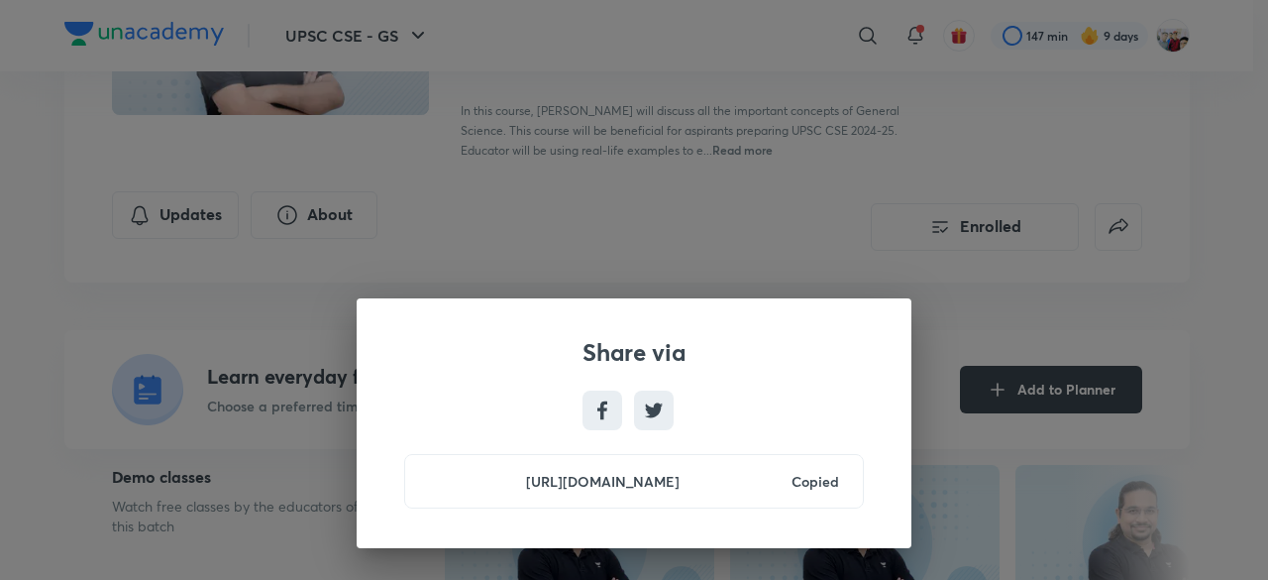
click at [1003, 282] on div "Share via [URL][DOMAIN_NAME] Copied" at bounding box center [634, 290] width 1268 height 580
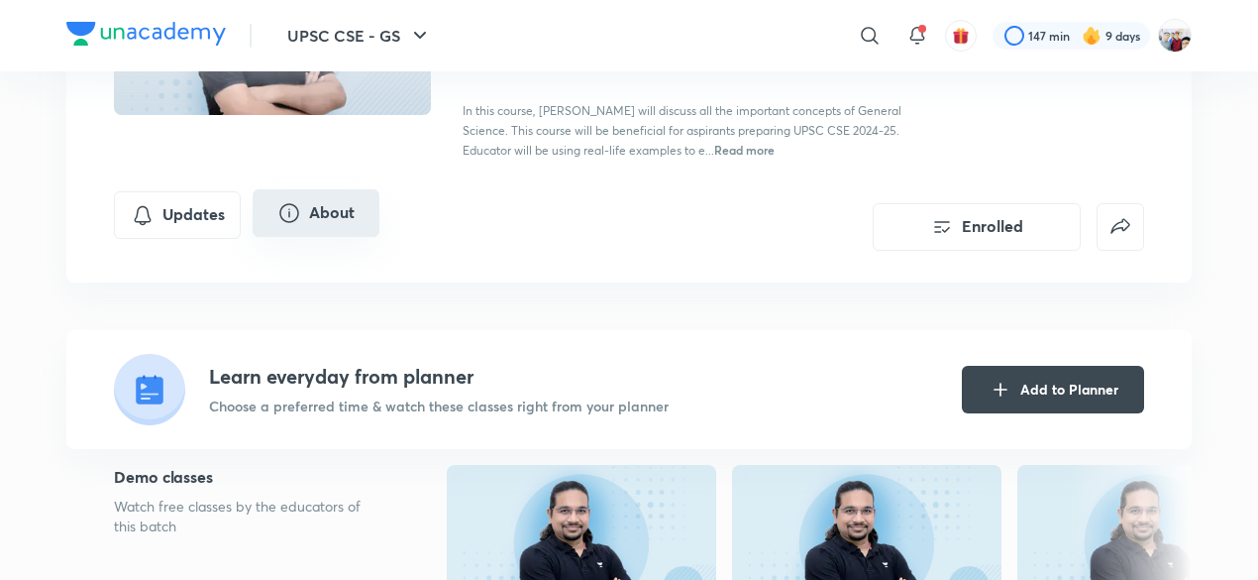
click at [262, 208] on button "About" at bounding box center [316, 213] width 127 height 48
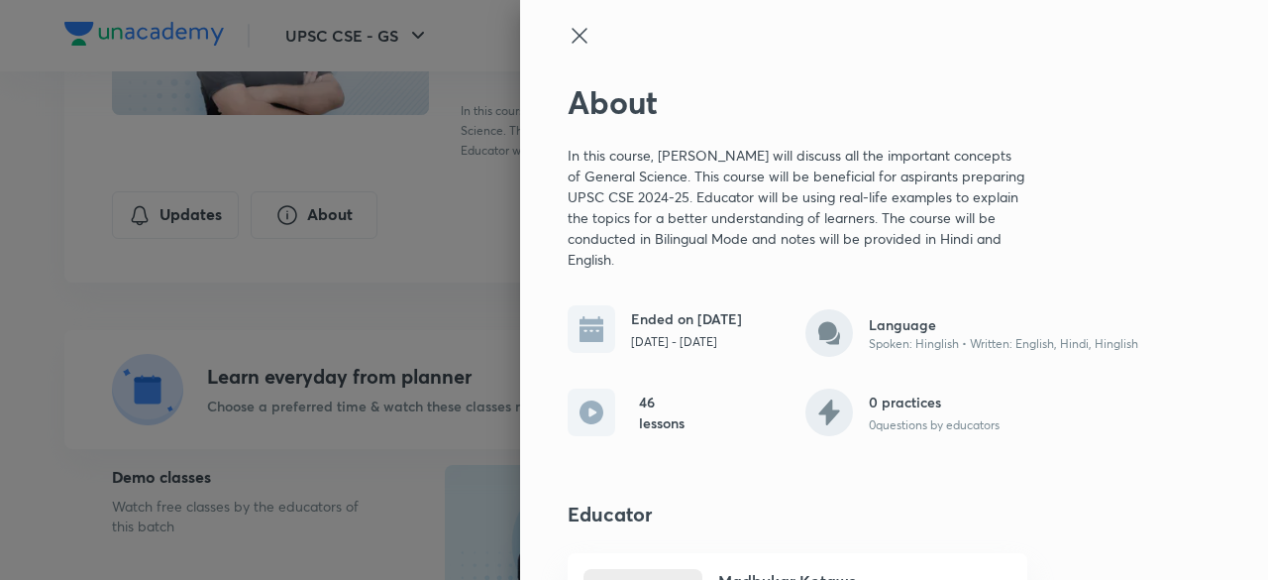
click at [600, 507] on h4 "Educator" at bounding box center [861, 514] width 587 height 30
drag, startPoint x: 600, startPoint y: 507, endPoint x: 598, endPoint y: 518, distance: 11.3
click at [598, 518] on h4 "Educator" at bounding box center [861, 514] width 587 height 30
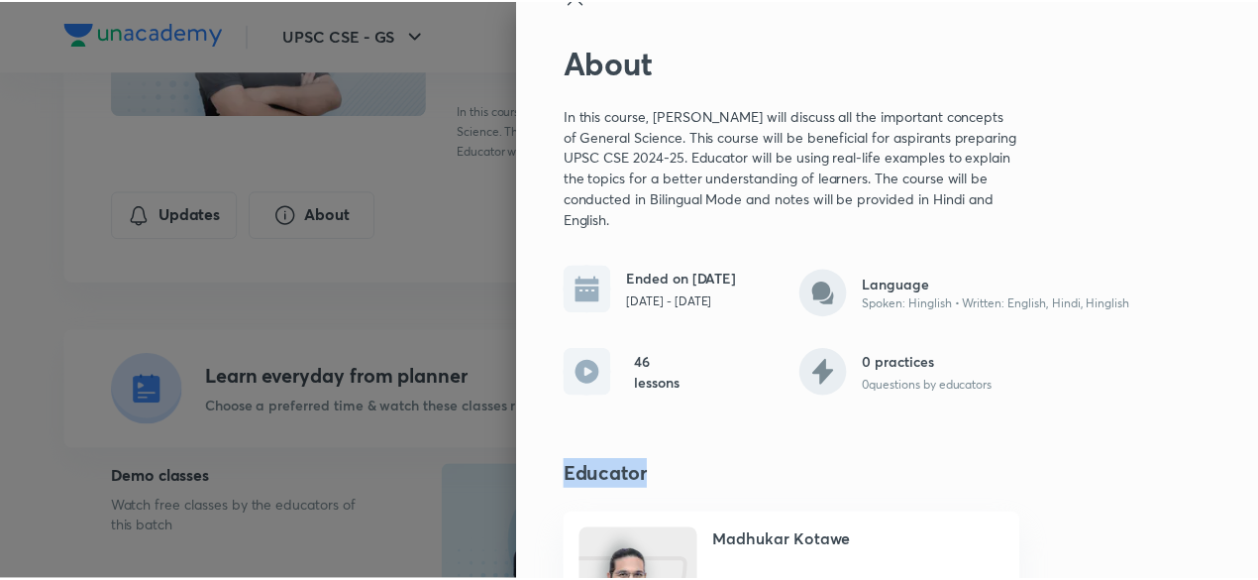
scroll to position [179, 0]
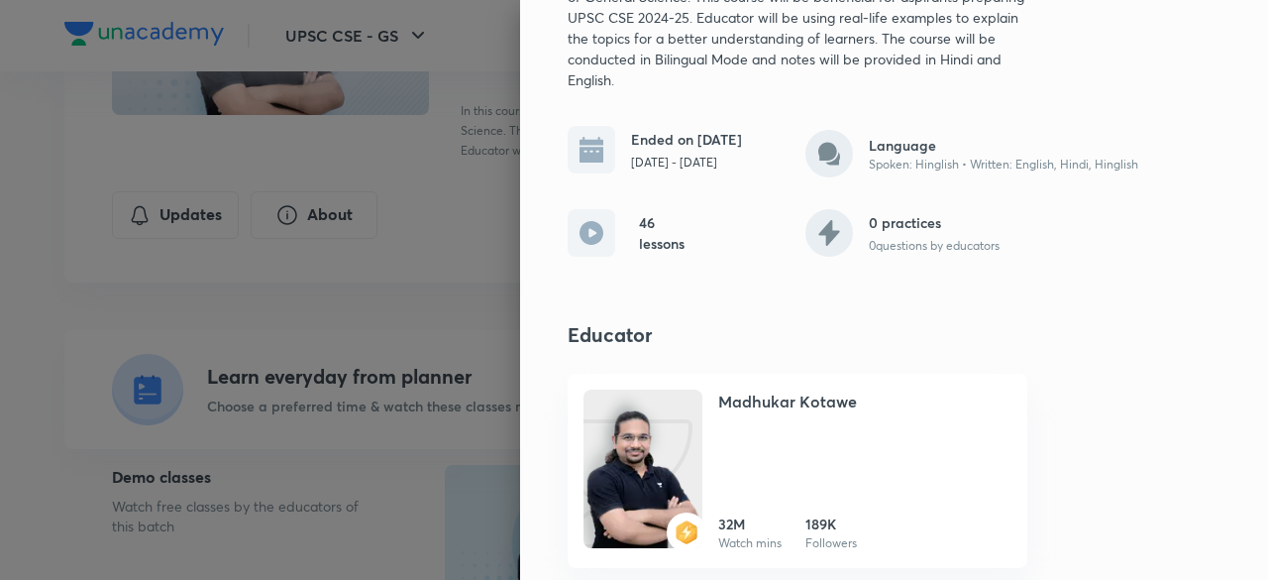
click at [422, 481] on div at bounding box center [634, 290] width 1268 height 580
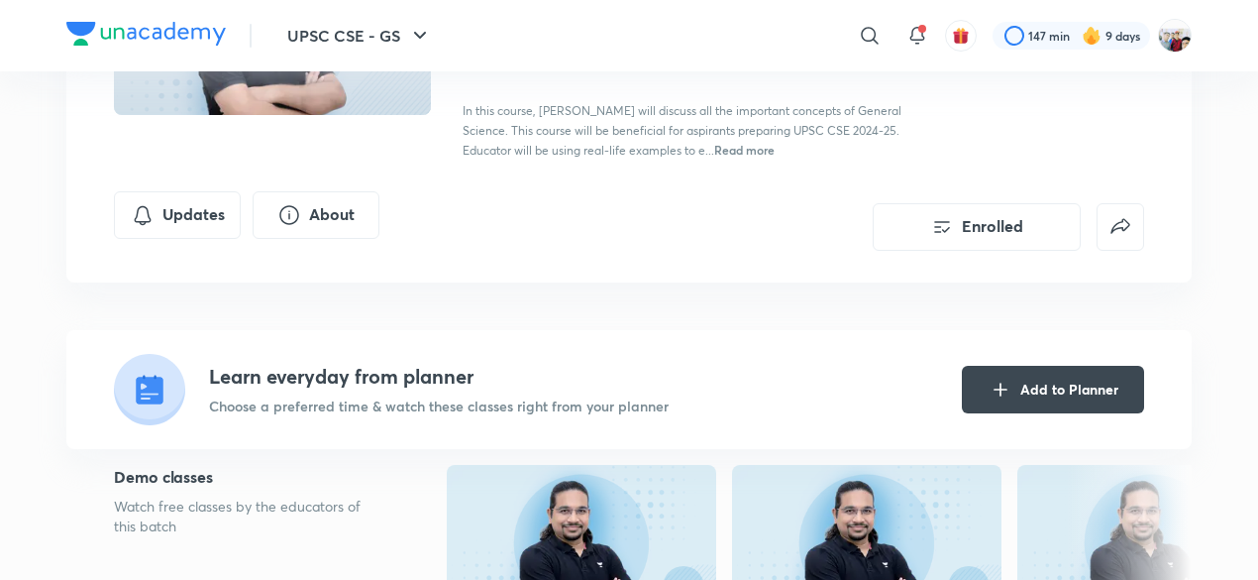
click at [474, 395] on p "Choose a preferred time & watch these classes right from your planner" at bounding box center [439, 405] width 460 height 21
click at [315, 399] on p "Choose a preferred time & watch these classes right from your planner" at bounding box center [439, 405] width 460 height 21
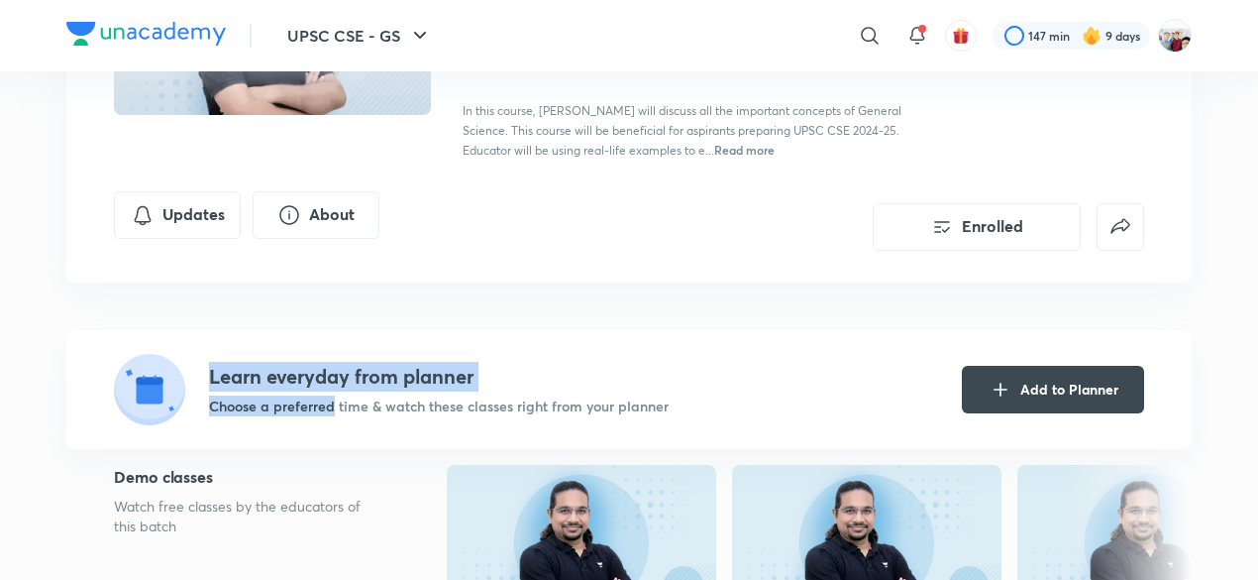
drag, startPoint x: 315, startPoint y: 399, endPoint x: 142, endPoint y: 395, distance: 173.5
click at [142, 395] on div "Learn everyday from planner Choose a preferred time & watch these classes right…" at bounding box center [391, 389] width 555 height 71
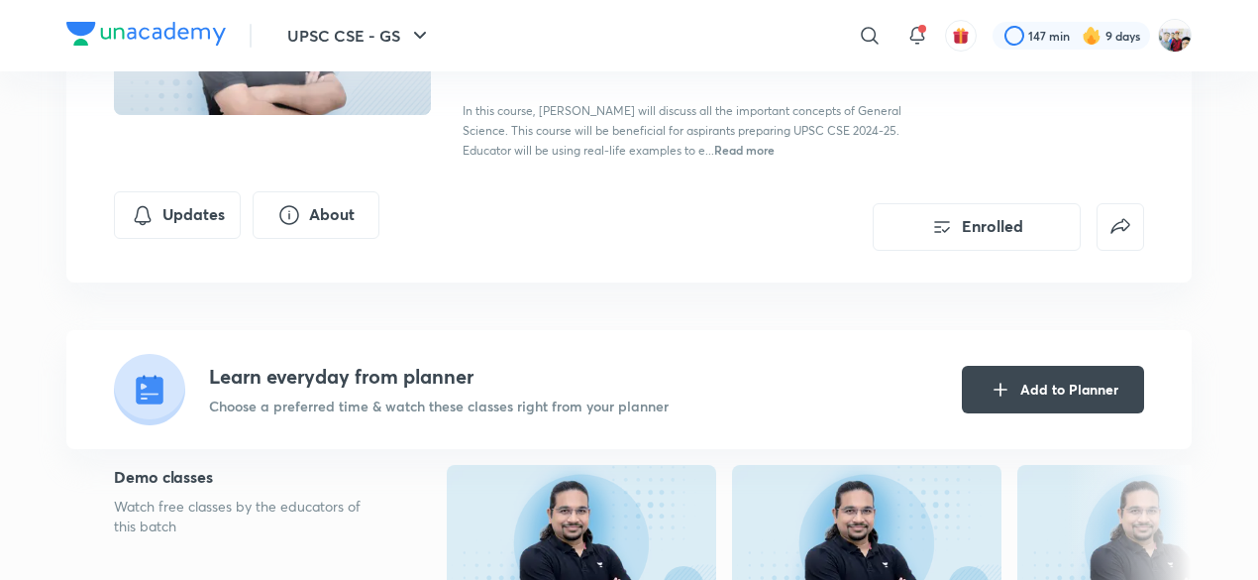
click at [142, 395] on g at bounding box center [149, 389] width 71 height 71
click at [142, 397] on icon at bounding box center [146, 398] width 10 height 2
click at [142, 395] on g at bounding box center [149, 389] width 71 height 71
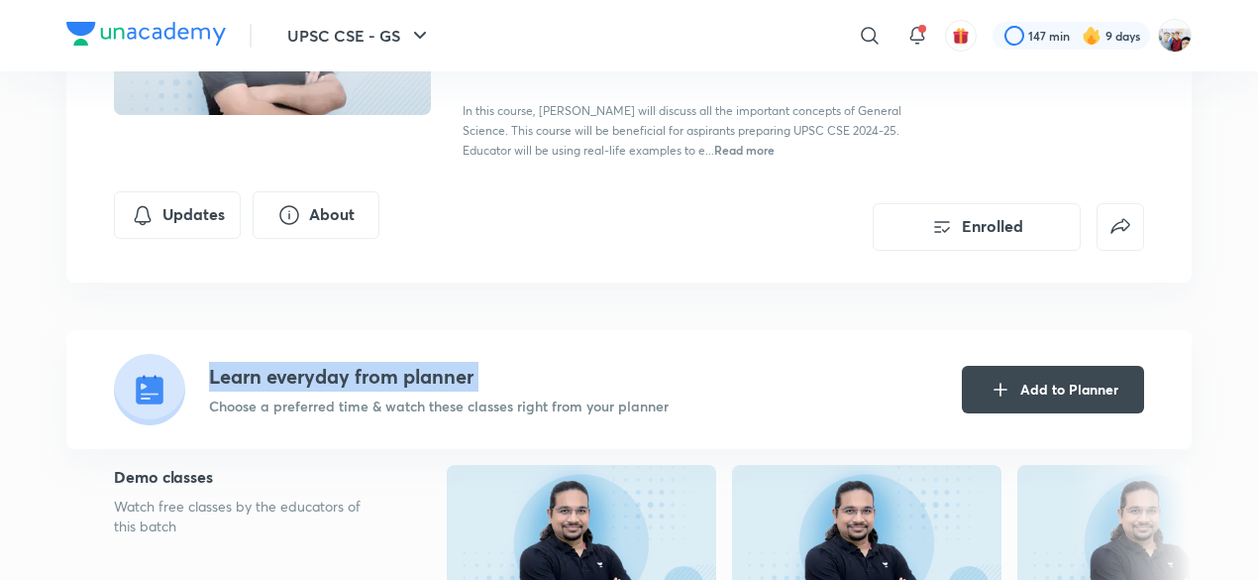
click at [142, 395] on g at bounding box center [149, 389] width 71 height 71
click at [115, 364] on icon at bounding box center [110, 363] width 10 height 2
click at [142, 395] on g at bounding box center [149, 389] width 71 height 71
click at [1003, 380] on icon "Add to Planner" at bounding box center [1001, 388] width 24 height 24
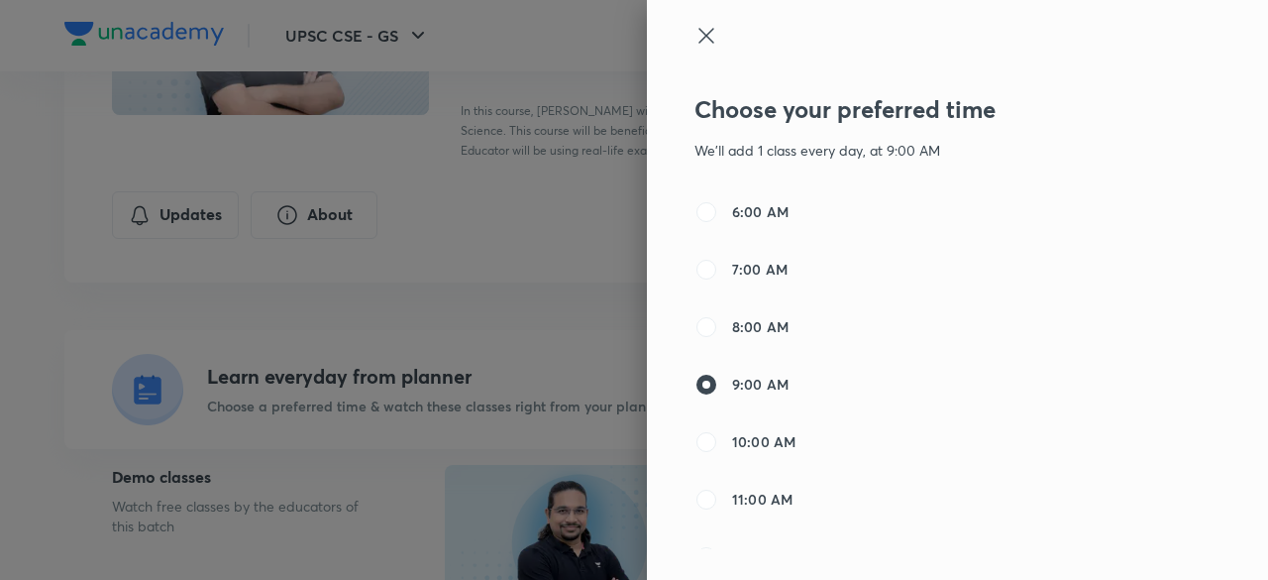
click at [874, 130] on div "Choose your preferred time We'll add 1 class every day, at 9:00 AM" at bounding box center [901, 127] width 412 height 65
click at [880, 136] on div "Choose your preferred time We'll add 1 class every day, at 9:00 AM" at bounding box center [901, 127] width 412 height 65
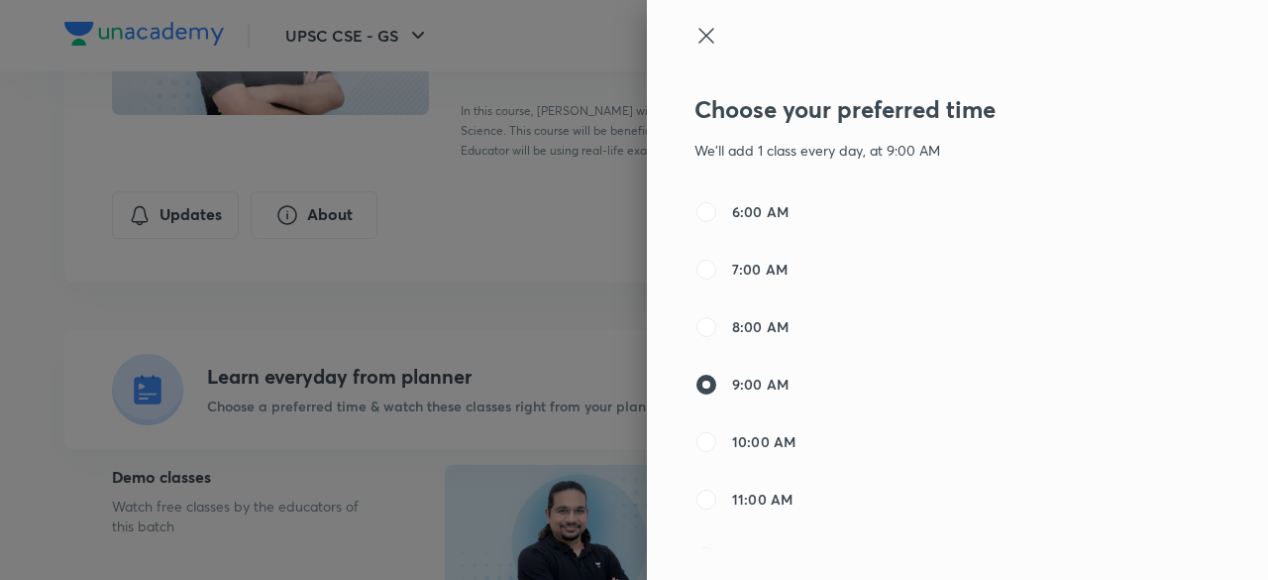
click at [773, 493] on span "11:00 AM" at bounding box center [762, 499] width 60 height 21
click at [718, 493] on input "11:00 AM" at bounding box center [707, 500] width 24 height 24
radio input "false"
radio input "true"
click at [784, 128] on div "Choose your preferred time We'll add 1 class every day, at 11:00 AM" at bounding box center [901, 127] width 412 height 65
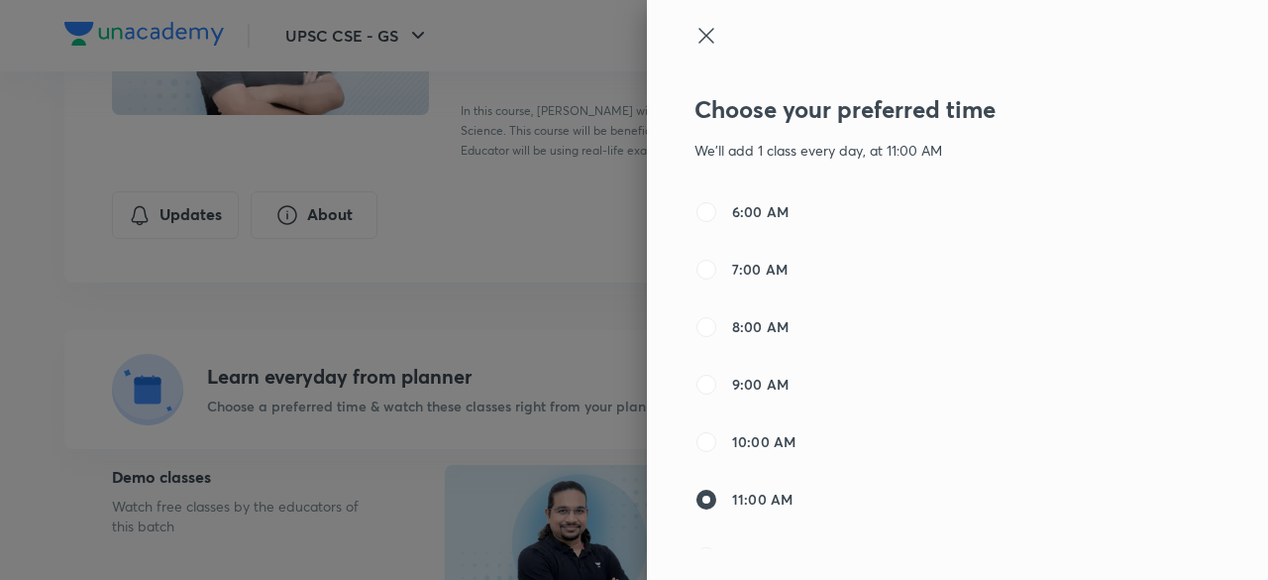
click at [695, 31] on icon at bounding box center [707, 36] width 24 height 24
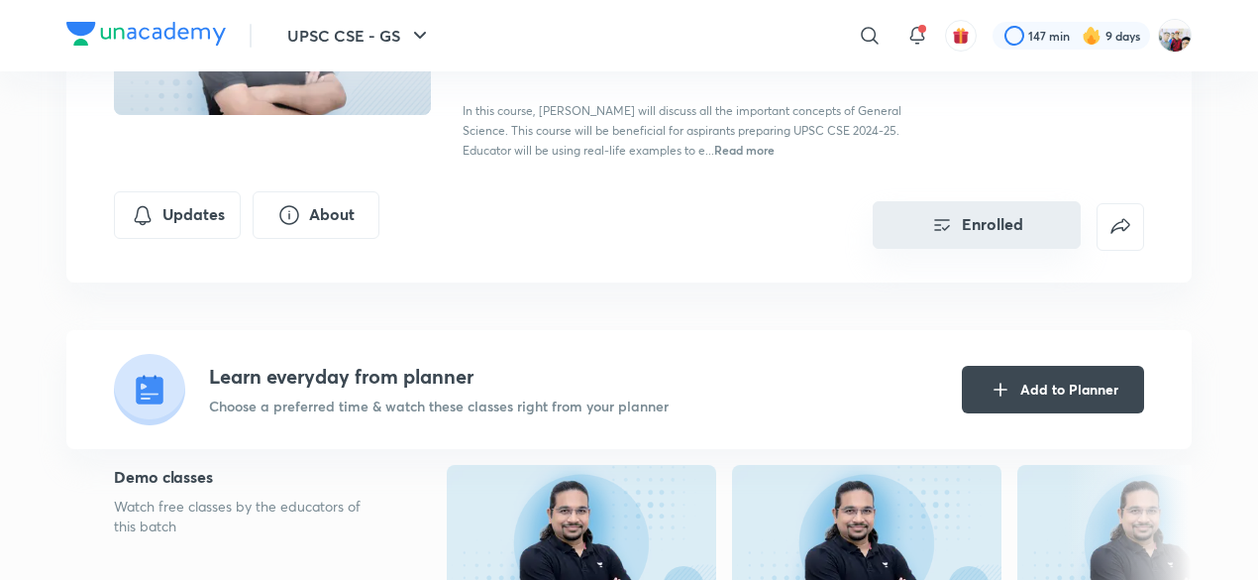
click at [973, 225] on button "Enrolled" at bounding box center [977, 225] width 208 height 48
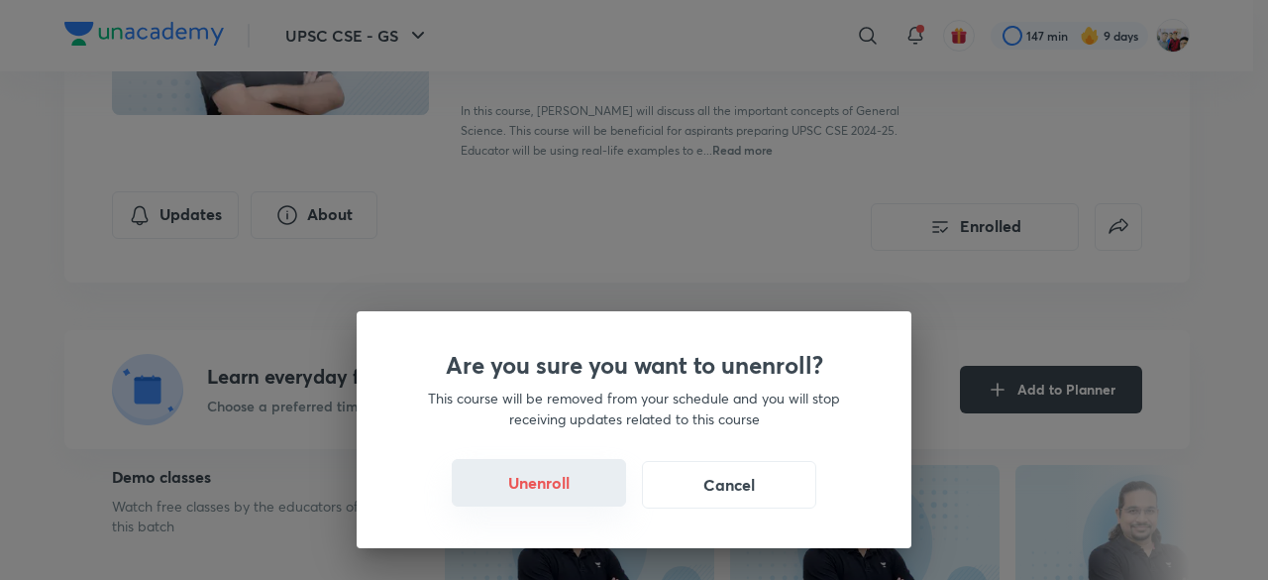
click at [543, 481] on button "Unenroll" at bounding box center [539, 483] width 174 height 48
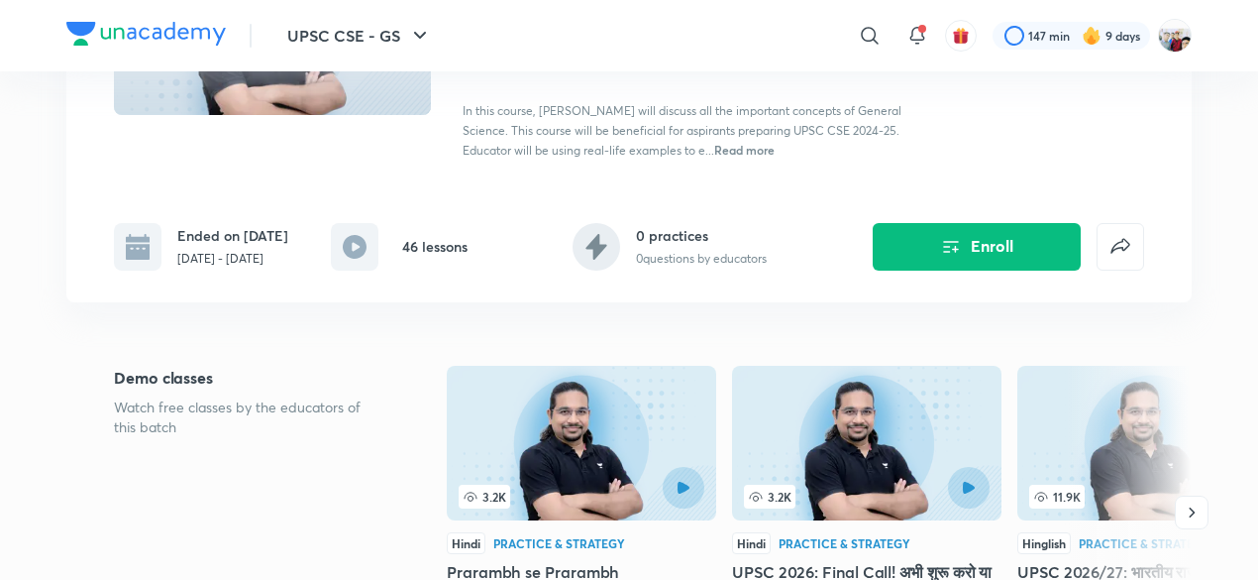
click at [401, 266] on div "46 lessons" at bounding box center [399, 247] width 137 height 48
click at [417, 244] on h6 "46 lessons" at bounding box center [434, 246] width 65 height 21
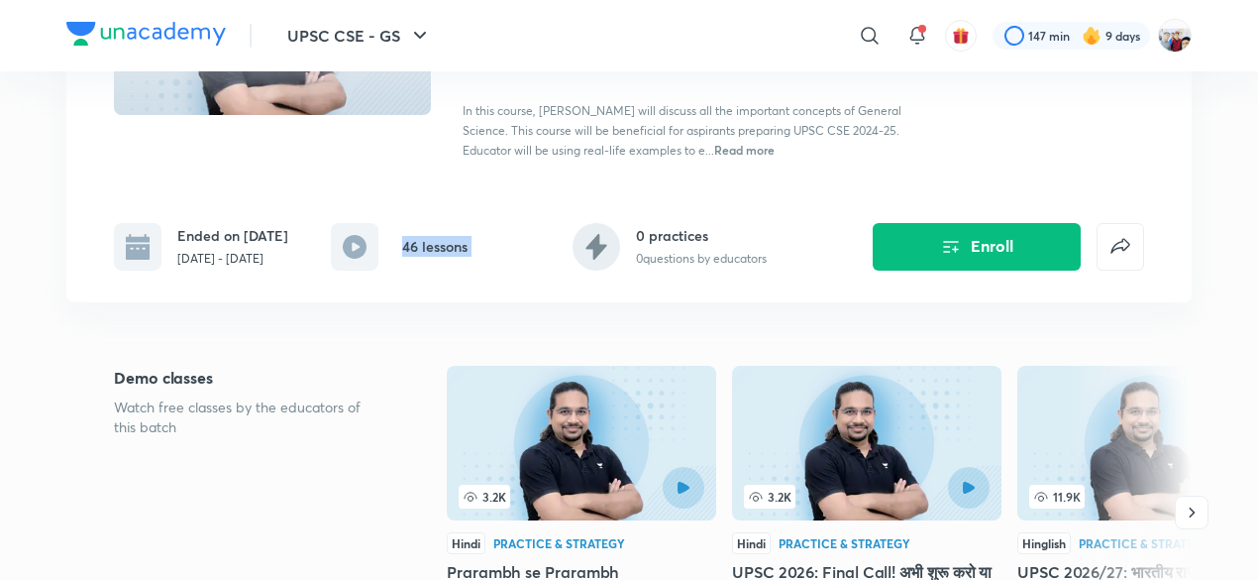
click at [417, 244] on h6 "46 lessons" at bounding box center [434, 246] width 65 height 21
drag, startPoint x: 417, startPoint y: 244, endPoint x: 364, endPoint y: 246, distance: 53.5
click at [364, 246] on div "46 lessons" at bounding box center [399, 247] width 137 height 48
click at [364, 246] on icon at bounding box center [355, 247] width 24 height 24
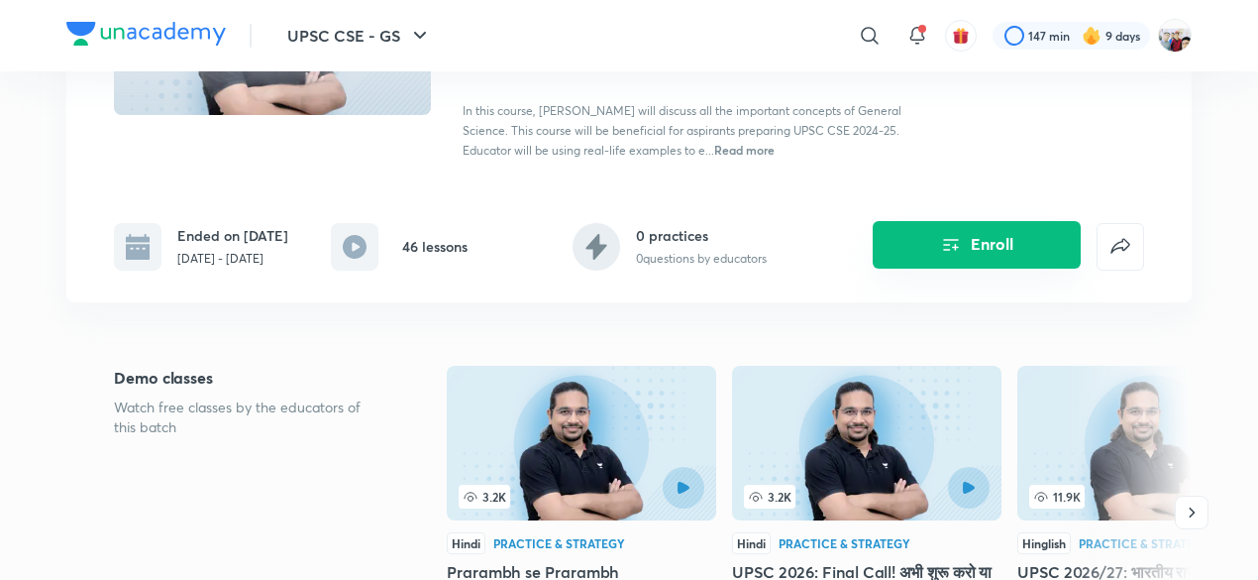
click at [1011, 242] on button "Enroll" at bounding box center [977, 245] width 208 height 48
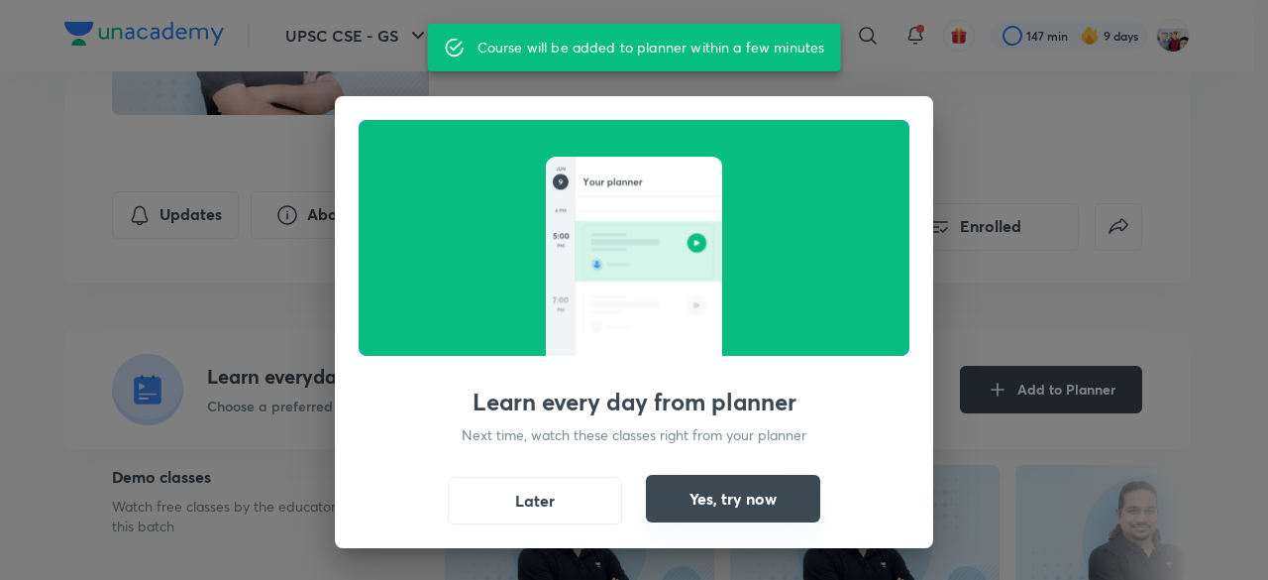
click at [741, 498] on button "Yes, try now" at bounding box center [733, 499] width 174 height 48
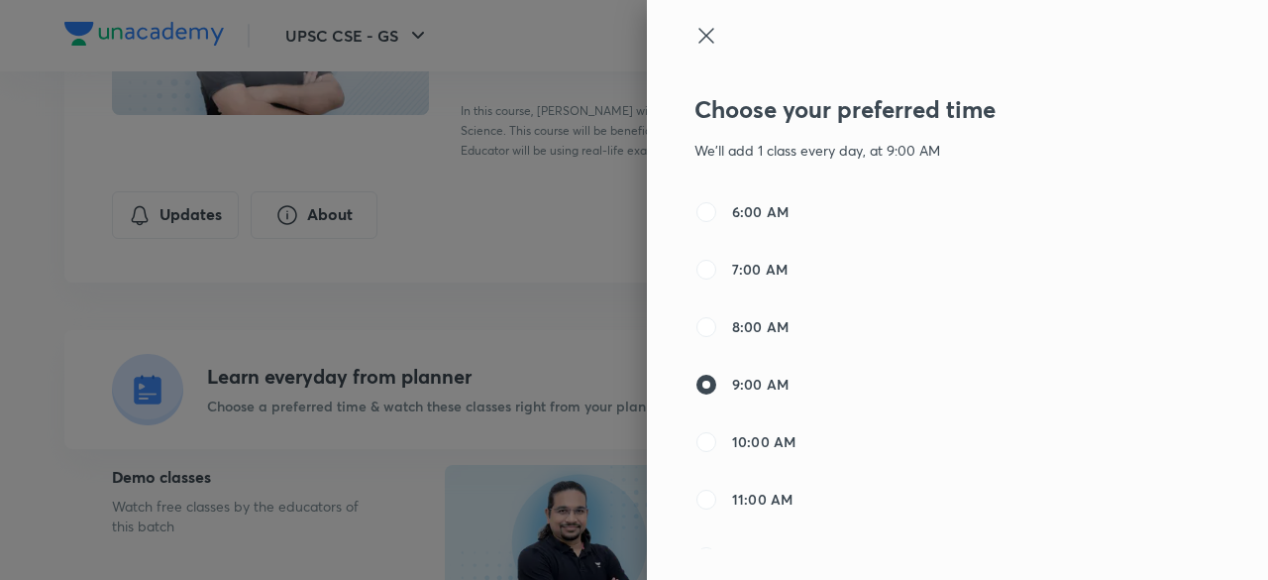
click at [752, 488] on label "11:00 AM" at bounding box center [744, 500] width 98 height 24
click at [718, 488] on input "11:00 AM" at bounding box center [707, 500] width 24 height 24
radio input "false"
radio input "true"
click at [742, 378] on span "9:00 AM" at bounding box center [760, 384] width 56 height 21
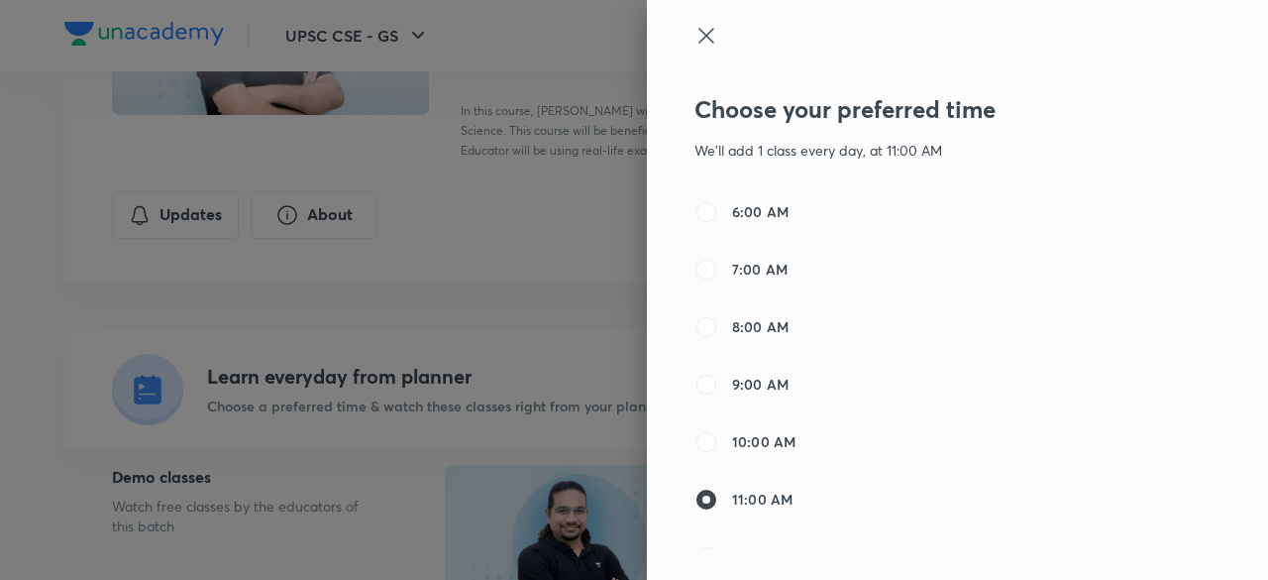
click at [718, 378] on input "9:00 AM" at bounding box center [707, 385] width 24 height 24
radio input "true"
radio input "false"
click at [442, 397] on div at bounding box center [634, 290] width 1268 height 580
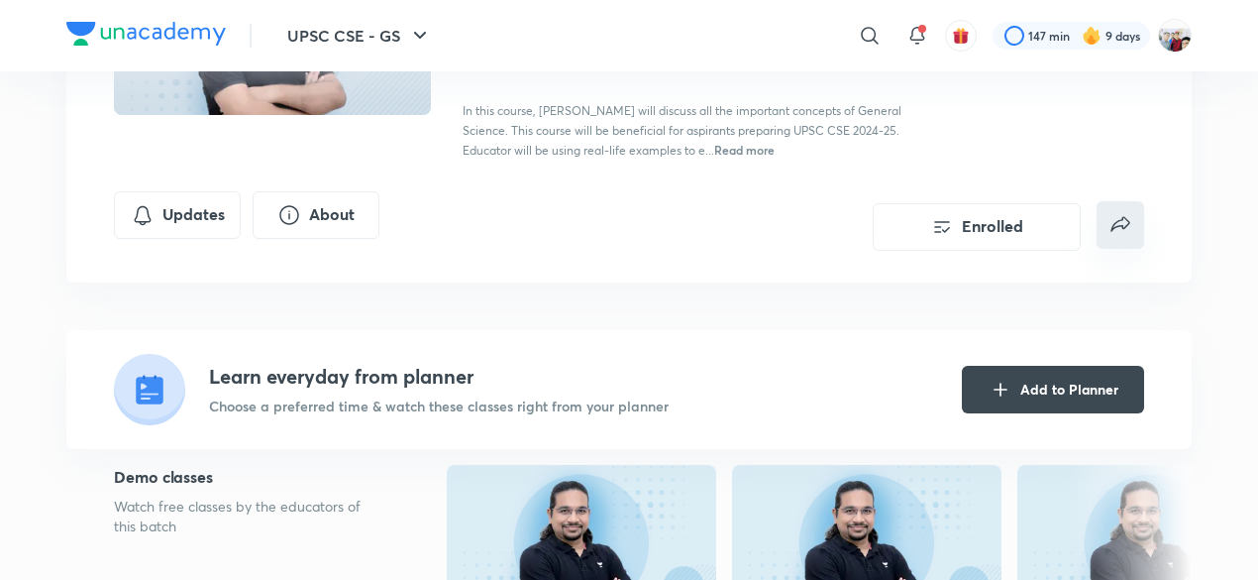
click at [1111, 220] on icon "false" at bounding box center [1121, 225] width 24 height 24
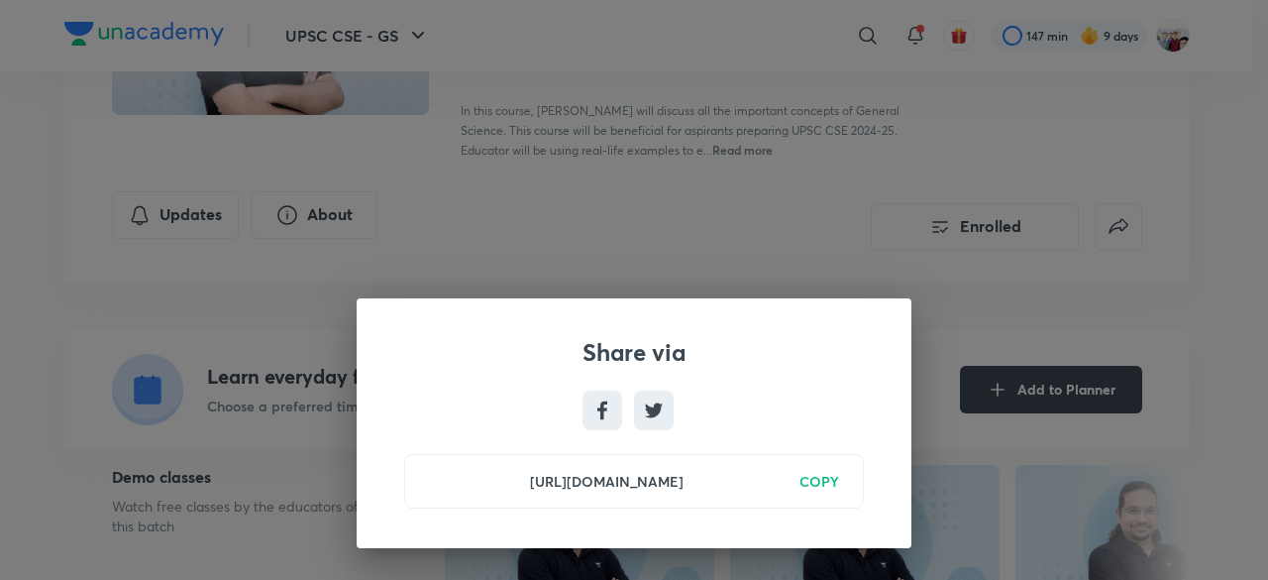
click at [874, 282] on div "Share via https://unacademy.com/course/complete-course-on-general-science-2024-…" at bounding box center [634, 290] width 1268 height 580
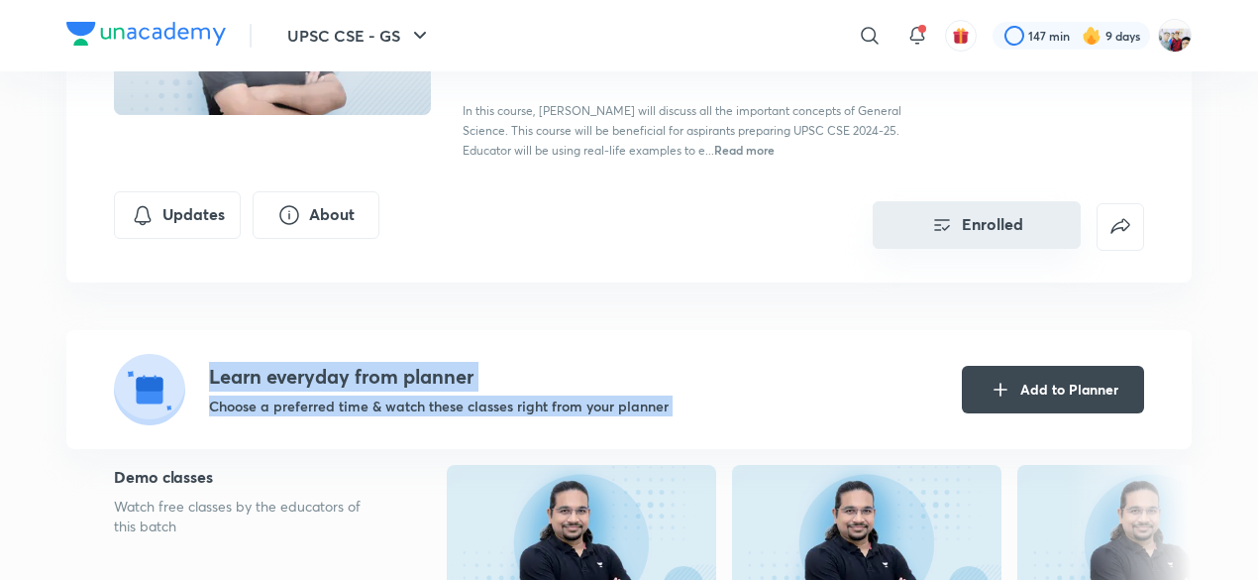
drag, startPoint x: 874, startPoint y: 282, endPoint x: 979, endPoint y: 221, distance: 121.7
click at [979, 221] on div "Complete Course on General Science 2024-25 Enrolled UPSC CSE - GS Plus Syllabus…" at bounding box center [629, 141] width 1126 height 615
click at [981, 221] on button "Enrolled" at bounding box center [977, 225] width 208 height 48
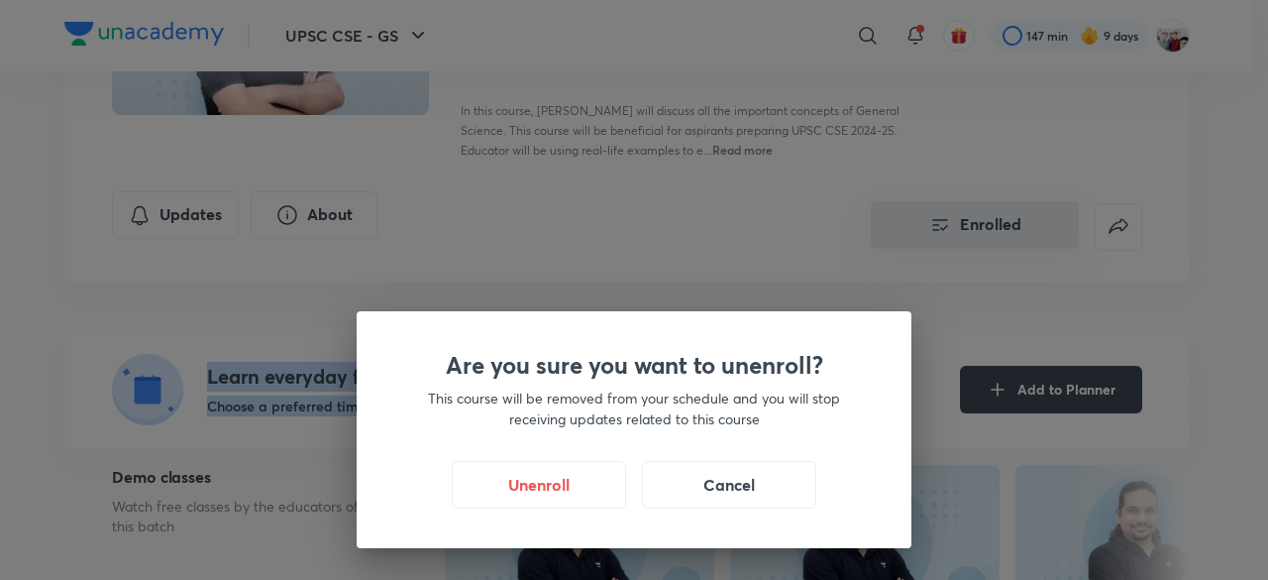
click at [981, 221] on div "Are you sure you want to unenroll? This course will be removed from your schedu…" at bounding box center [634, 290] width 1268 height 580
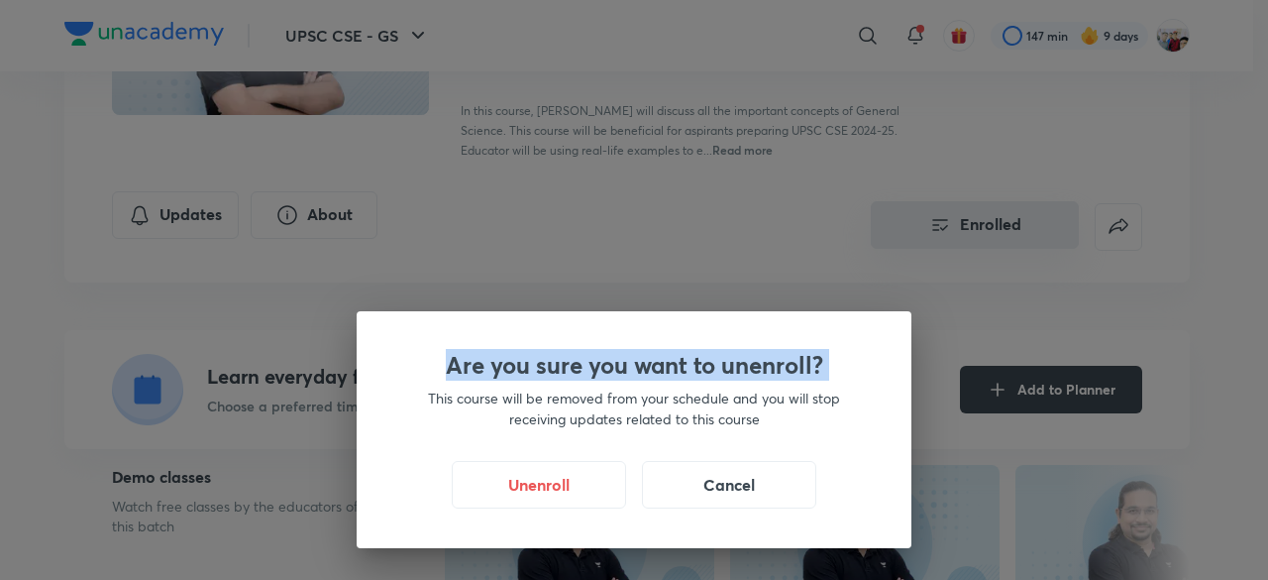
click at [981, 221] on div "Are you sure you want to unenroll? This course will be removed from your schedu…" at bounding box center [634, 290] width 1268 height 580
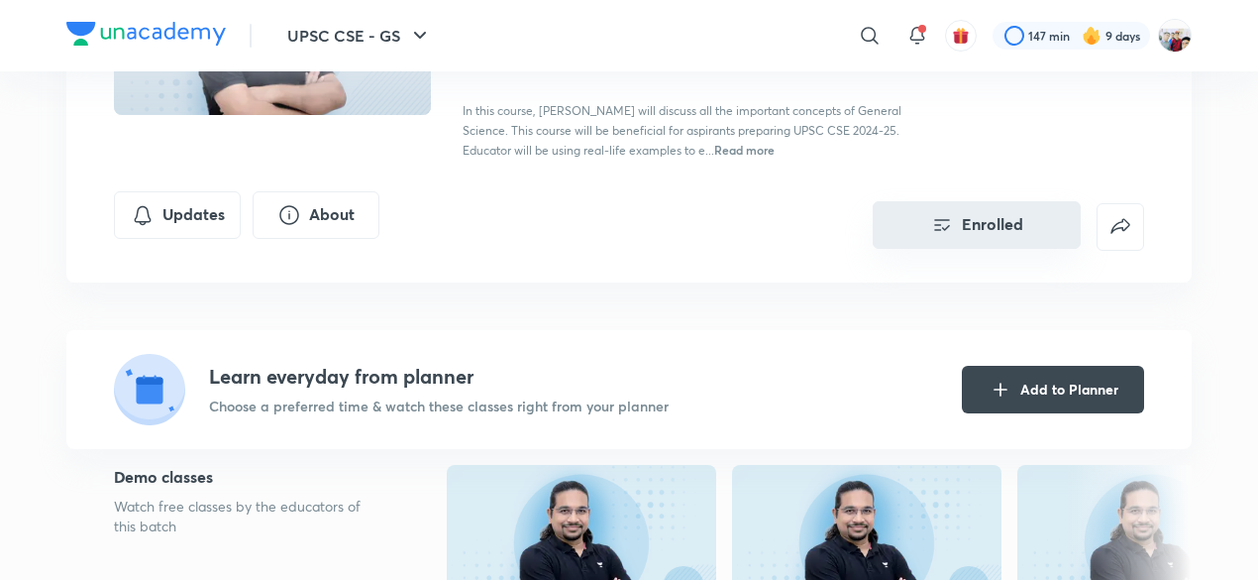
click at [981, 221] on button "Enrolled" at bounding box center [977, 225] width 208 height 48
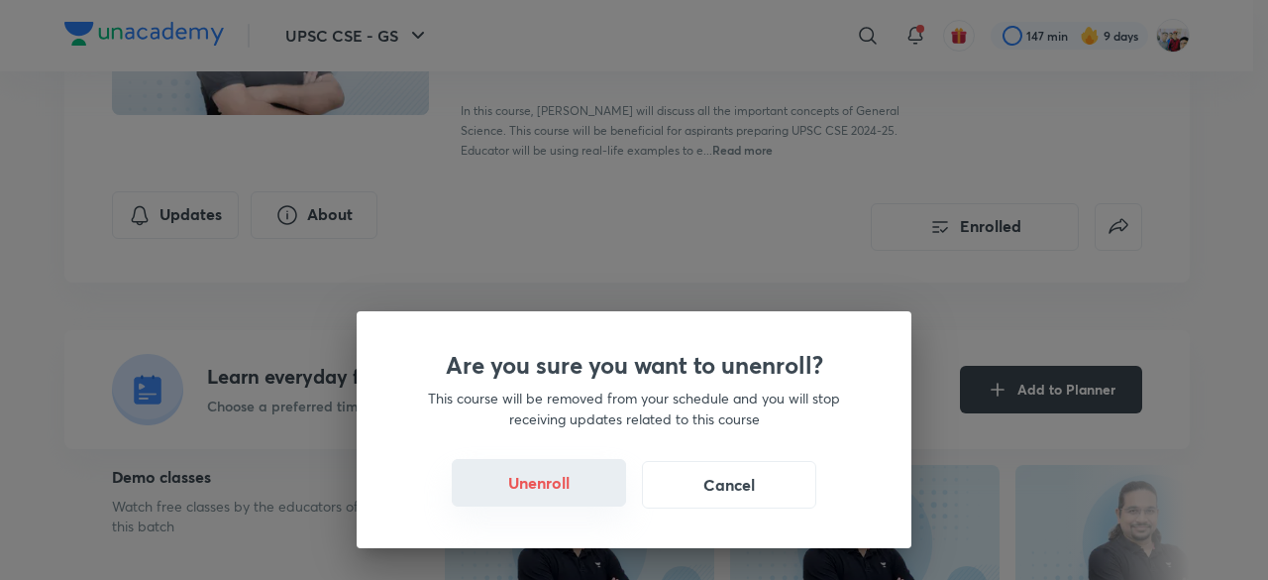
click at [553, 471] on button "Unenroll" at bounding box center [539, 483] width 174 height 48
click at [553, 471] on div "Are you sure you want to unenroll? This course will be removed from your schedu…" at bounding box center [634, 290] width 1268 height 580
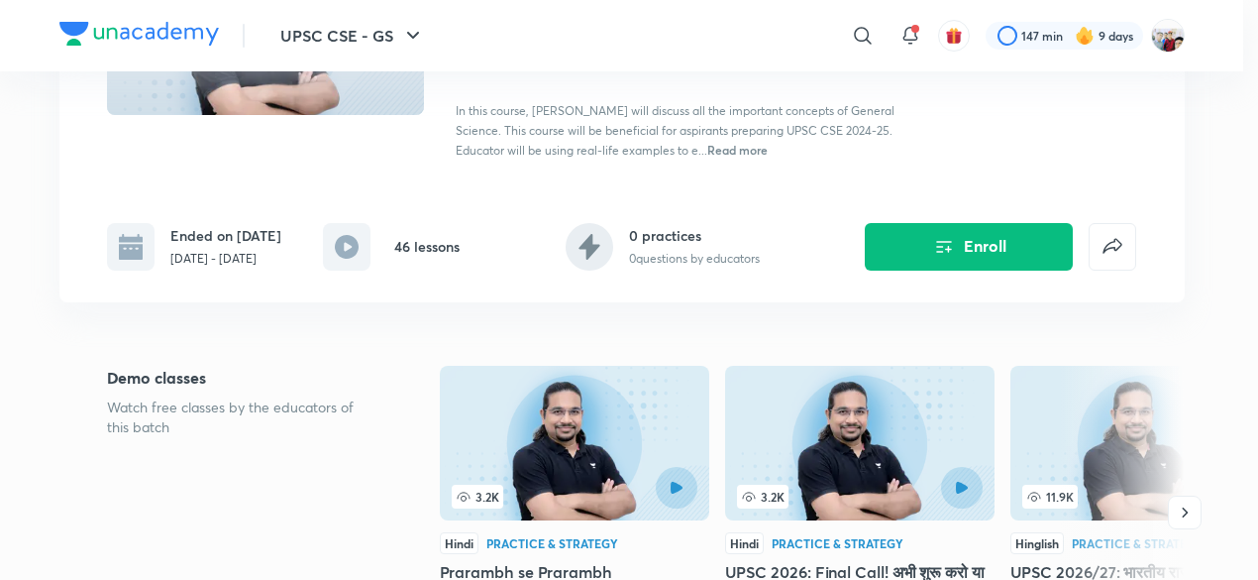
click at [553, 471] on img at bounding box center [575, 443] width 270 height 155
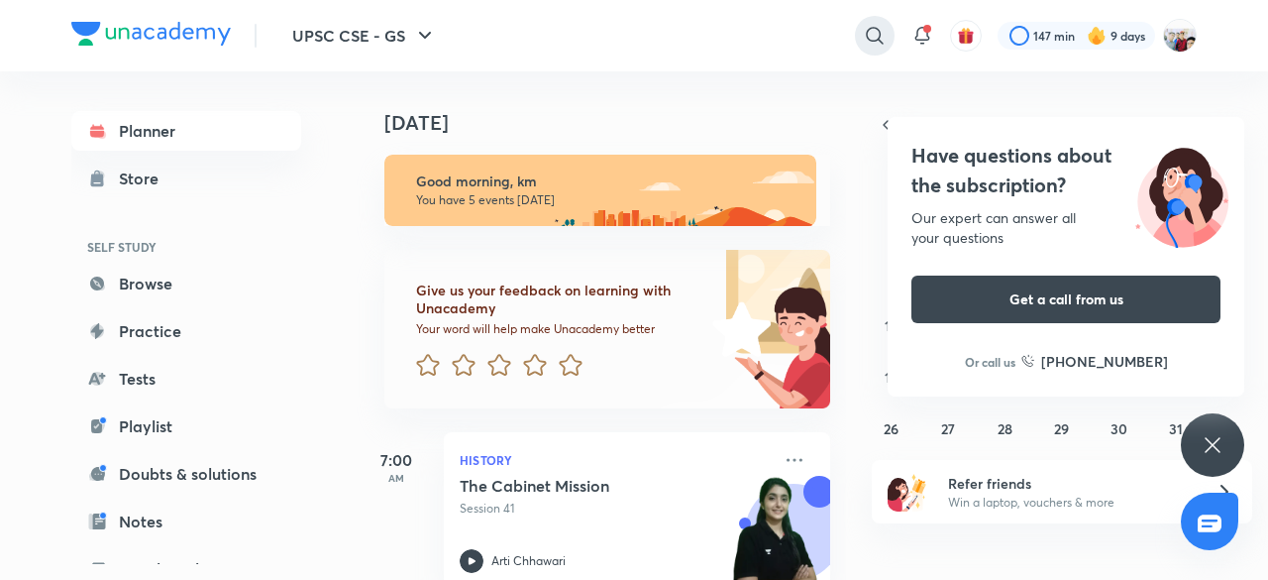
click at [876, 35] on icon at bounding box center [875, 36] width 24 height 24
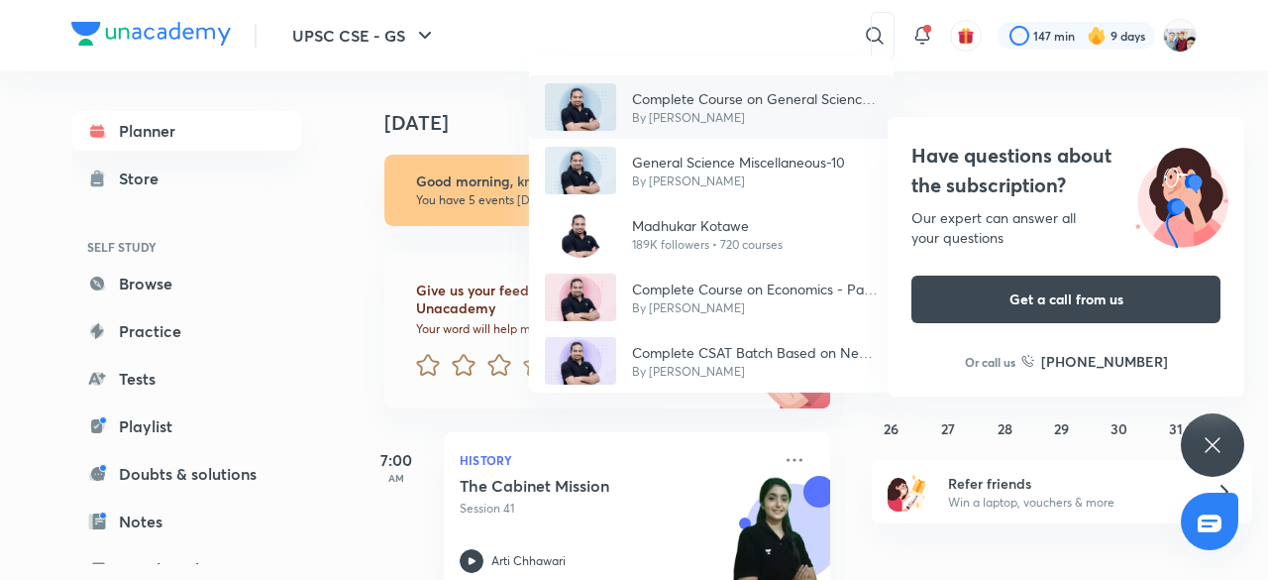
click at [787, 95] on p "Complete Course on General Science 2024-25" at bounding box center [755, 98] width 246 height 21
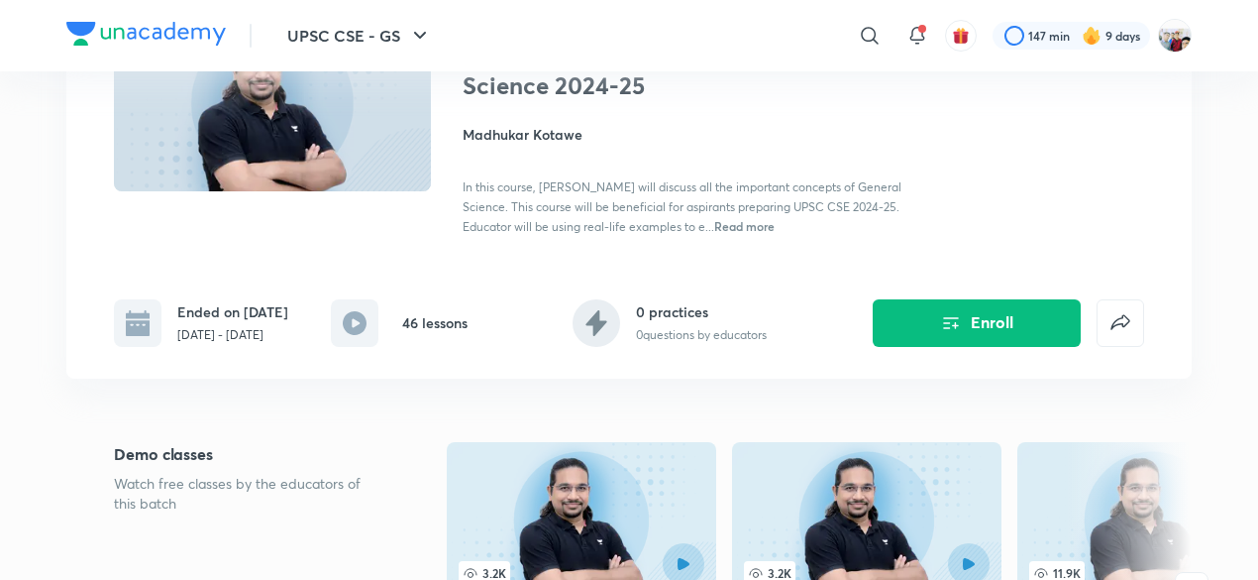
scroll to position [198, 0]
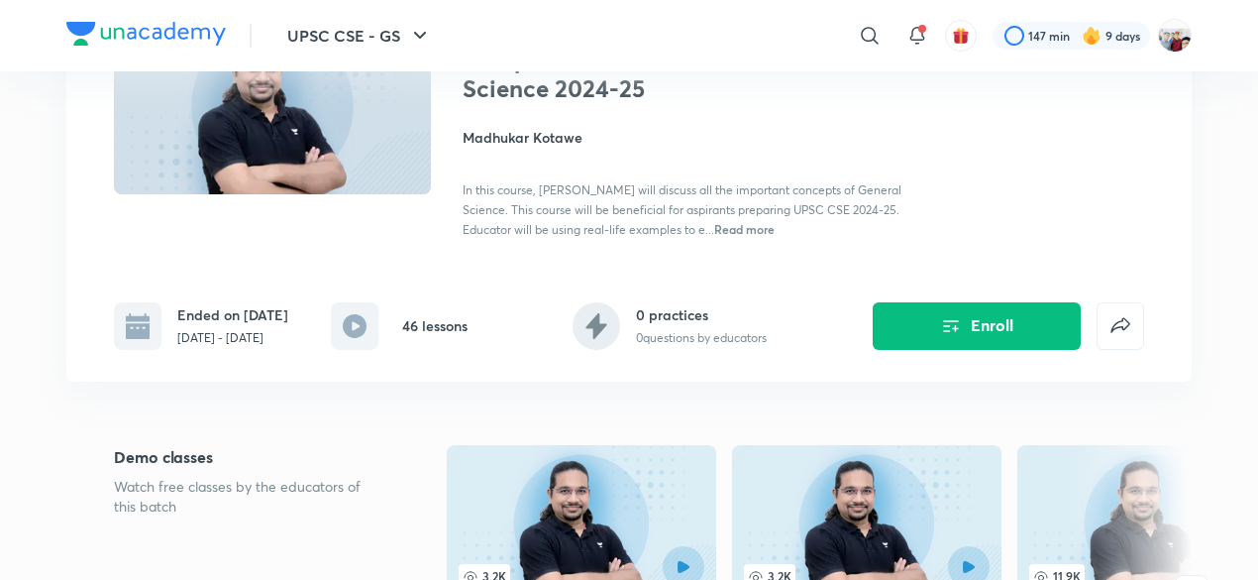
click at [252, 329] on p "Sep 18 - Nov 29, 2023" at bounding box center [232, 338] width 111 height 18
click at [223, 334] on p "Sep 18 - Nov 29, 2023" at bounding box center [232, 338] width 111 height 18
click at [626, 329] on div "0 practices 0 questions by educators" at bounding box center [670, 326] width 194 height 48
click at [223, 497] on p "Watch free classes by the educators of this batch" at bounding box center [249, 497] width 270 height 40
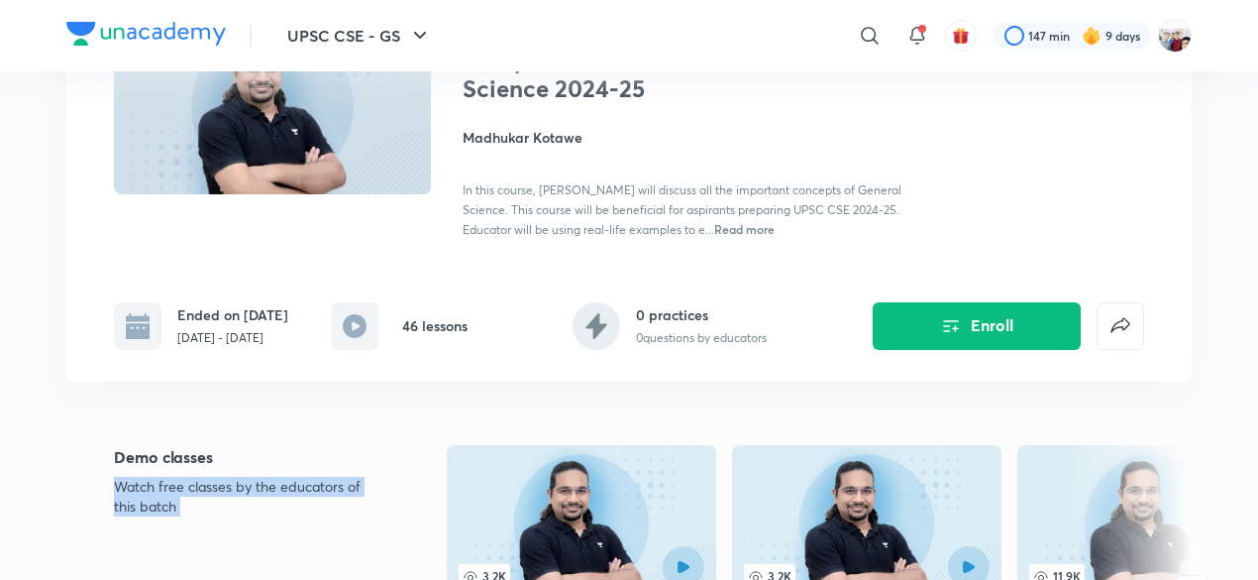
click at [223, 497] on p "Watch free classes by the educators of this batch" at bounding box center [249, 497] width 270 height 40
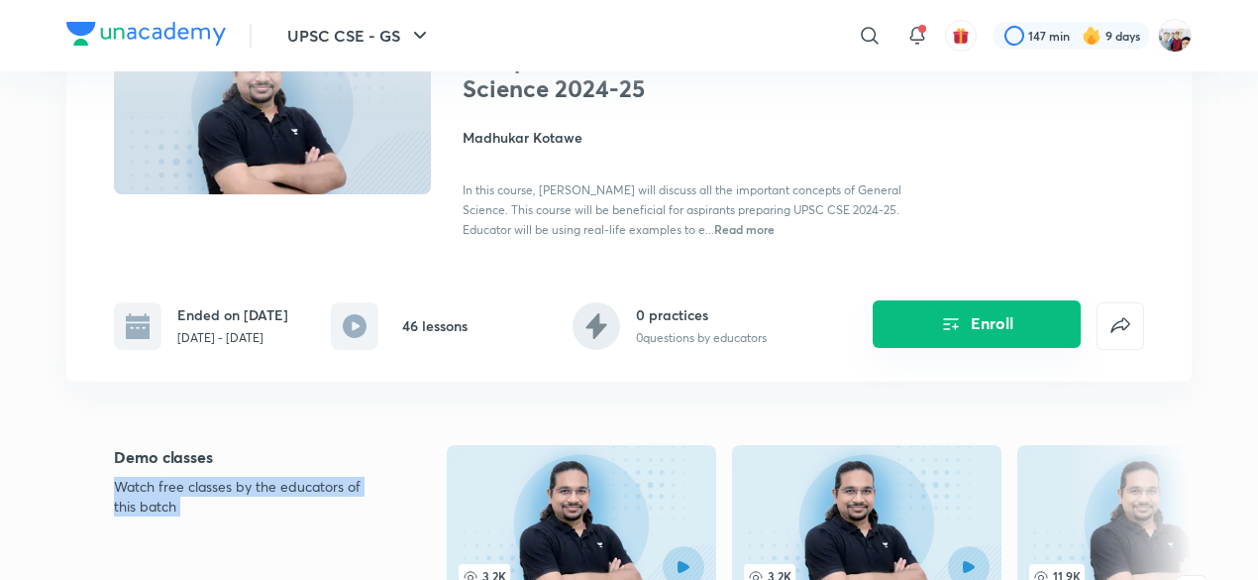
click at [959, 332] on icon "Enroll" at bounding box center [951, 324] width 24 height 24
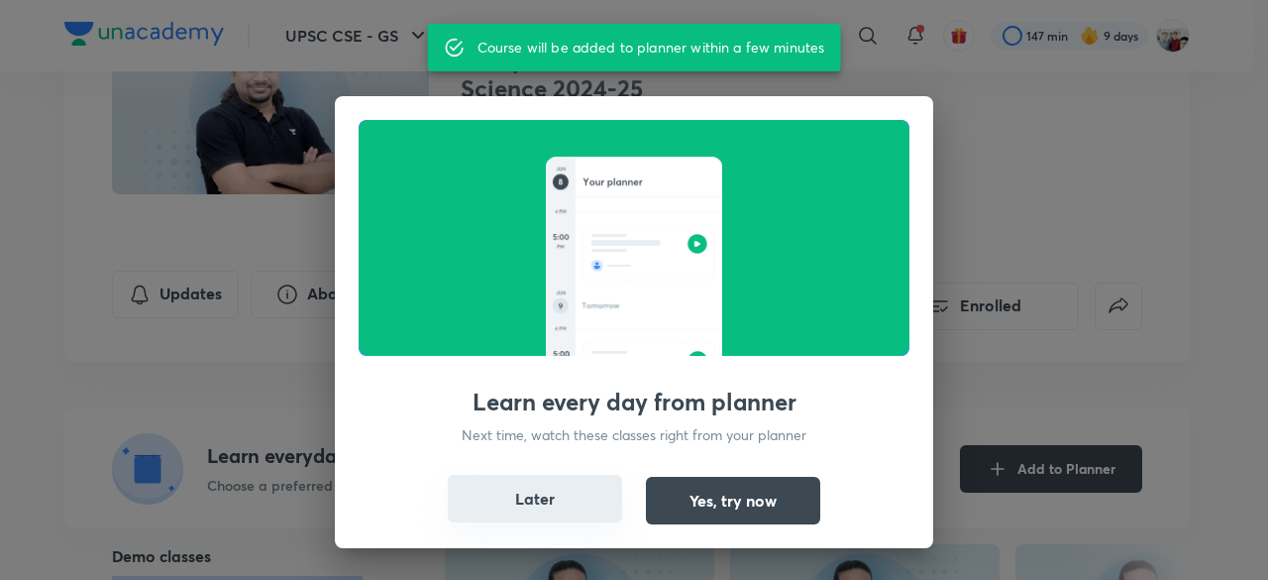
click at [537, 492] on button "Later" at bounding box center [535, 499] width 174 height 48
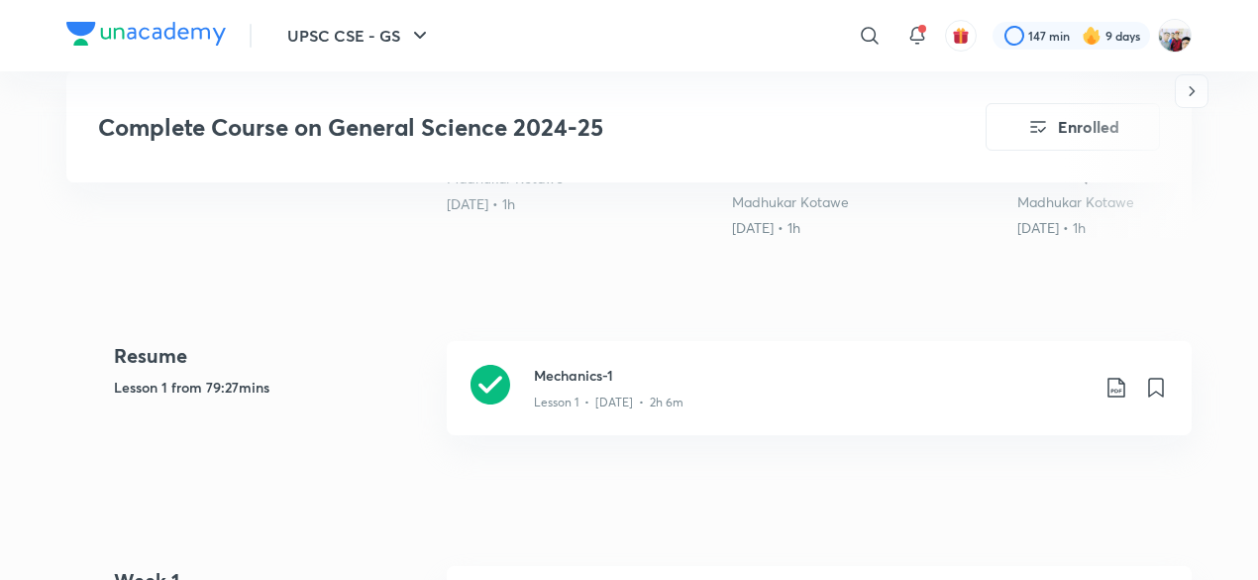
scroll to position [793, 0]
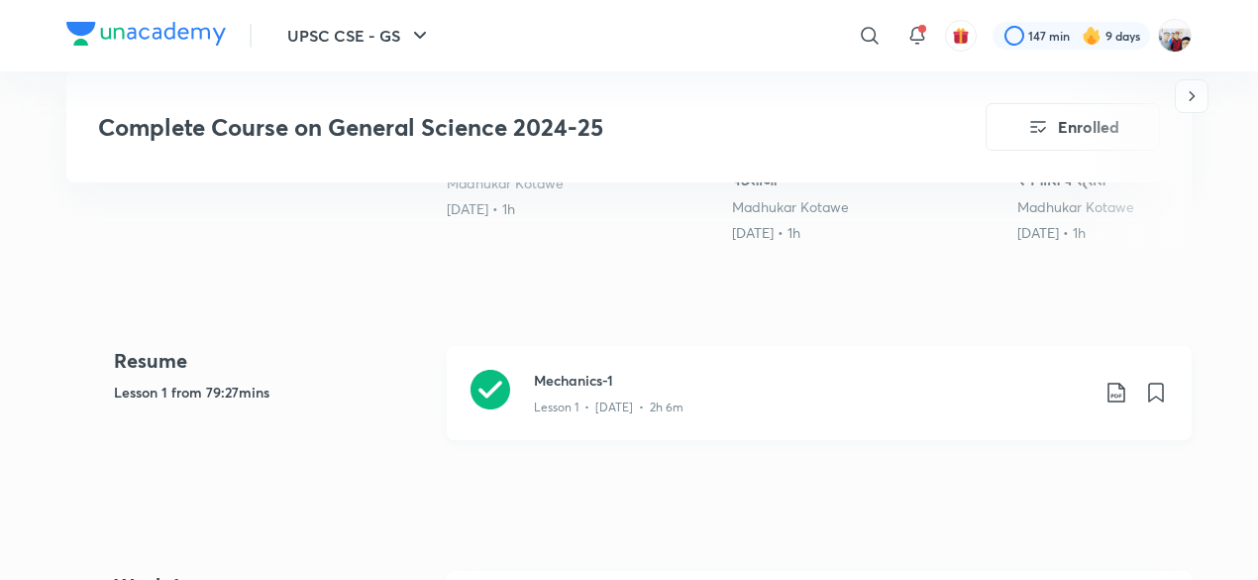
click at [616, 399] on p "Lesson 1 • Sep 18 • 2h 6m" at bounding box center [609, 407] width 150 height 18
